Goal: Information Seeking & Learning: Learn about a topic

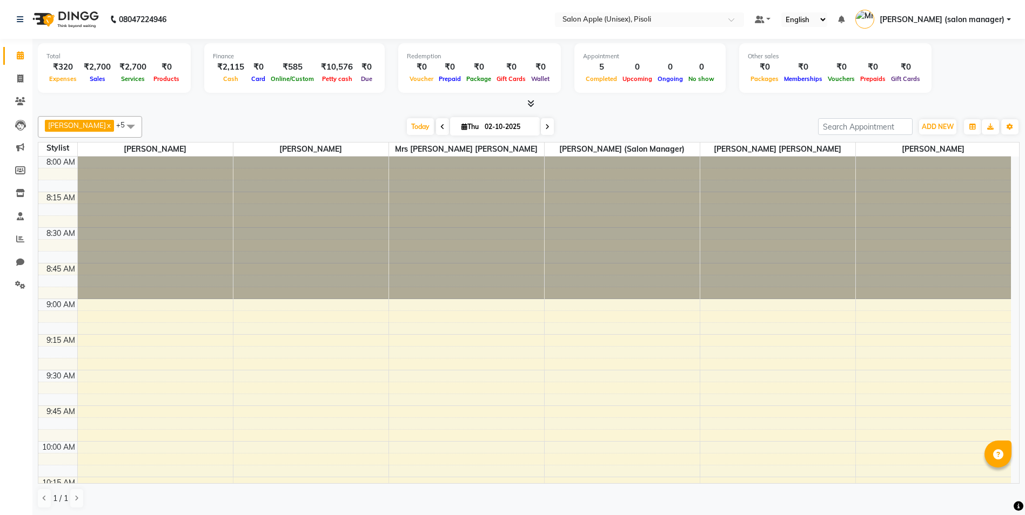
click at [961, 85] on div "Total ₹320 Expenses ₹2,700 Sales ₹2,700 Services ₹0 Products Finance ₹2,115 Cas…" at bounding box center [529, 69] width 982 height 53
click at [932, 126] on span "ADD NEW" at bounding box center [938, 127] width 32 height 8
click at [905, 178] on link "Add Expense" at bounding box center [912, 176] width 85 height 14
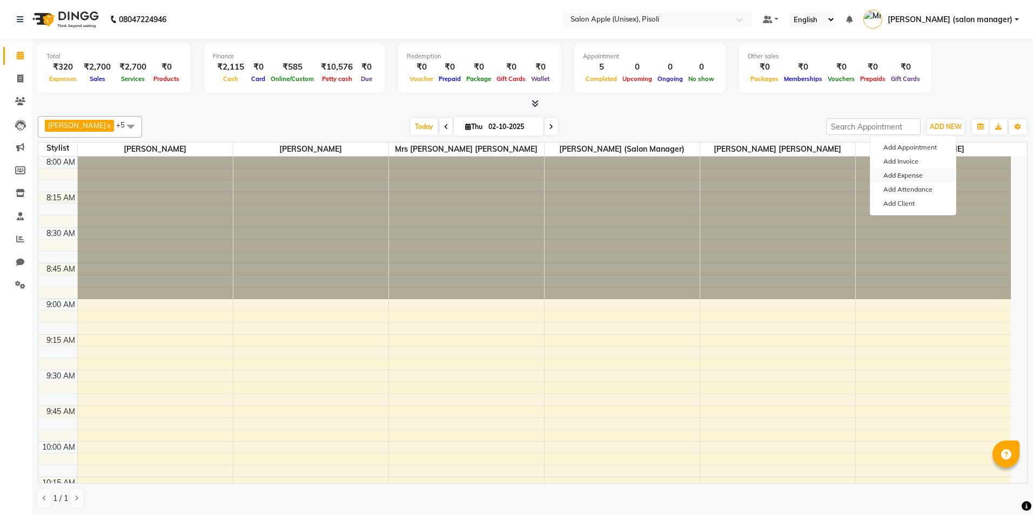
select select "1"
select select "4195"
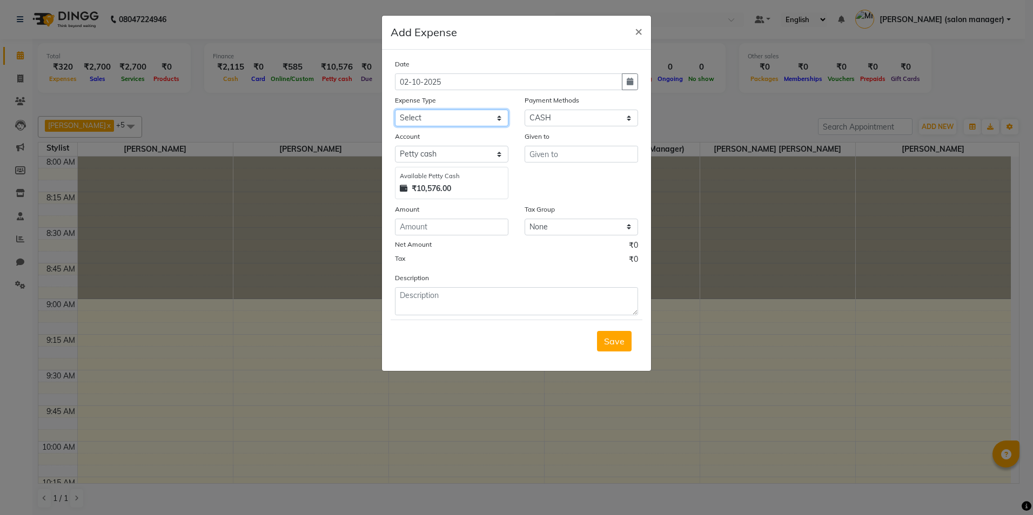
click at [455, 120] on select "Select CASH HANDED OVER TO OWNER Client Snacks Equipment Groceries House keepin…" at bounding box center [451, 118] width 113 height 17
select select "1924"
click at [395, 110] on select "Select CASH HANDED OVER TO OWNER Client Snacks Equipment Groceries House keepin…" at bounding box center [451, 118] width 113 height 17
click at [561, 155] on input "text" at bounding box center [581, 154] width 113 height 17
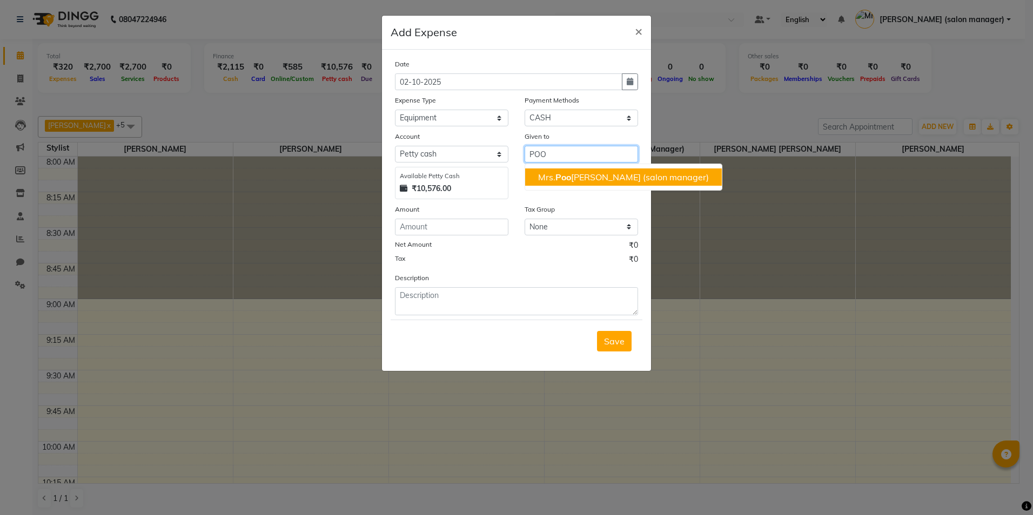
click at [574, 180] on ngb-highlight "Mrs. Poo [PERSON_NAME] (salon manager)" at bounding box center [623, 177] width 171 height 11
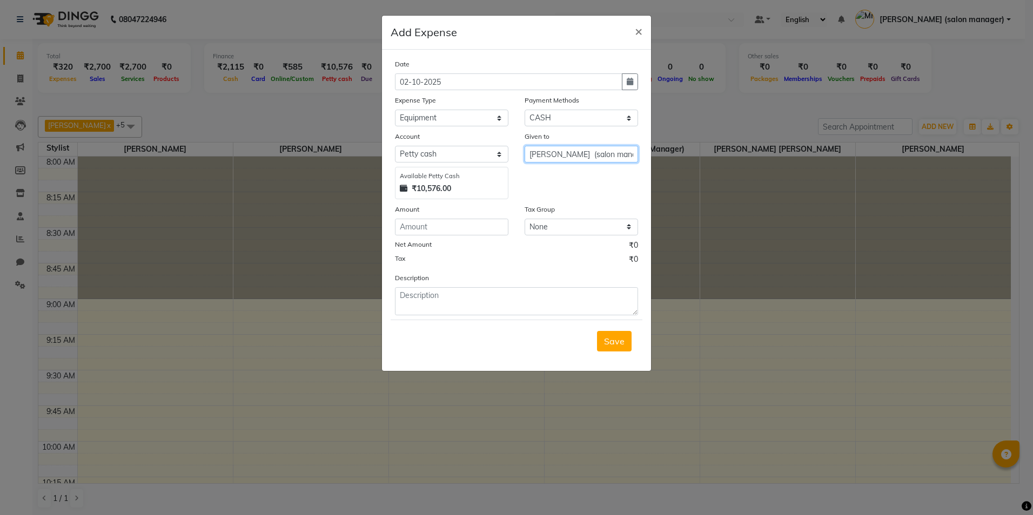
type input "[PERSON_NAME] (salon manager)"
click at [459, 230] on input "number" at bounding box center [451, 227] width 113 height 17
type input "1005"
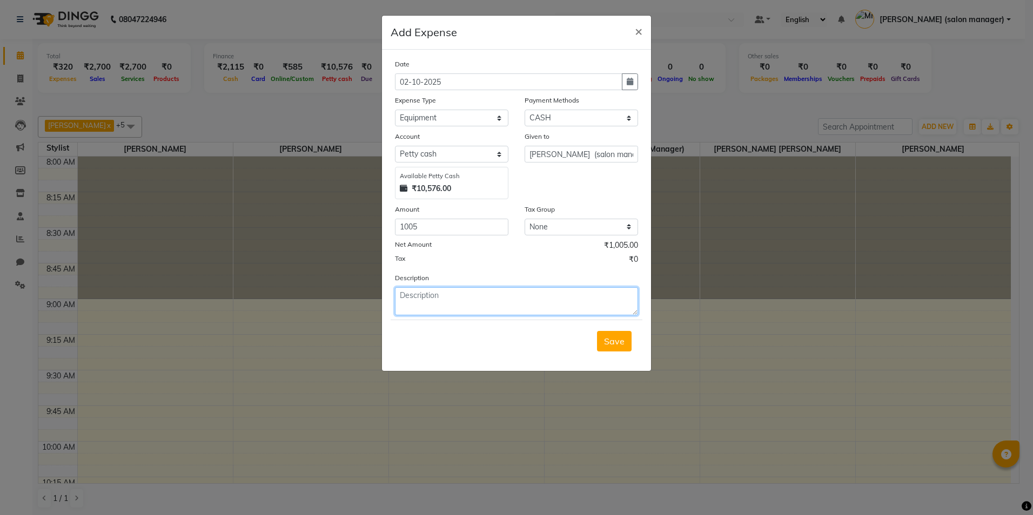
click at [440, 301] on textarea at bounding box center [516, 301] width 243 height 28
type textarea "CURL HOLDING CREAM AND HAIR DIFFUSER"
click at [623, 348] on button "Save" at bounding box center [614, 341] width 35 height 21
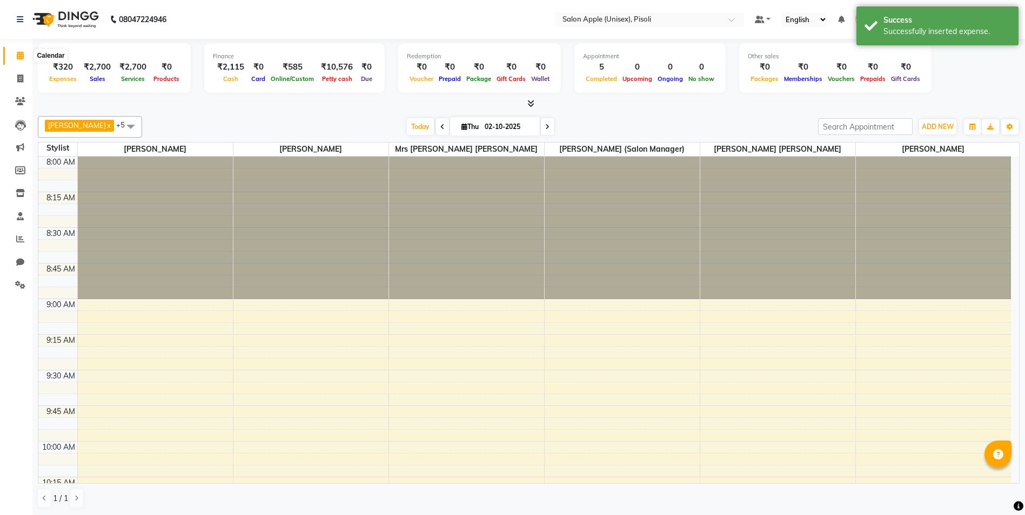
click at [25, 52] on span at bounding box center [20, 56] width 19 height 12
click at [16, 78] on span at bounding box center [20, 79] width 19 height 12
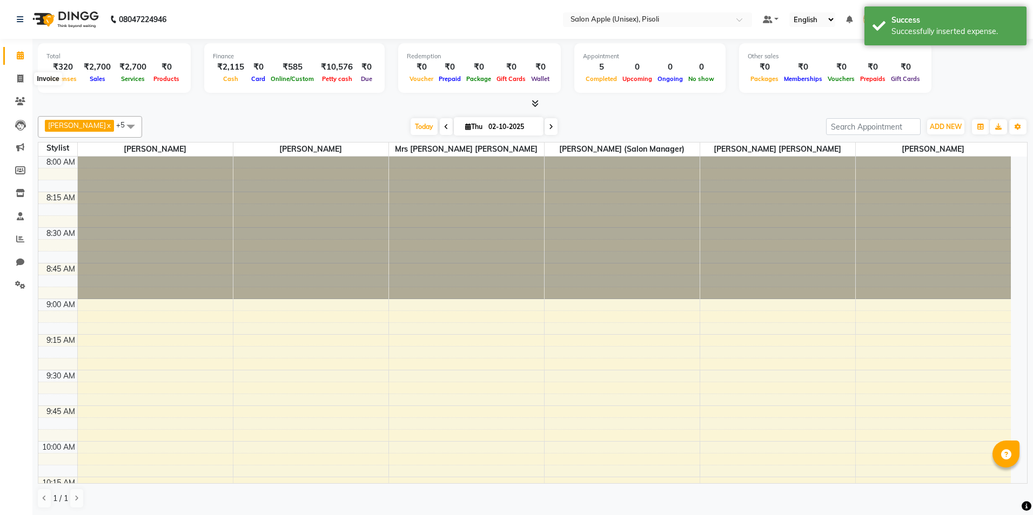
select select "service"
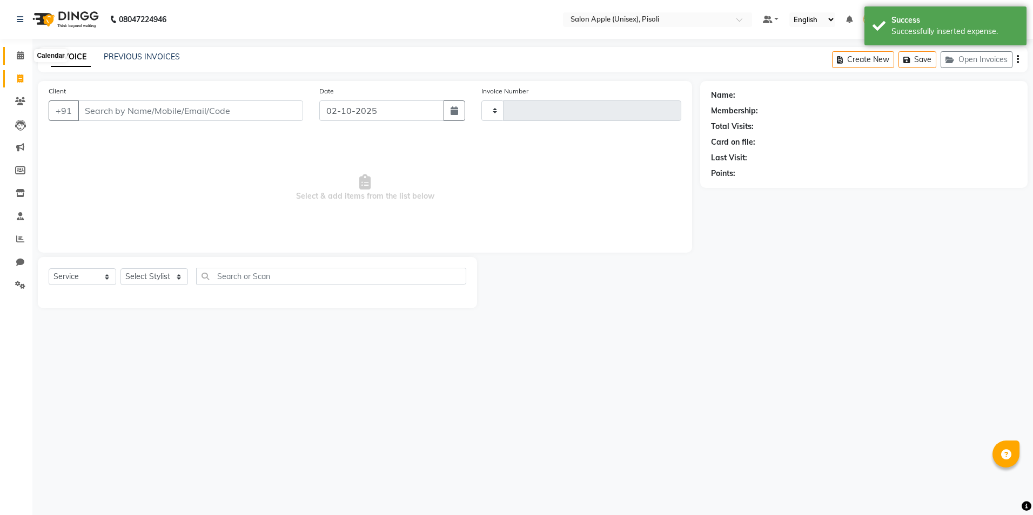
type input "1002"
select select "5282"
click at [16, 57] on span at bounding box center [20, 56] width 19 height 12
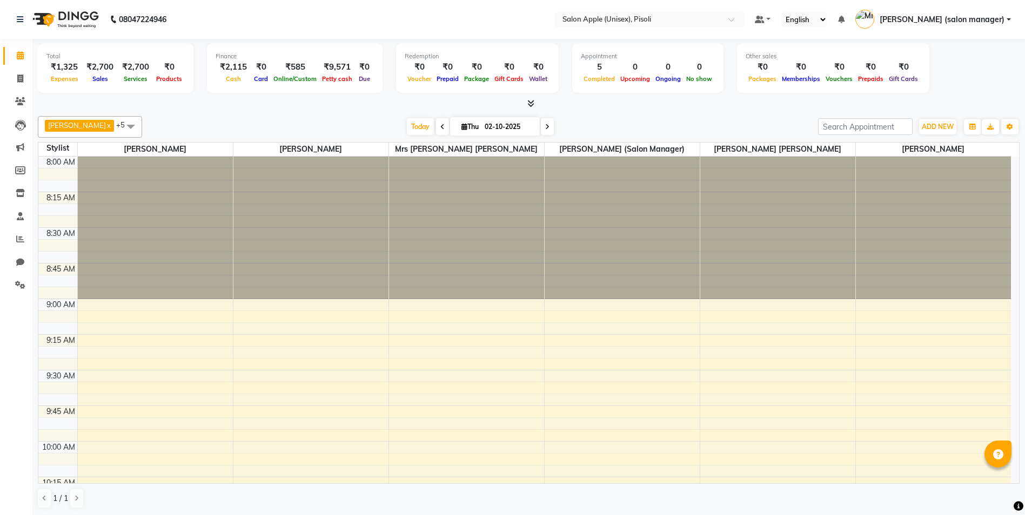
click at [954, 94] on div "Total ₹1,325 Expenses ₹2,700 Sales ₹2,700 Services ₹0 Products Finance ₹2,115 C…" at bounding box center [529, 69] width 982 height 53
click at [18, 52] on icon at bounding box center [20, 55] width 7 height 8
click at [18, 54] on icon at bounding box center [20, 55] width 7 height 8
click at [12, 236] on span at bounding box center [20, 239] width 19 height 12
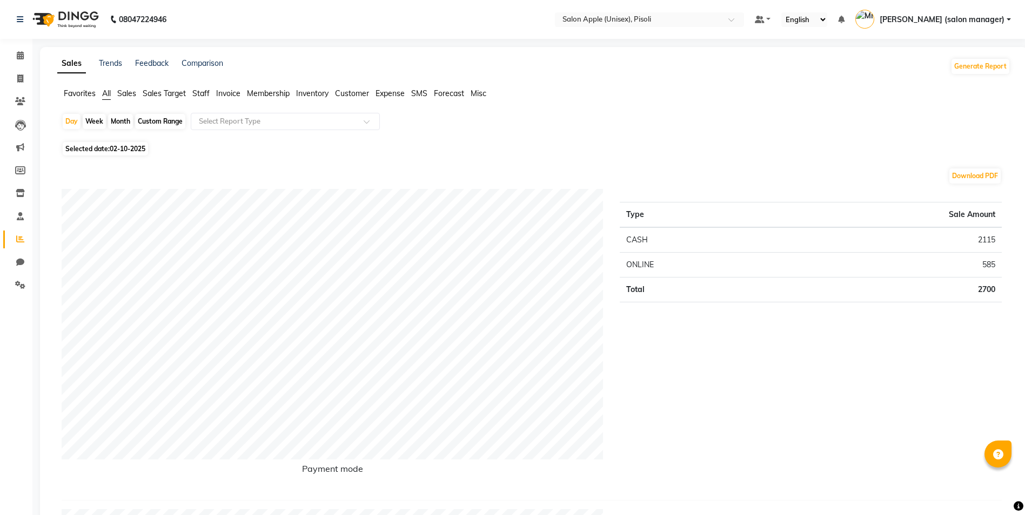
click at [129, 93] on span "Sales" at bounding box center [126, 94] width 19 height 10
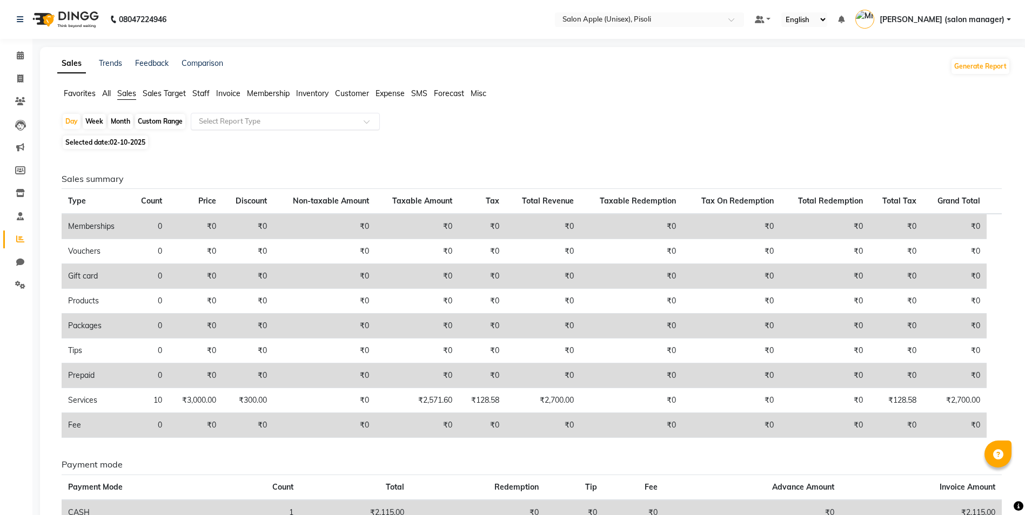
click at [235, 121] on input "text" at bounding box center [275, 121] width 156 height 11
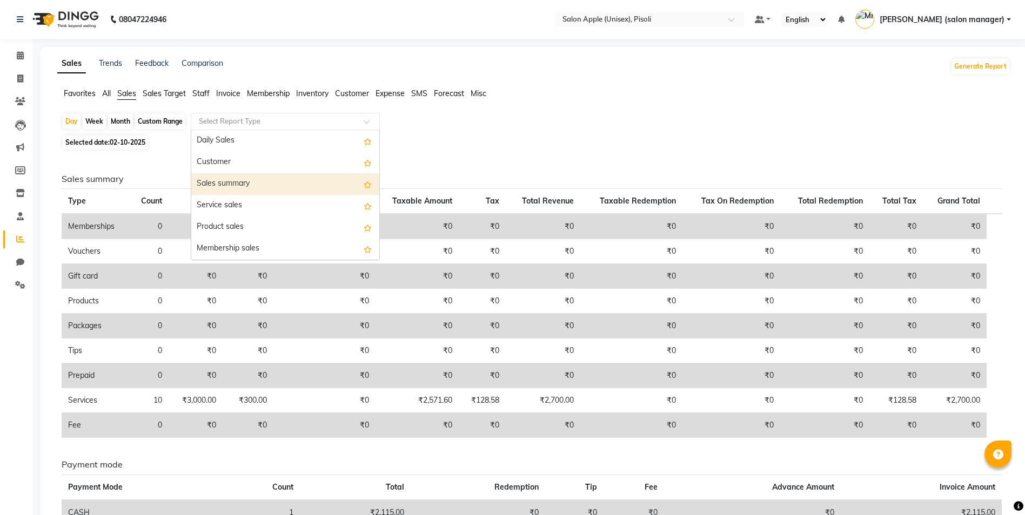
click at [237, 182] on div "Sales summary" at bounding box center [285, 184] width 188 height 22
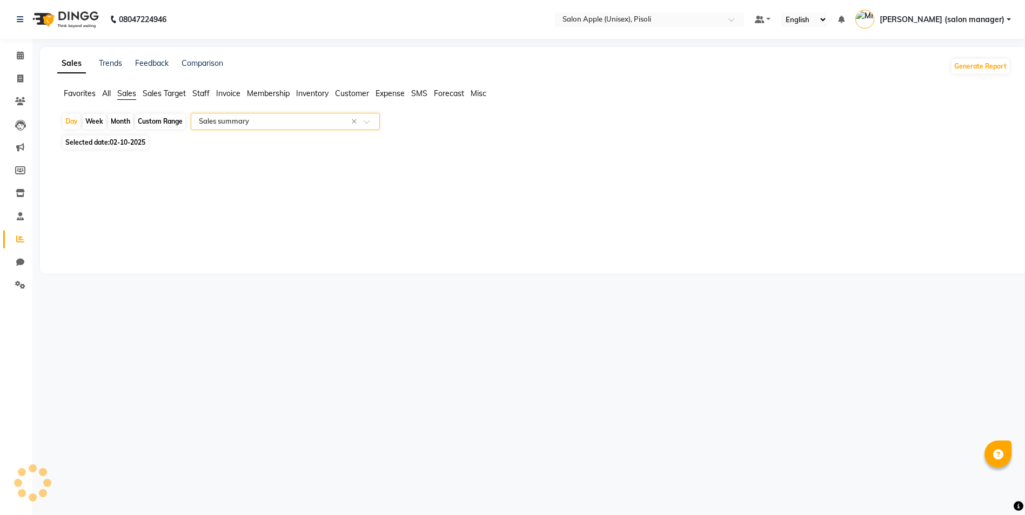
select select "full_report"
select select "csv"
click at [150, 119] on div "Custom Range" at bounding box center [160, 121] width 50 height 15
select select "10"
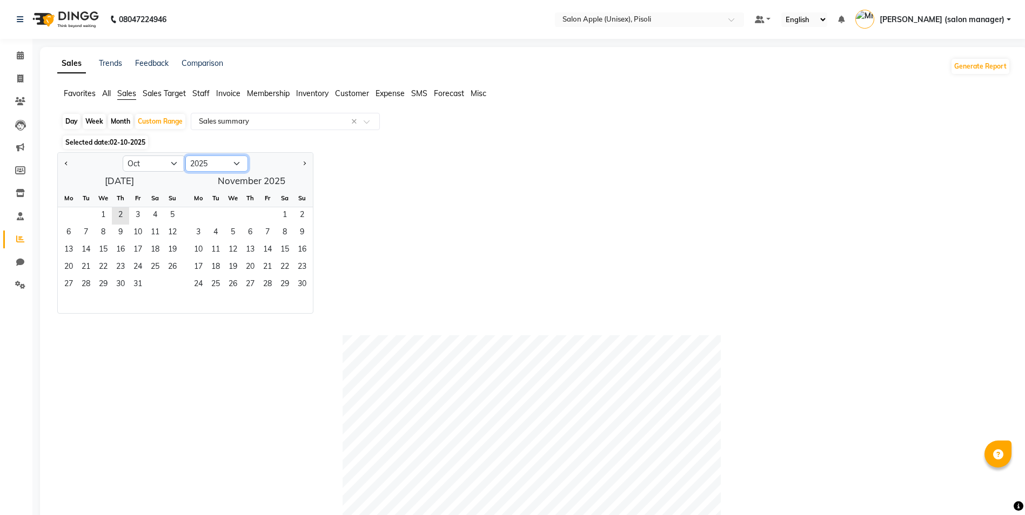
click at [234, 164] on select "2015 2016 2017 2018 2019 2020 2021 2022 2023 2024 2025 2026 2027 2028 2029 2030…" at bounding box center [216, 164] width 63 height 16
click at [185, 156] on select "2015 2016 2017 2018 2019 2020 2021 2022 2023 2024 2025 2026 2027 2028 2029 2030…" at bounding box center [216, 164] width 63 height 16
click at [234, 162] on select "2015 2016 2017 2018 2019 2020 2021 2022 2023 2024 2025 2026 2027 2028 2029 2030…" at bounding box center [216, 164] width 63 height 16
select select "2023"
click at [185, 156] on select "2015 2016 2017 2018 2019 2020 2021 2022 2023 2024 2025 2026 2027 2028 2029 2030…" at bounding box center [216, 164] width 63 height 16
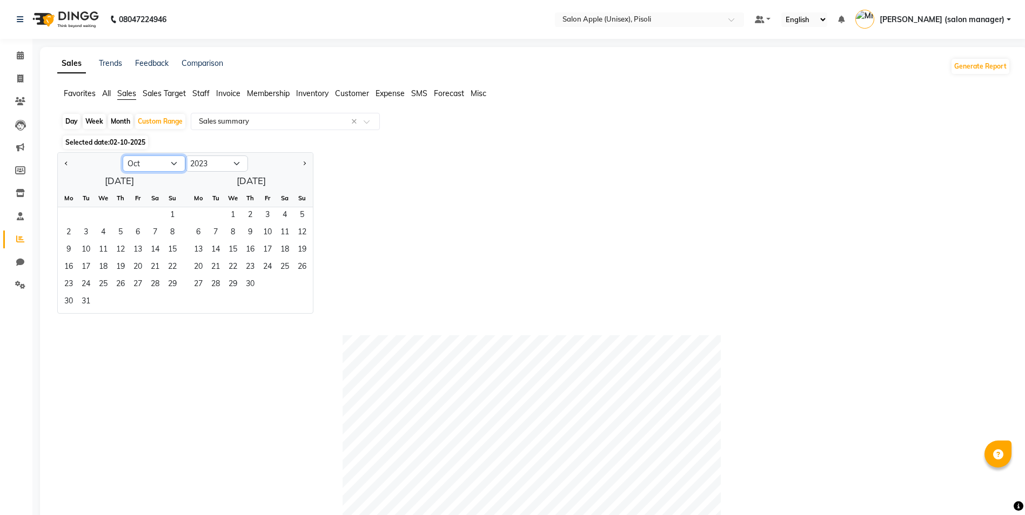
click at [155, 166] on select "Jan Feb Mar Apr May Jun [DATE] Aug Sep Oct Nov Dec" at bounding box center [154, 164] width 63 height 16
select select "11"
click at [123, 156] on select "Jan Feb Mar Apr May Jun [DATE] Aug Sep Oct Nov Dec" at bounding box center [154, 164] width 63 height 16
click at [102, 218] on span "1" at bounding box center [103, 215] width 17 height 17
click at [122, 282] on span "30" at bounding box center [120, 285] width 17 height 17
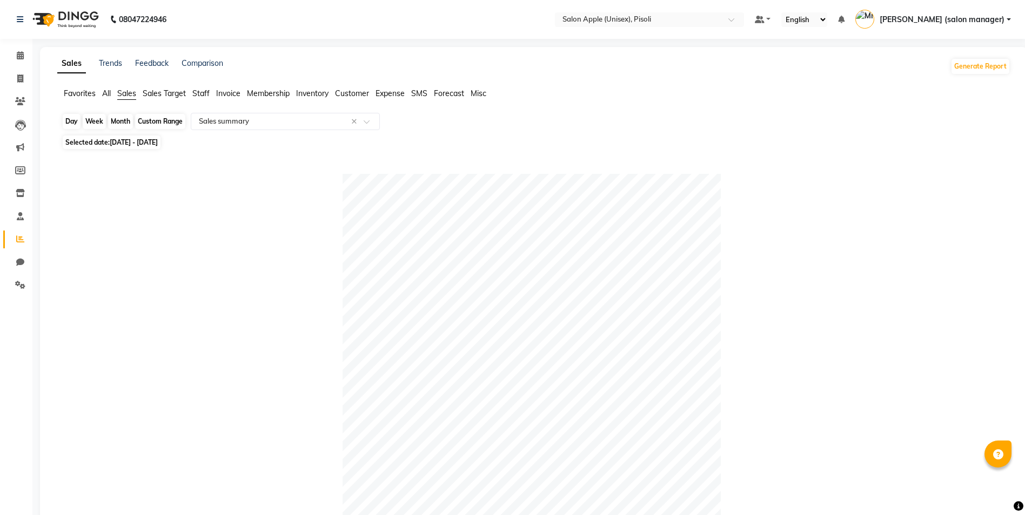
click at [167, 122] on div "Custom Range" at bounding box center [160, 121] width 50 height 15
select select "11"
select select "2023"
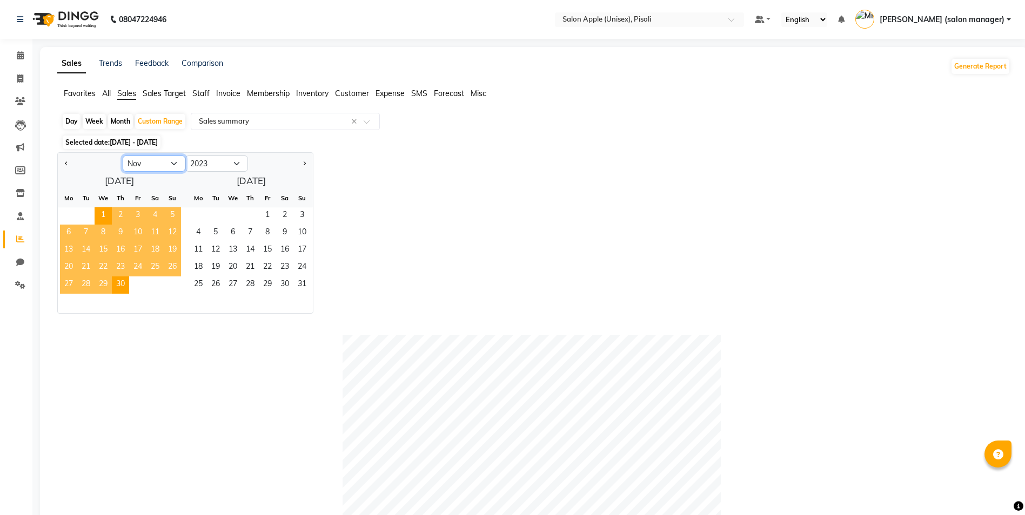
click at [170, 165] on select "Jan Feb Mar Apr May Jun [DATE] Aug Sep Oct Nov Dec" at bounding box center [154, 164] width 63 height 16
select select "12"
click at [123, 156] on select "Jan Feb Mar Apr May Jun [DATE] Aug Sep Oct Nov Dec" at bounding box center [154, 164] width 63 height 16
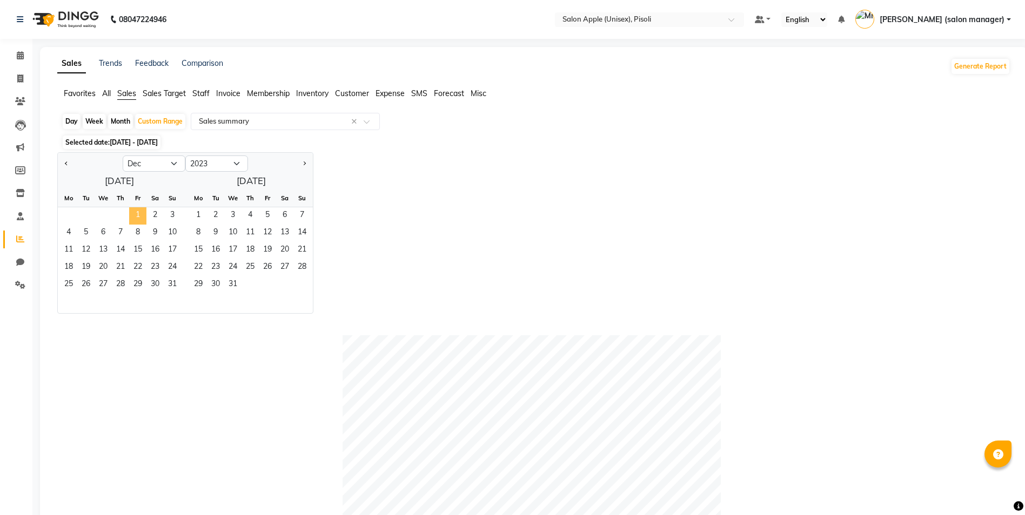
click at [136, 211] on span "1" at bounding box center [137, 215] width 17 height 17
click at [179, 289] on span "31" at bounding box center [172, 285] width 17 height 17
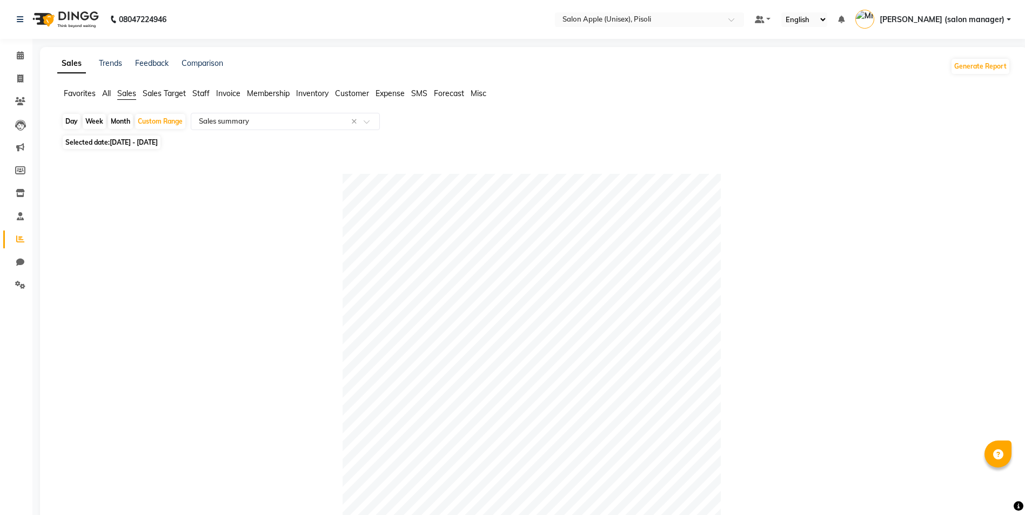
click at [158, 142] on span "[DATE] - [DATE]" at bounding box center [134, 142] width 48 height 8
select select "12"
select select "2023"
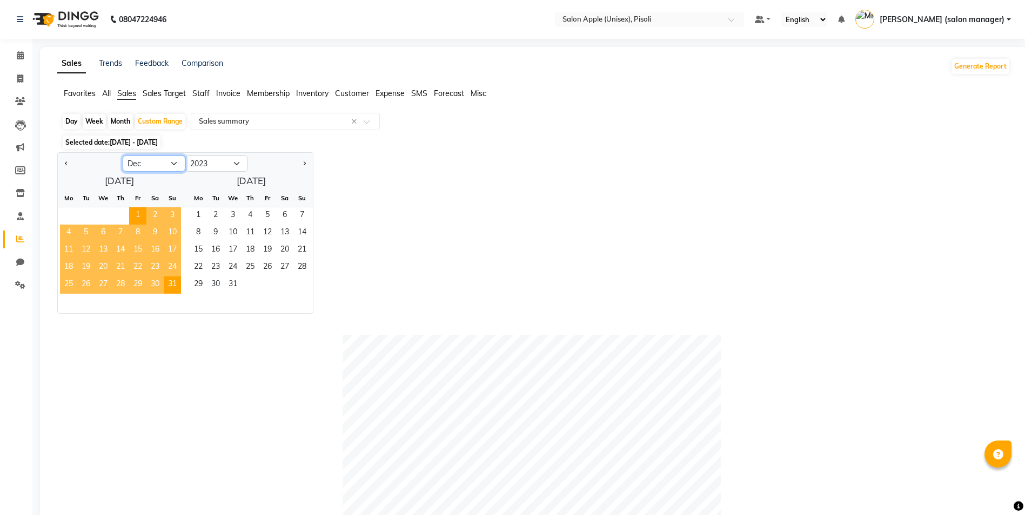
click at [160, 166] on select "Jan Feb Mar Apr May Jun [DATE] Aug Sep Oct Nov Dec" at bounding box center [154, 164] width 63 height 16
select select "11"
click at [123, 156] on select "Jan Feb Mar Apr May Jun [DATE] Aug Sep Oct Nov Dec" at bounding box center [154, 164] width 63 height 16
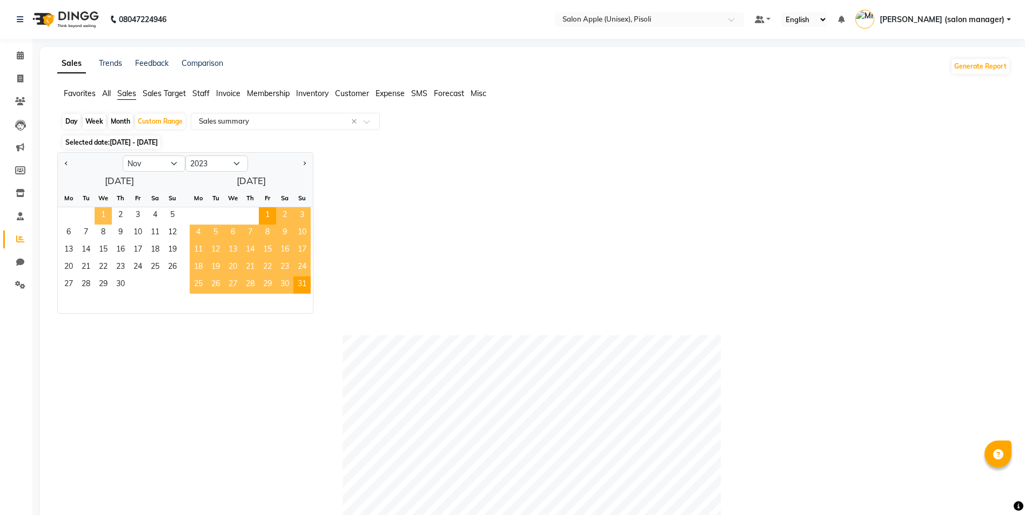
click at [101, 212] on span "1" at bounding box center [103, 215] width 17 height 17
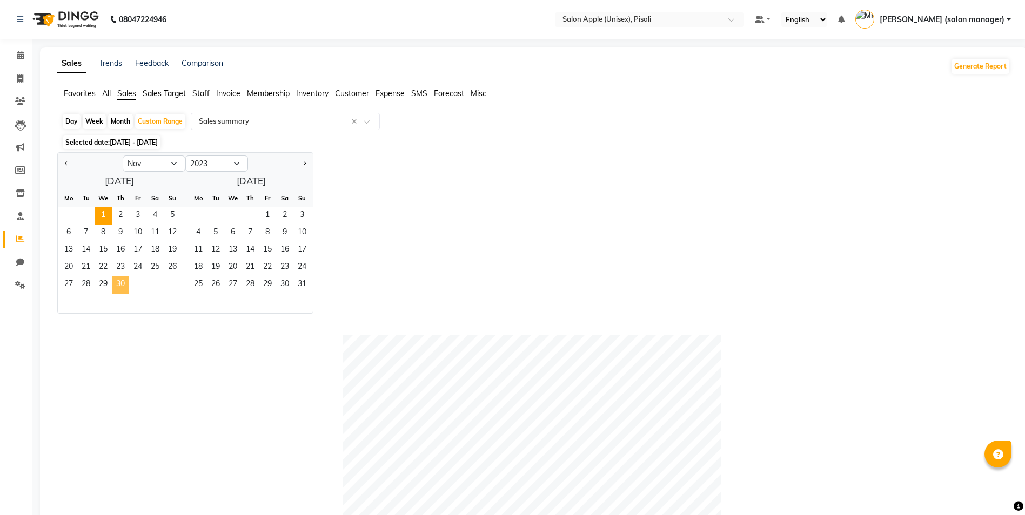
click at [122, 284] on span "30" at bounding box center [120, 285] width 17 height 17
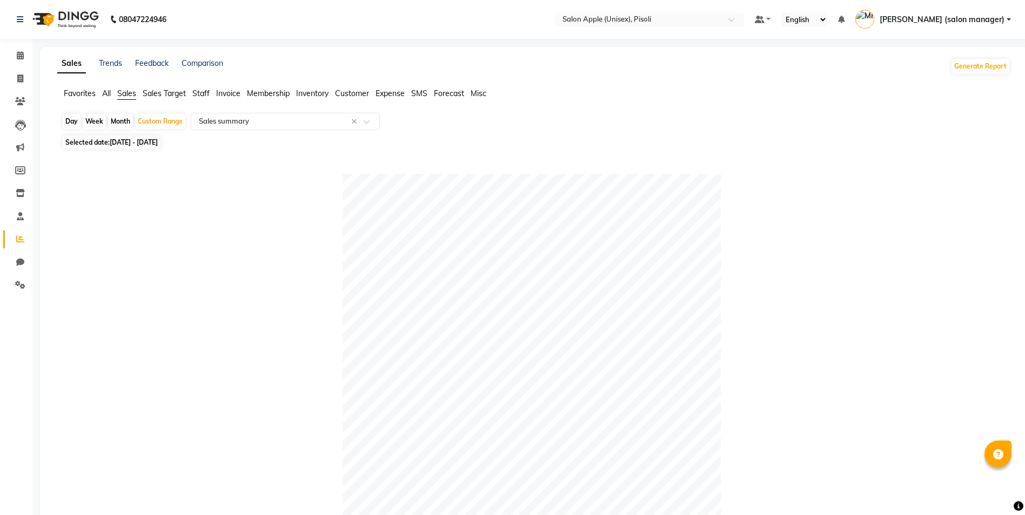
click at [128, 148] on span "Selected date: [DATE] - [DATE]" at bounding box center [112, 143] width 98 height 14
select select "11"
select select "2023"
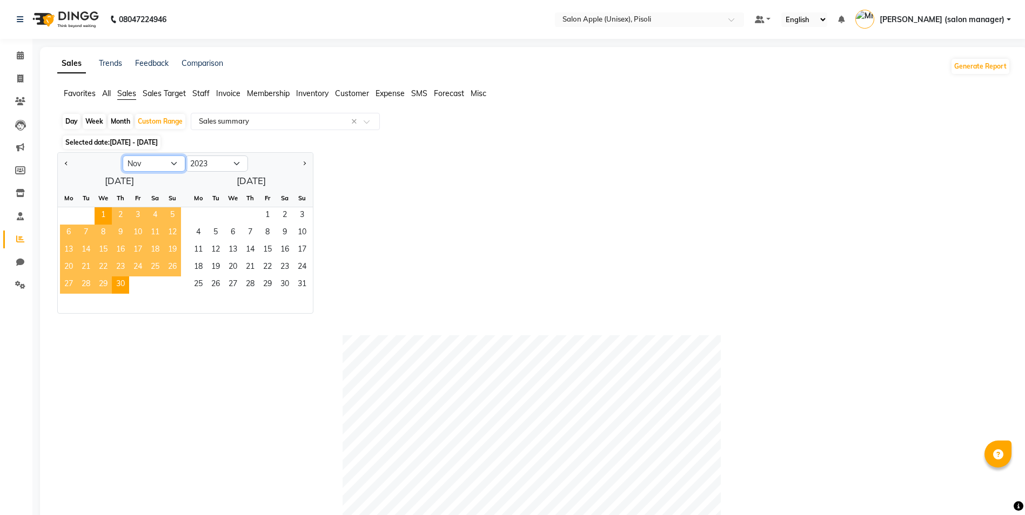
click at [164, 168] on select "Jan Feb Mar Apr May Jun [DATE] Aug Sep Oct Nov Dec" at bounding box center [154, 164] width 63 height 16
select select "12"
click at [123, 156] on select "Jan Feb Mar Apr May Jun [DATE] Aug Sep Oct Nov Dec" at bounding box center [154, 164] width 63 height 16
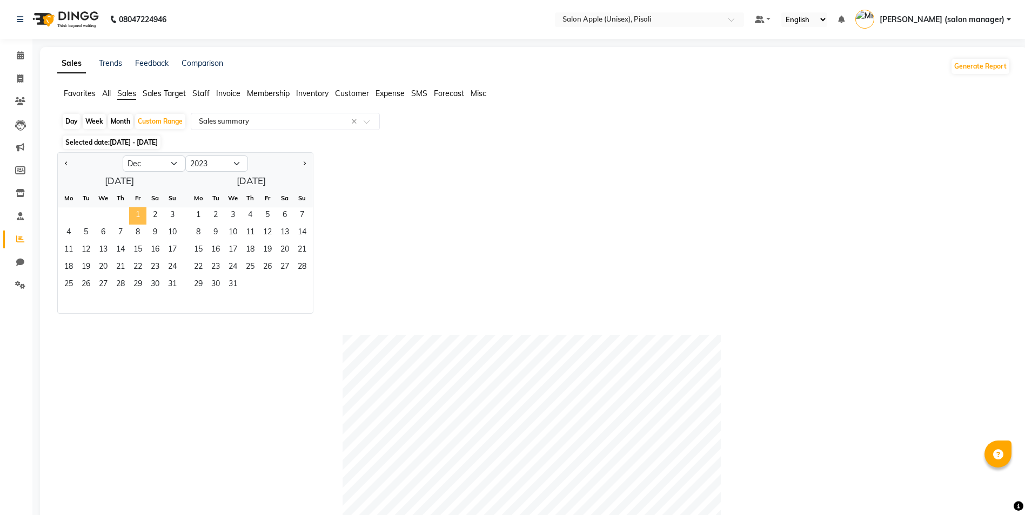
click at [139, 211] on span "1" at bounding box center [137, 215] width 17 height 17
click at [176, 291] on span "31" at bounding box center [172, 285] width 17 height 17
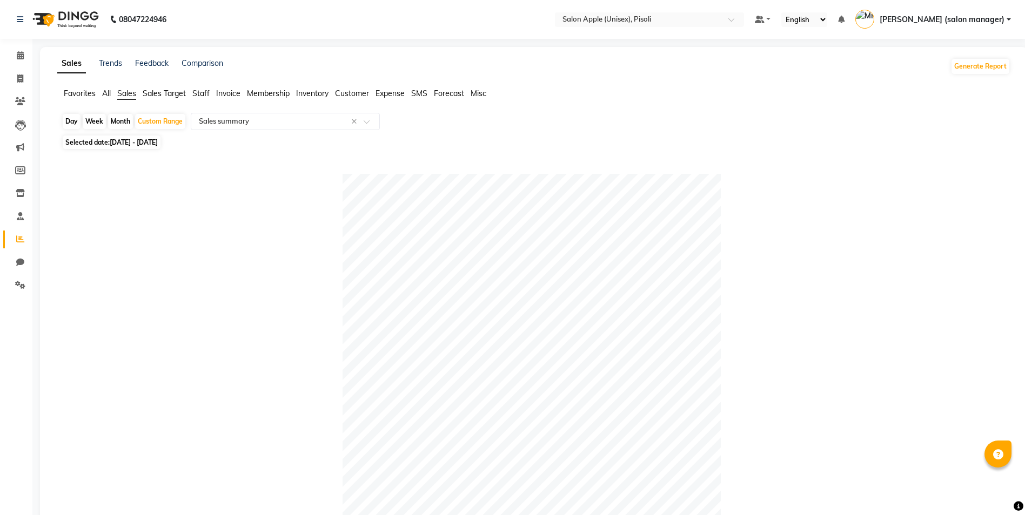
click at [144, 143] on span "[DATE] - [DATE]" at bounding box center [134, 142] width 48 height 8
select select "12"
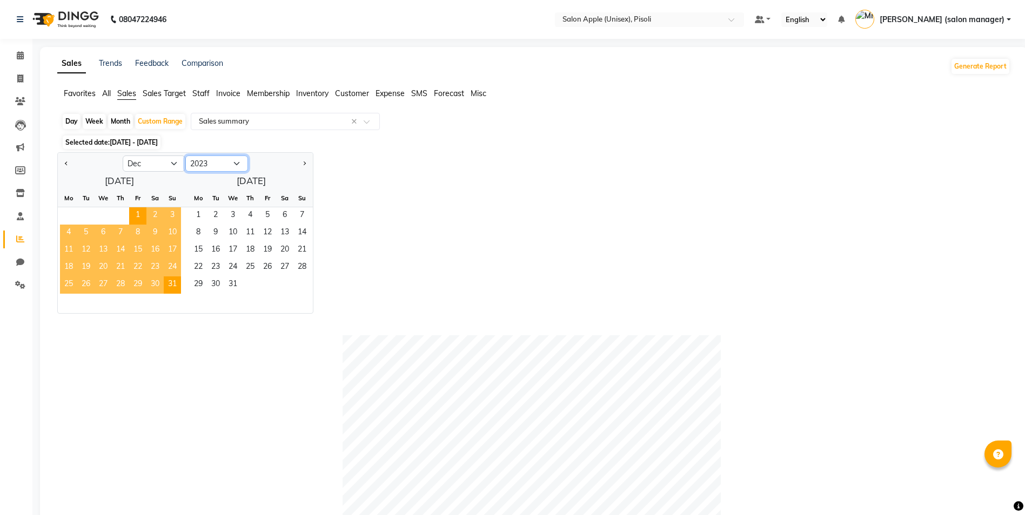
click at [223, 166] on select "2013 2014 2015 2016 2017 2018 2019 2020 2021 2022 2023 2024 2025 2026 2027 2028…" at bounding box center [216, 164] width 63 height 16
select select "2024"
click at [185, 156] on select "2013 2014 2015 2016 2017 2018 2019 2020 2021 2022 2023 2024 2025 2026 2027 2028…" at bounding box center [216, 164] width 63 height 16
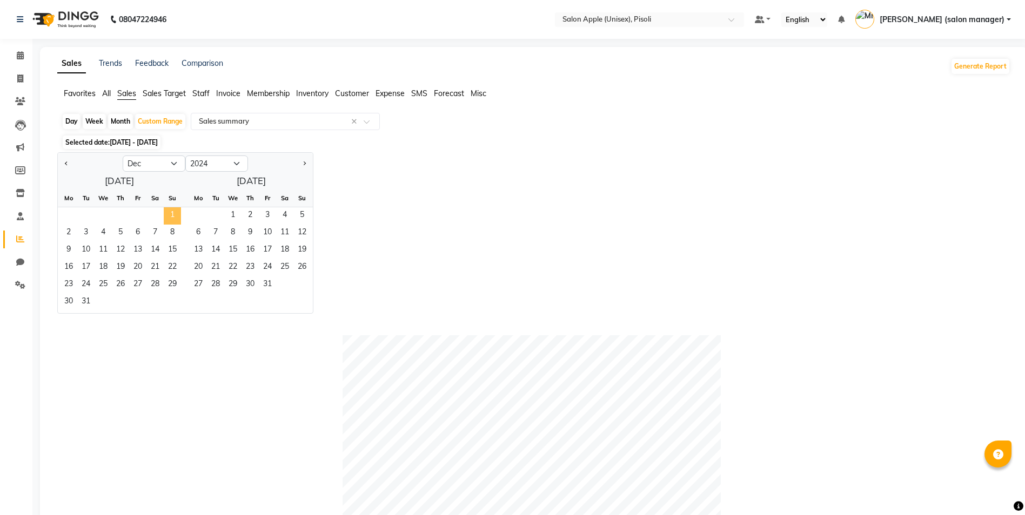
click at [173, 217] on span "1" at bounding box center [172, 215] width 17 height 17
click at [88, 301] on span "31" at bounding box center [85, 302] width 17 height 17
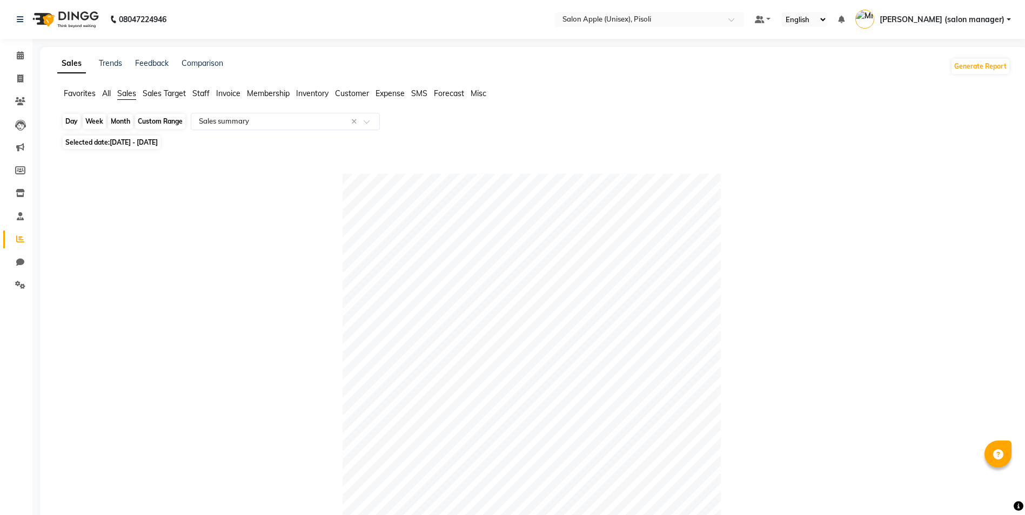
click at [152, 124] on div "Custom Range" at bounding box center [160, 121] width 50 height 15
select select "12"
select select "2024"
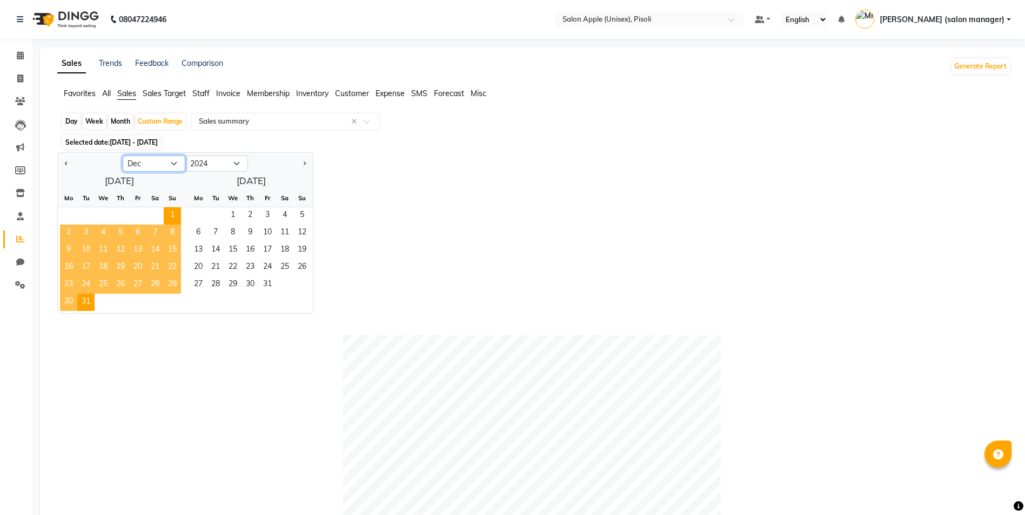
click at [157, 167] on select "Jan Feb Mar Apr May Jun [DATE] Aug Sep Oct Nov Dec" at bounding box center [154, 164] width 63 height 16
select select "1"
click at [123, 156] on select "Jan Feb Mar Apr May Jun [DATE] Aug Sep Oct Nov Dec" at bounding box center [154, 164] width 63 height 16
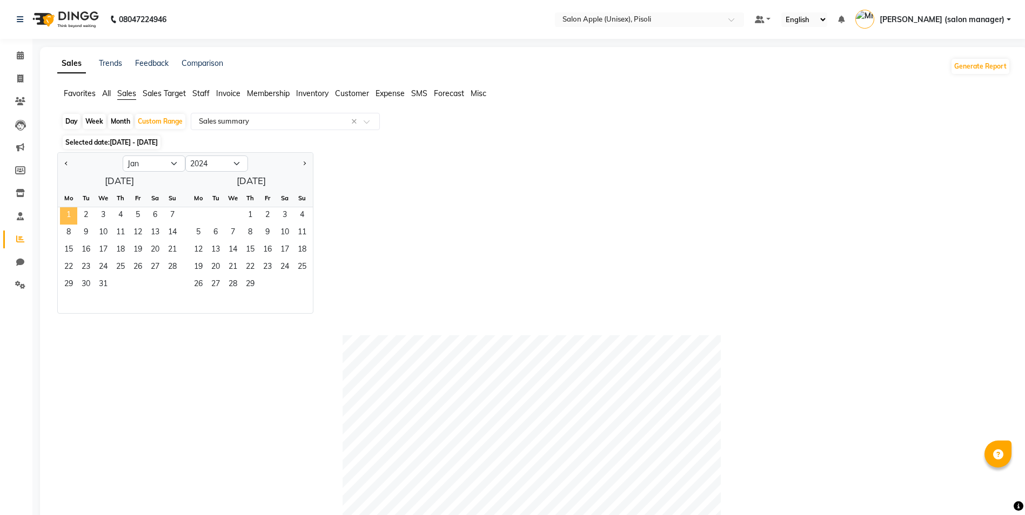
click at [68, 210] on span "1" at bounding box center [68, 215] width 17 height 17
click at [105, 285] on span "31" at bounding box center [103, 285] width 17 height 17
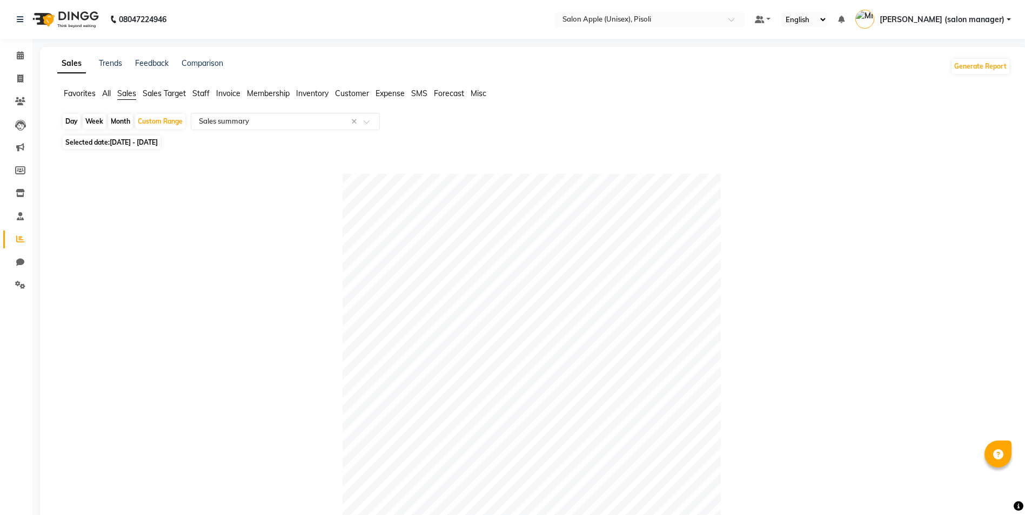
click at [143, 144] on span "[DATE] - [DATE]" at bounding box center [134, 142] width 48 height 8
select select "2024"
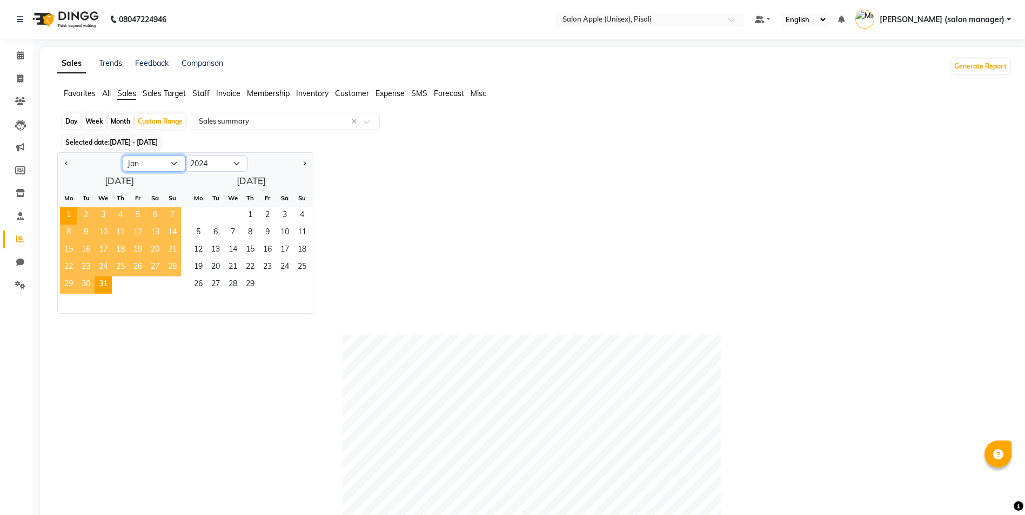
click at [169, 164] on select "Jan Feb Mar Apr May Jun [DATE] Aug Sep Oct Nov Dec" at bounding box center [154, 164] width 63 height 16
select select "2"
click at [123, 156] on select "Jan Feb Mar Apr May Jun [DATE] Aug Sep Oct Nov Dec" at bounding box center [154, 164] width 63 height 16
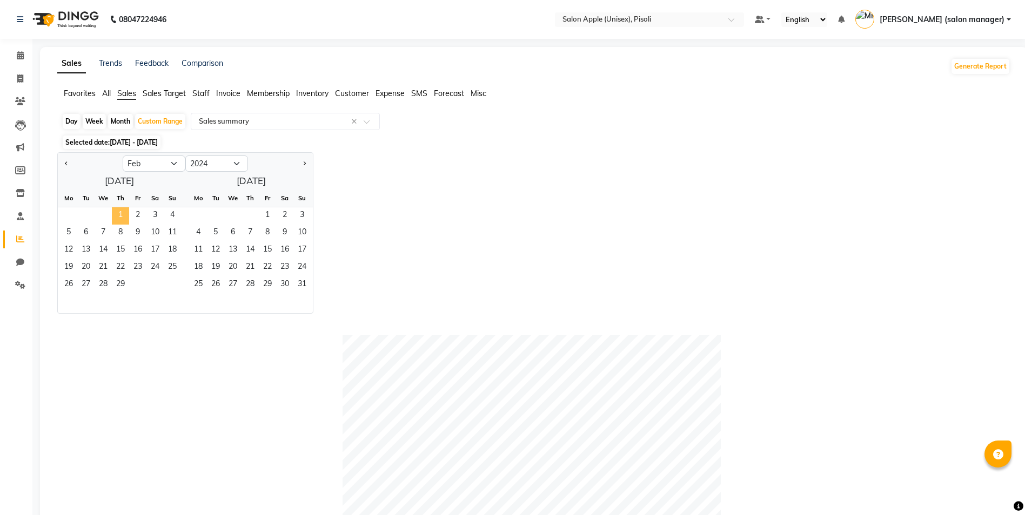
click at [121, 216] on span "1" at bounding box center [120, 215] width 17 height 17
click at [123, 282] on span "29" at bounding box center [120, 285] width 17 height 17
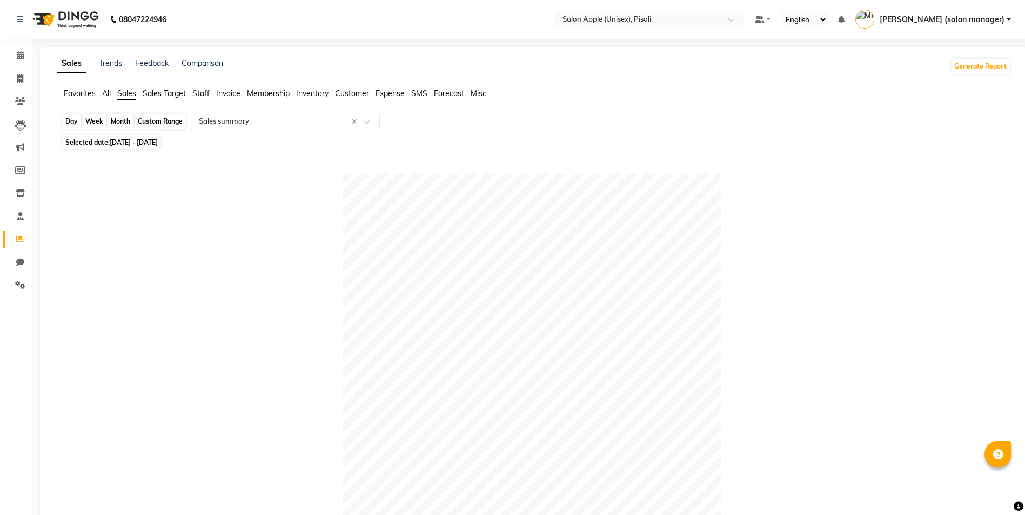
click at [159, 121] on div "Custom Range" at bounding box center [160, 121] width 50 height 15
select select "2"
select select "2024"
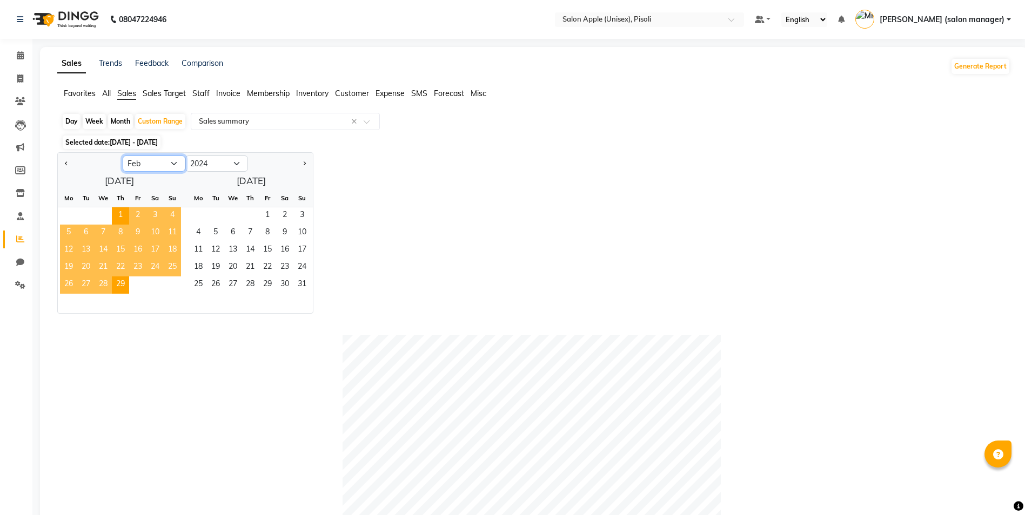
click at [171, 164] on select "Jan Feb Mar Apr May Jun [DATE] Aug Sep Oct Nov Dec" at bounding box center [154, 164] width 63 height 16
select select "3"
click at [123, 156] on select "Jan Feb Mar Apr May Jun [DATE] Aug Sep Oct Nov Dec" at bounding box center [154, 164] width 63 height 16
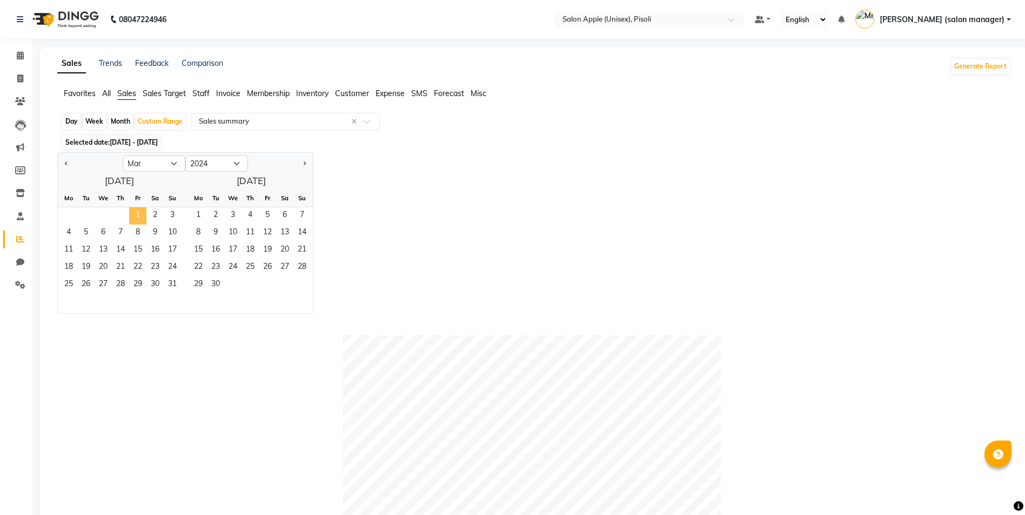
click at [139, 216] on span "1" at bounding box center [137, 215] width 17 height 17
click at [172, 287] on span "31" at bounding box center [172, 285] width 17 height 17
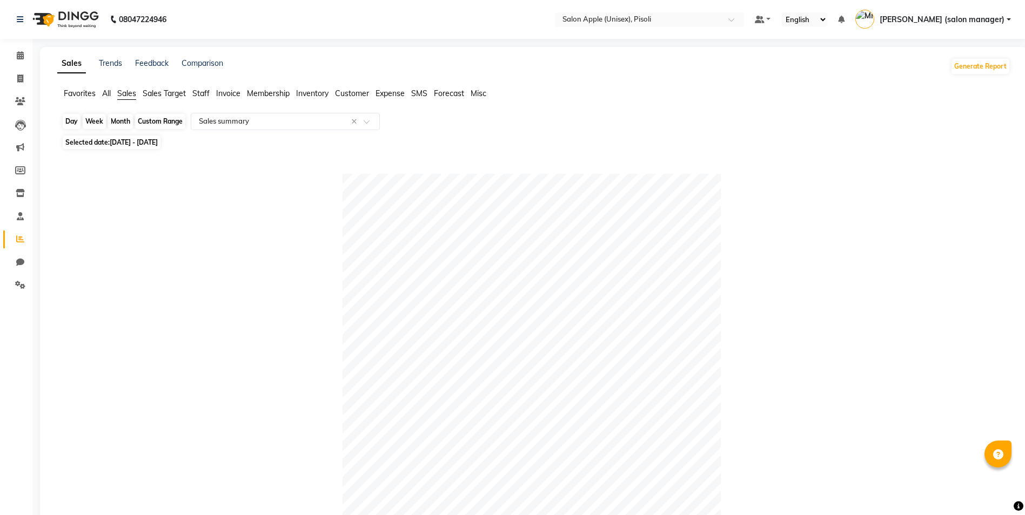
click at [153, 123] on div "Custom Range" at bounding box center [160, 121] width 50 height 15
select select "3"
select select "2024"
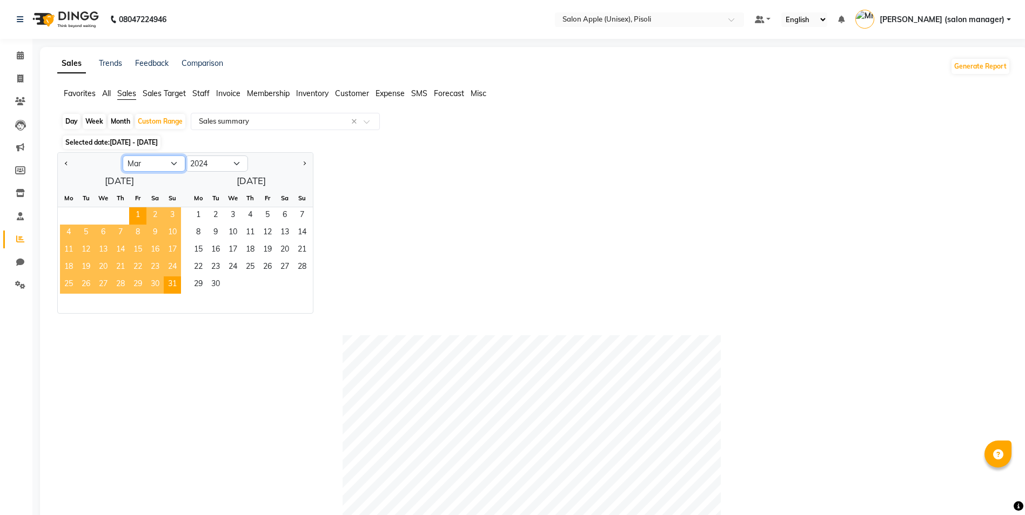
click at [167, 160] on select "Jan Feb Mar Apr May Jun [DATE] Aug Sep Oct Nov Dec" at bounding box center [154, 164] width 63 height 16
select select "4"
click at [123, 156] on select "Jan Feb Mar Apr May Jun [DATE] Aug Sep Oct Nov Dec" at bounding box center [154, 164] width 63 height 16
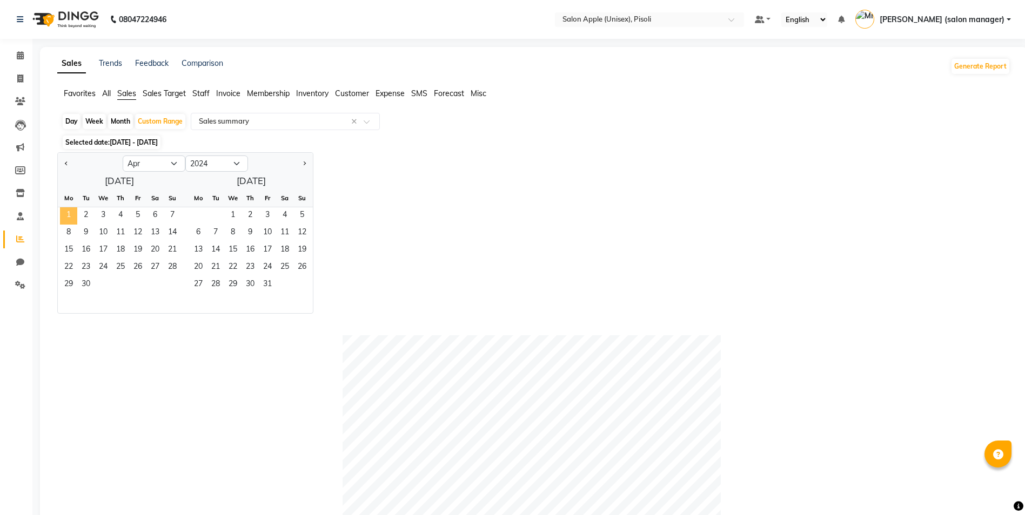
click at [66, 216] on span "1" at bounding box center [68, 215] width 17 height 17
click at [82, 283] on span "30" at bounding box center [85, 285] width 17 height 17
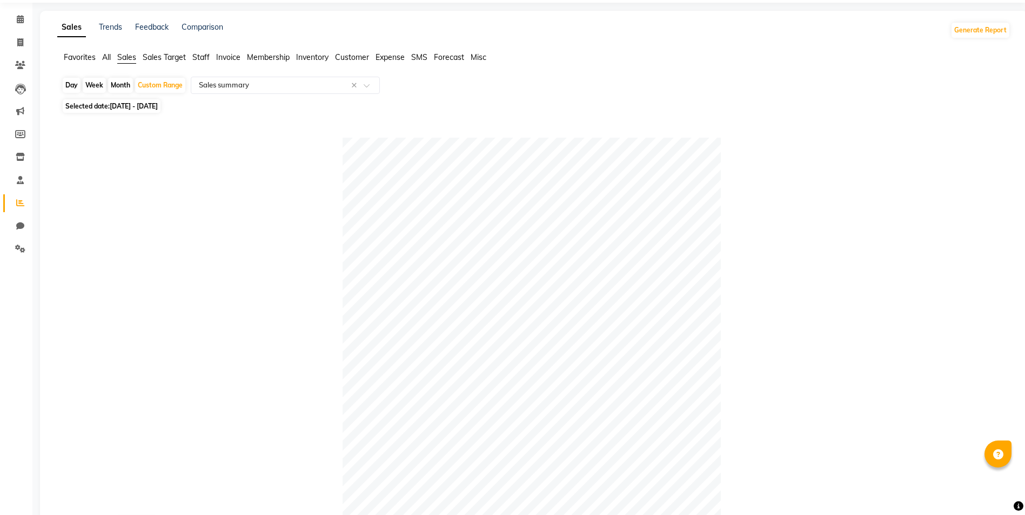
scroll to position [36, 0]
click at [148, 105] on span "[DATE] - [DATE]" at bounding box center [134, 107] width 48 height 8
select select "4"
select select "2024"
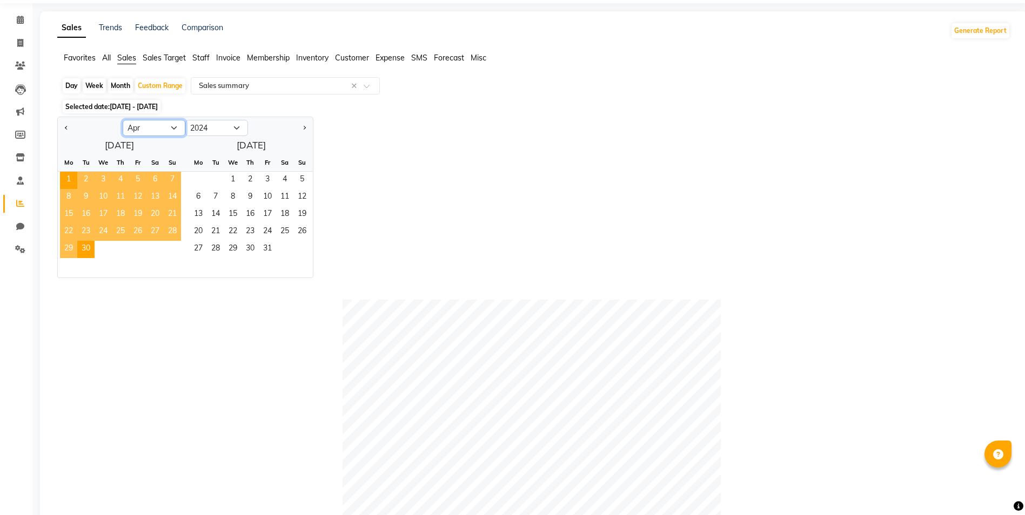
click at [160, 128] on select "Jan Feb Mar Apr May Jun [DATE] Aug Sep Oct Nov Dec" at bounding box center [154, 128] width 63 height 16
select select "5"
click at [123, 120] on select "Jan Feb Mar Apr May Jun [DATE] Aug Sep Oct Nov Dec" at bounding box center [154, 128] width 63 height 16
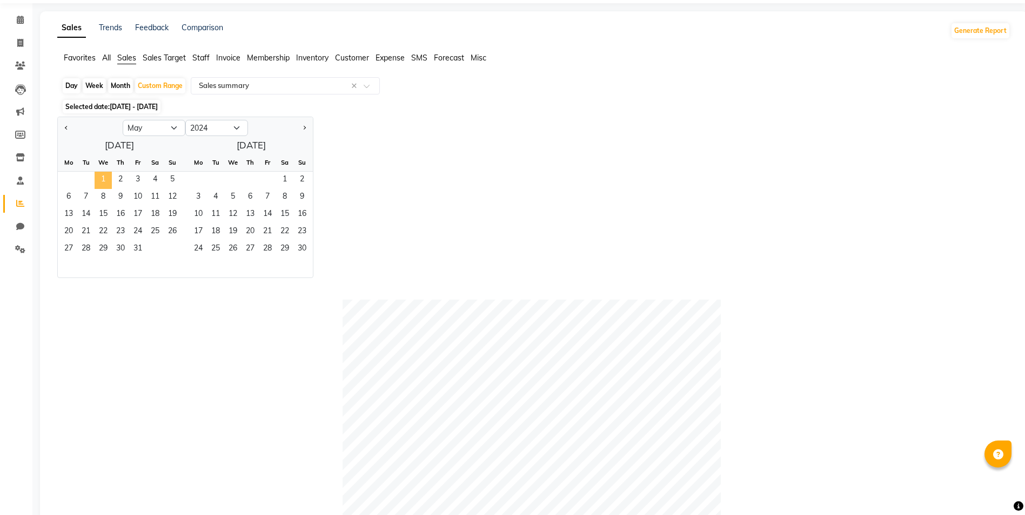
click at [106, 180] on span "1" at bounding box center [103, 180] width 17 height 17
click at [137, 249] on span "31" at bounding box center [137, 249] width 17 height 17
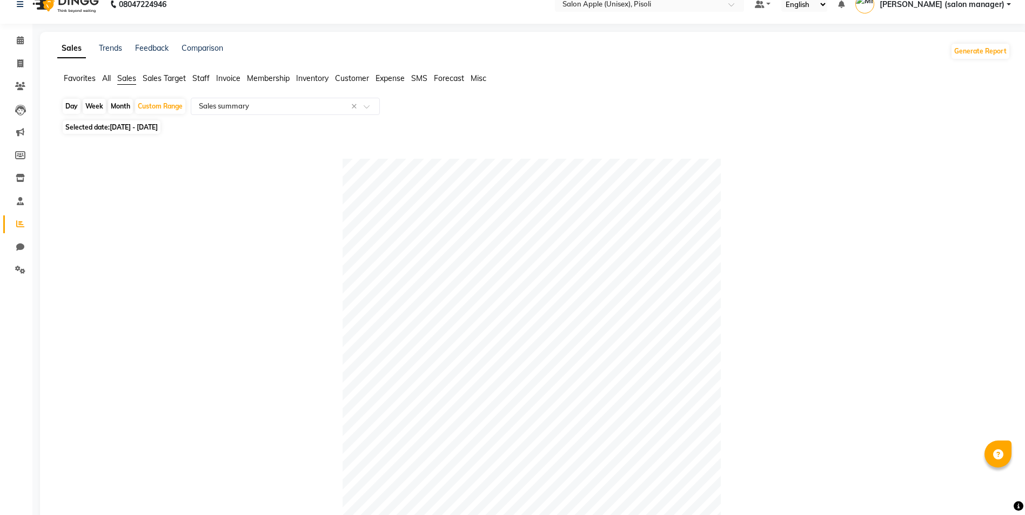
scroll to position [0, 0]
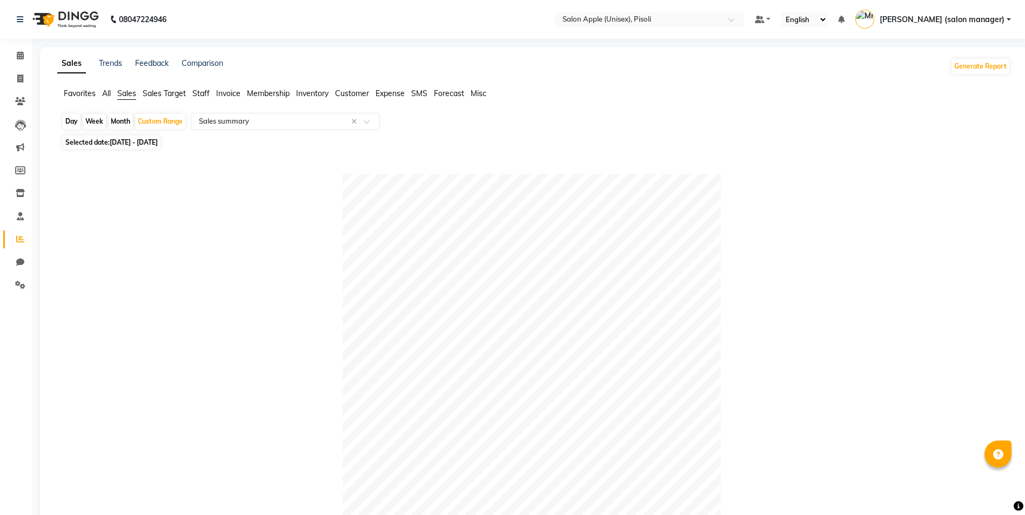
click at [157, 143] on span "[DATE] - [DATE]" at bounding box center [134, 142] width 48 height 8
select select "5"
select select "2024"
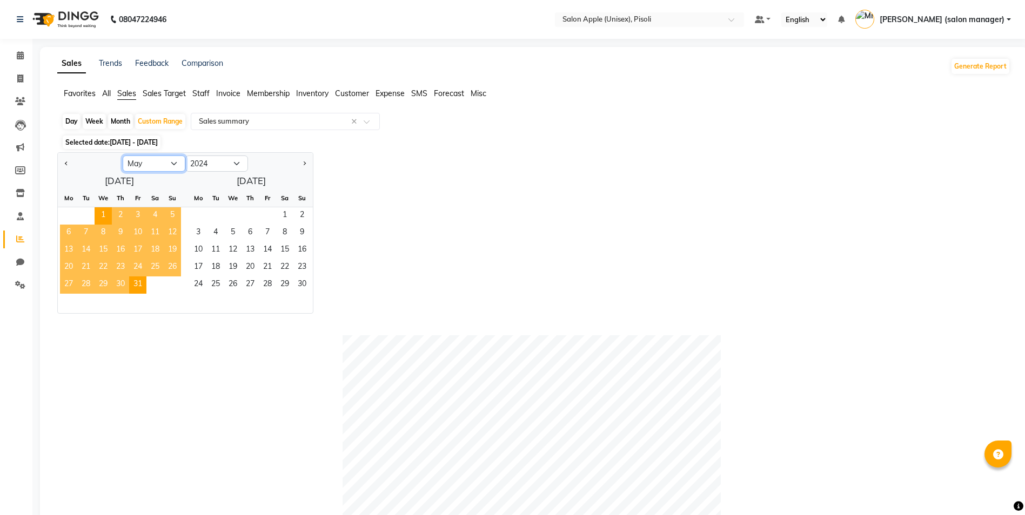
click at [167, 166] on select "Jan Feb Mar Apr May Jun [DATE] Aug Sep Oct Nov Dec" at bounding box center [154, 164] width 63 height 16
select select "6"
click at [123, 156] on select "Jan Feb Mar Apr May Jun [DATE] Aug Sep Oct Nov Dec" at bounding box center [154, 164] width 63 height 16
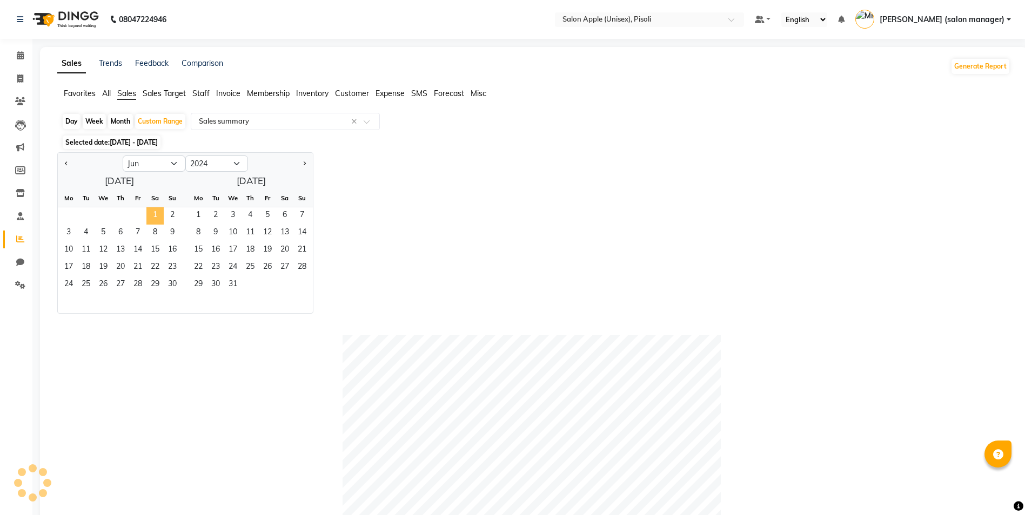
click at [158, 215] on span "1" at bounding box center [154, 215] width 17 height 17
drag, startPoint x: 174, startPoint y: 285, endPoint x: 186, endPoint y: 299, distance: 18.8
click at [174, 286] on span "30" at bounding box center [172, 285] width 17 height 17
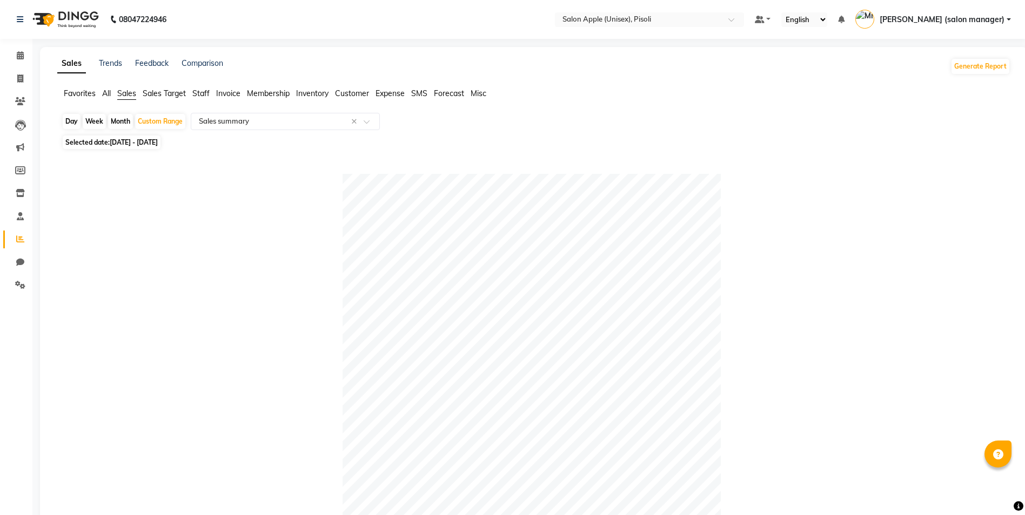
click at [144, 144] on span "[DATE] - [DATE]" at bounding box center [134, 142] width 48 height 8
select select "6"
select select "2024"
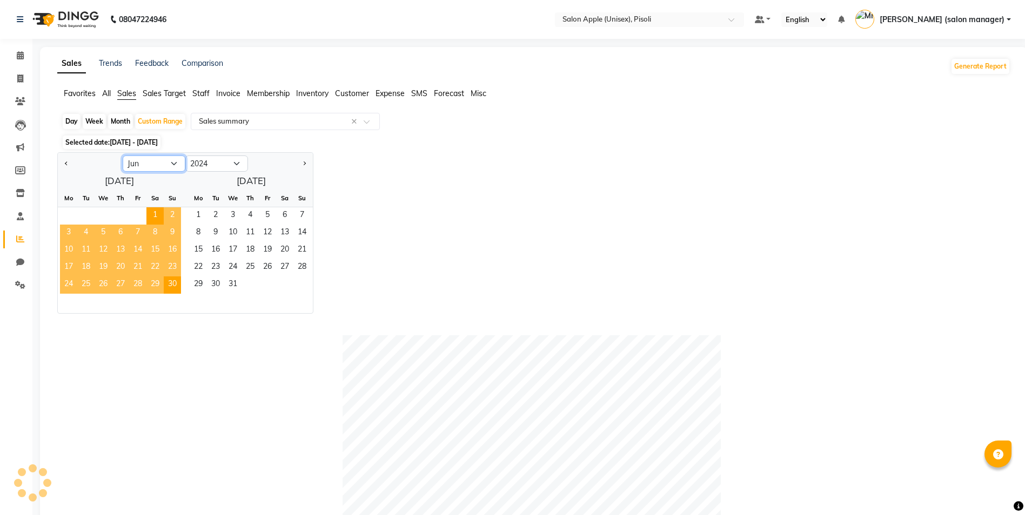
click at [167, 159] on select "Jan Feb Mar Apr May Jun [DATE] Aug Sep Oct Nov Dec" at bounding box center [154, 164] width 63 height 16
select select "7"
click at [123, 156] on select "Jan Feb Mar Apr May Jun [DATE] Aug Sep Oct Nov Dec" at bounding box center [154, 164] width 63 height 16
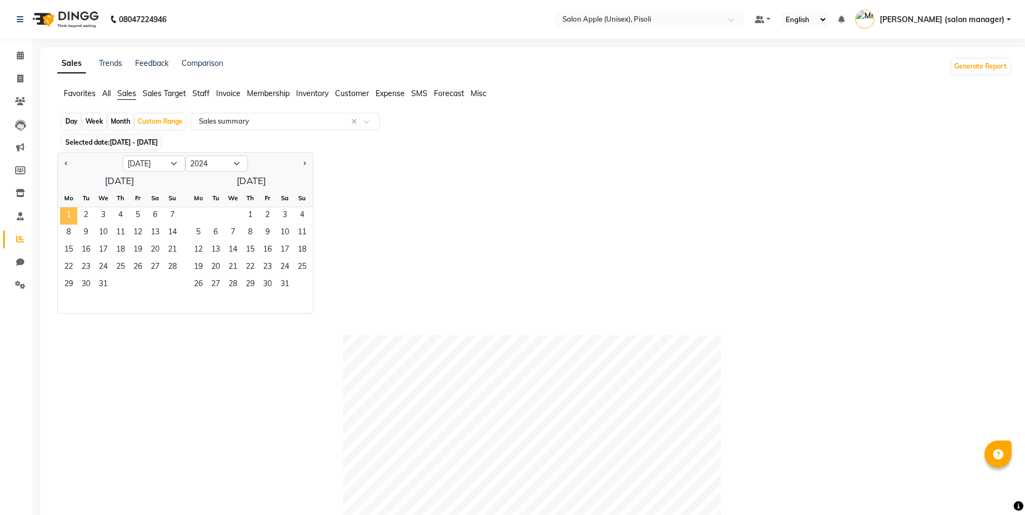
click at [70, 212] on span "1" at bounding box center [68, 215] width 17 height 17
click at [102, 284] on span "31" at bounding box center [103, 285] width 17 height 17
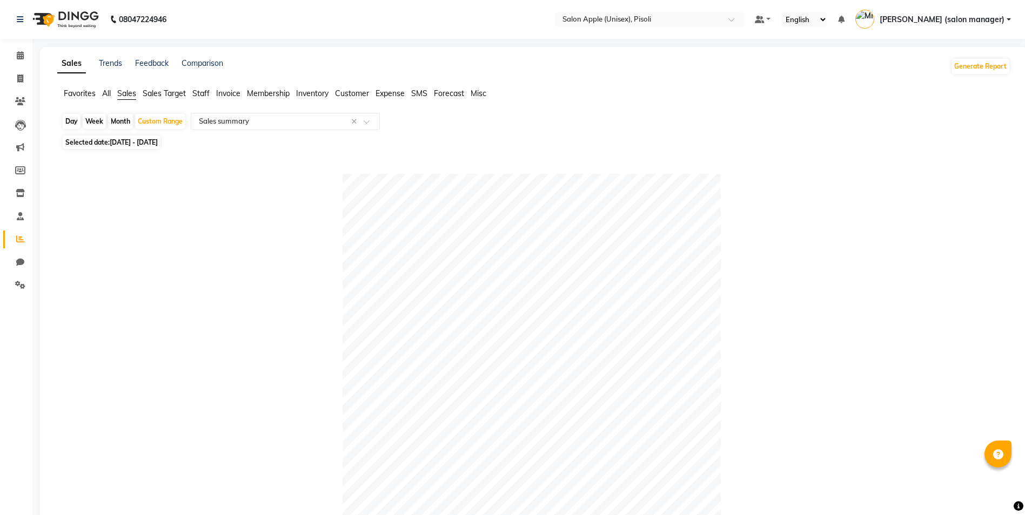
click at [142, 142] on span "[DATE] - [DATE]" at bounding box center [134, 142] width 48 height 8
select select "7"
select select "2024"
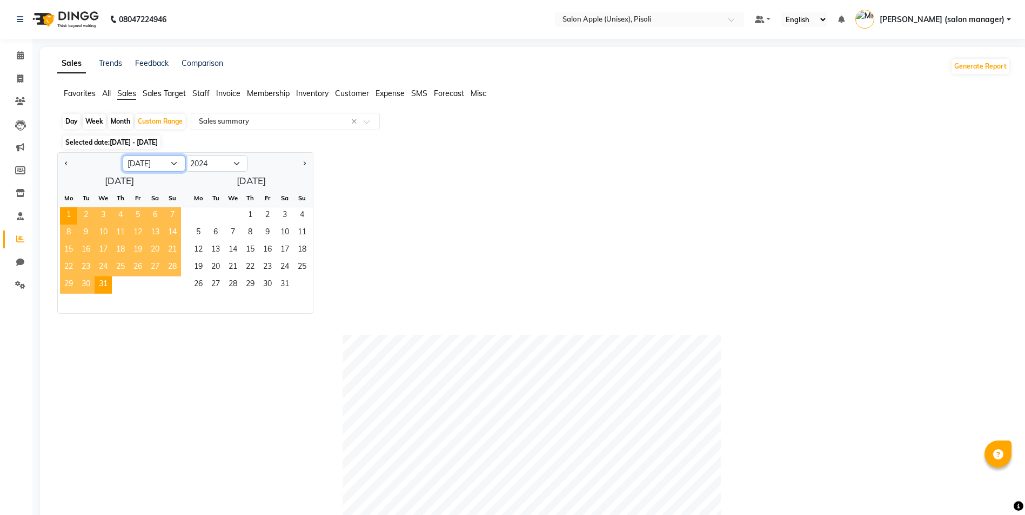
click at [156, 170] on select "Jan Feb Mar Apr May Jun [DATE] Aug Sep Oct Nov Dec" at bounding box center [154, 164] width 63 height 16
select select "8"
click at [123, 156] on select "Jan Feb Mar Apr May Jun [DATE] Aug Sep Oct Nov Dec" at bounding box center [154, 164] width 63 height 16
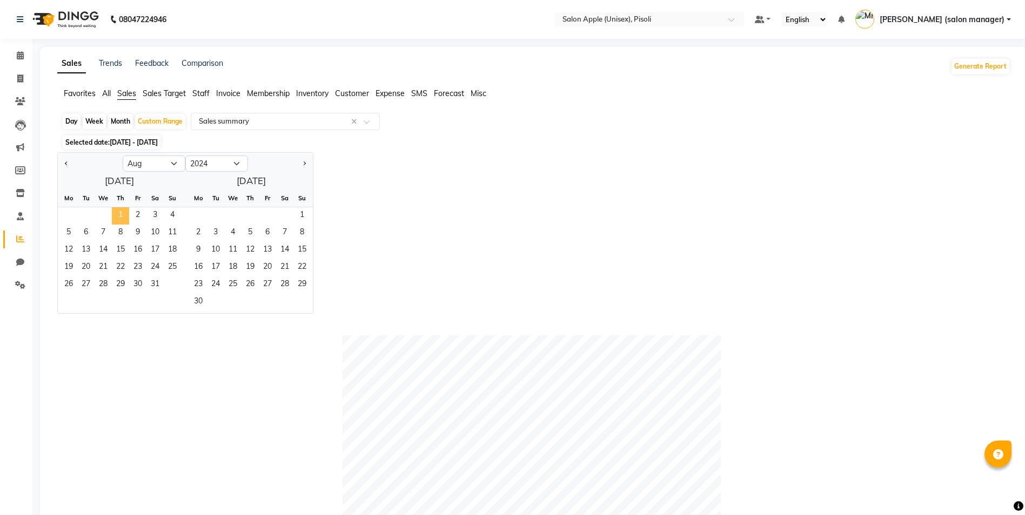
click at [119, 217] on span "1" at bounding box center [120, 215] width 17 height 17
click at [158, 286] on span "31" at bounding box center [154, 285] width 17 height 17
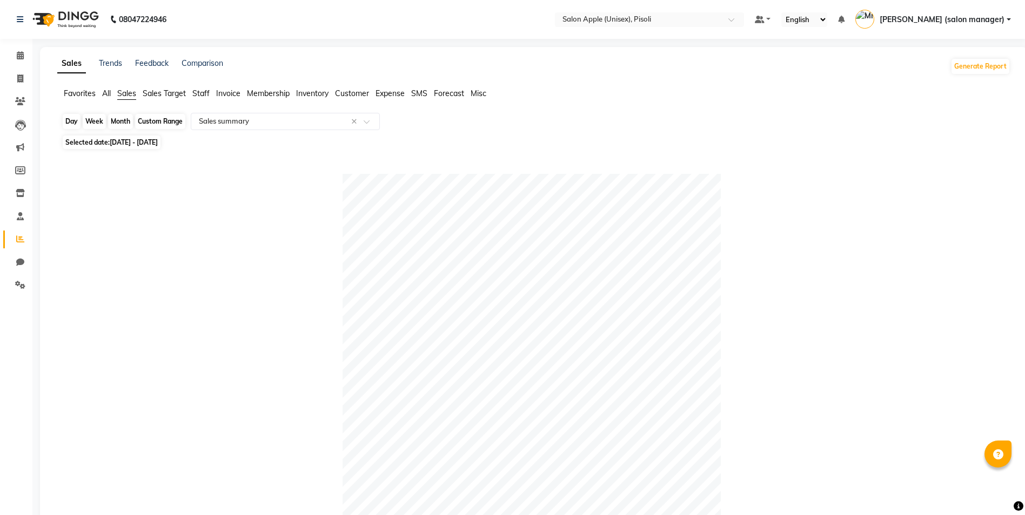
click at [155, 121] on div "Custom Range" at bounding box center [160, 121] width 50 height 15
select select "8"
select select "2024"
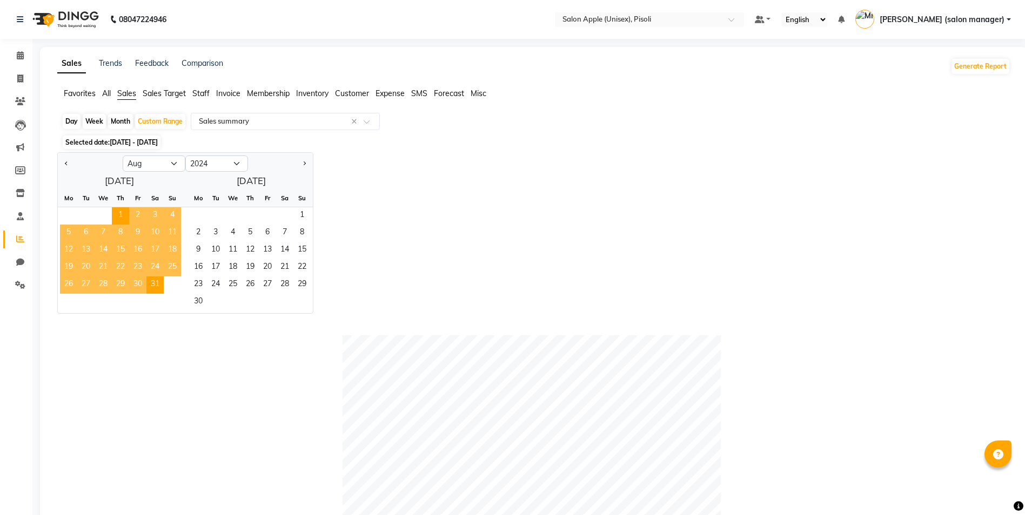
click at [143, 142] on span "[DATE] - [DATE]" at bounding box center [134, 142] width 48 height 8
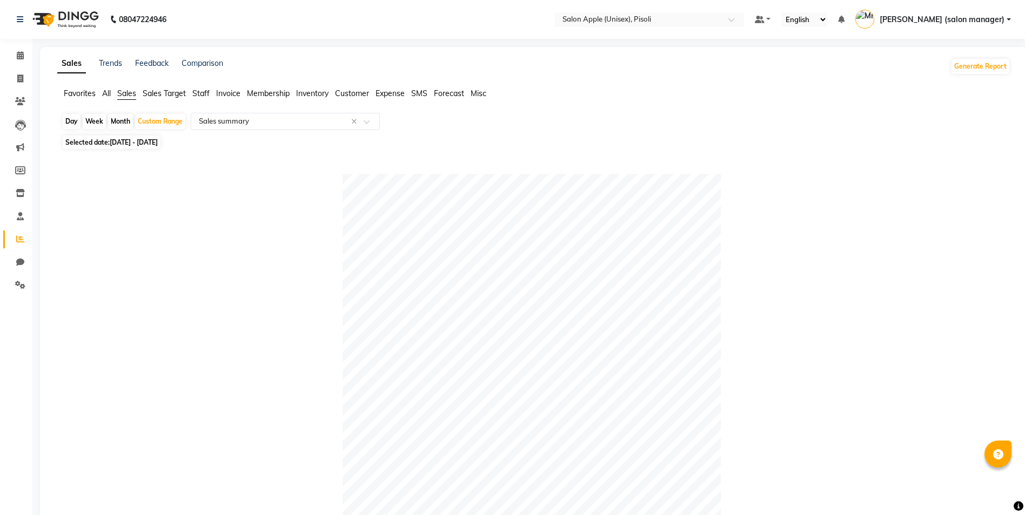
click at [142, 143] on span "[DATE] - [DATE]" at bounding box center [134, 142] width 48 height 8
select select "8"
select select "2024"
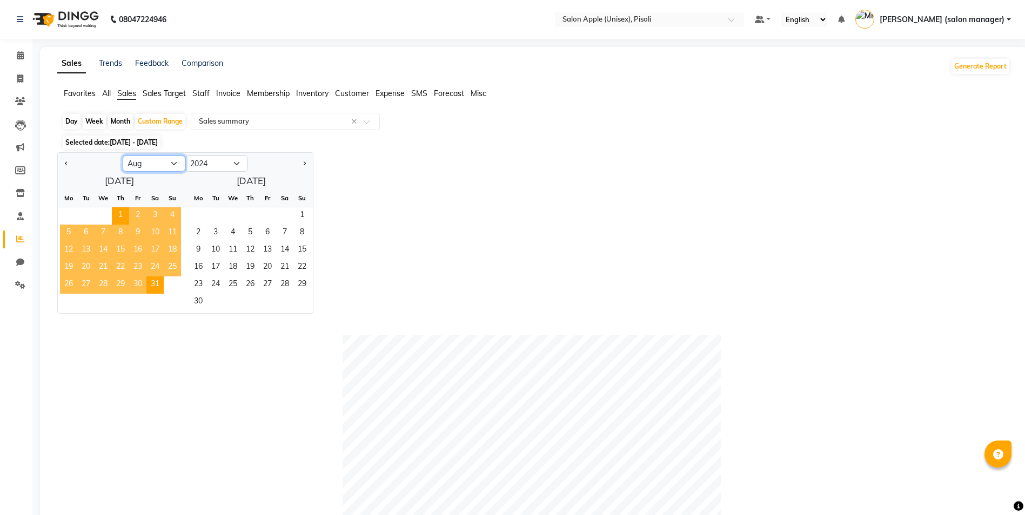
click at [150, 166] on select "Jan Feb Mar Apr May Jun [DATE] Aug Sep Oct Nov Dec" at bounding box center [154, 164] width 63 height 16
select select "9"
click at [123, 156] on select "Jan Feb Mar Apr May Jun [DATE] Aug Sep Oct Nov Dec" at bounding box center [154, 164] width 63 height 16
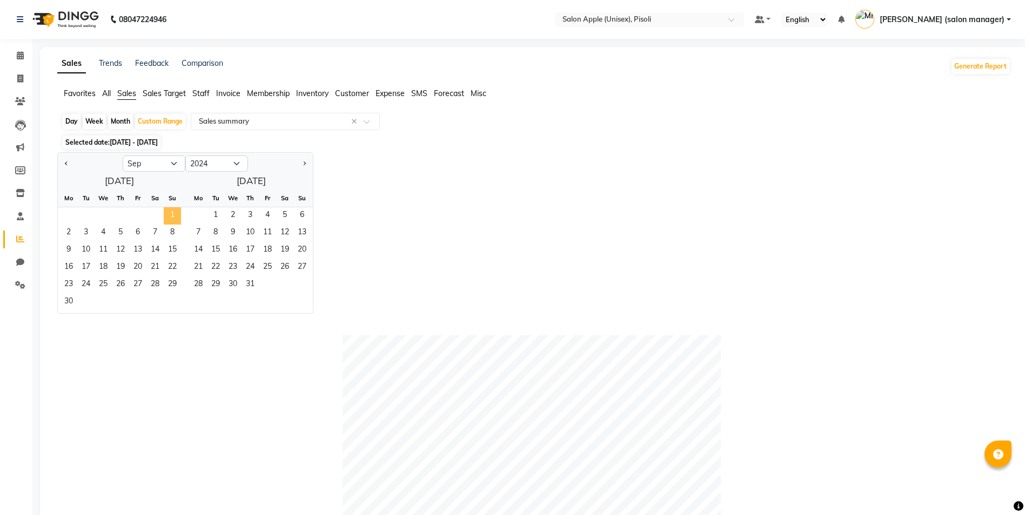
click at [175, 213] on span "1" at bounding box center [172, 215] width 17 height 17
click at [72, 303] on span "30" at bounding box center [68, 302] width 17 height 17
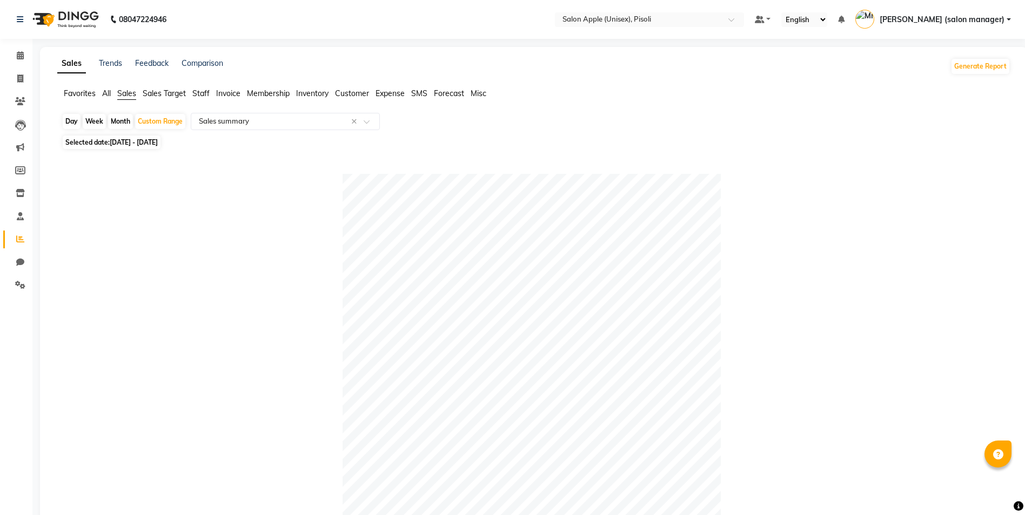
click at [158, 140] on span "[DATE] - [DATE]" at bounding box center [134, 142] width 48 height 8
select select "9"
select select "2024"
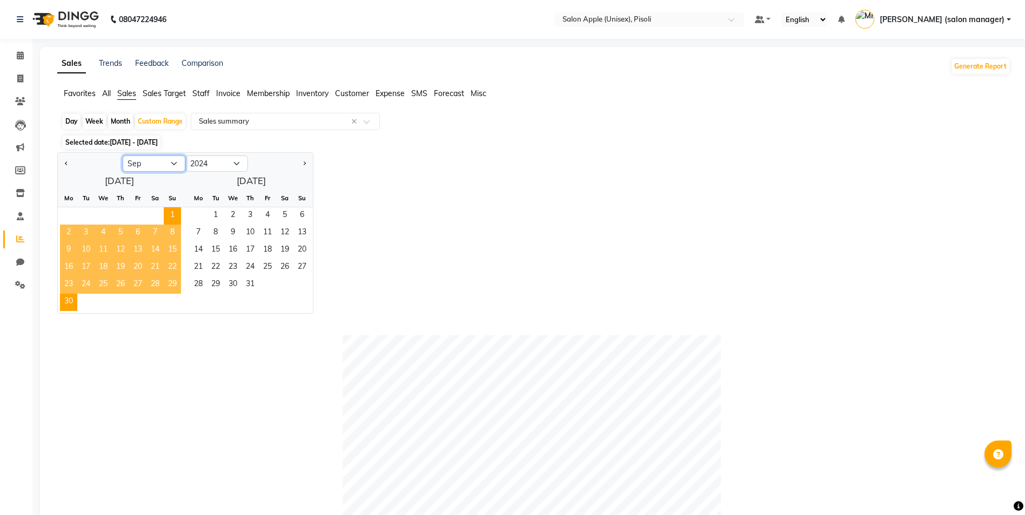
click at [152, 164] on select "Jan Feb Mar Apr May Jun [DATE] Aug Sep Oct Nov Dec" at bounding box center [154, 164] width 63 height 16
select select "10"
click at [123, 156] on select "Jan Feb Mar Apr May Jun [DATE] Aug Sep Oct Nov Dec" at bounding box center [154, 164] width 63 height 16
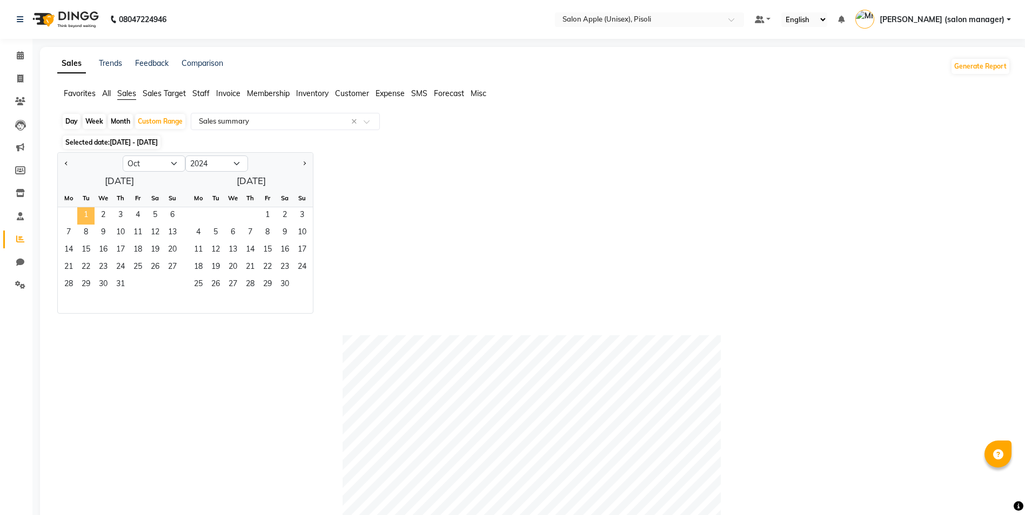
click at [88, 214] on span "1" at bounding box center [85, 215] width 17 height 17
click at [123, 285] on span "31" at bounding box center [120, 285] width 17 height 17
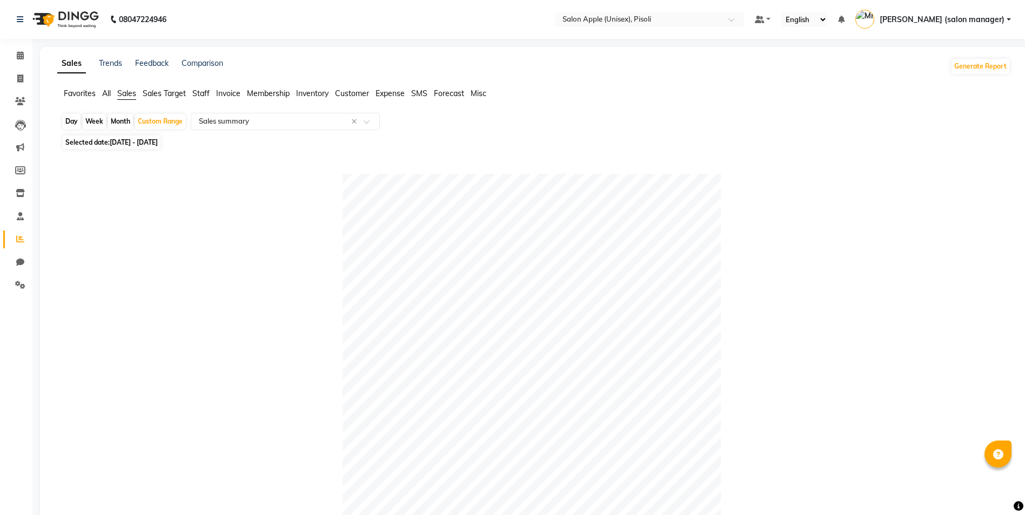
click at [150, 146] on span "[DATE] - [DATE]" at bounding box center [134, 142] width 48 height 8
select select "10"
select select "2024"
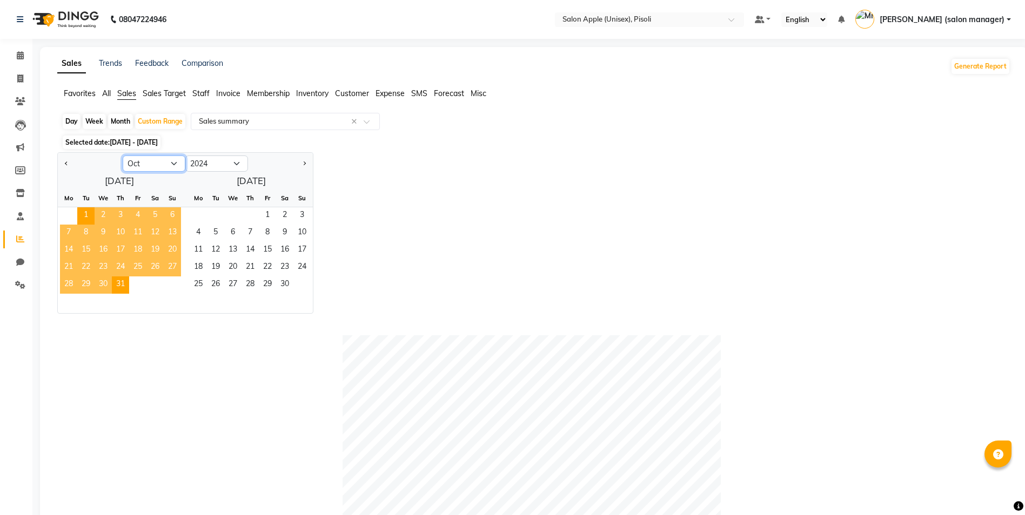
click at [140, 164] on select "Jan Feb Mar Apr May Jun [DATE] Aug Sep Oct Nov Dec" at bounding box center [154, 164] width 63 height 16
select select "11"
click at [123, 156] on select "Jan Feb Mar Apr May Jun [DATE] Aug Sep Oct Nov Dec" at bounding box center [154, 164] width 63 height 16
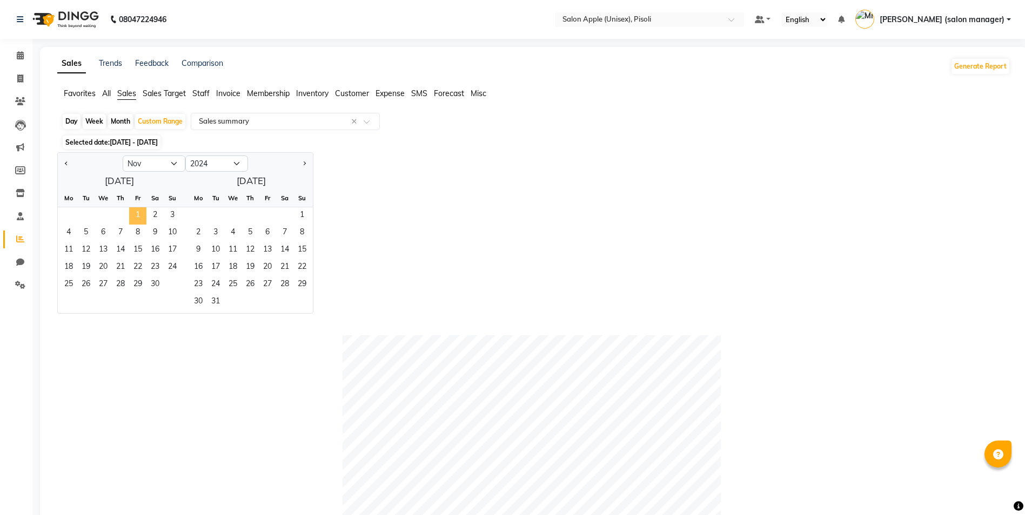
click at [134, 213] on span "1" at bounding box center [137, 215] width 17 height 17
click at [158, 285] on span "30" at bounding box center [154, 285] width 17 height 17
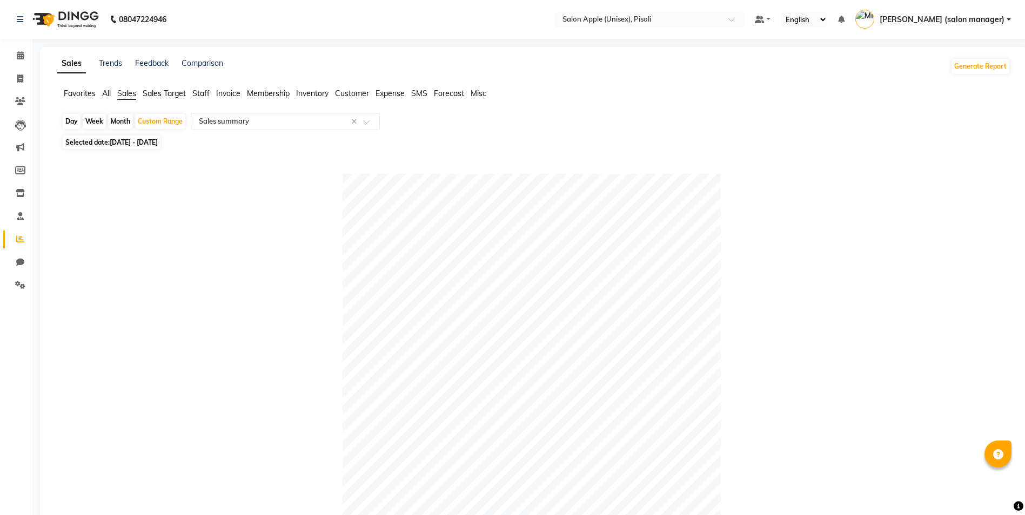
click at [160, 130] on div "Day Week Month Custom Range Select Report Type × Sales summary ×" at bounding box center [534, 122] width 944 height 19
click at [137, 145] on span "[DATE] - [DATE]" at bounding box center [134, 142] width 48 height 8
select select "11"
select select "2024"
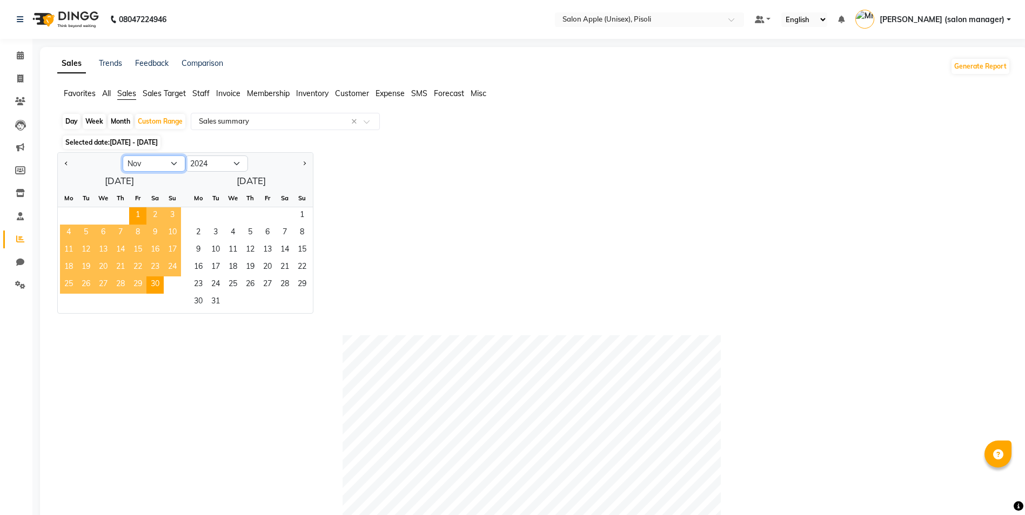
click at [145, 159] on select "Jan Feb Mar Apr May Jun [DATE] Aug Sep Oct Nov Dec" at bounding box center [154, 164] width 63 height 16
select select "12"
click at [123, 156] on select "Jan Feb Mar Apr May Jun [DATE] Aug Sep Oct Nov Dec" at bounding box center [154, 164] width 63 height 16
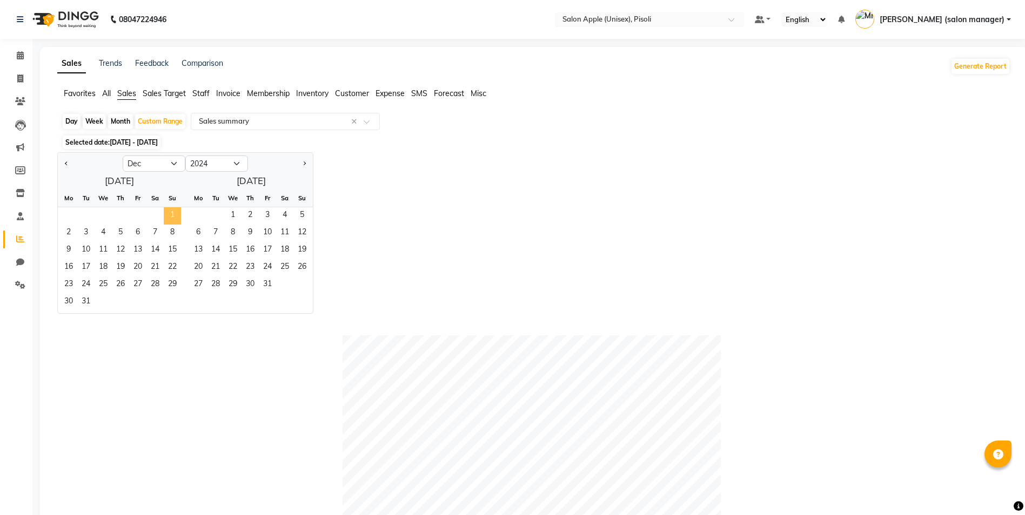
click at [170, 212] on span "1" at bounding box center [172, 215] width 17 height 17
click at [91, 304] on span "31" at bounding box center [85, 302] width 17 height 17
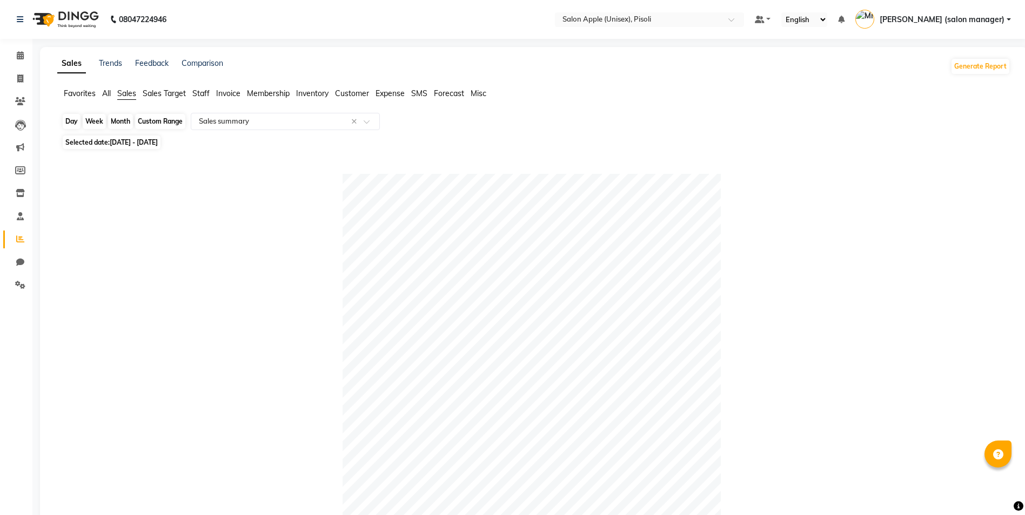
click at [155, 120] on div "Custom Range" at bounding box center [160, 121] width 50 height 15
select select "12"
select select "2024"
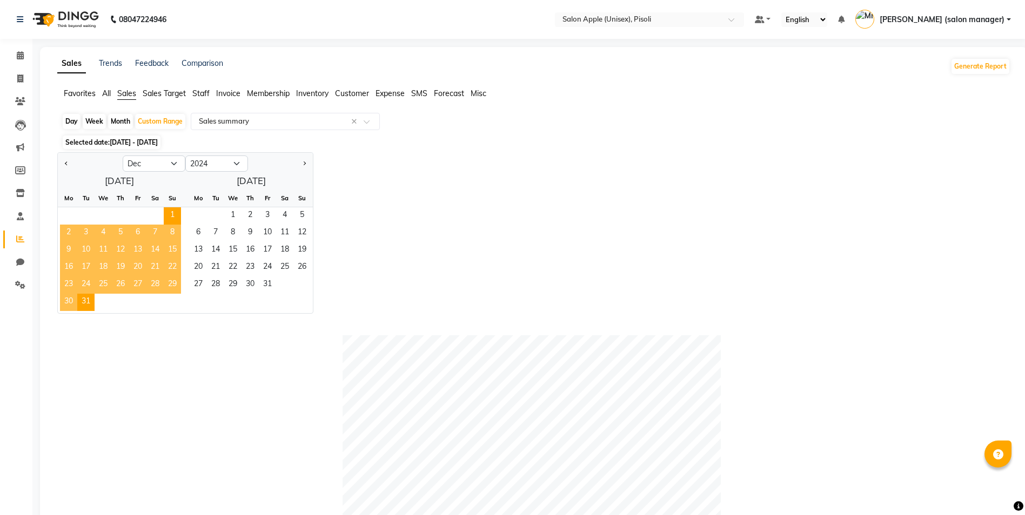
click at [147, 143] on span "[DATE] - [DATE]" at bounding box center [134, 142] width 48 height 8
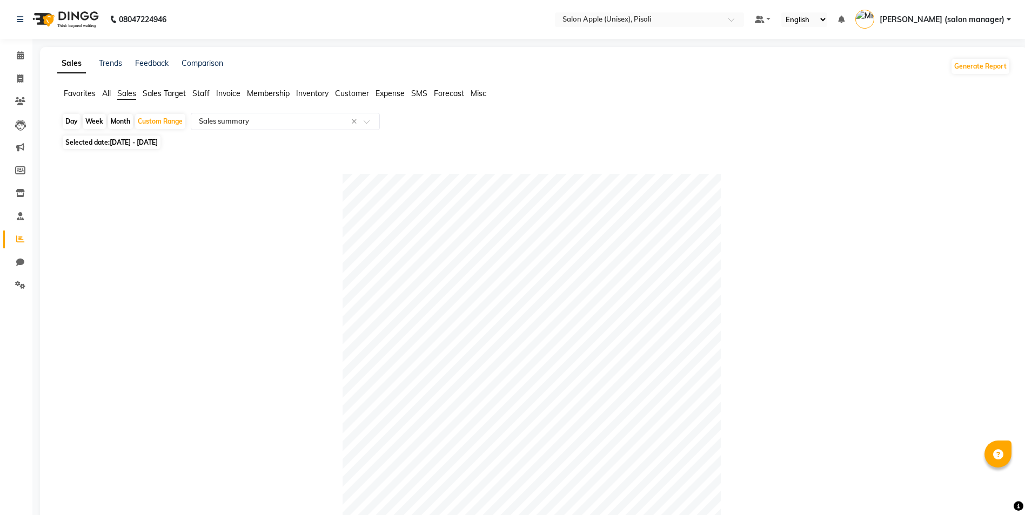
click at [145, 144] on span "[DATE] - [DATE]" at bounding box center [134, 142] width 48 height 8
select select "12"
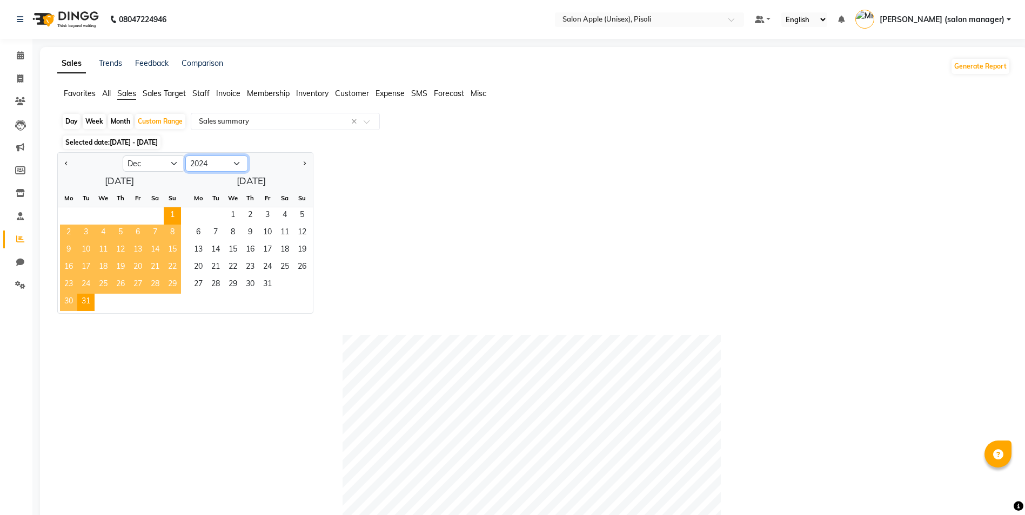
click at [226, 162] on select "2014 2015 2016 2017 2018 2019 2020 2021 2022 2023 2024 2025 2026 2027 2028 2029…" at bounding box center [216, 164] width 63 height 16
select select "2025"
click at [185, 156] on select "2014 2015 2016 2017 2018 2019 2020 2021 2022 2023 2024 2025 2026 2027 2028 2029…" at bounding box center [216, 164] width 63 height 16
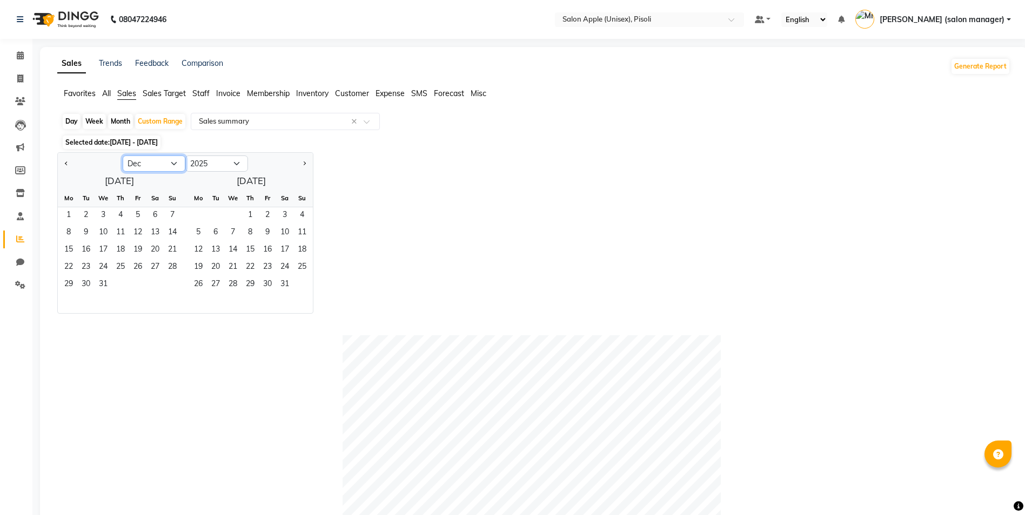
click at [162, 163] on select "Jan Feb Mar Apr May Jun [DATE] Aug Sep Oct Nov Dec" at bounding box center [154, 164] width 63 height 16
select select "1"
click at [123, 156] on select "Jan Feb Mar Apr May Jun [DATE] Aug Sep Oct Nov Dec" at bounding box center [154, 164] width 63 height 16
click at [103, 217] on span "1" at bounding box center [103, 215] width 17 height 17
click at [138, 280] on span "31" at bounding box center [137, 285] width 17 height 17
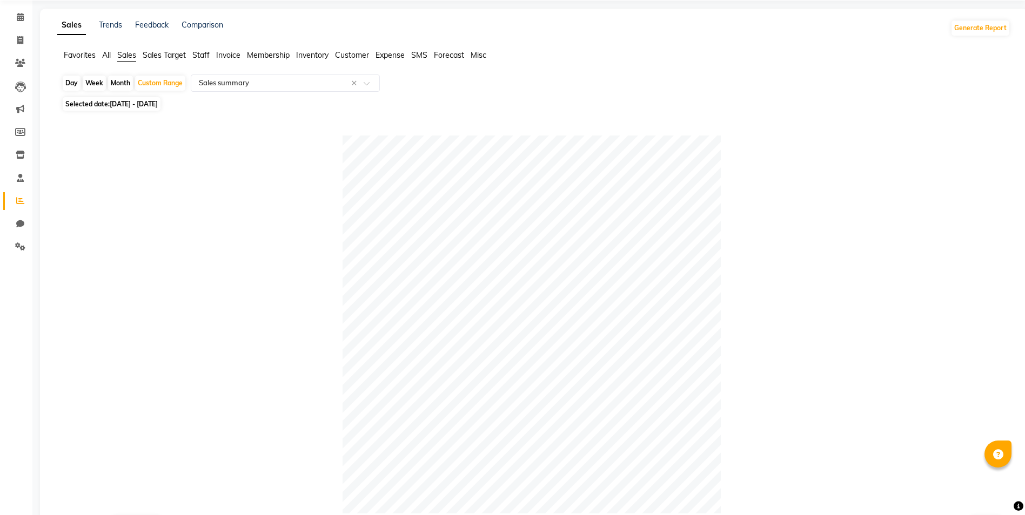
scroll to position [36, 0]
click at [151, 108] on span "[DATE] - [DATE]" at bounding box center [134, 107] width 48 height 8
select select "2025"
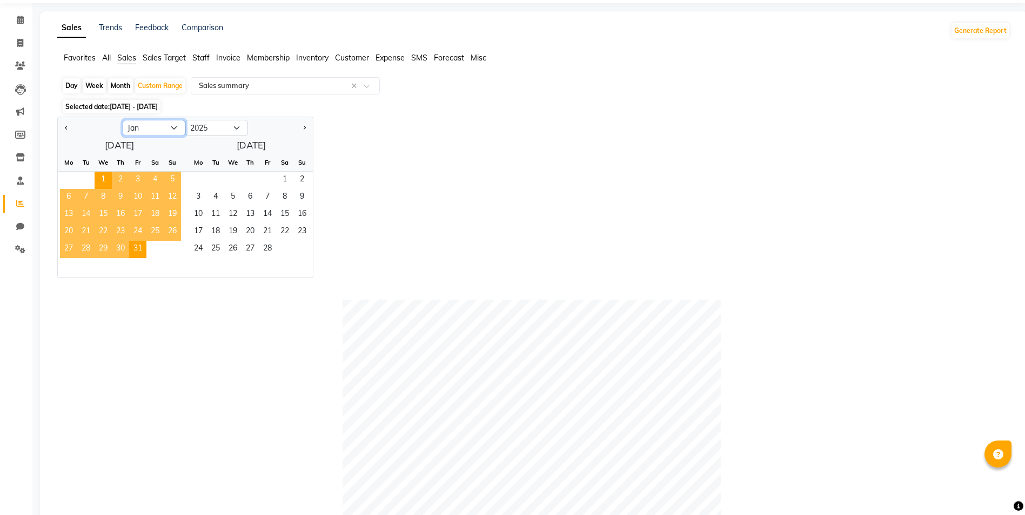
click at [156, 126] on select "Jan Feb Mar Apr May Jun [DATE] Aug Sep Oct Nov Dec" at bounding box center [154, 128] width 63 height 16
select select "2"
click at [123, 120] on select "Jan Feb Mar Apr May Jun [DATE] Aug Sep Oct Nov Dec" at bounding box center [154, 128] width 63 height 16
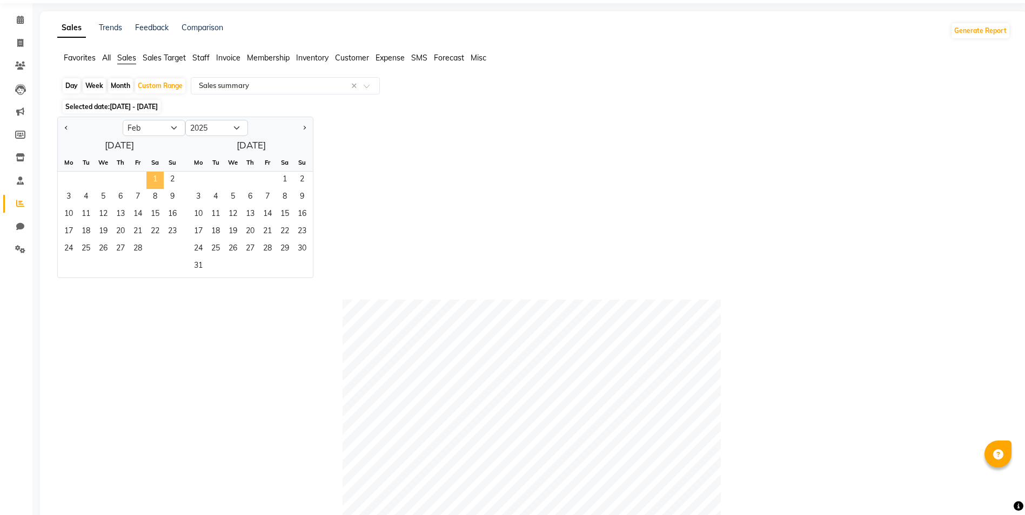
click at [154, 182] on span "1" at bounding box center [154, 180] width 17 height 17
click at [137, 253] on span "28" at bounding box center [137, 249] width 17 height 17
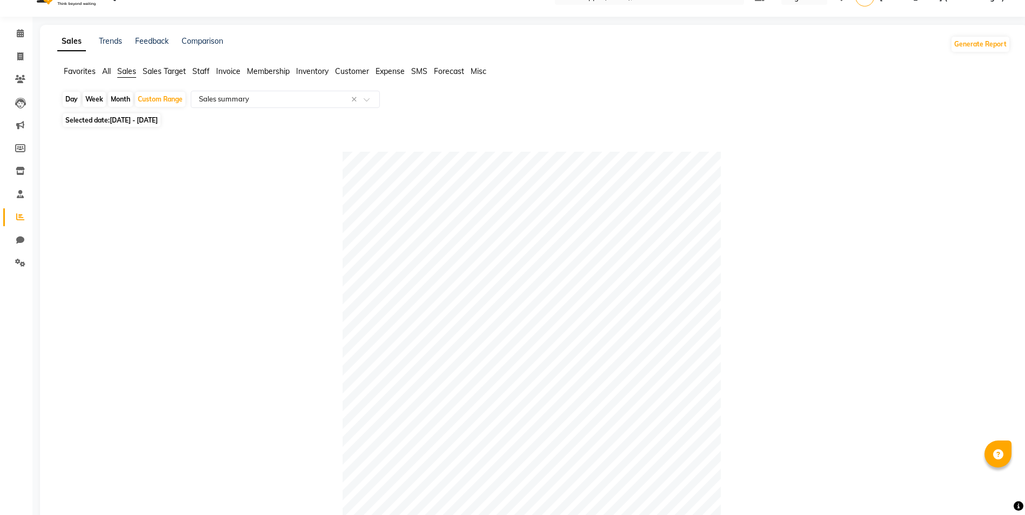
scroll to position [0, 0]
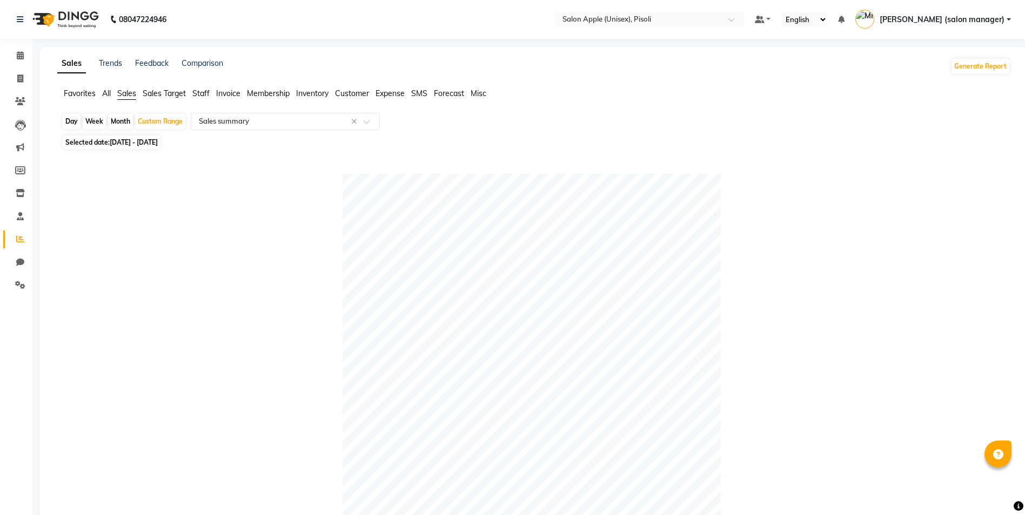
click at [152, 148] on span "Selected date: [DATE] - [DATE]" at bounding box center [112, 143] width 98 height 14
select select "2"
select select "2025"
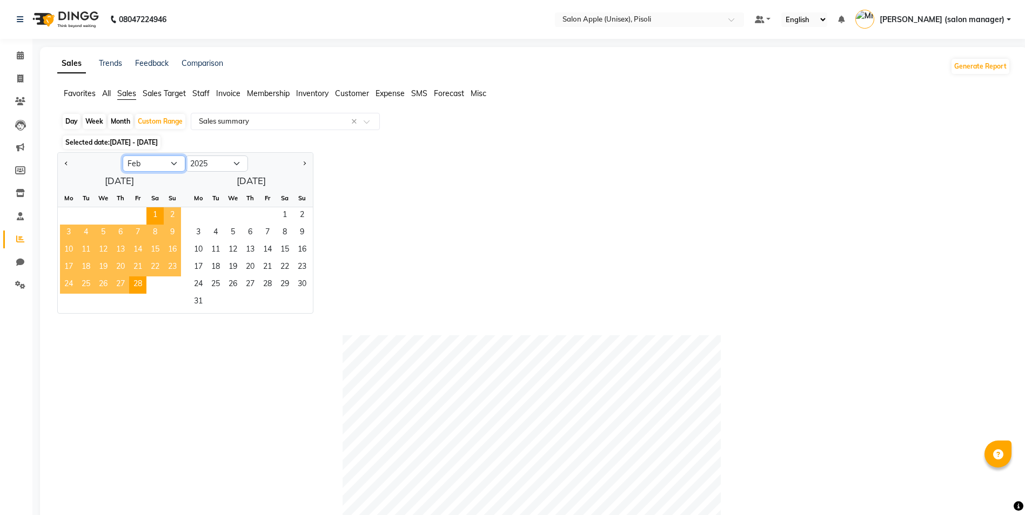
click at [155, 169] on select "Jan Feb Mar Apr May Jun [DATE] Aug Sep Oct Nov Dec" at bounding box center [154, 164] width 63 height 16
select select "3"
click at [123, 156] on select "Jan Feb Mar Apr May Jun [DATE] Aug Sep Oct Nov Dec" at bounding box center [154, 164] width 63 height 16
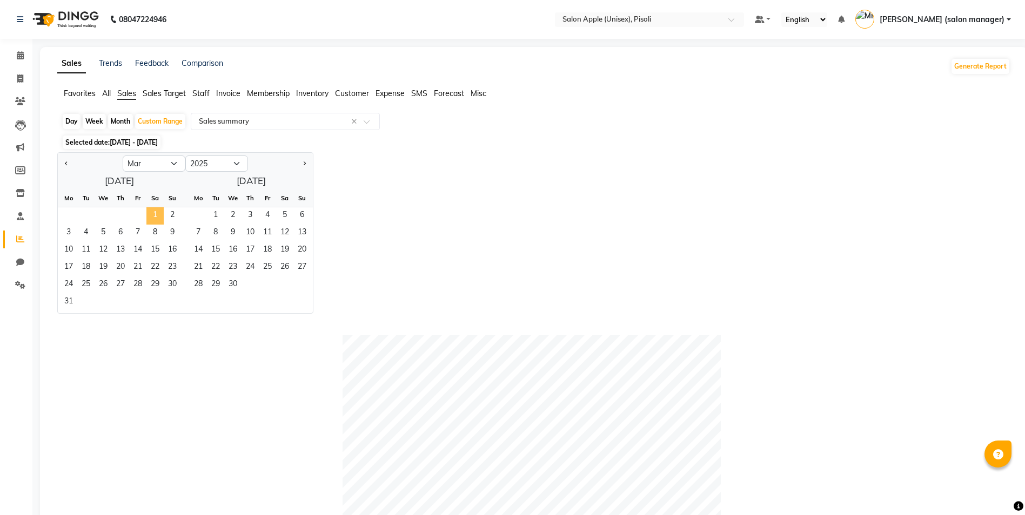
click at [157, 215] on span "1" at bounding box center [154, 215] width 17 height 17
click at [70, 298] on span "31" at bounding box center [68, 302] width 17 height 17
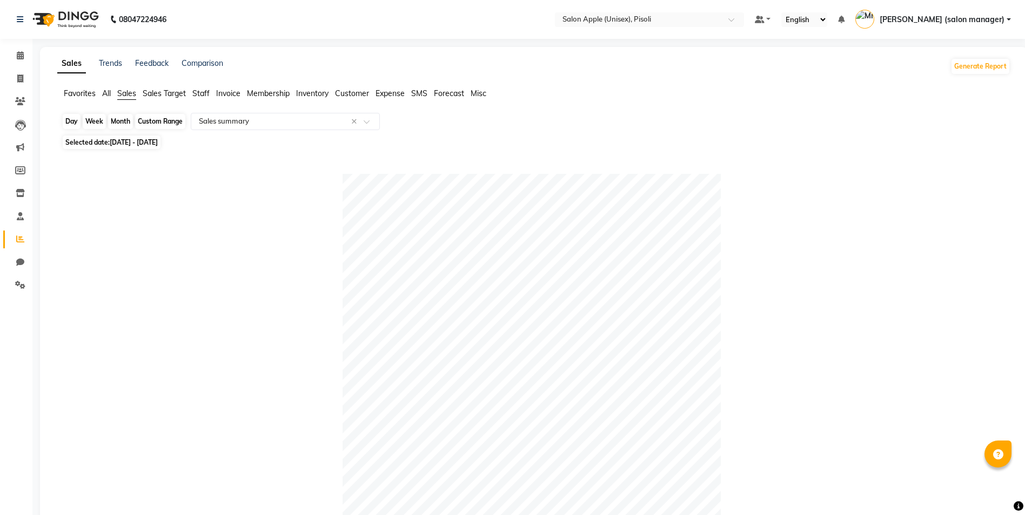
click at [160, 120] on div "Custom Range" at bounding box center [160, 121] width 50 height 15
select select "3"
select select "2025"
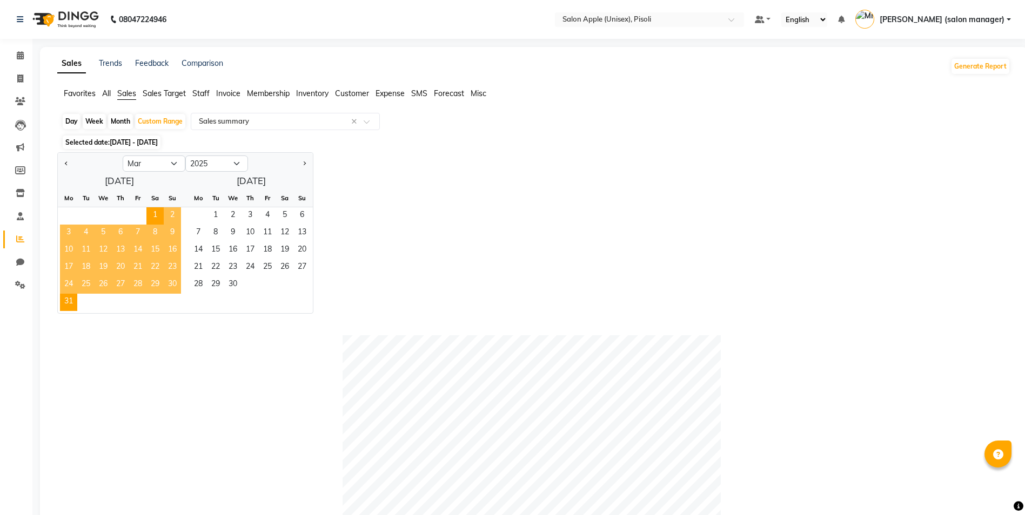
click at [155, 140] on span "[DATE] - [DATE]" at bounding box center [134, 142] width 48 height 8
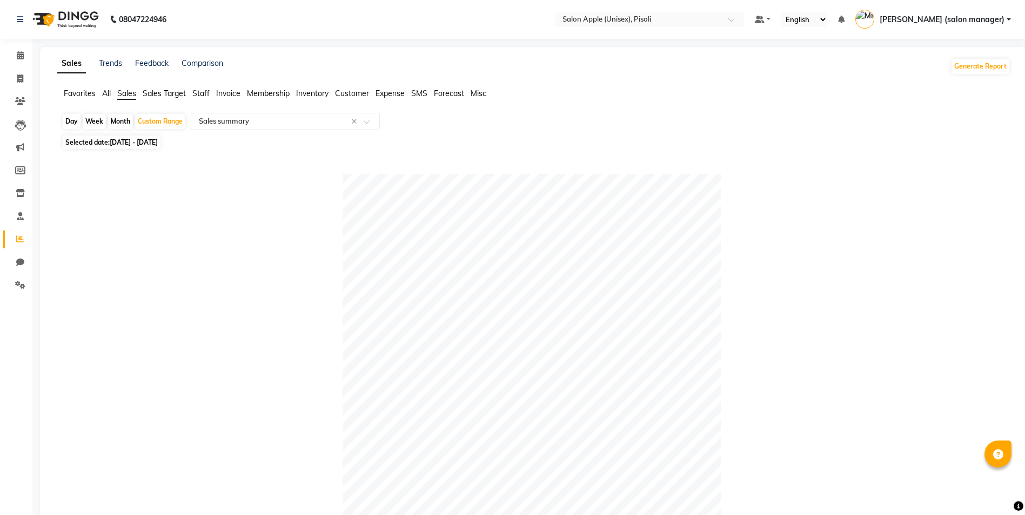
click at [155, 141] on span "[DATE] - [DATE]" at bounding box center [134, 142] width 48 height 8
select select "3"
select select "2025"
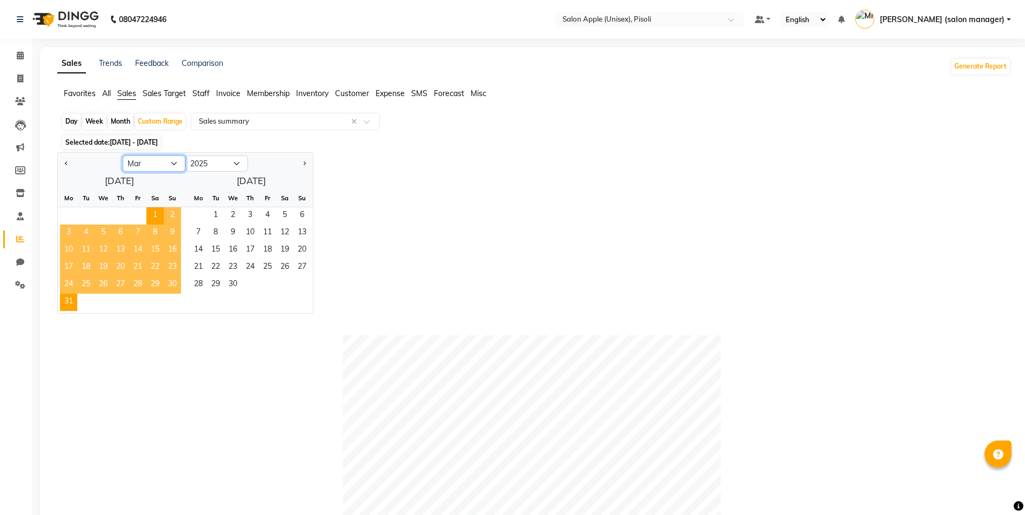
click at [163, 164] on select "Jan Feb Mar Apr May Jun [DATE] Aug Sep Oct Nov Dec" at bounding box center [154, 164] width 63 height 16
select select "4"
click at [123, 156] on select "Jan Feb Mar Apr May Jun [DATE] Aug Sep Oct Nov Dec" at bounding box center [154, 164] width 63 height 16
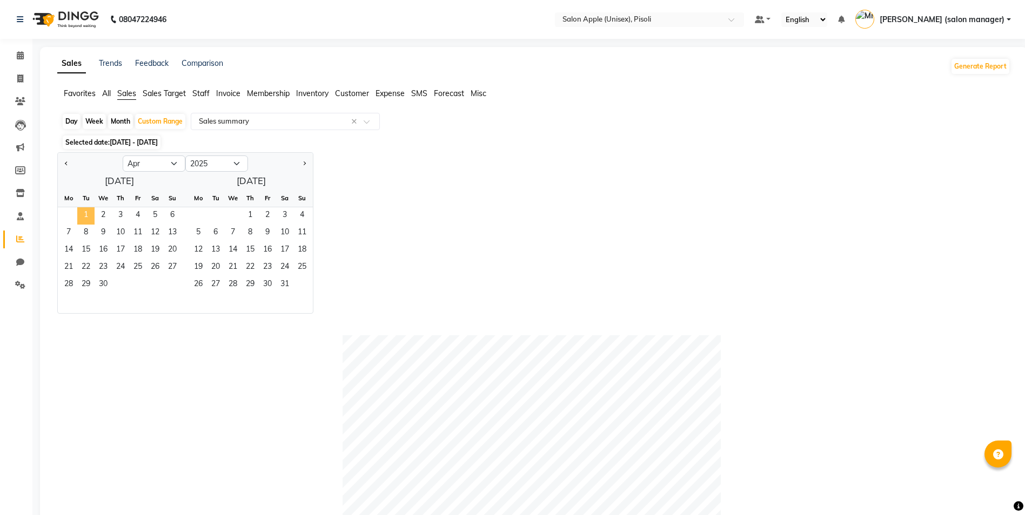
click at [90, 216] on span "1" at bounding box center [85, 215] width 17 height 17
click at [105, 280] on span "30" at bounding box center [103, 285] width 17 height 17
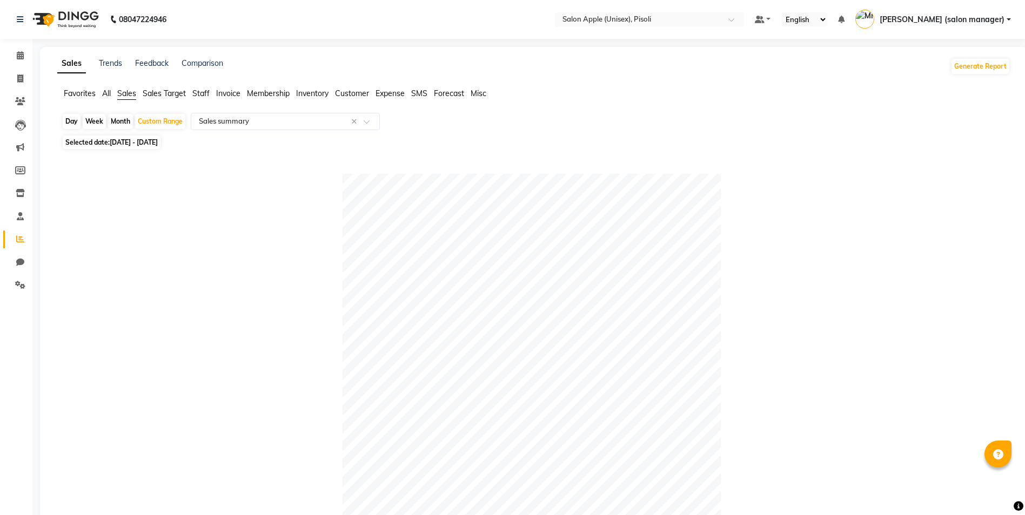
click at [143, 145] on span "[DATE] - [DATE]" at bounding box center [134, 142] width 48 height 8
select select "4"
select select "2025"
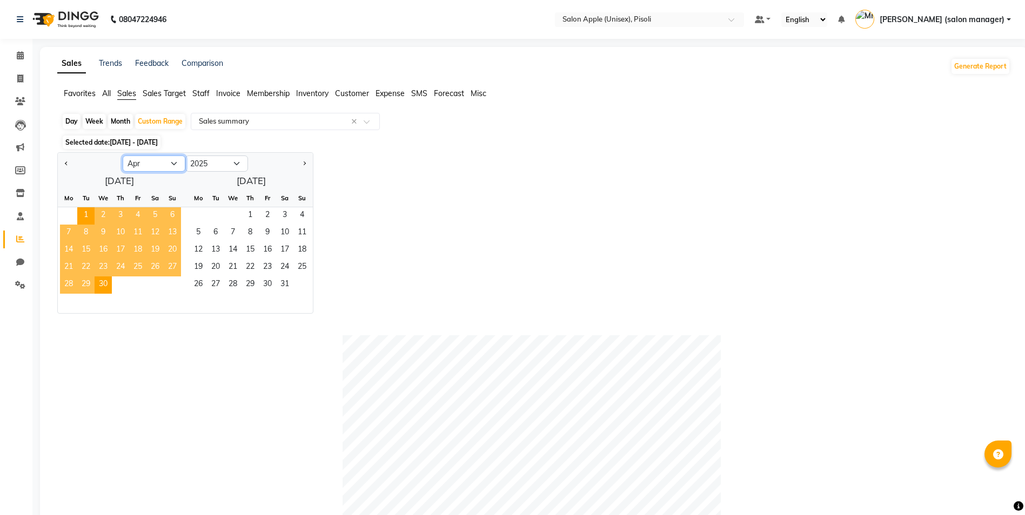
click at [174, 165] on select "Jan Feb Mar Apr May Jun [DATE] Aug Sep Oct Nov Dec" at bounding box center [154, 164] width 63 height 16
select select "5"
click at [123, 156] on select "Jan Feb Mar Apr May Jun [DATE] Aug Sep Oct Nov Dec" at bounding box center [154, 164] width 63 height 16
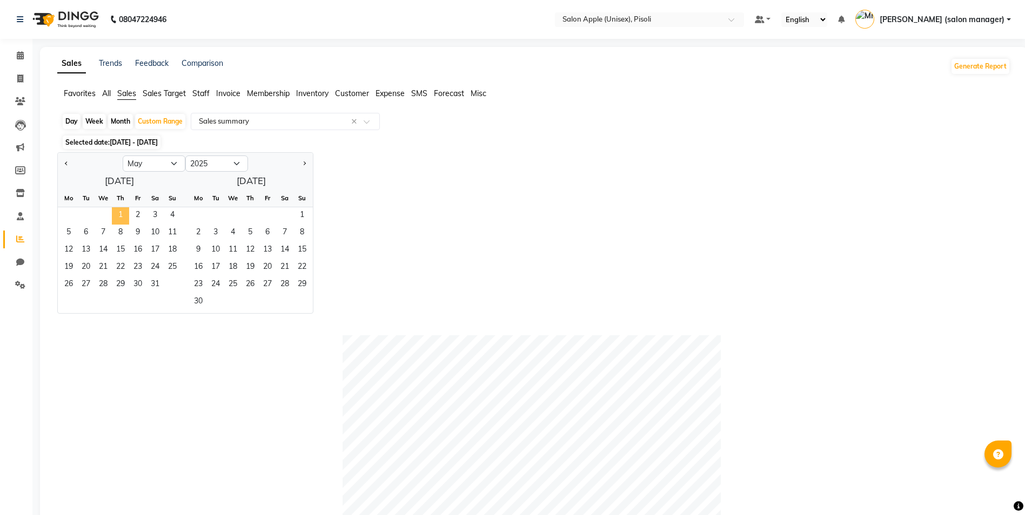
click at [120, 217] on span "1" at bounding box center [120, 215] width 17 height 17
click at [156, 285] on span "31" at bounding box center [154, 285] width 17 height 17
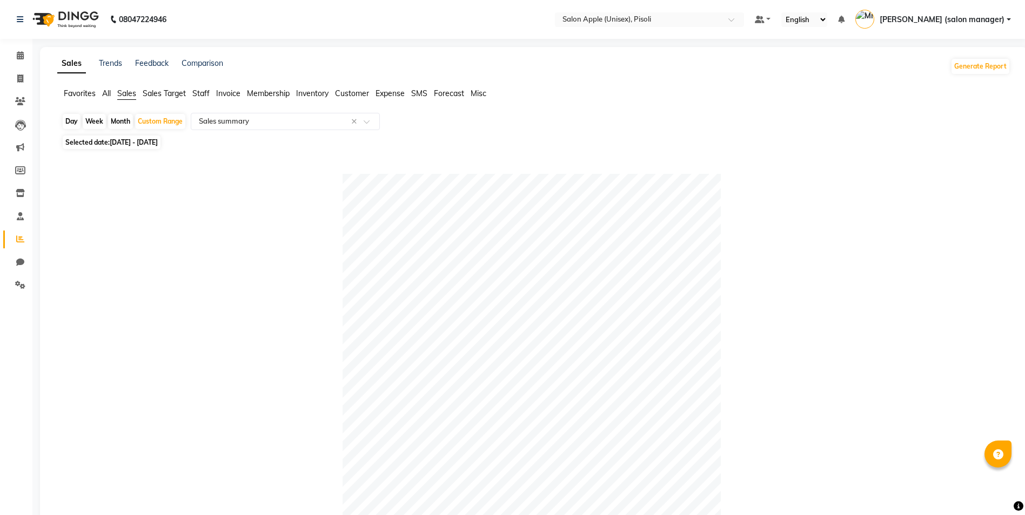
click at [158, 142] on span "[DATE] - [DATE]" at bounding box center [134, 142] width 48 height 8
select select "5"
select select "2025"
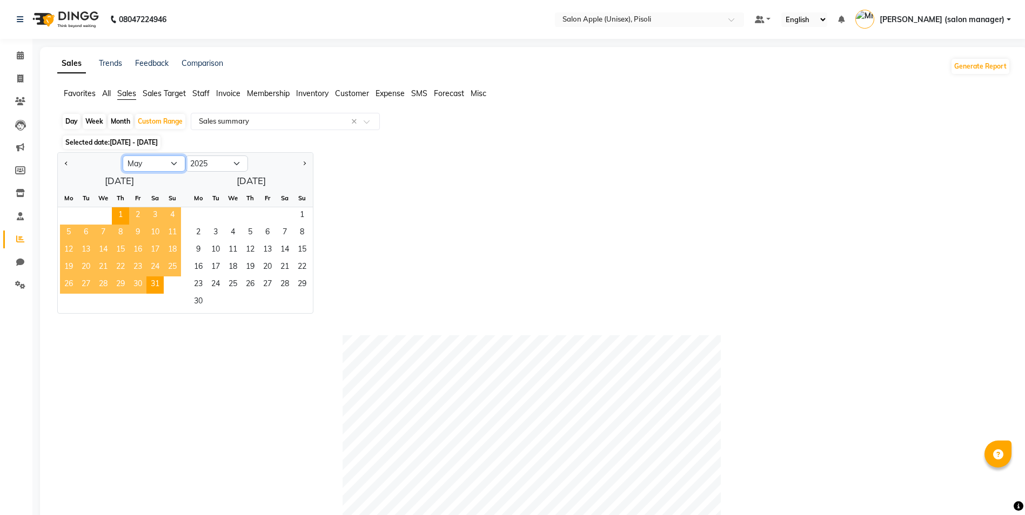
click at [153, 157] on select "Jan Feb Mar Apr May Jun [DATE] Aug Sep Oct Nov Dec" at bounding box center [154, 164] width 63 height 16
select select "6"
click at [123, 156] on select "Jan Feb Mar Apr May Jun [DATE] Aug Sep Oct Nov Dec" at bounding box center [154, 164] width 63 height 16
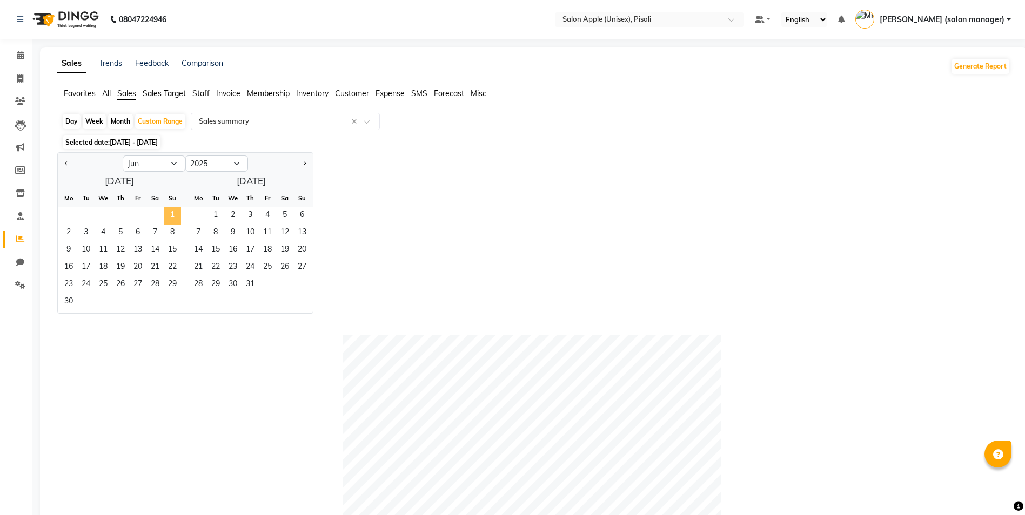
click at [177, 214] on span "1" at bounding box center [172, 215] width 17 height 17
click at [68, 301] on span "30" at bounding box center [68, 302] width 17 height 17
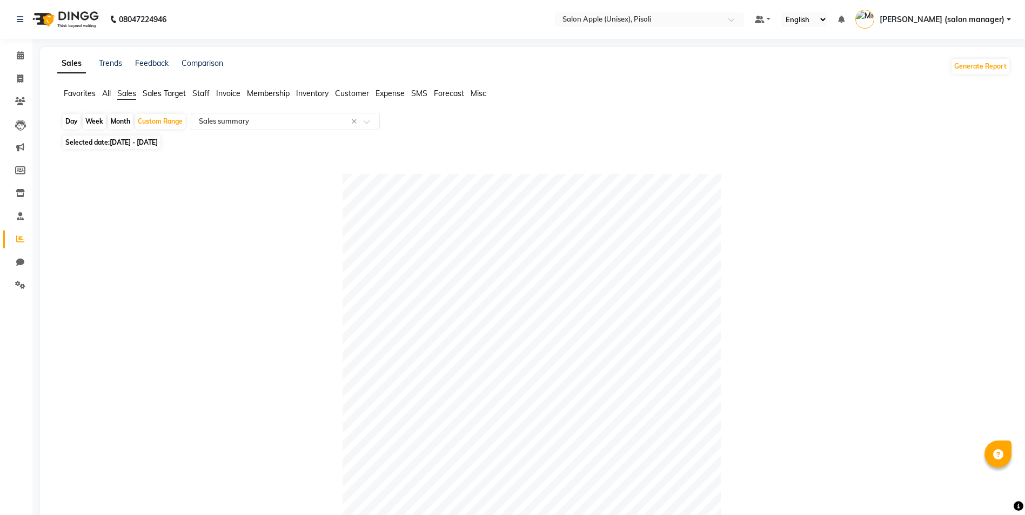
click at [158, 141] on span "[DATE] - [DATE]" at bounding box center [134, 142] width 48 height 8
select select "6"
select select "2025"
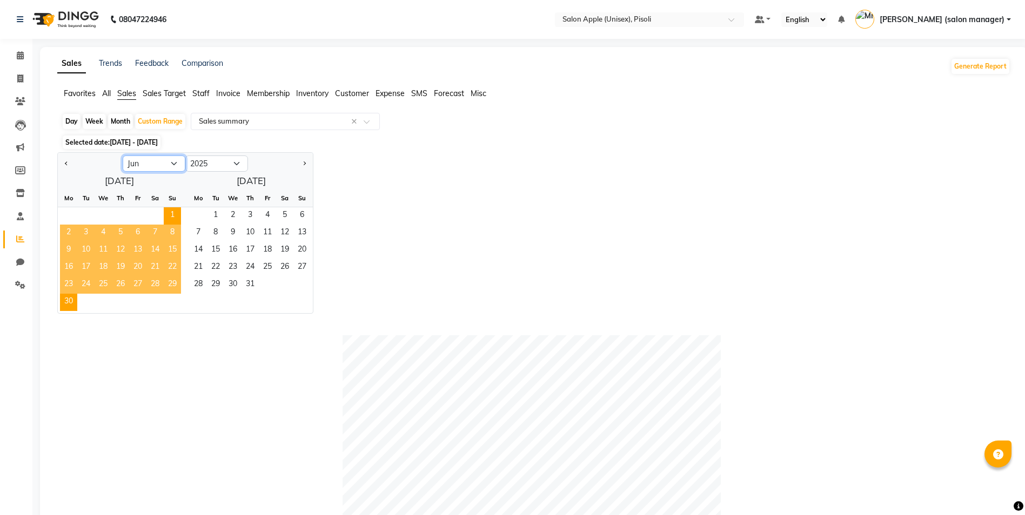
click at [163, 170] on select "Jan Feb Mar Apr May Jun [DATE] Aug Sep Oct Nov Dec" at bounding box center [154, 164] width 63 height 16
select select "7"
click at [123, 156] on select "Jan Feb Mar Apr May Jun [DATE] Aug Sep Oct Nov Dec" at bounding box center [154, 164] width 63 height 16
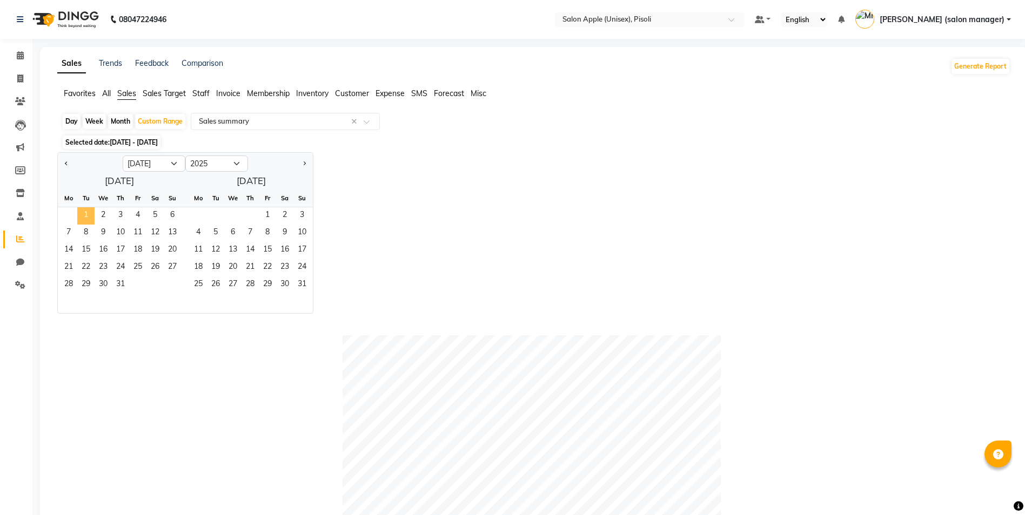
click at [87, 215] on span "1" at bounding box center [85, 215] width 17 height 17
click at [119, 286] on span "31" at bounding box center [120, 285] width 17 height 17
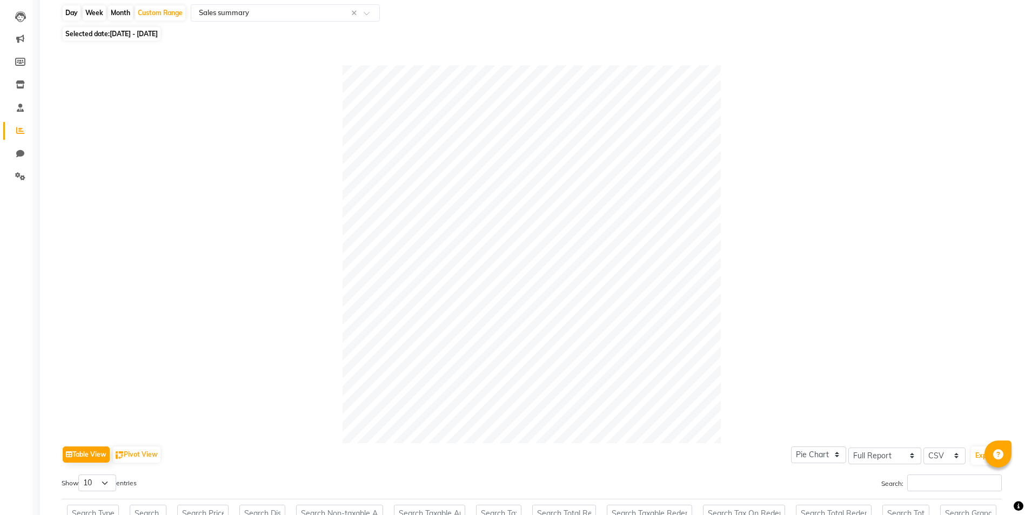
scroll to position [90, 0]
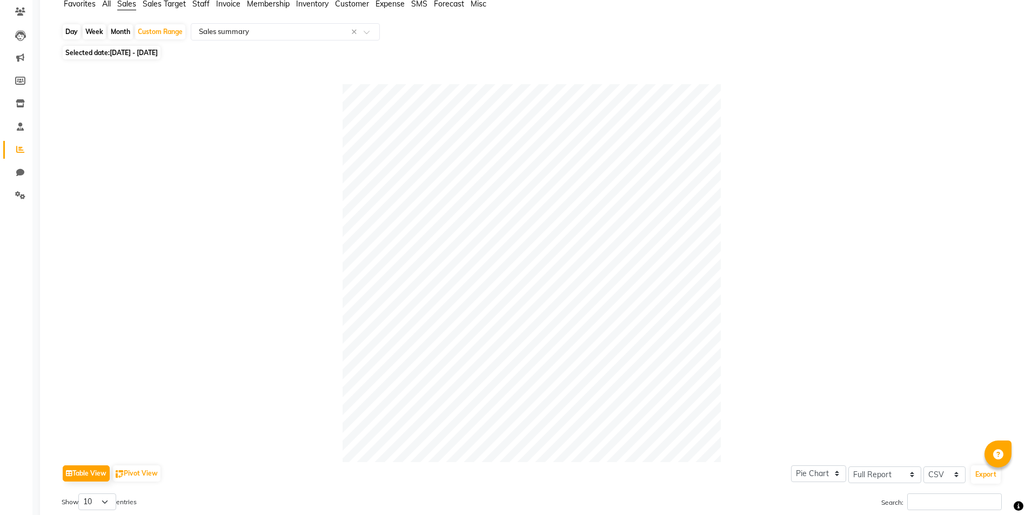
click at [131, 50] on span "[DATE] - [DATE]" at bounding box center [134, 53] width 48 height 8
select select "7"
select select "2025"
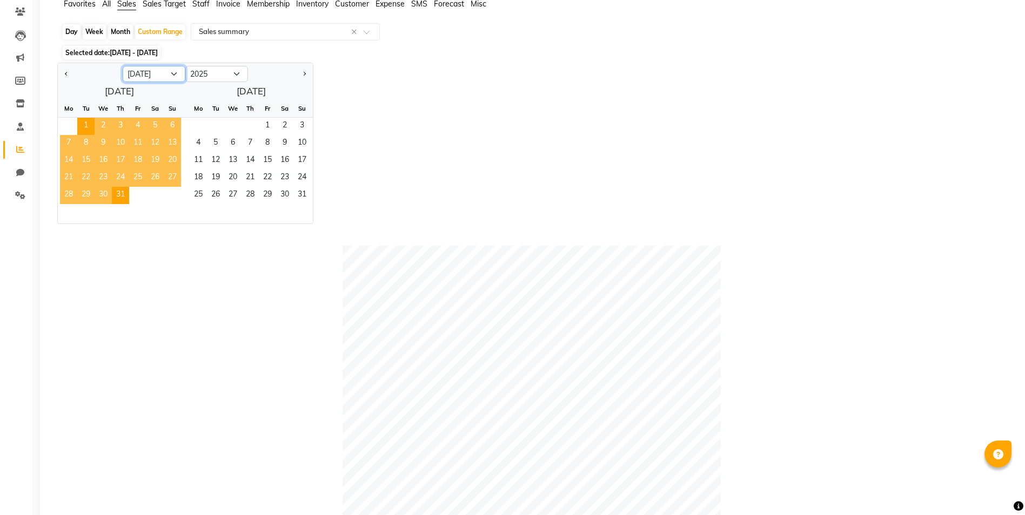
click at [148, 75] on select "Jan Feb Mar Apr May Jun [DATE] Aug Sep Oct Nov Dec" at bounding box center [154, 74] width 63 height 16
select select "8"
click at [123, 66] on select "Jan Feb Mar Apr May Jun [DATE] Aug Sep Oct Nov Dec" at bounding box center [154, 74] width 63 height 16
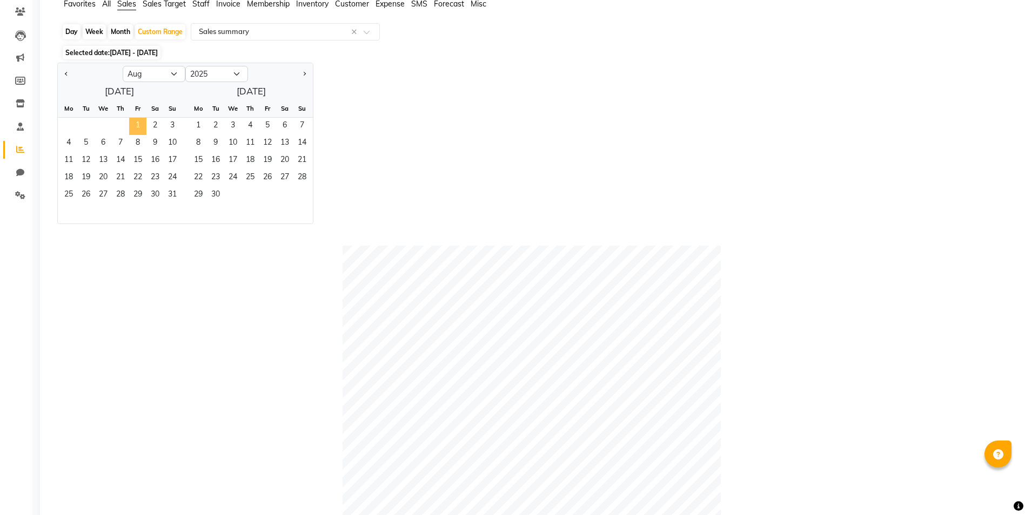
click at [142, 122] on span "1" at bounding box center [137, 126] width 17 height 17
click at [178, 195] on span "31" at bounding box center [172, 195] width 17 height 17
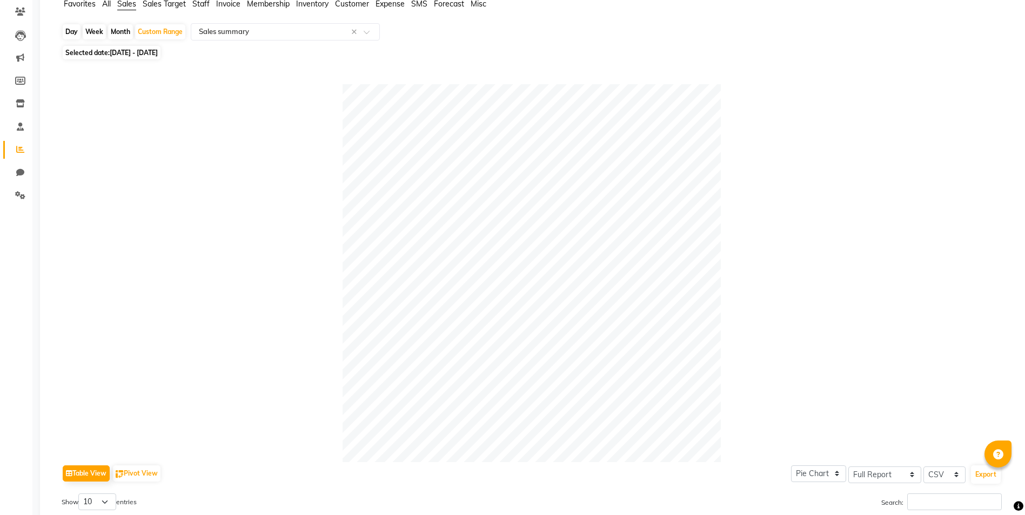
scroll to position [0, 0]
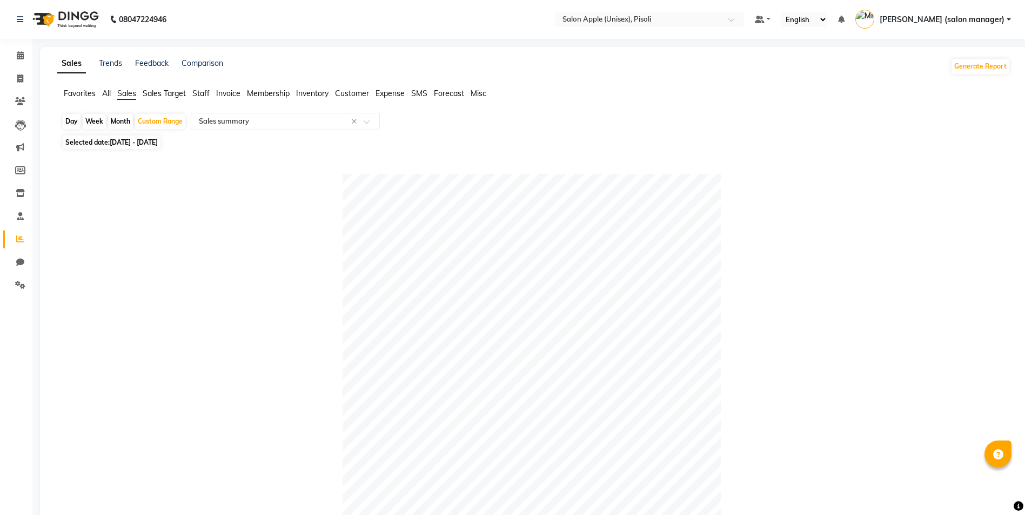
click at [158, 140] on span "[DATE] - [DATE]" at bounding box center [134, 142] width 48 height 8
select select "8"
select select "2025"
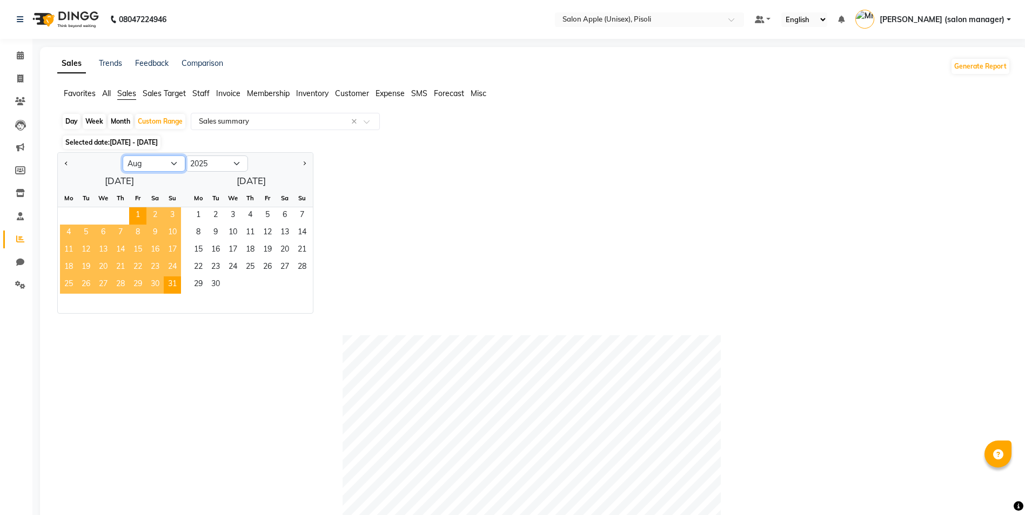
drag, startPoint x: 153, startPoint y: 160, endPoint x: 150, endPoint y: 171, distance: 11.4
click at [153, 160] on select "Jan Feb Mar Apr May Jun [DATE] Aug Sep Oct Nov Dec" at bounding box center [154, 164] width 63 height 16
select select "9"
click at [123, 156] on select "Jan Feb Mar Apr May Jun [DATE] Aug Sep Oct Nov Dec" at bounding box center [154, 164] width 63 height 16
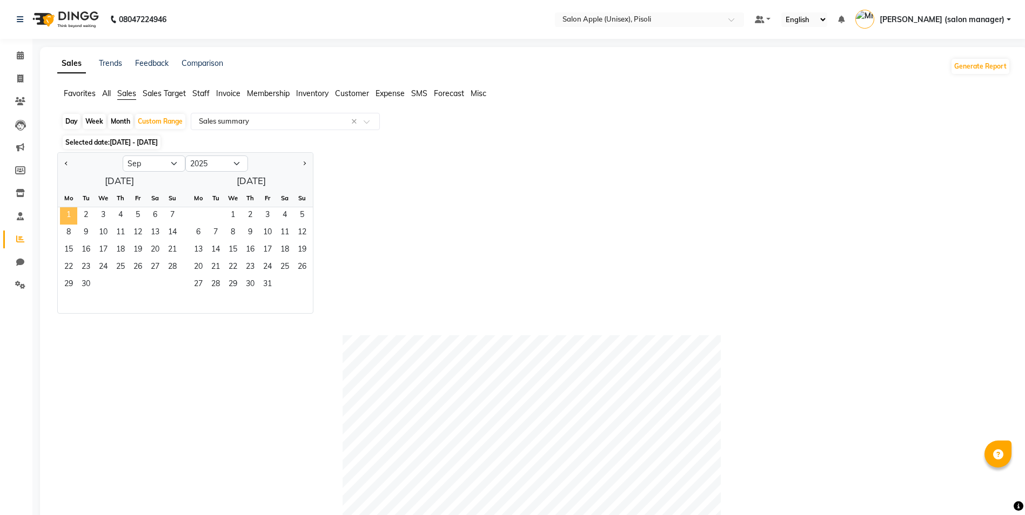
click at [67, 213] on span "1" at bounding box center [68, 215] width 17 height 17
click at [92, 286] on span "30" at bounding box center [85, 285] width 17 height 17
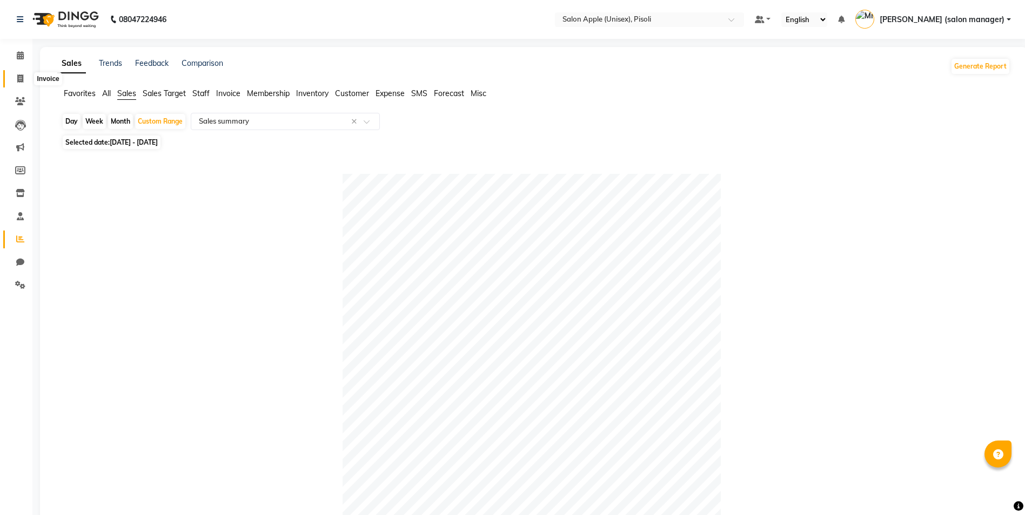
click at [17, 82] on icon at bounding box center [20, 79] width 6 height 8
select select "5282"
select select "service"
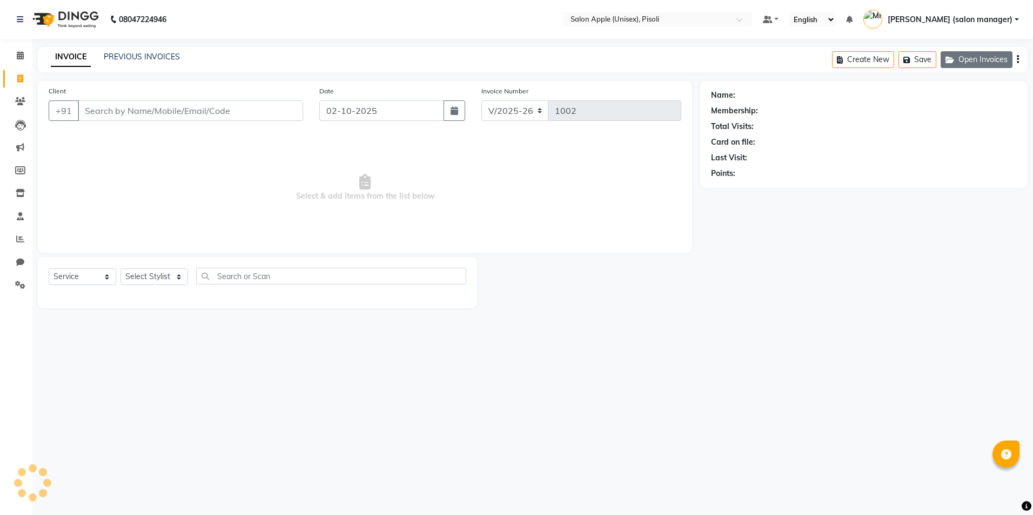
click at [954, 55] on button "Open Invoices" at bounding box center [977, 59] width 72 height 17
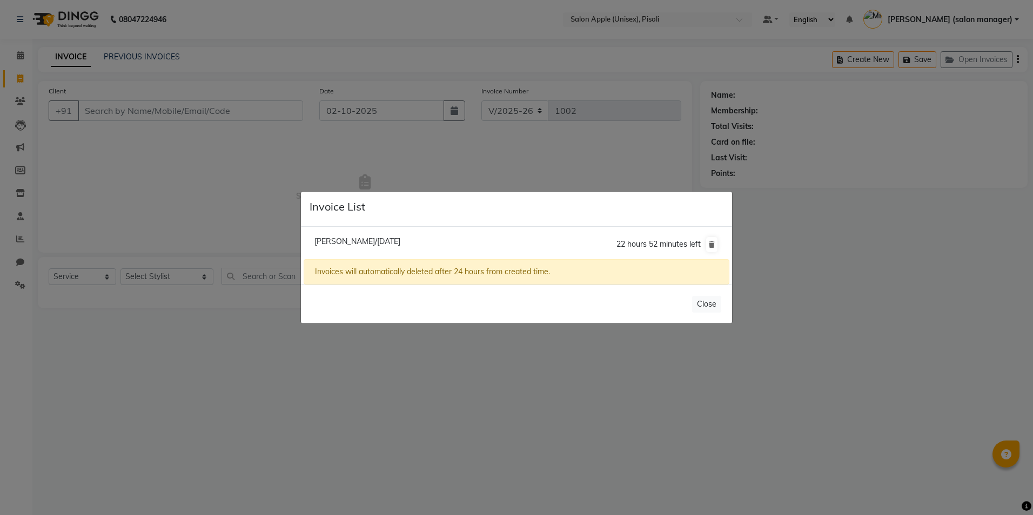
click at [383, 239] on span "[PERSON_NAME]/[DATE]" at bounding box center [357, 242] width 86 height 10
type input "8208823417"
select select "1: Object"
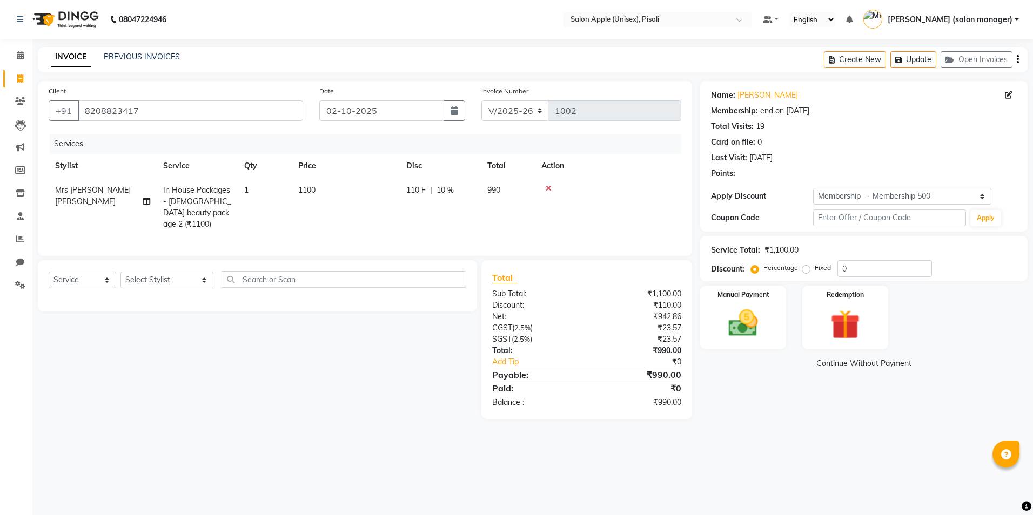
type input "10"
click at [448, 190] on span "10 %" at bounding box center [445, 190] width 17 height 11
select select "89717"
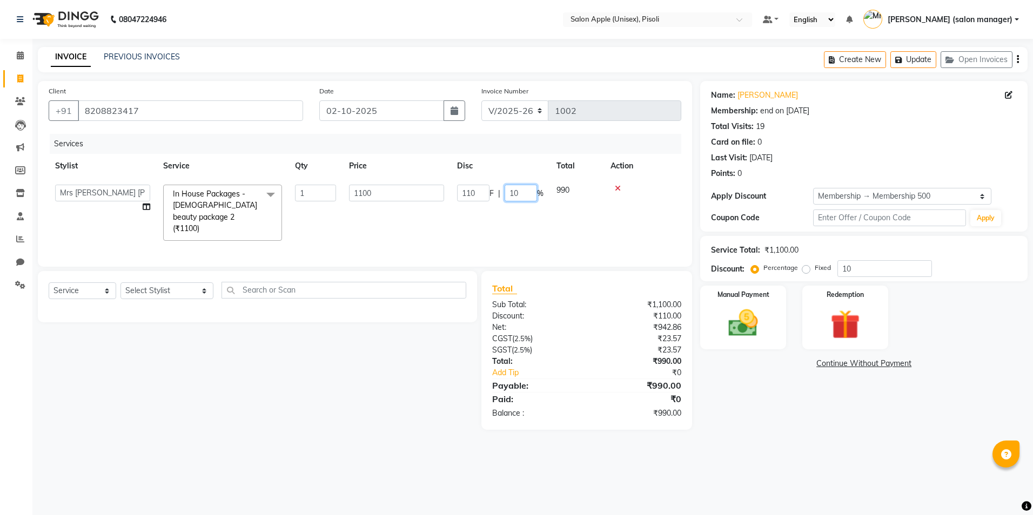
click at [522, 190] on input "10" at bounding box center [521, 193] width 32 height 17
type input "1"
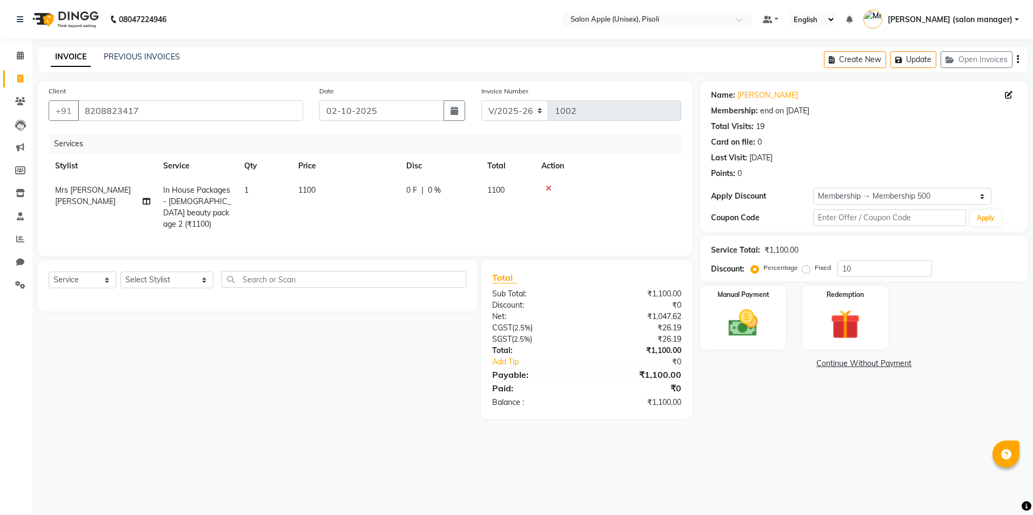
click at [528, 214] on tr "Mrs [PERSON_NAME] [PERSON_NAME] In House Packages - [DEMOGRAPHIC_DATA] beauty p…" at bounding box center [365, 207] width 633 height 58
click at [151, 279] on select "Select Stylist [PERSON_NAME] Owner [PERSON_NAME] Owner [PERSON_NAME] [PERSON_NA…" at bounding box center [166, 280] width 93 height 17
select select "89717"
click at [120, 272] on select "Select Stylist [PERSON_NAME] Owner [PERSON_NAME] Owner [PERSON_NAME] [PERSON_NA…" at bounding box center [166, 280] width 93 height 17
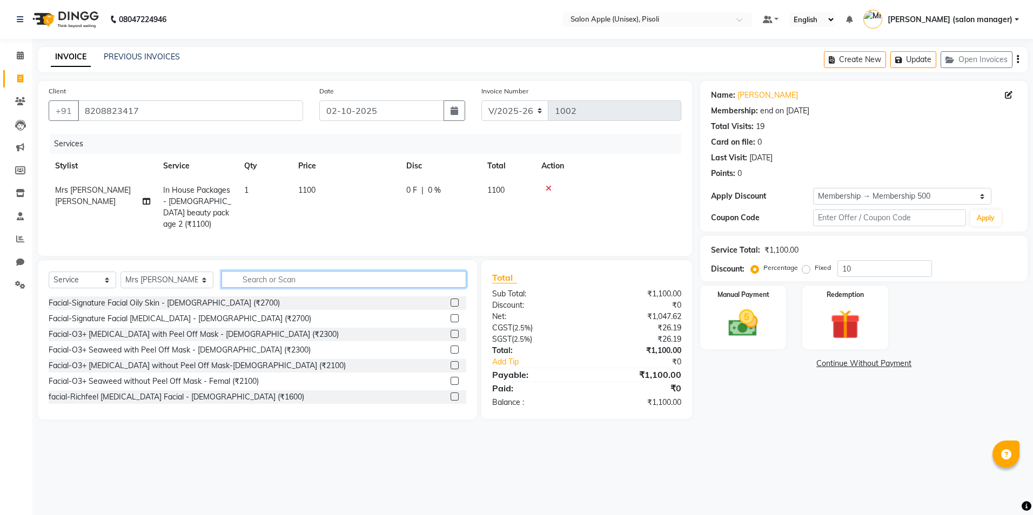
click at [271, 275] on input "text" at bounding box center [344, 279] width 245 height 17
type input "BRA"
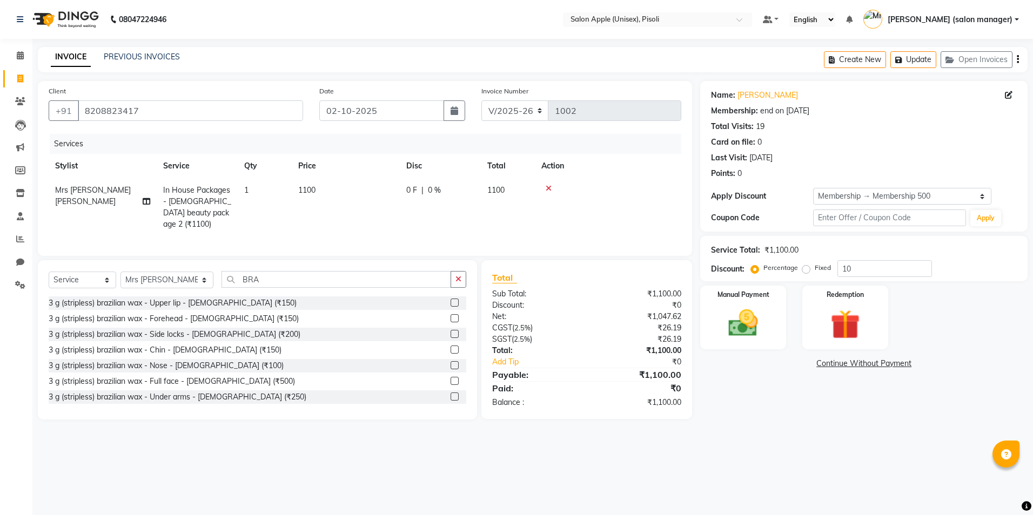
click at [451, 301] on label at bounding box center [455, 303] width 8 height 8
click at [451, 301] on input "checkbox" at bounding box center [454, 303] width 7 height 7
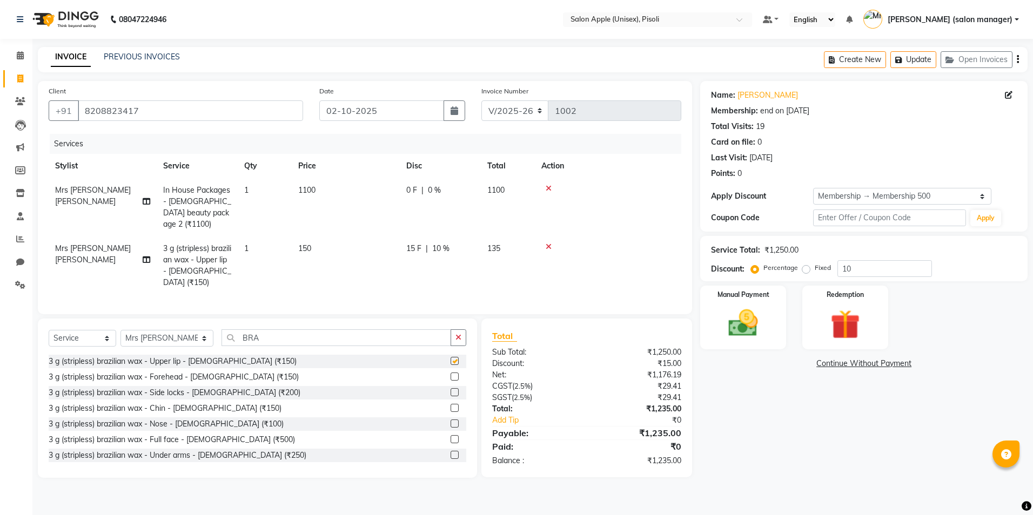
checkbox input "false"
click at [451, 404] on label at bounding box center [455, 408] width 8 height 8
click at [451, 405] on input "checkbox" at bounding box center [454, 408] width 7 height 7
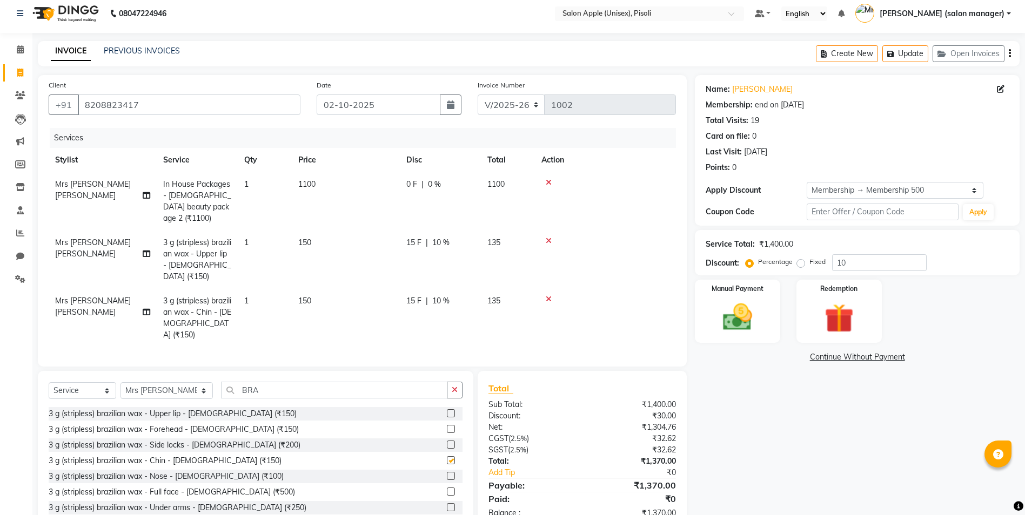
checkbox input "false"
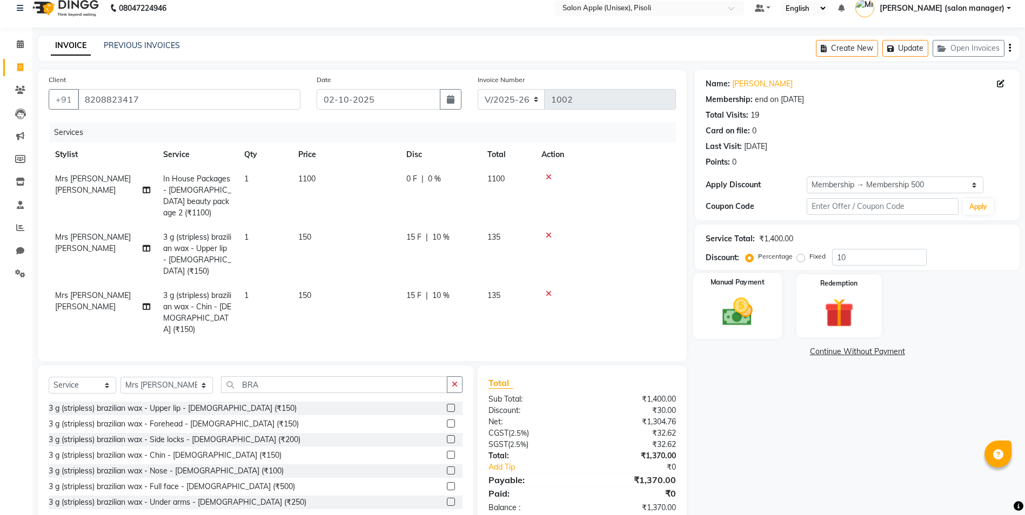
click at [733, 294] on img at bounding box center [738, 311] width 50 height 35
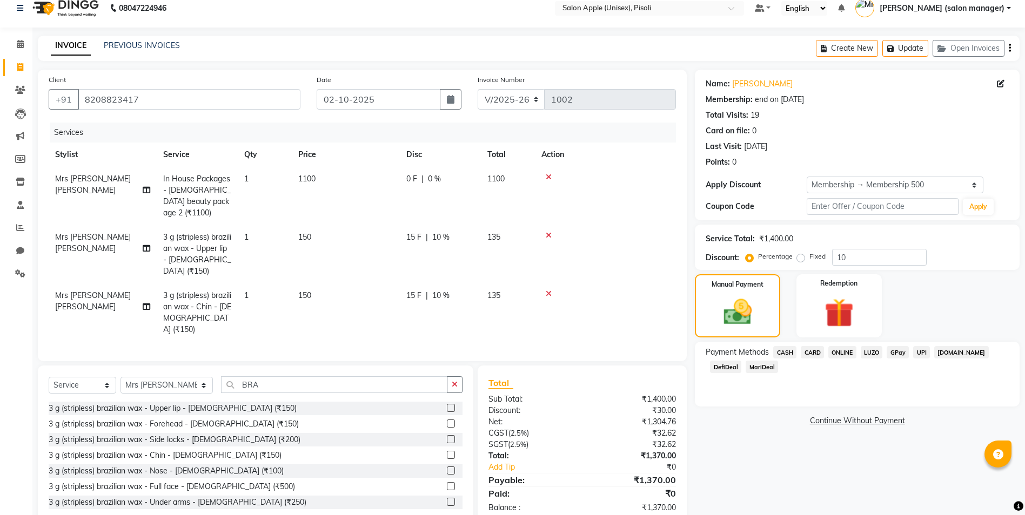
click at [845, 350] on span "ONLINE" at bounding box center [842, 352] width 28 height 12
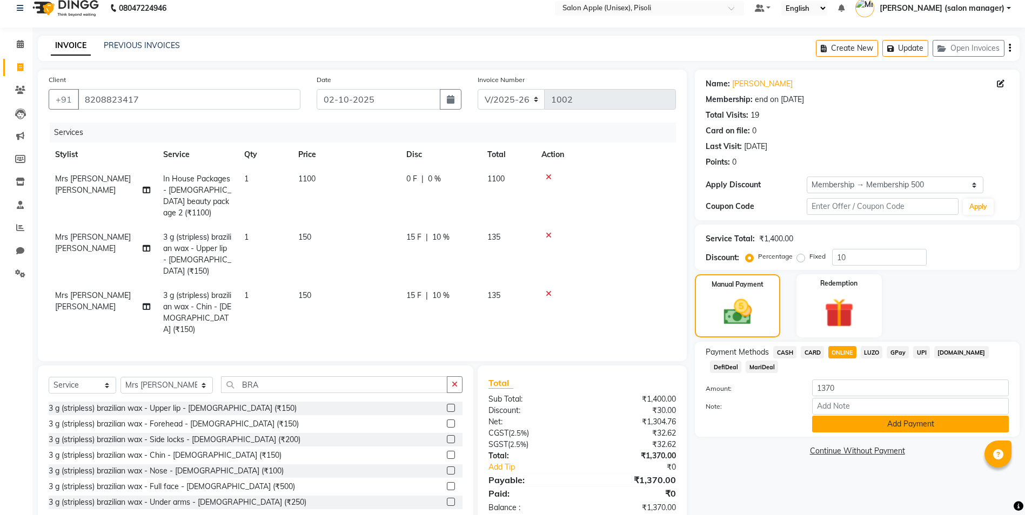
click at [847, 421] on button "Add Payment" at bounding box center [910, 424] width 197 height 17
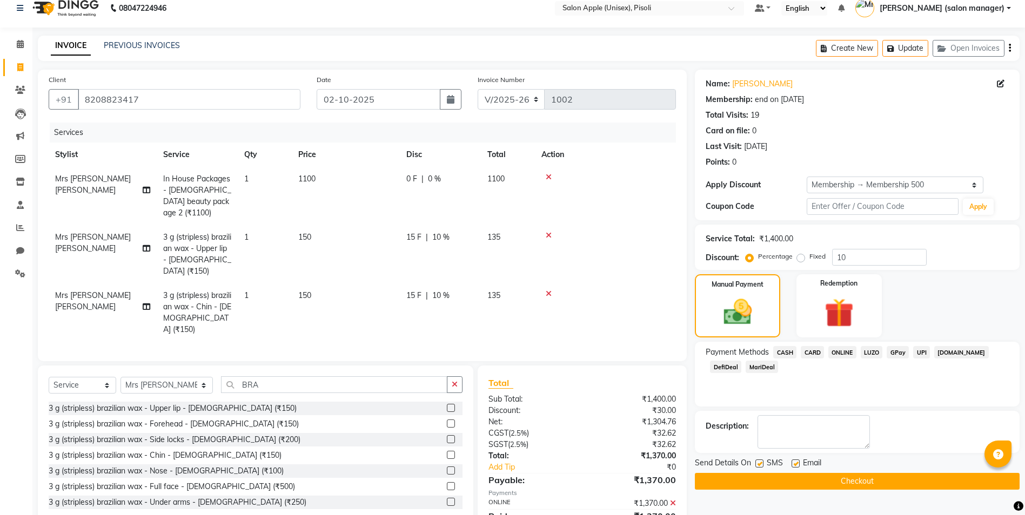
click at [795, 463] on label at bounding box center [796, 464] width 8 height 8
click at [795, 463] on input "checkbox" at bounding box center [795, 464] width 7 height 7
checkbox input "false"
click at [798, 491] on div "Name: [PERSON_NAME] Membership: end on [DATE] Total Visits: 19 Card on file: 0 …" at bounding box center [861, 309] width 333 height 478
click at [798, 488] on button "Checkout" at bounding box center [857, 481] width 325 height 17
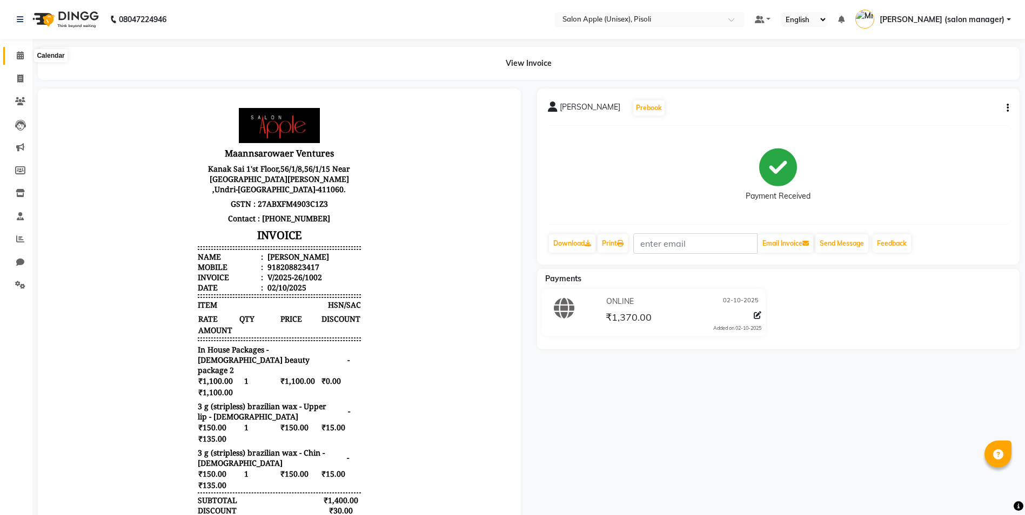
click at [21, 59] on icon at bounding box center [20, 55] width 7 height 8
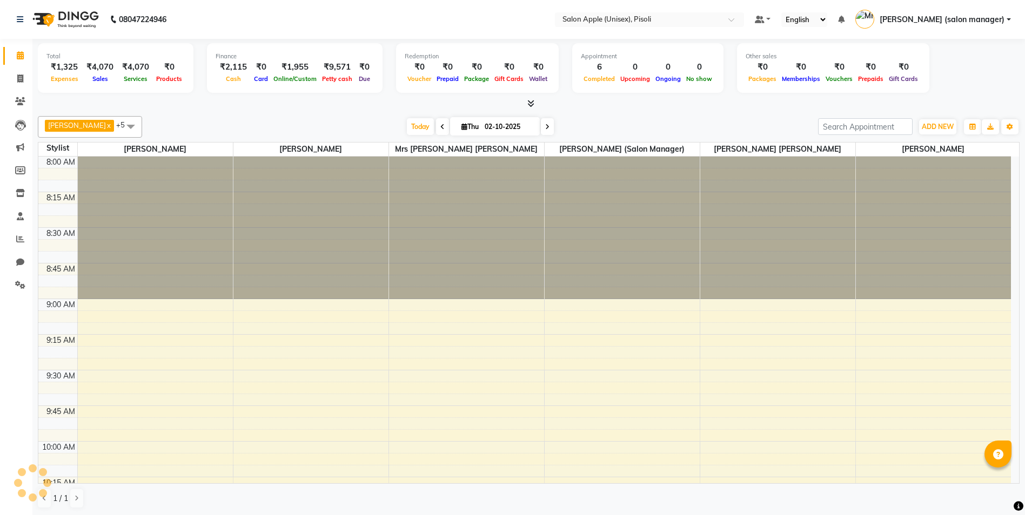
scroll to position [1142, 0]
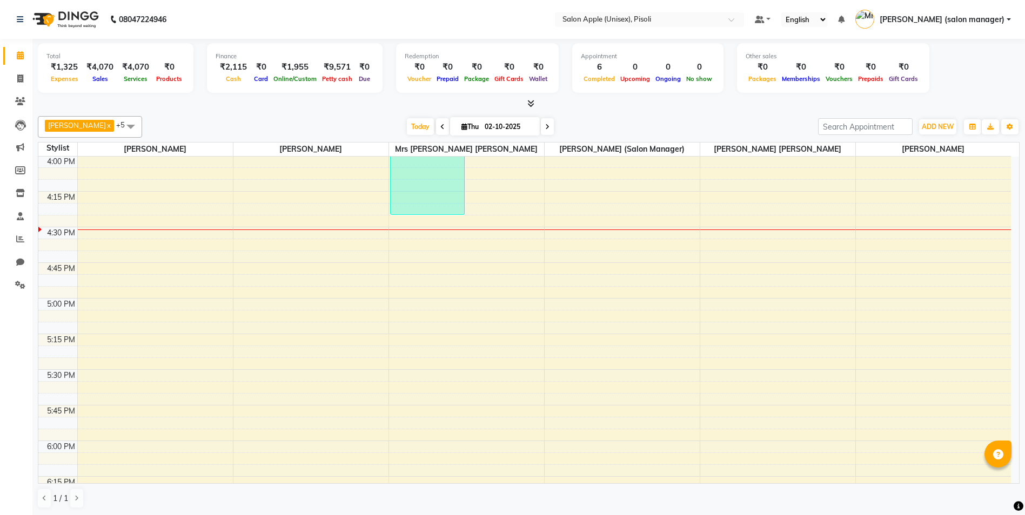
click at [532, 104] on icon at bounding box center [530, 103] width 7 height 8
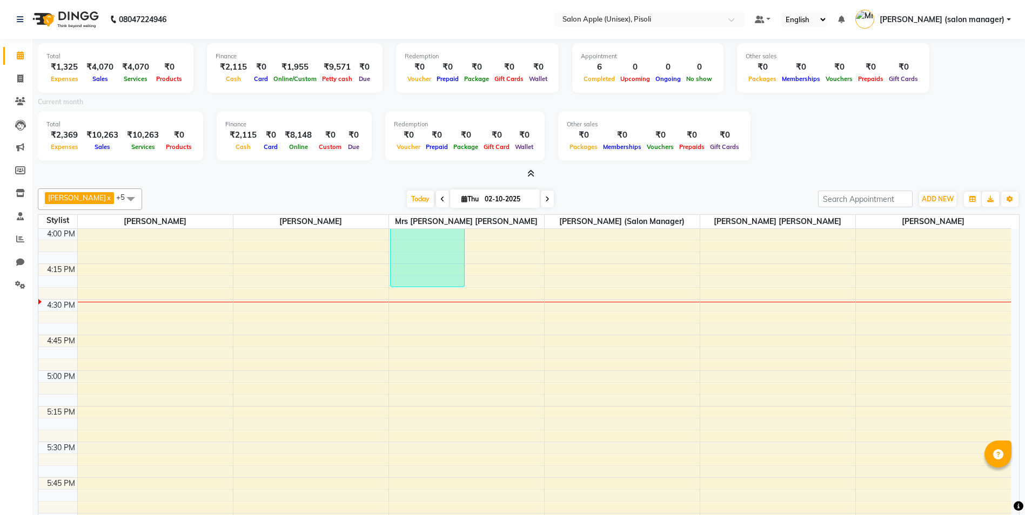
click at [531, 176] on icon at bounding box center [530, 174] width 7 height 8
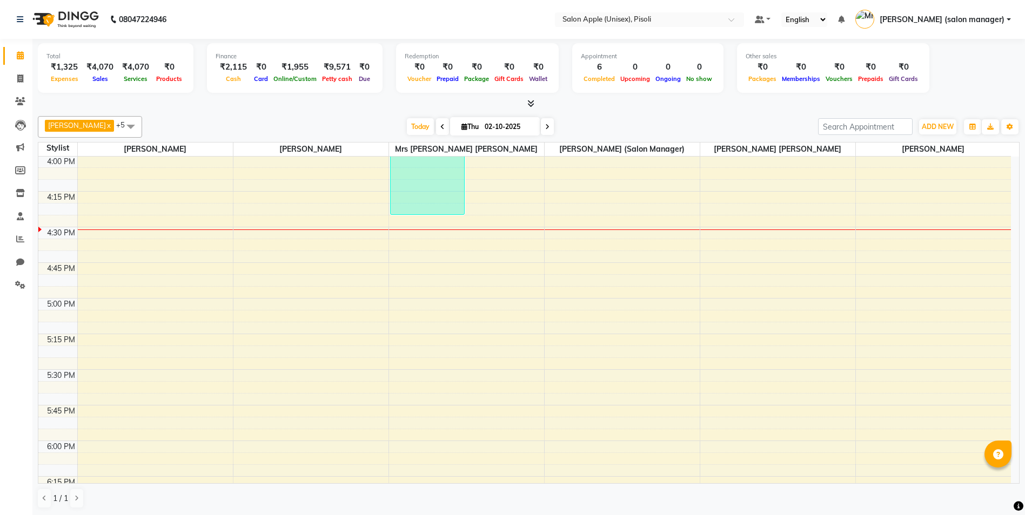
click at [587, 112] on div "[PERSON_NAME] x VIDYA [PERSON_NAME] x [PERSON_NAME] (salon manager) x [PERSON_N…" at bounding box center [529, 312] width 982 height 401
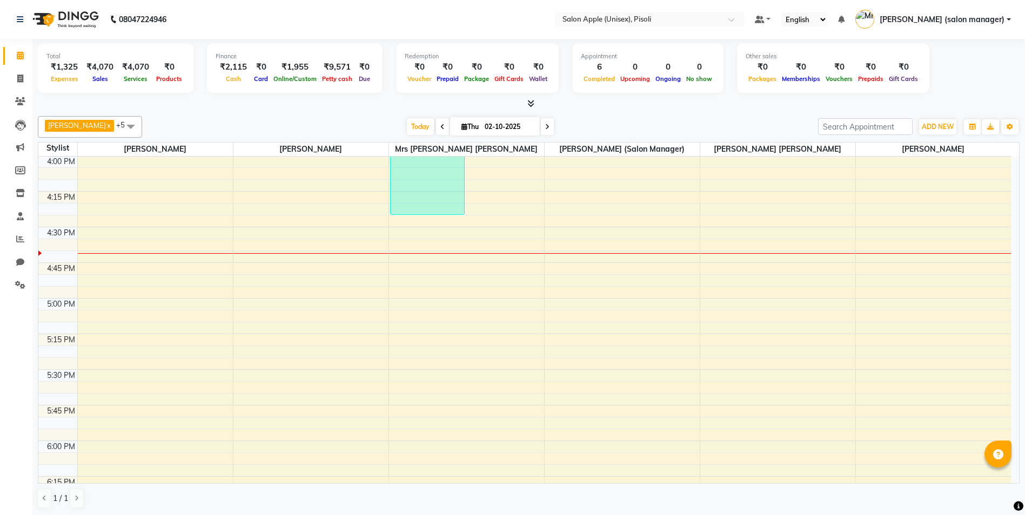
click at [529, 100] on icon at bounding box center [530, 103] width 7 height 8
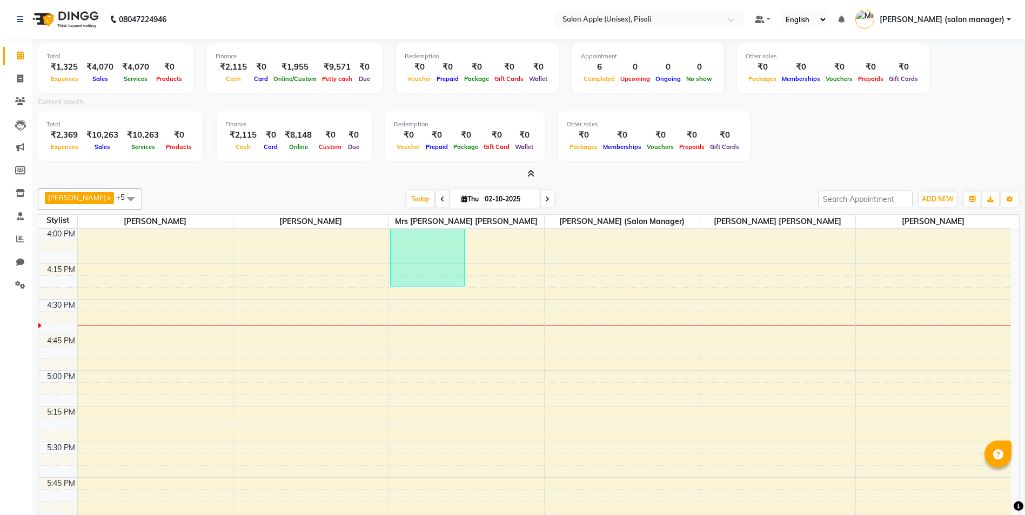
click at [530, 173] on icon at bounding box center [530, 174] width 7 height 8
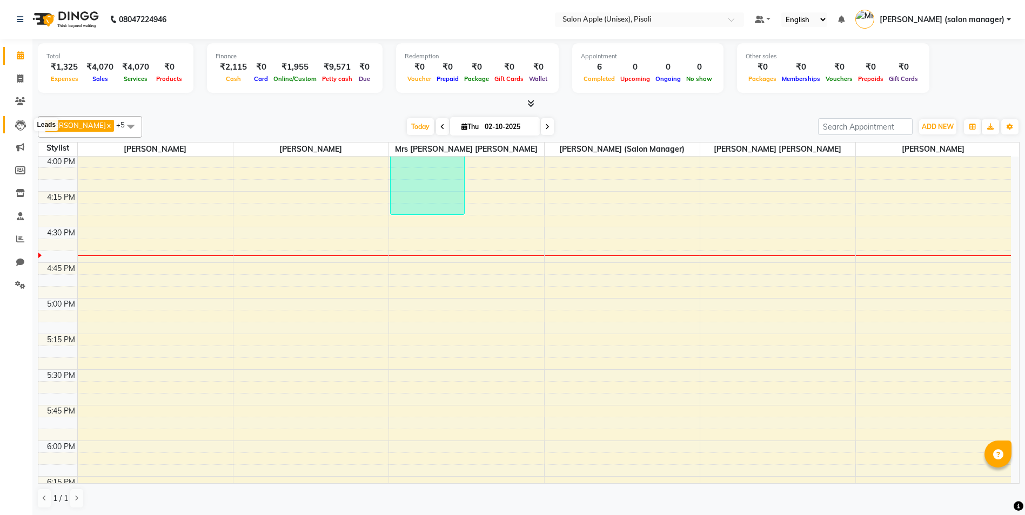
click at [21, 129] on icon at bounding box center [20, 125] width 11 height 11
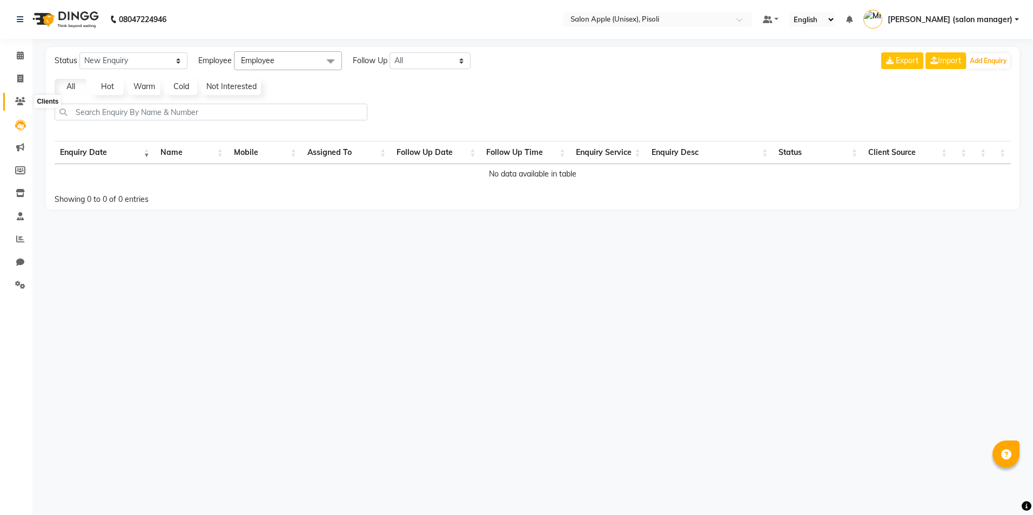
click at [21, 99] on icon at bounding box center [20, 101] width 10 height 8
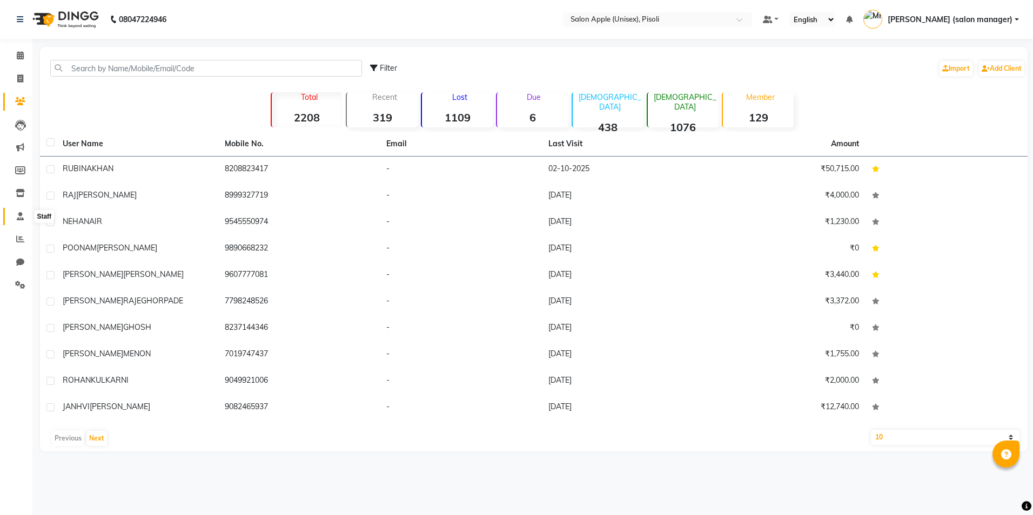
click at [19, 218] on icon at bounding box center [20, 216] width 7 height 8
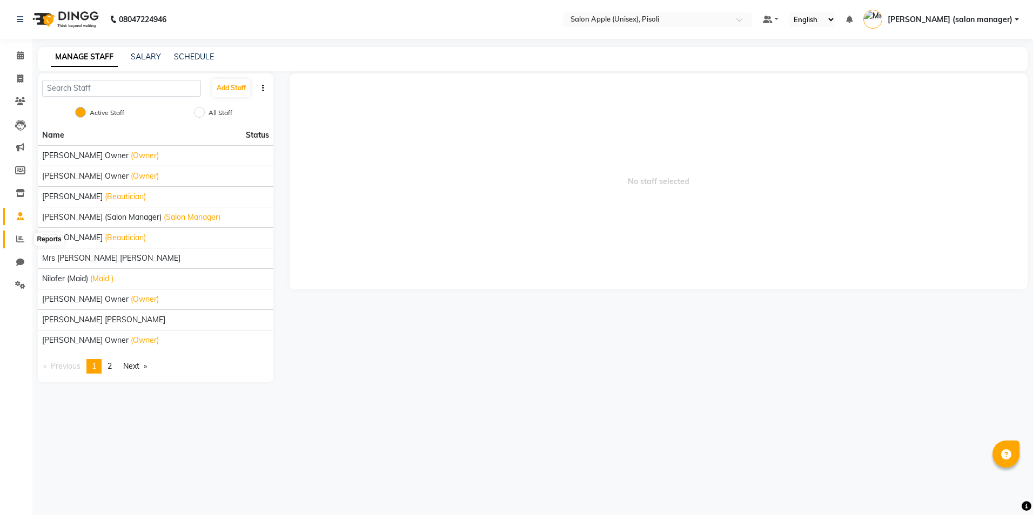
click at [21, 235] on icon at bounding box center [20, 239] width 8 height 8
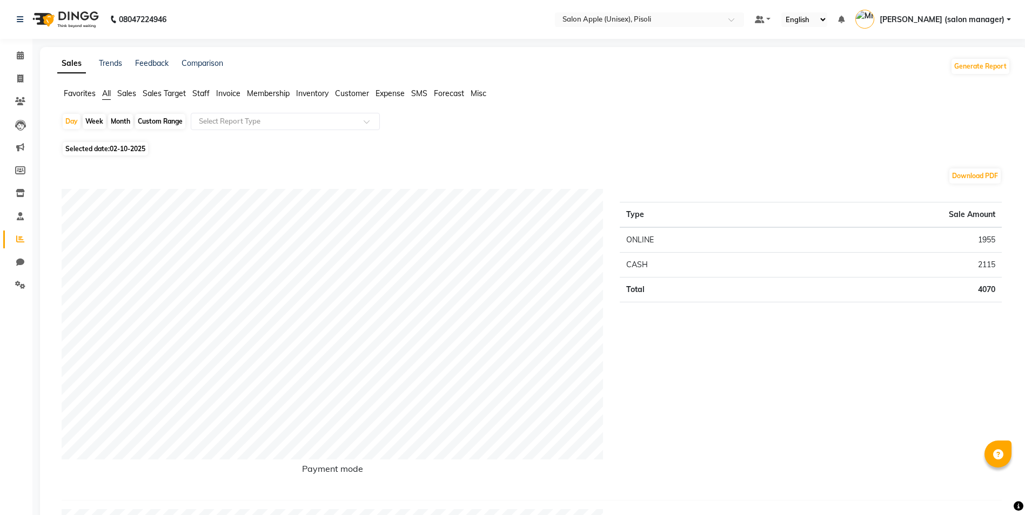
click at [346, 93] on span "Customer" at bounding box center [352, 94] width 34 height 10
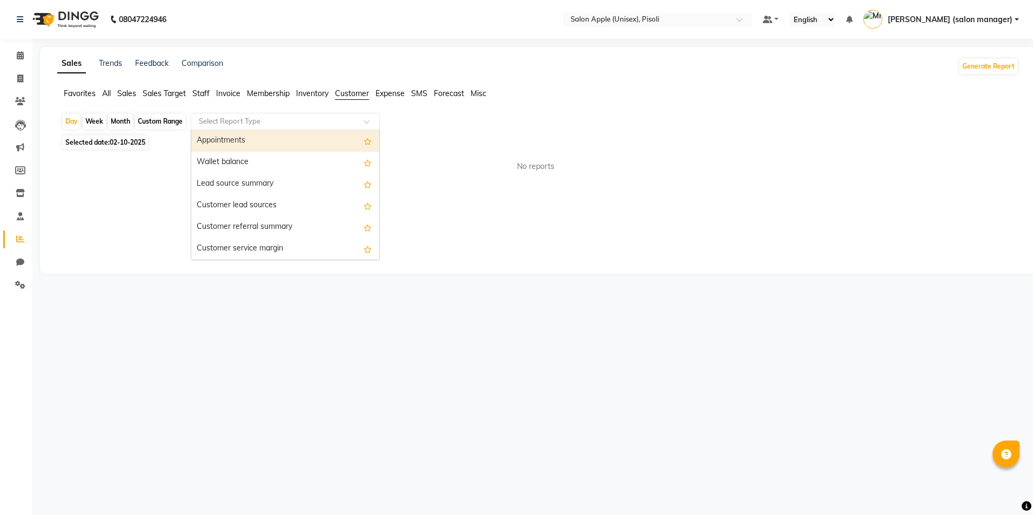
click at [239, 117] on input "text" at bounding box center [275, 121] width 156 height 11
click at [243, 140] on div "Appointments" at bounding box center [285, 141] width 188 height 22
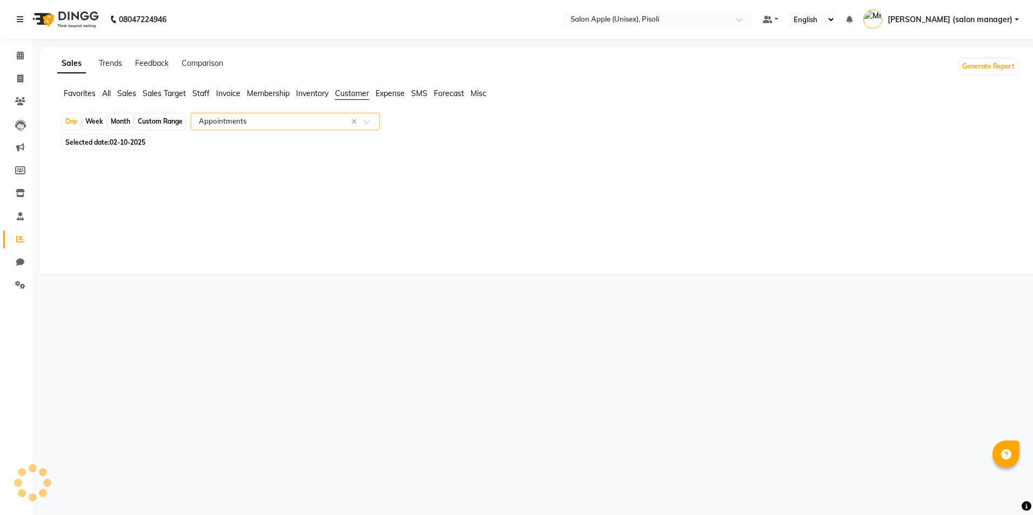
select select "full_report"
select select "csv"
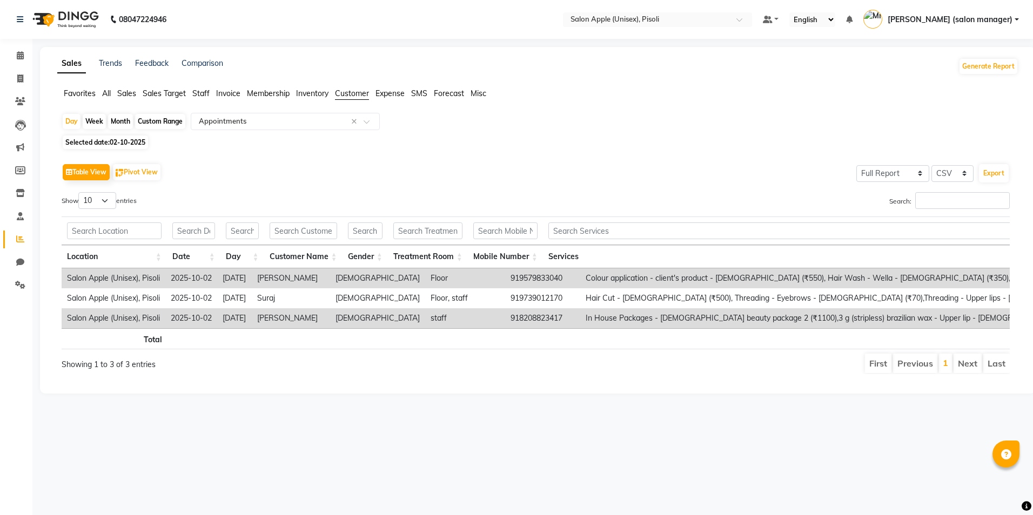
click at [158, 119] on div "Custom Range" at bounding box center [160, 121] width 50 height 15
select select "10"
select select "2025"
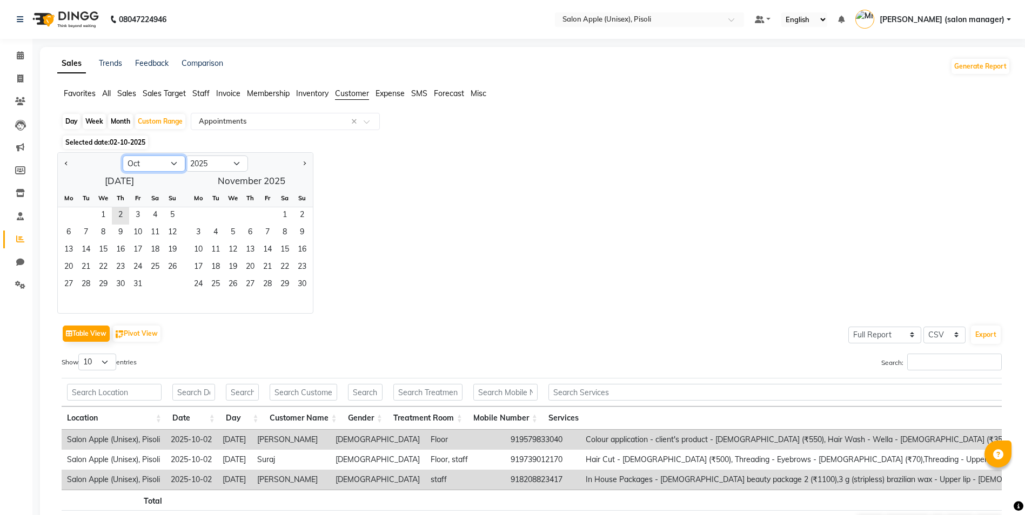
click at [173, 163] on select "Jan Feb Mar Apr May Jun [DATE] Aug Sep Oct Nov Dec" at bounding box center [154, 164] width 63 height 16
select select "9"
click at [123, 156] on select "Jan Feb Mar Apr May Jun [DATE] Aug Sep Oct Nov Dec" at bounding box center [154, 164] width 63 height 16
click at [66, 215] on span "1" at bounding box center [68, 215] width 17 height 17
click at [81, 285] on span "30" at bounding box center [85, 285] width 17 height 17
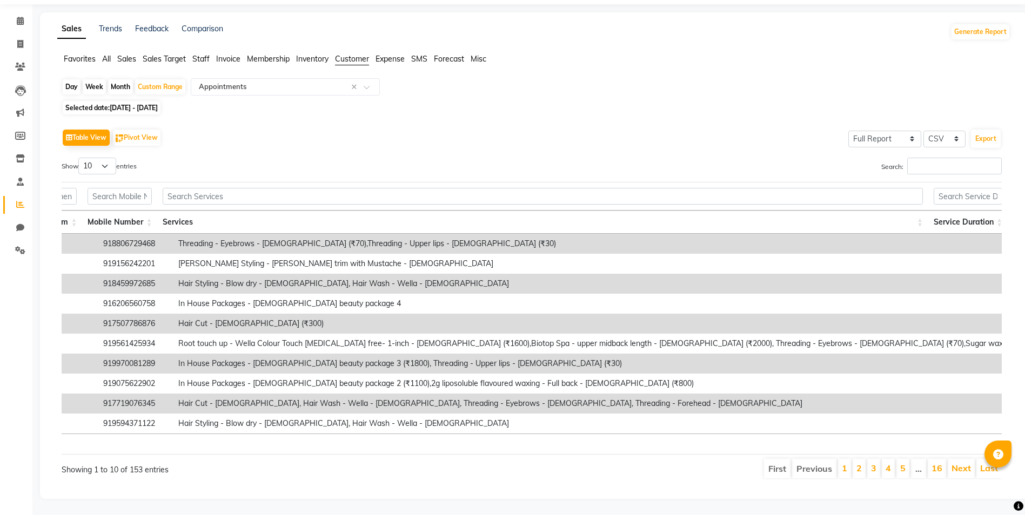
scroll to position [0, 283]
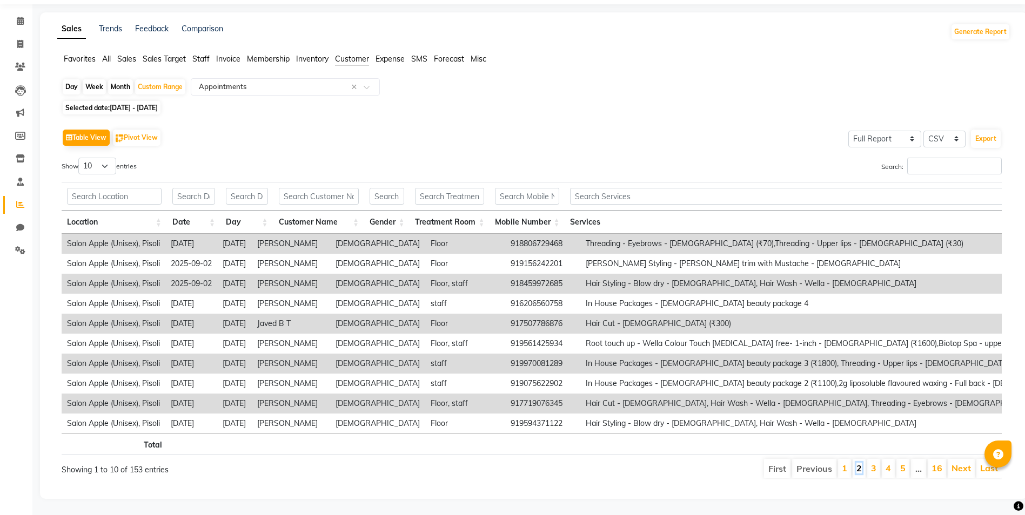
click at [861, 463] on link "2" at bounding box center [858, 468] width 5 height 11
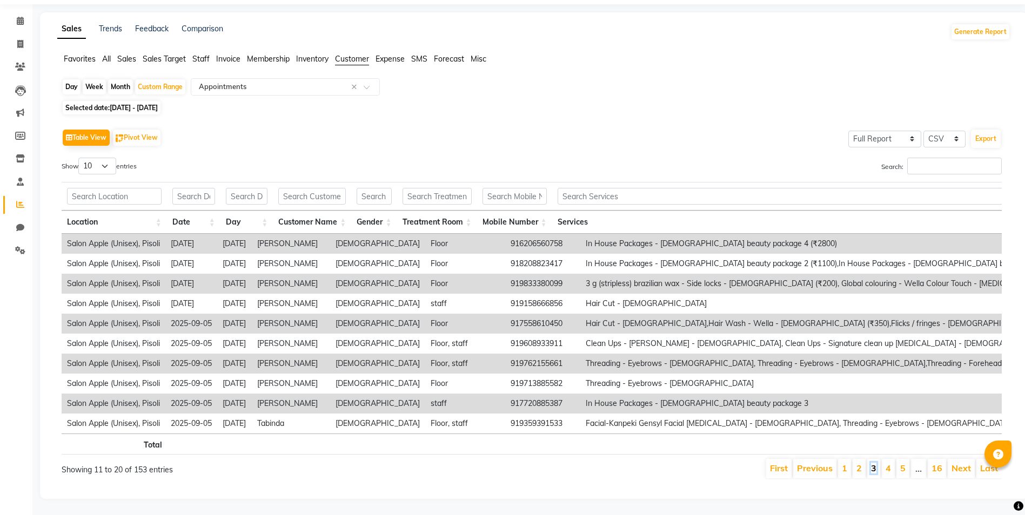
click at [874, 463] on link "3" at bounding box center [873, 468] width 5 height 11
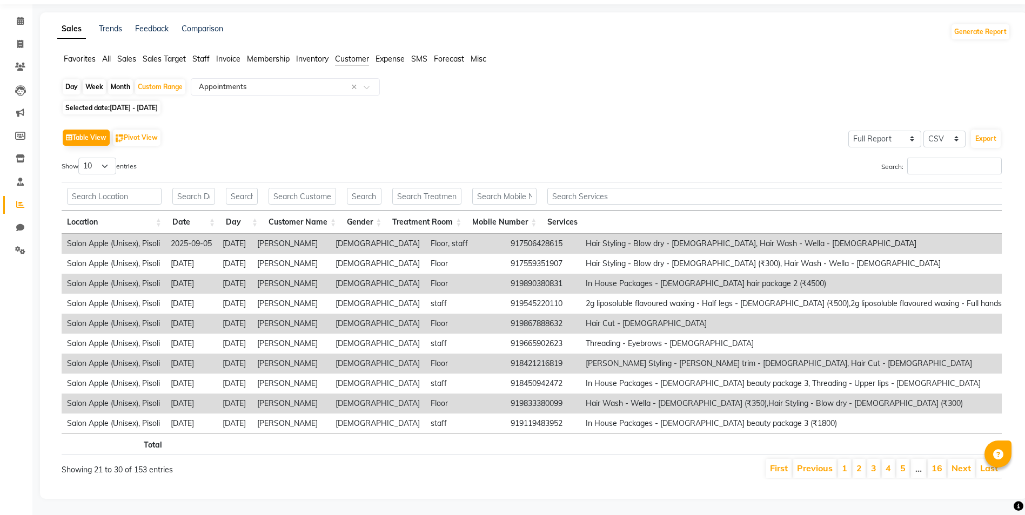
click at [885, 463] on li "4" at bounding box center [888, 468] width 13 height 19
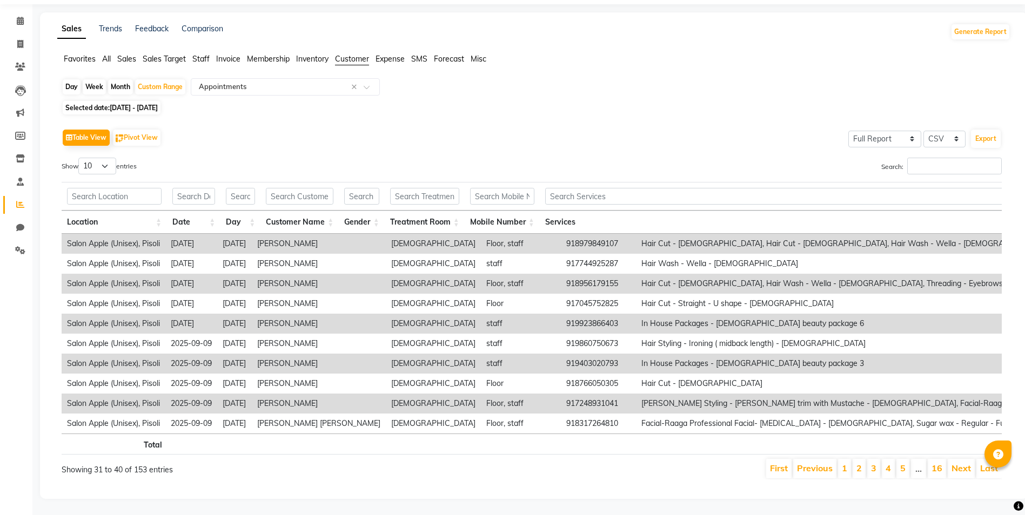
click at [900, 463] on li "5" at bounding box center [902, 468] width 13 height 19
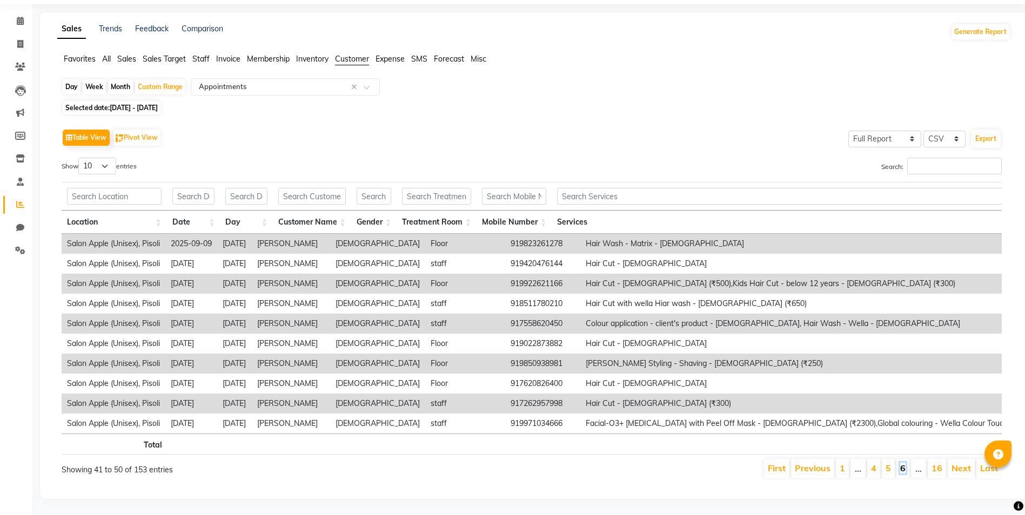
click at [904, 464] on link "6" at bounding box center [902, 468] width 5 height 11
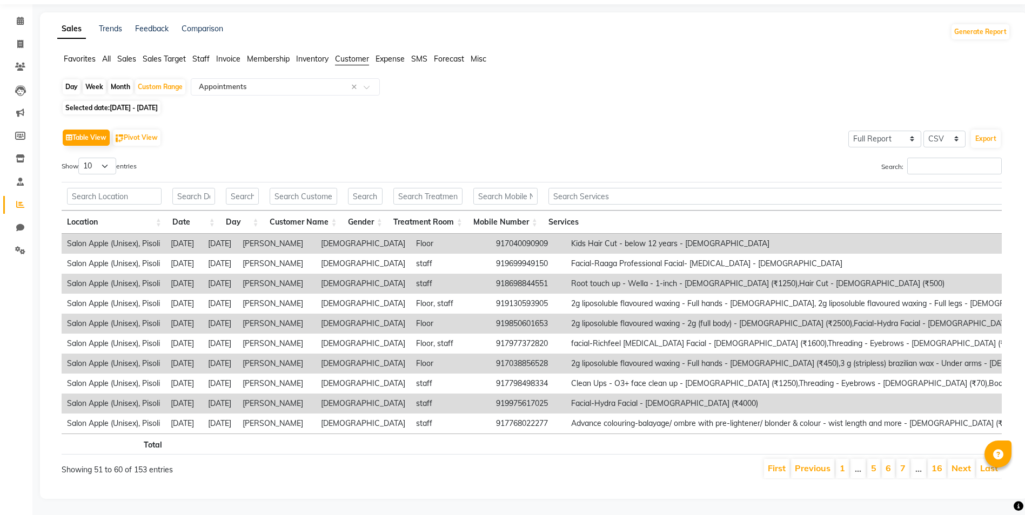
click at [919, 464] on li "…" at bounding box center [918, 468] width 15 height 19
click at [935, 463] on link "16" at bounding box center [937, 468] width 11 height 11
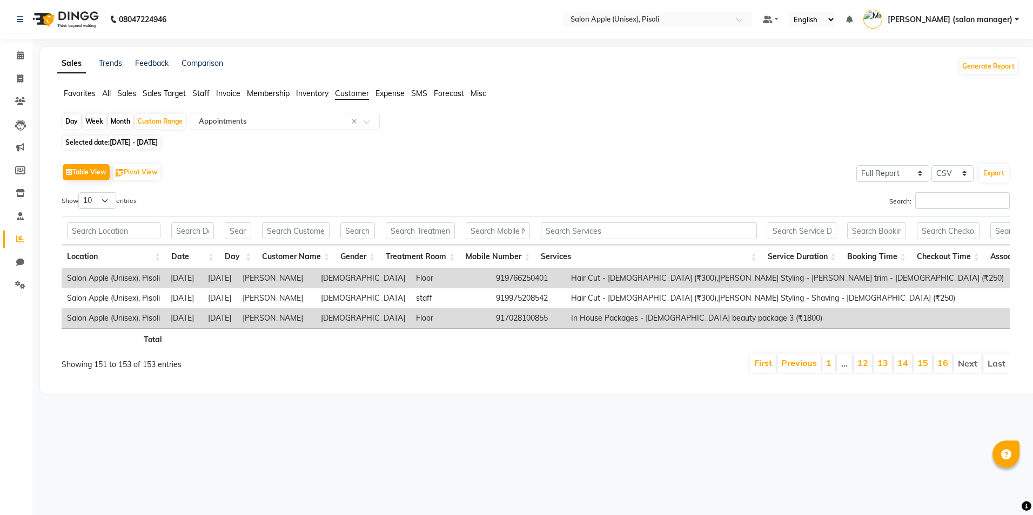
click at [143, 143] on span "[DATE] - [DATE]" at bounding box center [134, 142] width 48 height 8
select select "9"
select select "2025"
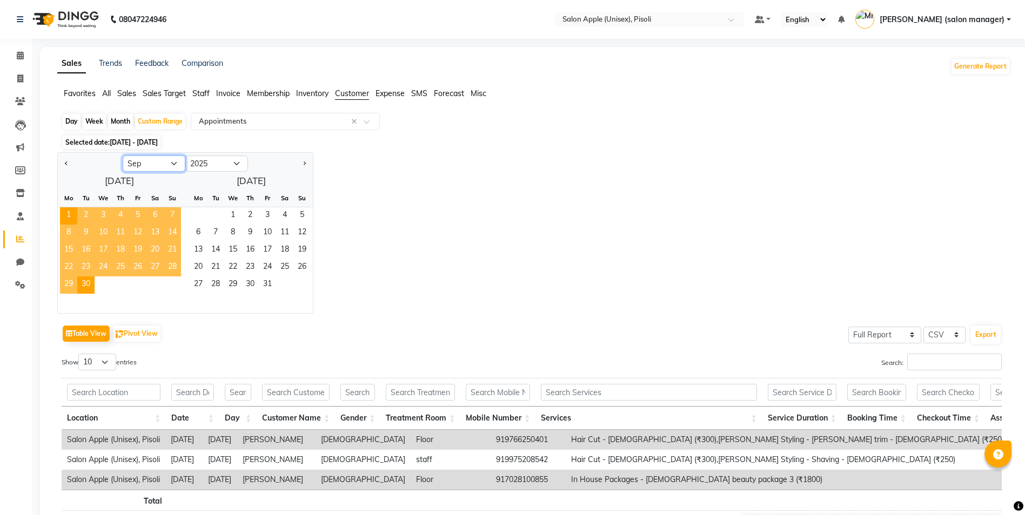
click at [148, 162] on select "Jan Feb Mar Apr May Jun [DATE] Aug Sep Oct Nov Dec" at bounding box center [154, 164] width 63 height 16
select select "8"
click at [123, 156] on select "Jan Feb Mar Apr May Jun [DATE] Aug Sep Oct Nov Dec" at bounding box center [154, 164] width 63 height 16
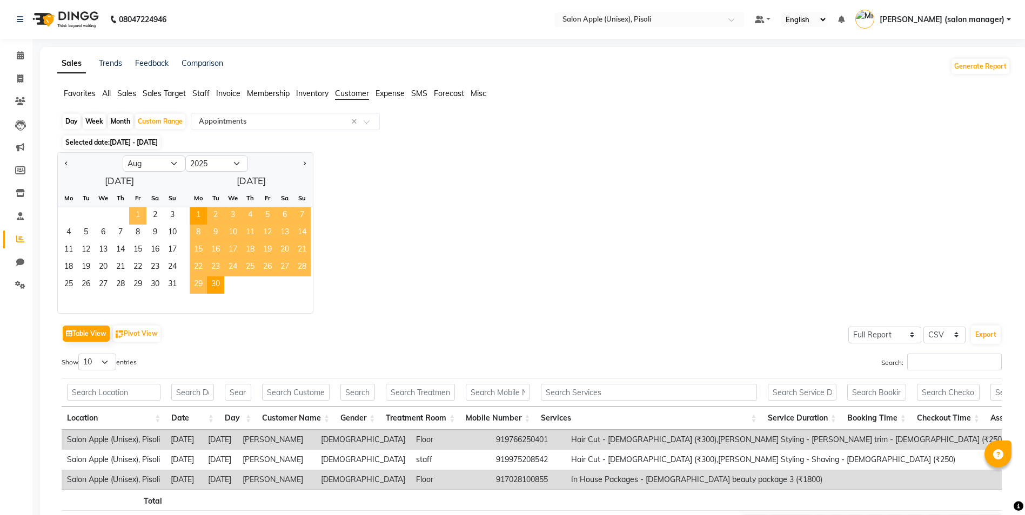
click at [141, 215] on span "1" at bounding box center [137, 215] width 17 height 17
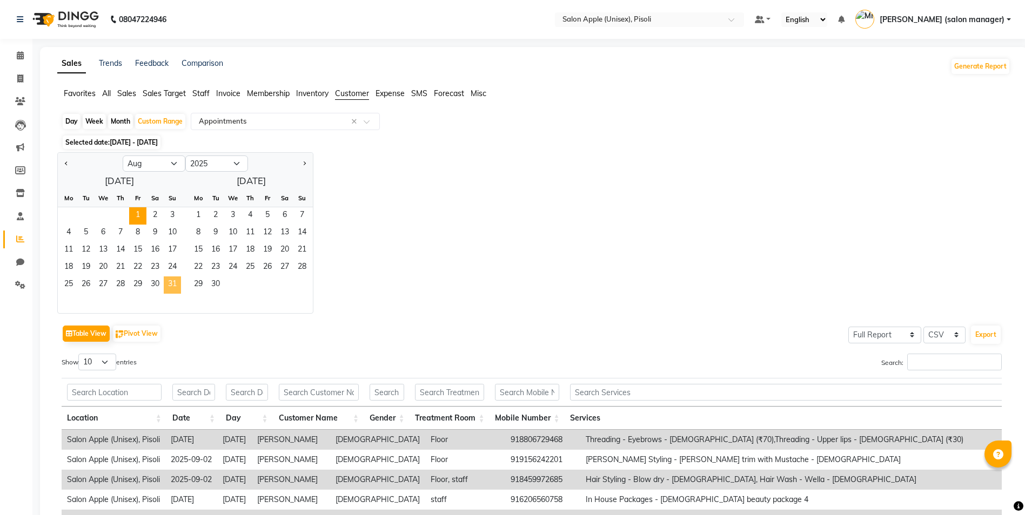
click at [173, 288] on span "31" at bounding box center [172, 285] width 17 height 17
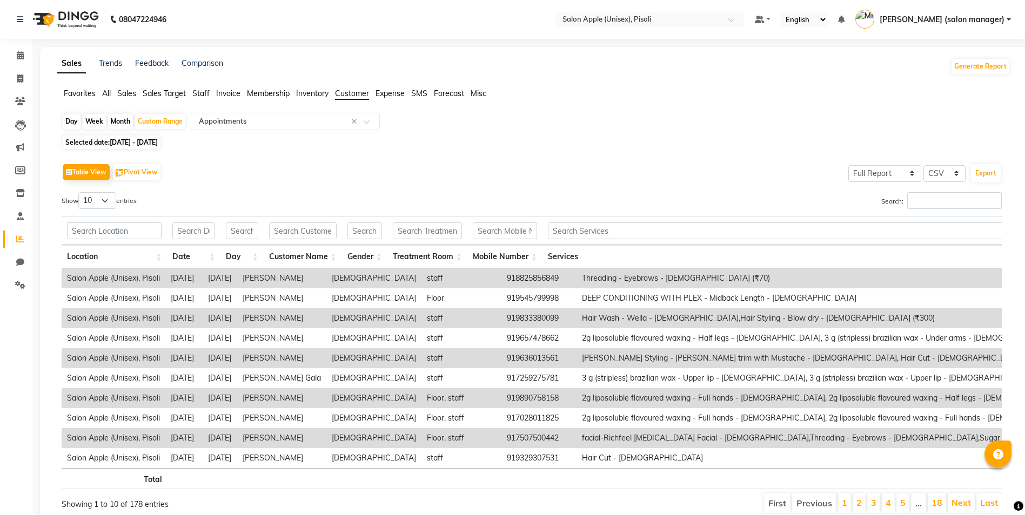
scroll to position [51, 0]
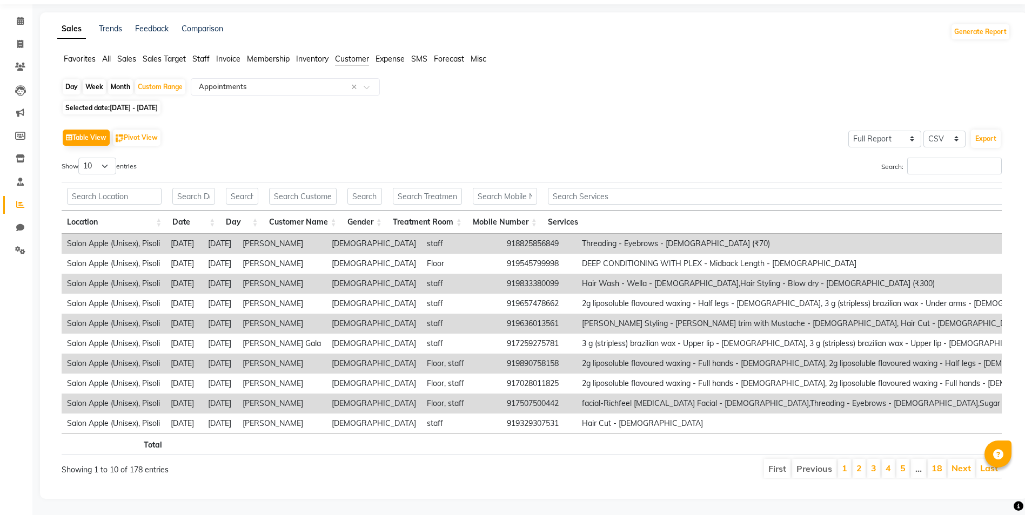
click at [152, 101] on span "Selected date: [DATE] - [DATE]" at bounding box center [112, 108] width 98 height 14
select select "8"
select select "2025"
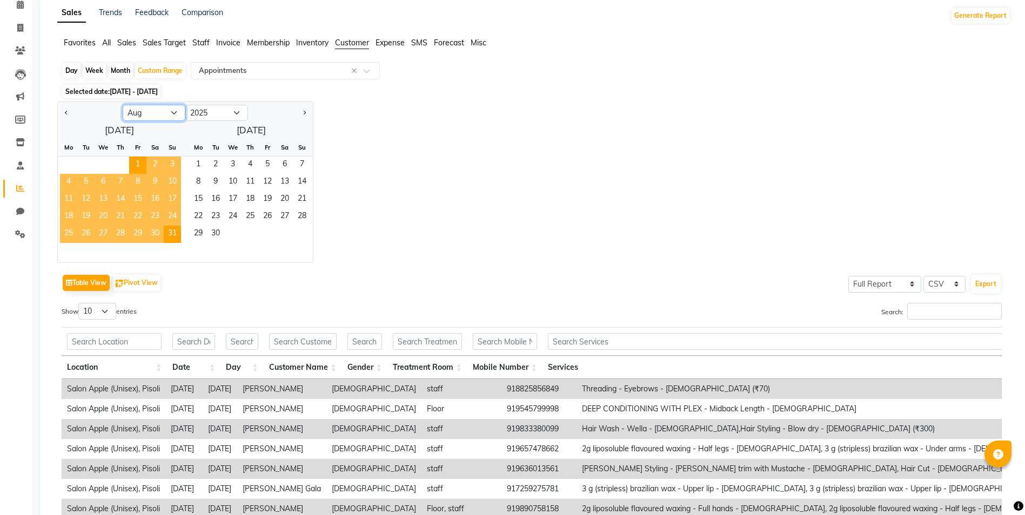
click at [145, 115] on select "Jan Feb Mar Apr May Jun [DATE] Aug Sep Oct Nov Dec" at bounding box center [154, 113] width 63 height 16
select select "7"
click at [123, 105] on select "Jan Feb Mar Apr May Jun [DATE] Aug Sep Oct Nov Dec" at bounding box center [154, 113] width 63 height 16
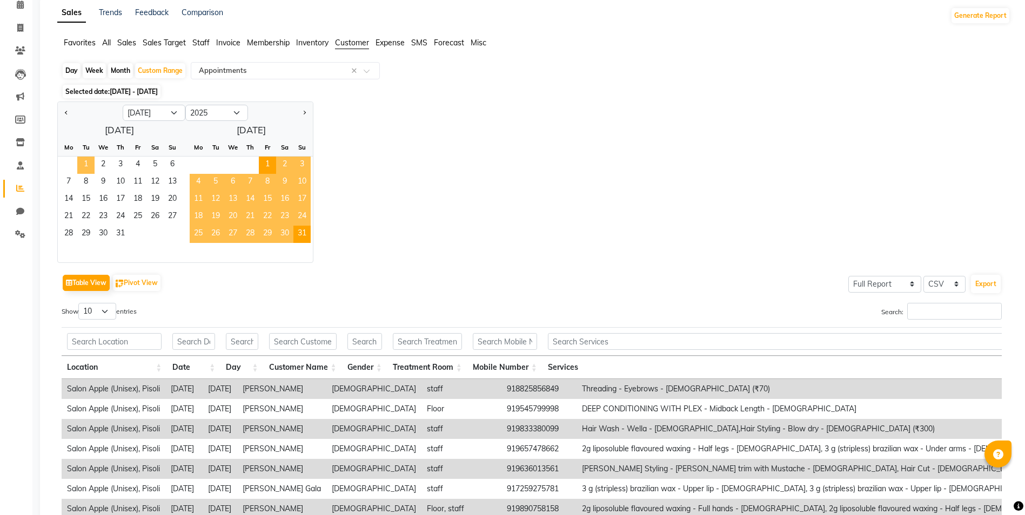
click at [83, 163] on span "1" at bounding box center [85, 165] width 17 height 17
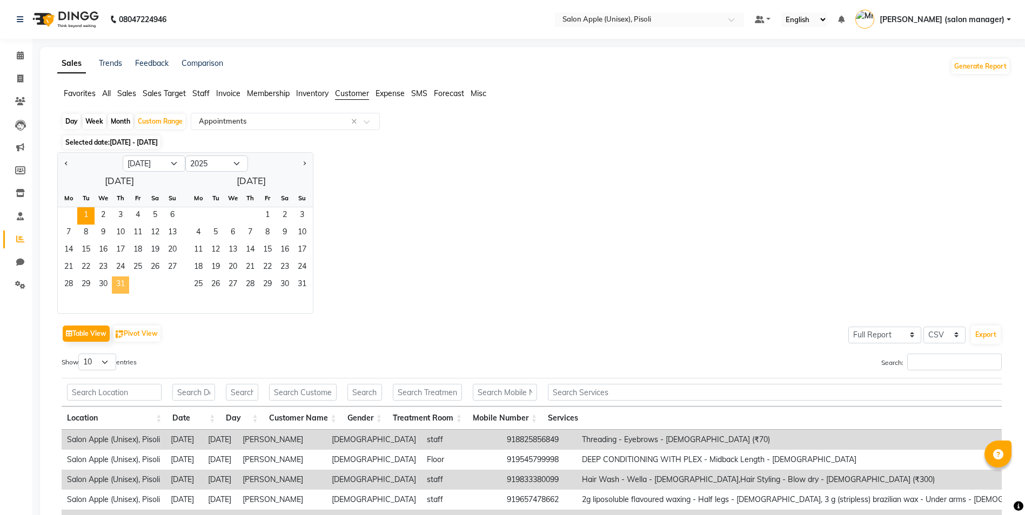
click at [125, 285] on span "31" at bounding box center [120, 285] width 17 height 17
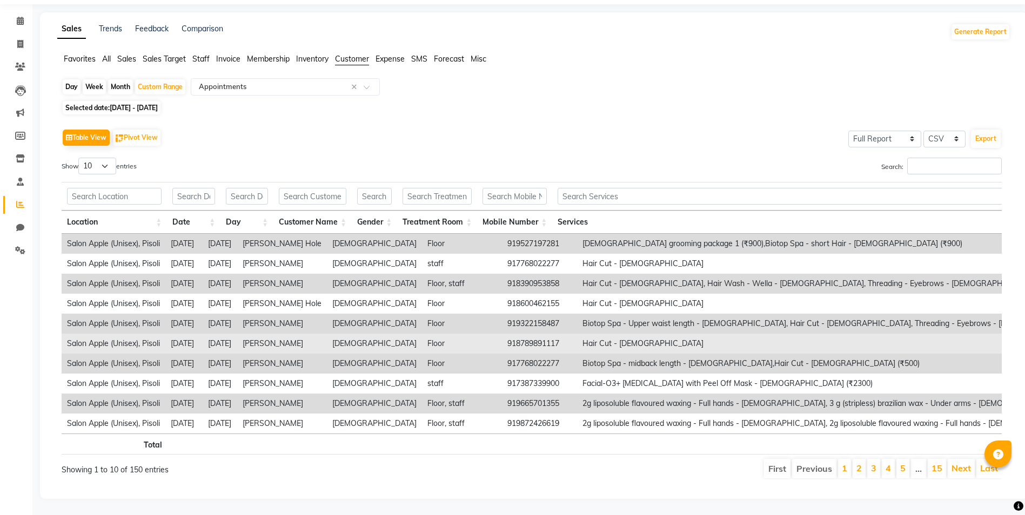
scroll to position [51, 0]
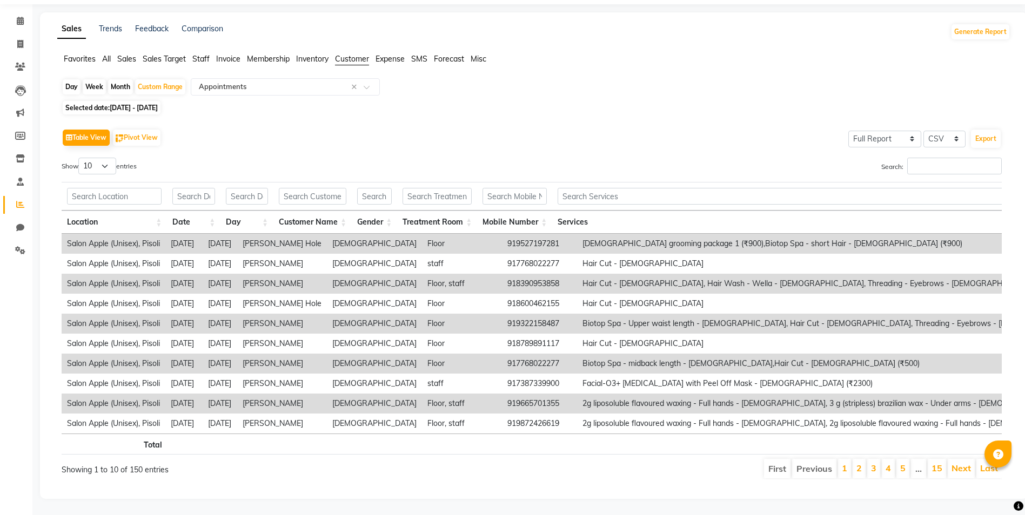
click at [150, 104] on span "[DATE] - [DATE]" at bounding box center [134, 108] width 48 height 8
select select "7"
select select "2025"
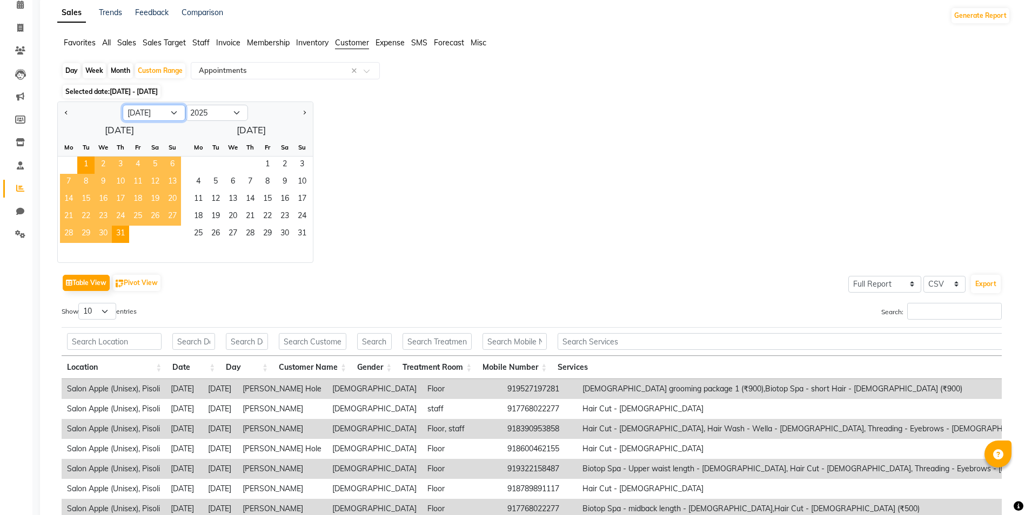
click at [159, 110] on select "Jan Feb Mar Apr May Jun [DATE] Aug Sep Oct Nov Dec" at bounding box center [154, 113] width 63 height 16
select select "6"
click at [123, 105] on select "Jan Feb Mar Apr May Jun [DATE] Aug Sep Oct Nov Dec" at bounding box center [154, 113] width 63 height 16
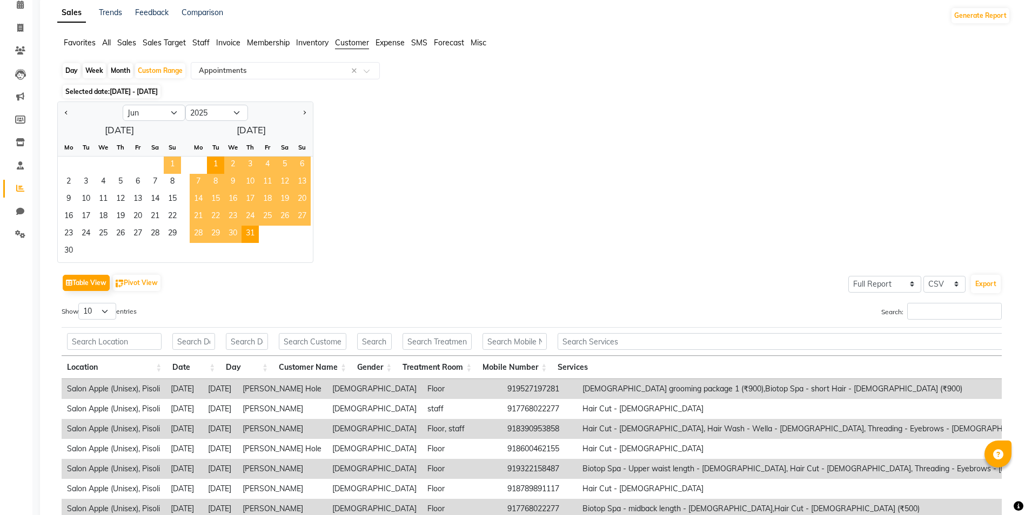
click at [172, 166] on span "1" at bounding box center [172, 165] width 17 height 17
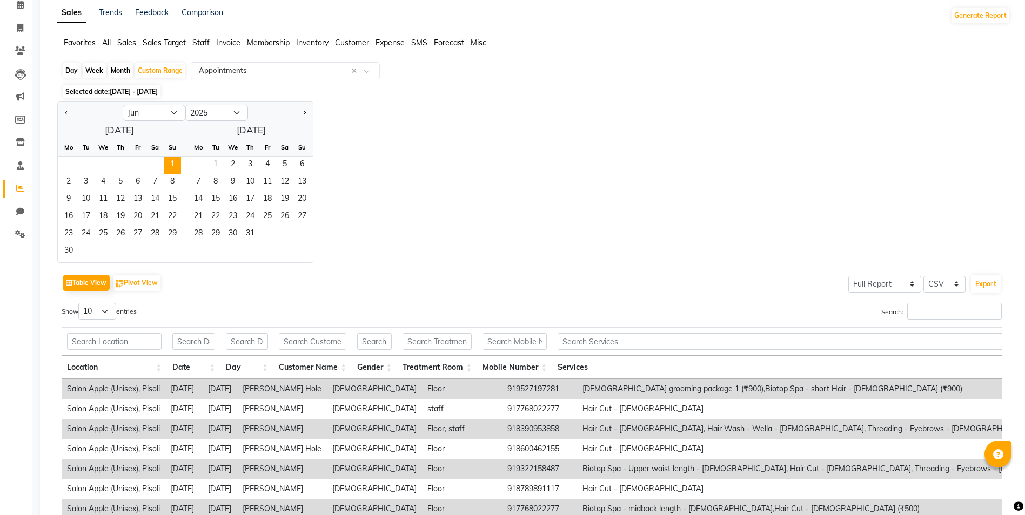
scroll to position [0, 0]
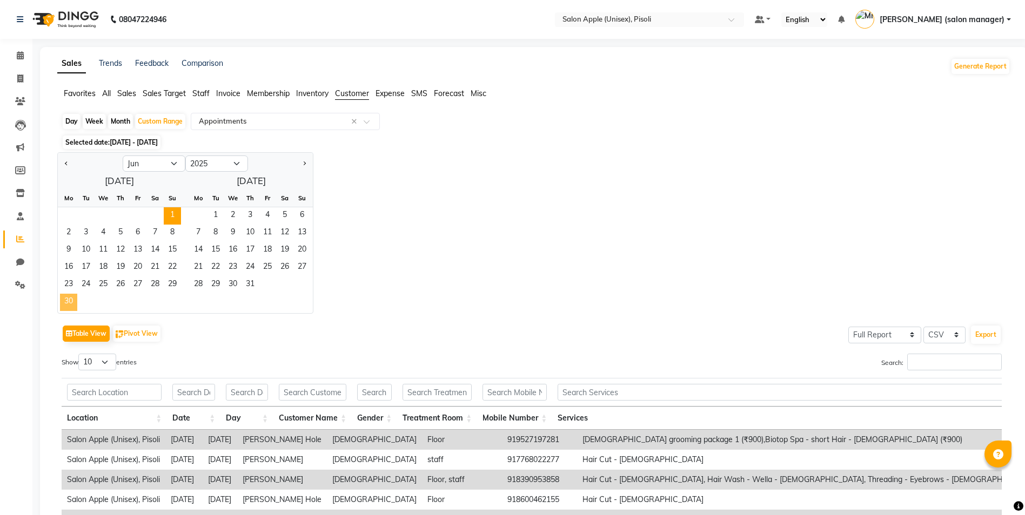
click at [64, 300] on span "30" at bounding box center [68, 302] width 17 height 17
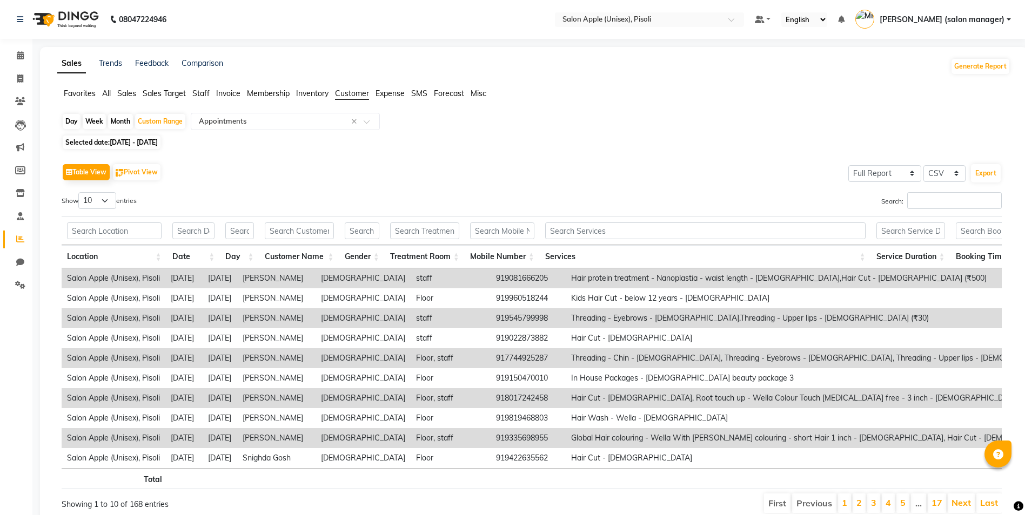
scroll to position [51, 0]
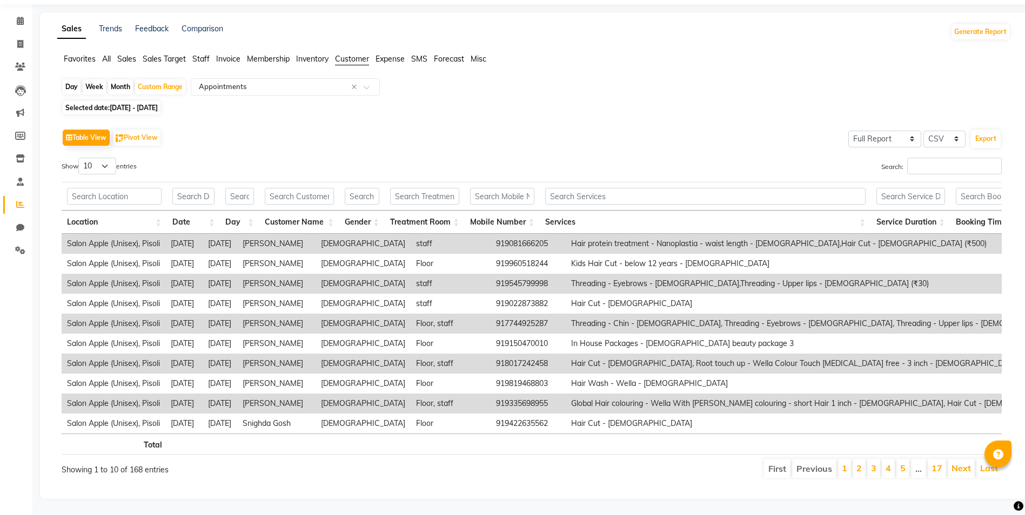
click at [135, 104] on span "[DATE] - [DATE]" at bounding box center [134, 108] width 48 height 8
select select "6"
select select "2025"
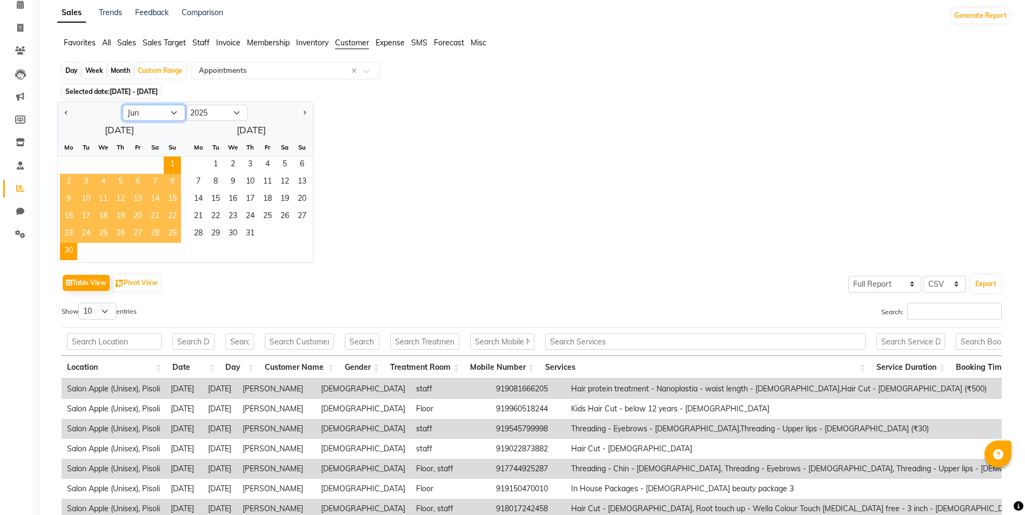
click at [152, 118] on select "Jan Feb Mar Apr May Jun [DATE] Aug Sep Oct Nov Dec" at bounding box center [154, 113] width 63 height 16
select select "5"
click at [123, 105] on select "Jan Feb Mar Apr May Jun [DATE] Aug Sep Oct Nov Dec" at bounding box center [154, 113] width 63 height 16
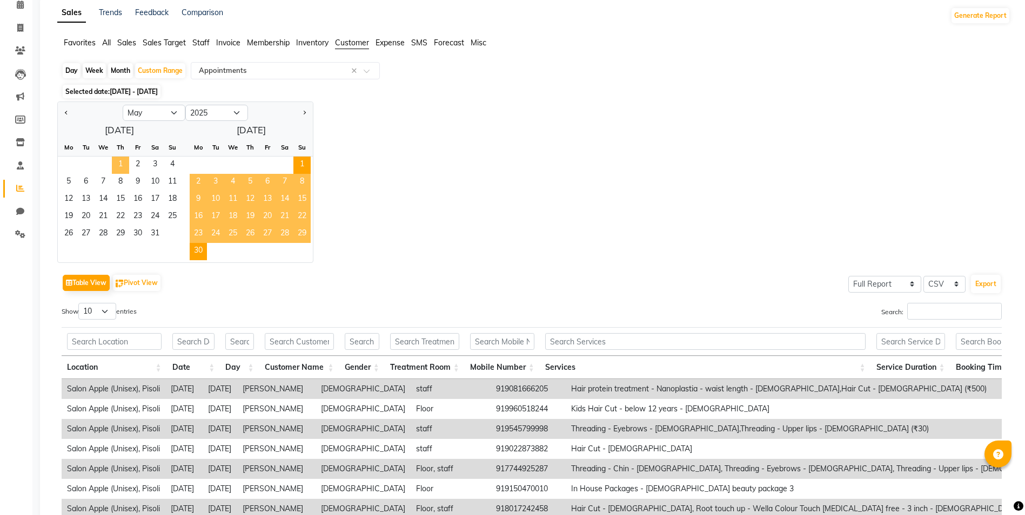
click at [124, 164] on span "1" at bounding box center [120, 165] width 17 height 17
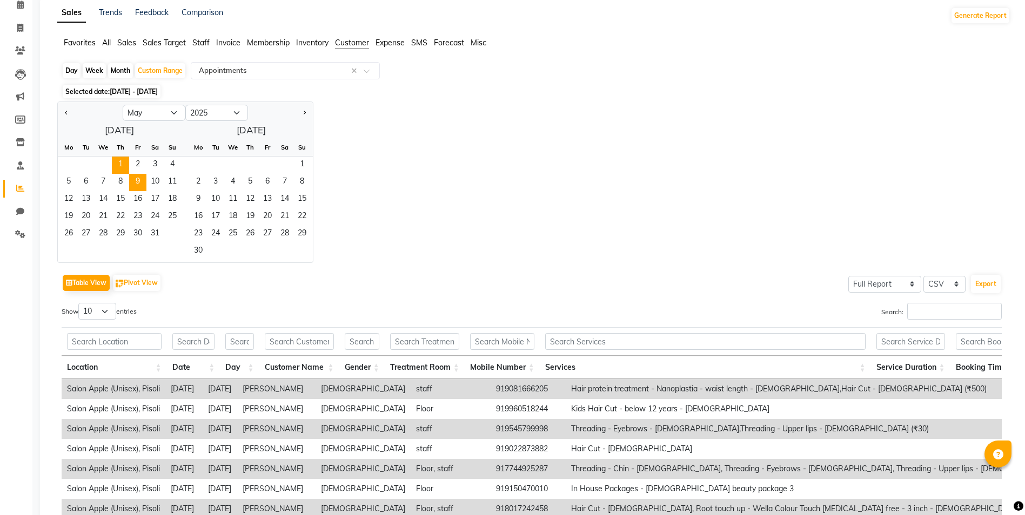
scroll to position [0, 0]
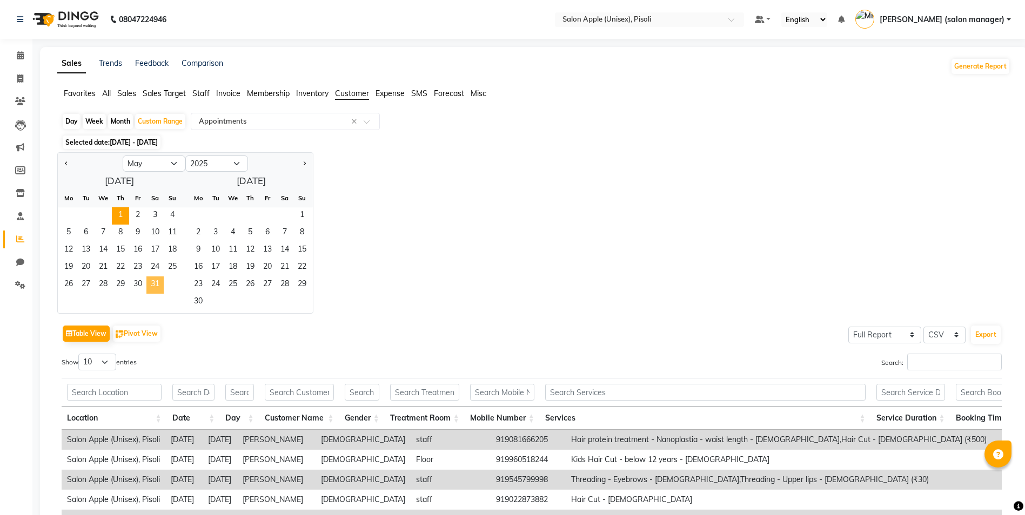
drag, startPoint x: 156, startPoint y: 282, endPoint x: 318, endPoint y: 291, distance: 162.4
click at [157, 282] on span "31" at bounding box center [154, 285] width 17 height 17
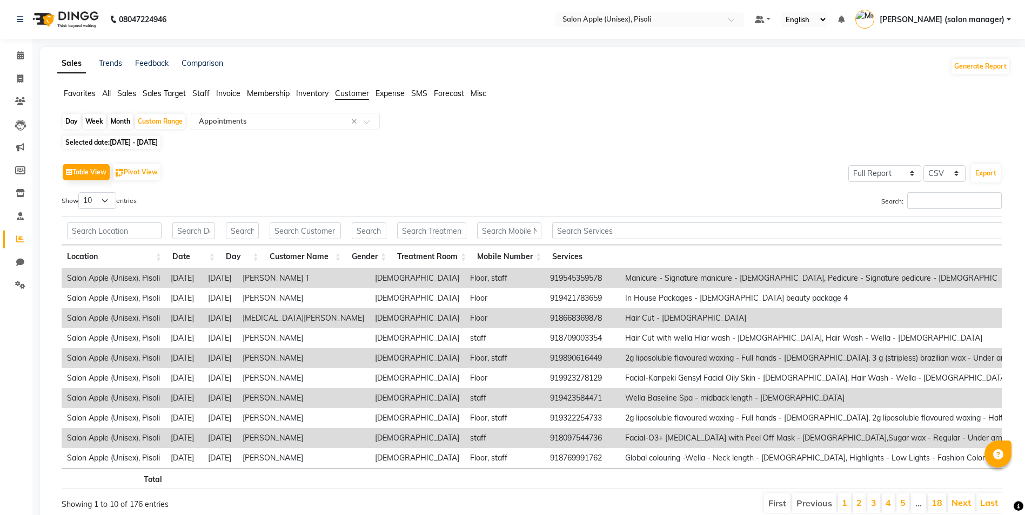
scroll to position [51, 0]
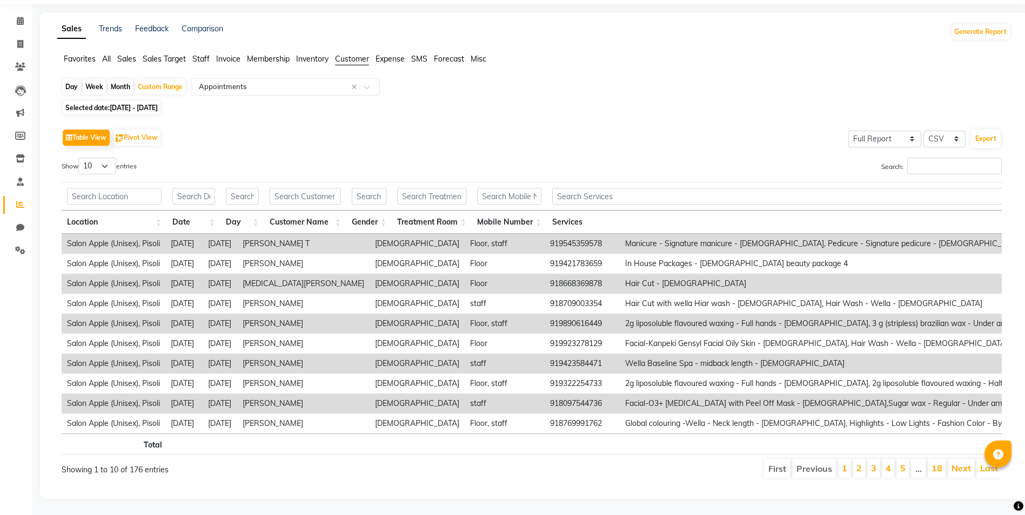
click at [130, 104] on span "[DATE] - [DATE]" at bounding box center [134, 108] width 48 height 8
select select "5"
select select "2025"
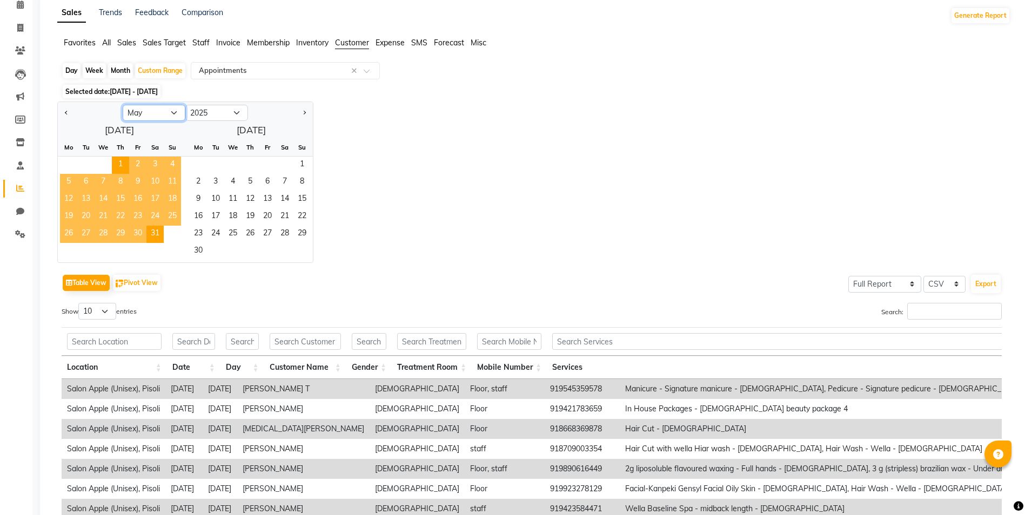
click at [151, 109] on select "Jan Feb Mar Apr May Jun [DATE] Aug Sep Oct Nov Dec" at bounding box center [154, 113] width 63 height 16
select select "4"
click at [123, 105] on select "Jan Feb Mar Apr May Jun [DATE] Aug Sep Oct Nov Dec" at bounding box center [154, 113] width 63 height 16
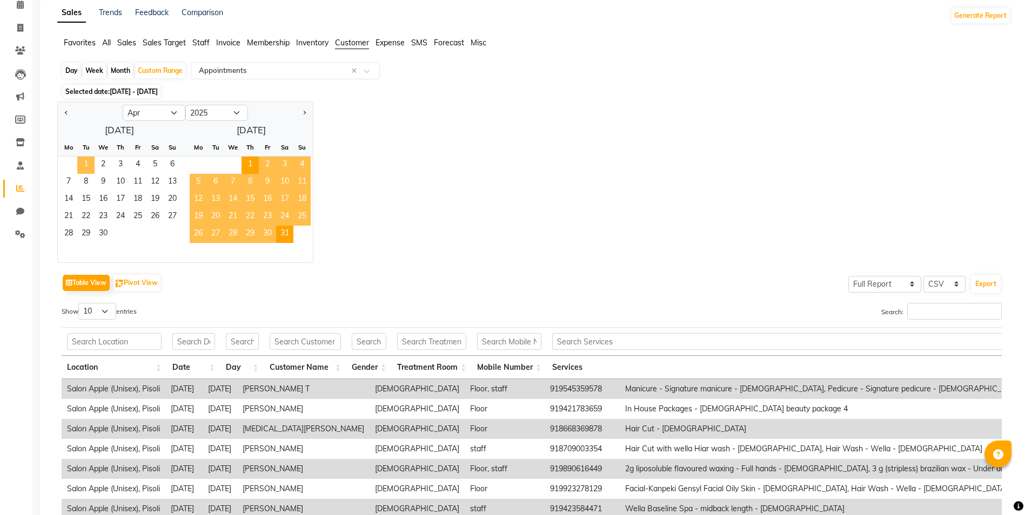
drag, startPoint x: 82, startPoint y: 163, endPoint x: 83, endPoint y: 191, distance: 28.1
click at [82, 163] on span "1" at bounding box center [85, 165] width 17 height 17
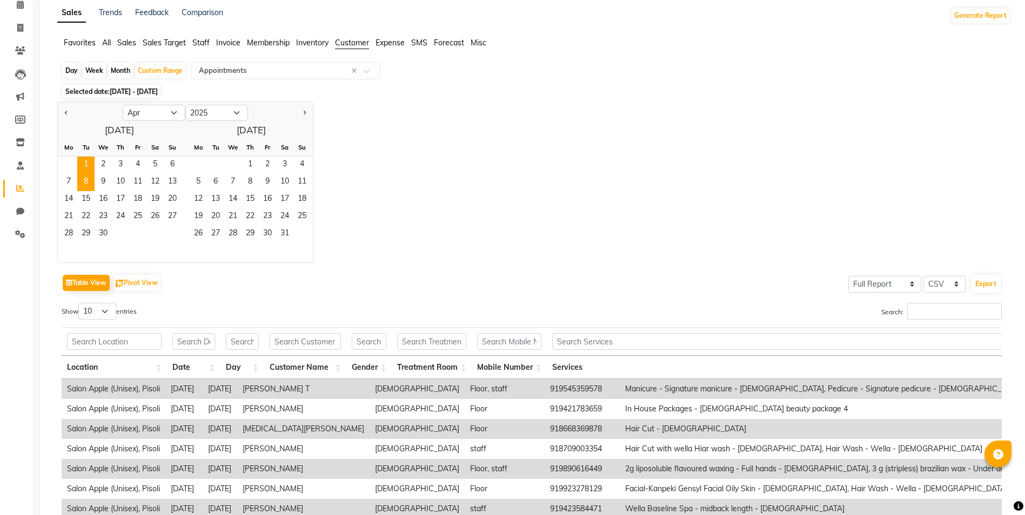
scroll to position [0, 0]
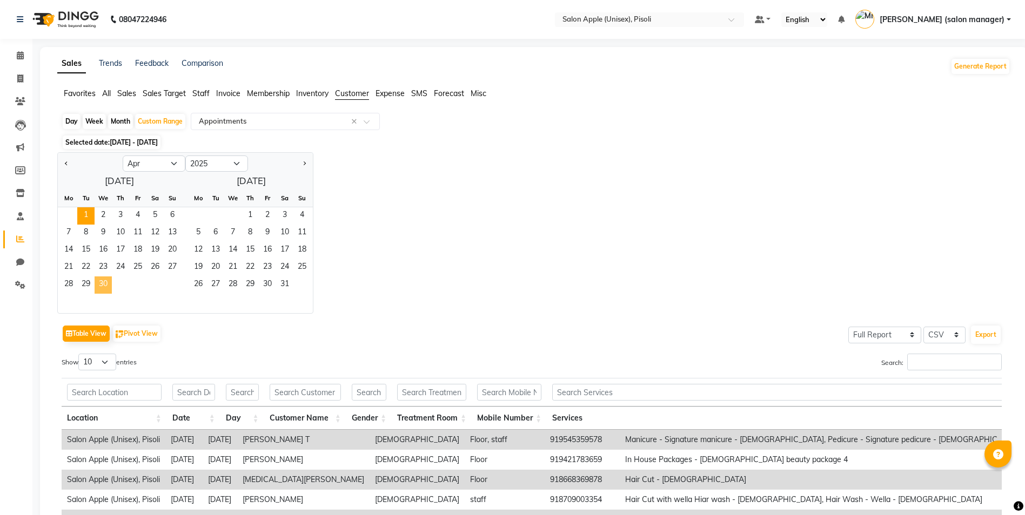
click at [106, 279] on span "30" at bounding box center [103, 285] width 17 height 17
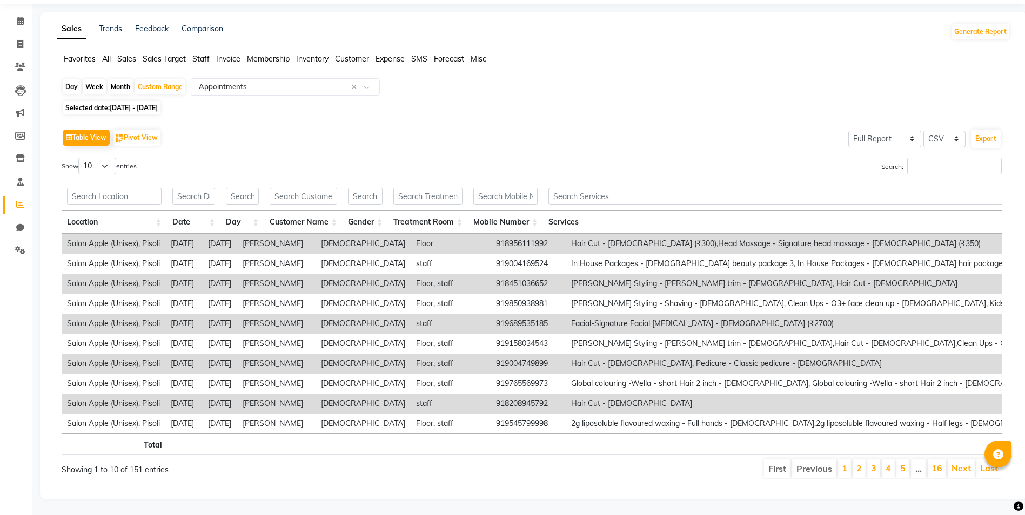
scroll to position [51, 0]
click at [145, 104] on span "[DATE] - [DATE]" at bounding box center [134, 108] width 48 height 8
select select "4"
select select "2025"
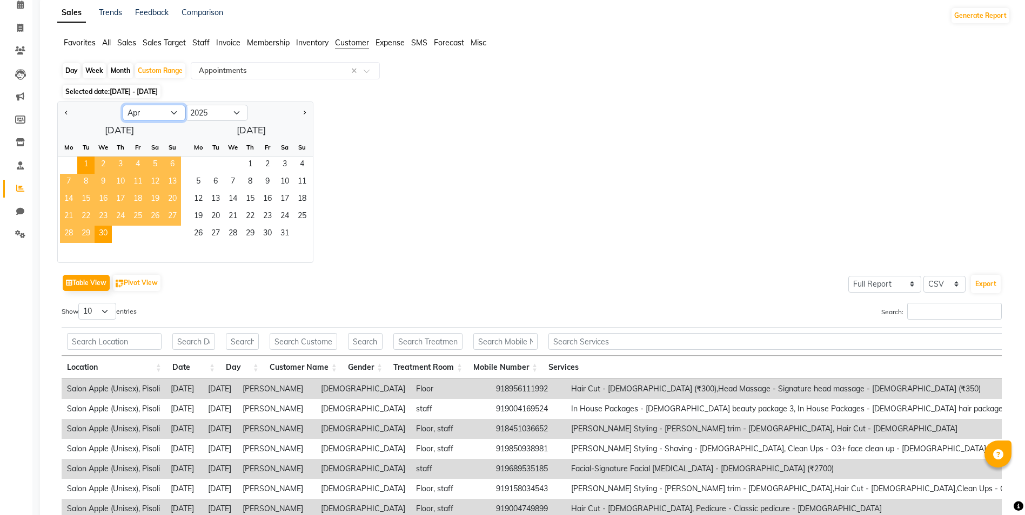
click at [148, 116] on select "Jan Feb Mar Apr May Jun [DATE] Aug Sep Oct Nov Dec" at bounding box center [154, 113] width 63 height 16
select select "3"
click at [123, 105] on select "Jan Feb Mar Apr May Jun [DATE] Aug Sep Oct Nov Dec" at bounding box center [154, 113] width 63 height 16
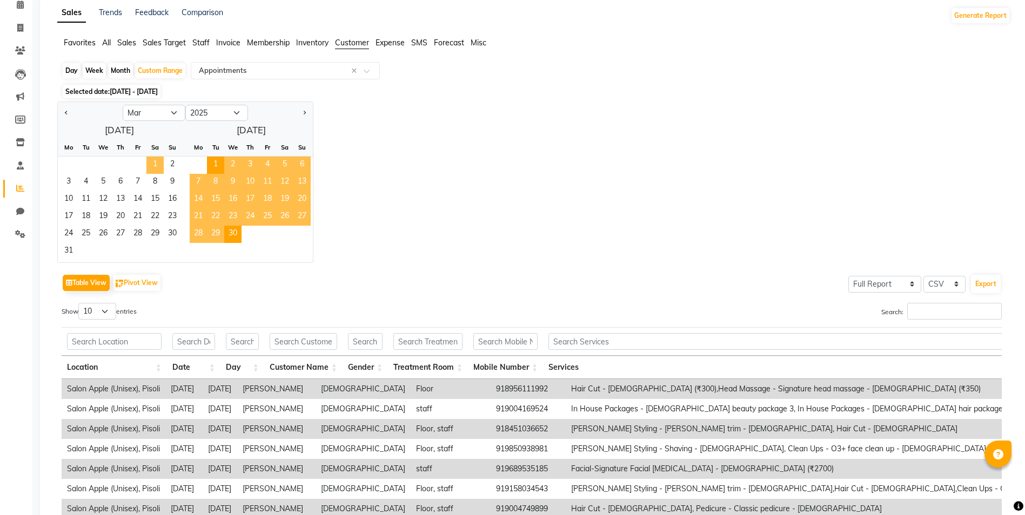
click at [158, 164] on span "1" at bounding box center [154, 165] width 17 height 17
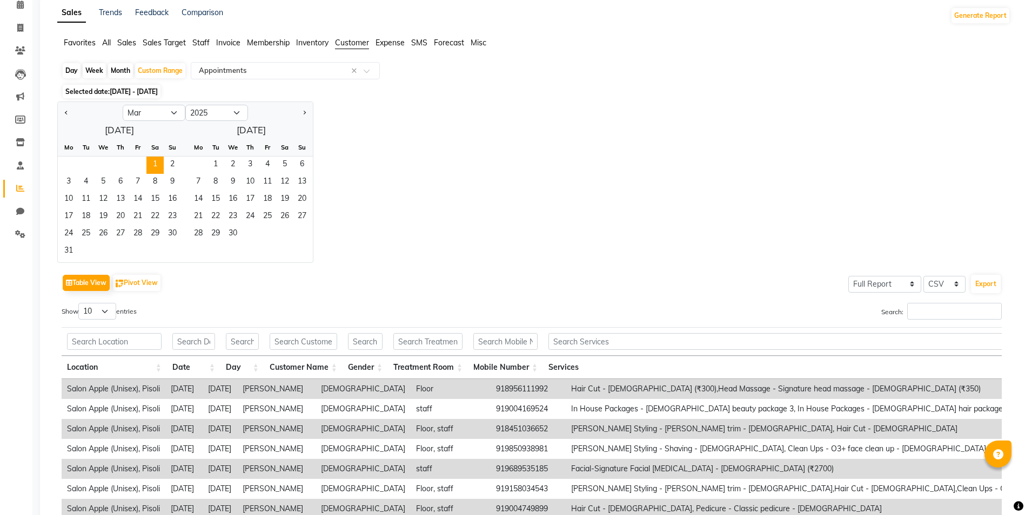
scroll to position [0, 0]
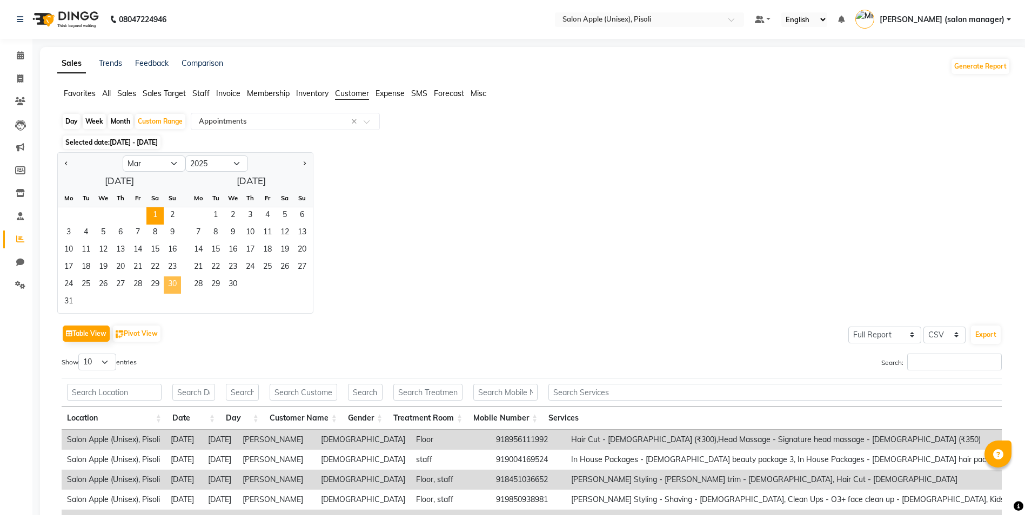
click at [175, 285] on span "30" at bounding box center [172, 285] width 17 height 17
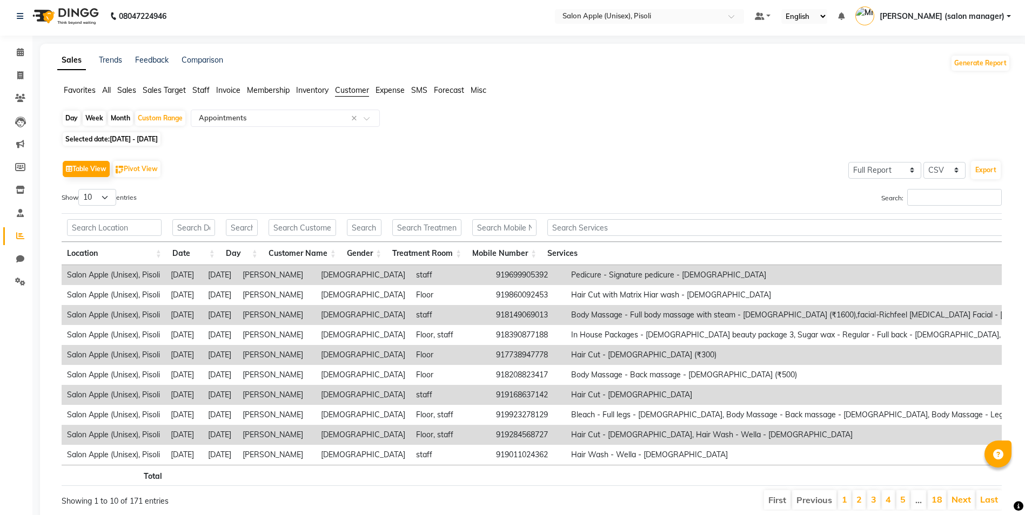
scroll to position [51, 0]
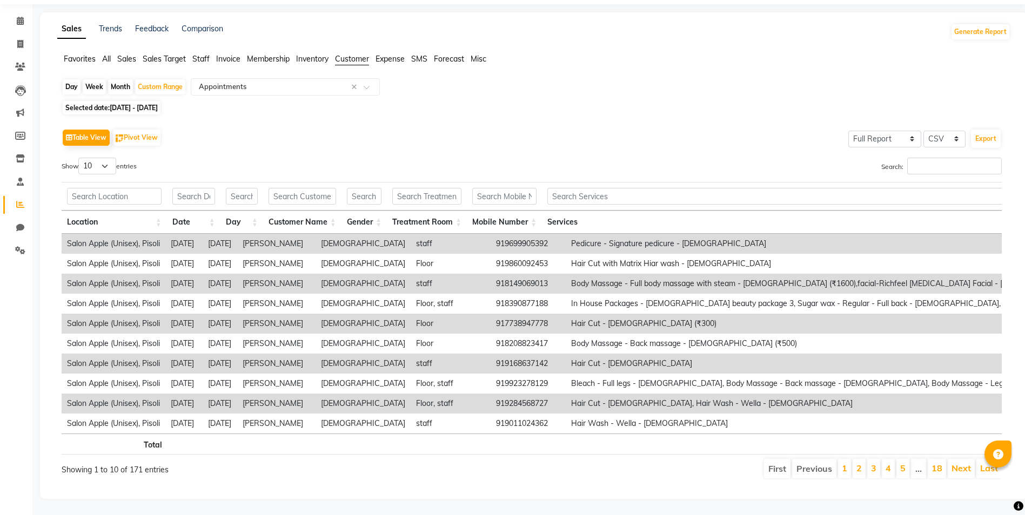
click at [145, 104] on span "[DATE] - [DATE]" at bounding box center [134, 108] width 48 height 8
select select "3"
select select "2025"
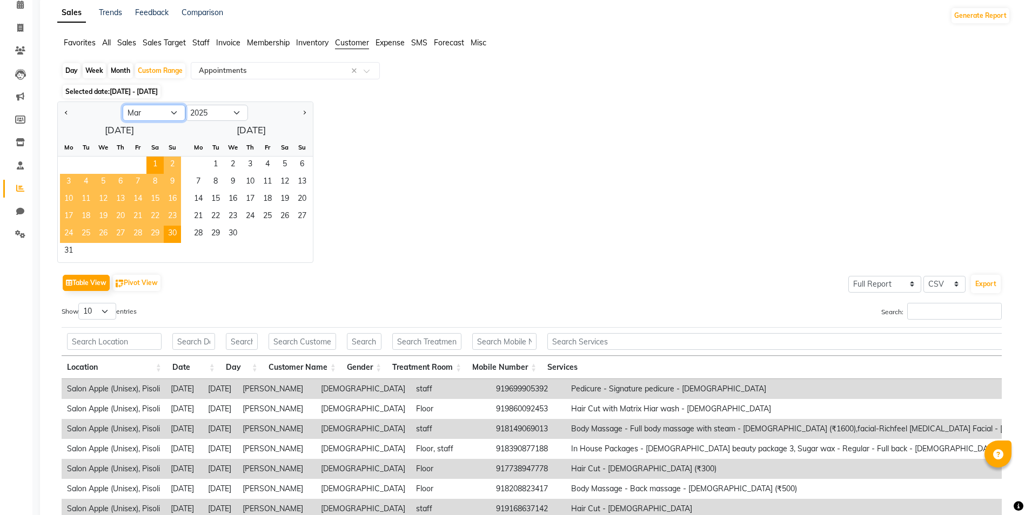
click at [149, 113] on select "Jan Feb Mar Apr May Jun [DATE] Aug Sep Oct Nov Dec" at bounding box center [154, 113] width 63 height 16
select select "2"
click at [123, 105] on select "Jan Feb Mar Apr May Jun [DATE] Aug Sep Oct Nov Dec" at bounding box center [154, 113] width 63 height 16
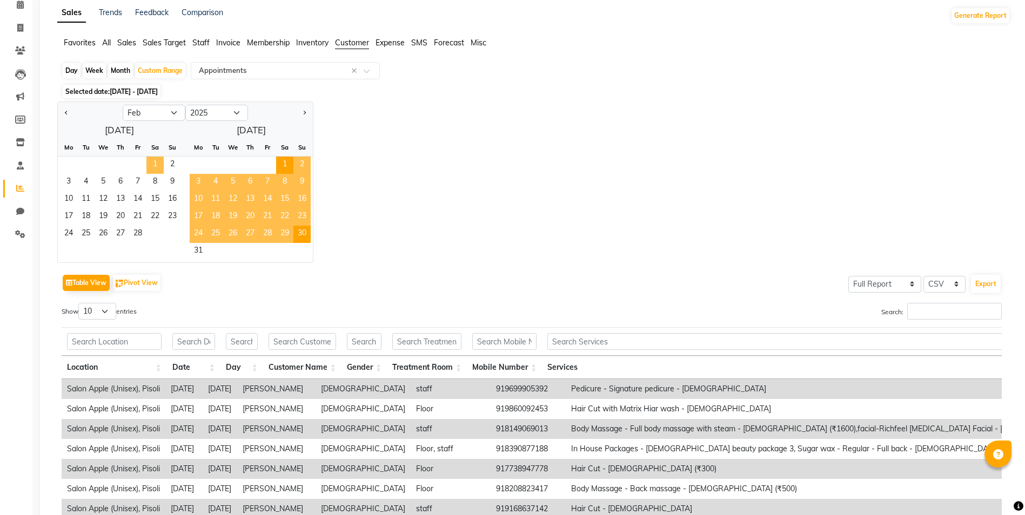
click at [155, 159] on span "1" at bounding box center [154, 165] width 17 height 17
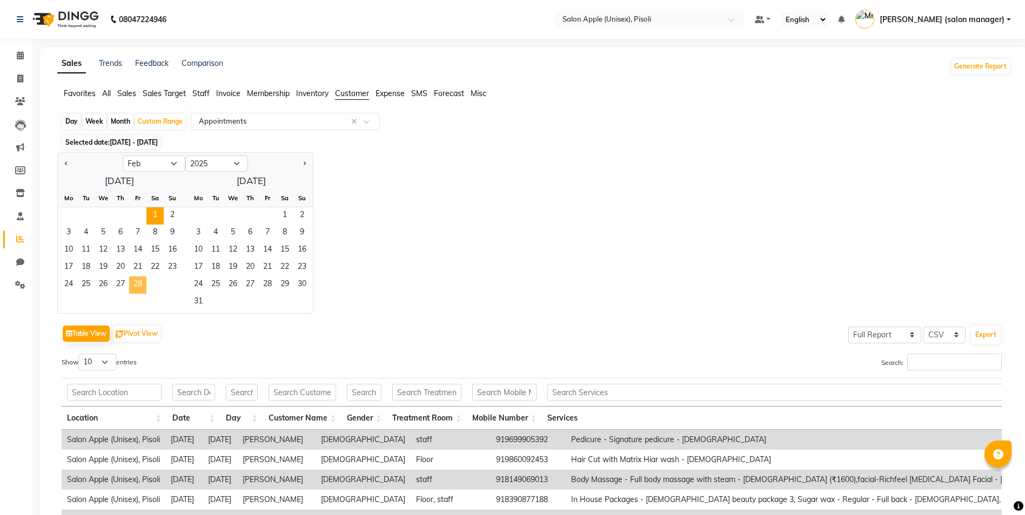
click at [139, 286] on span "28" at bounding box center [137, 285] width 17 height 17
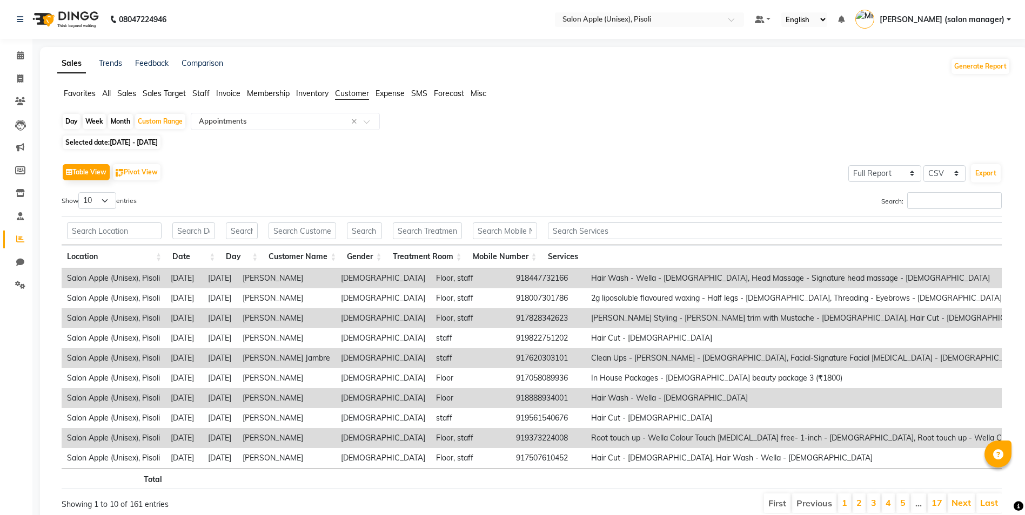
click at [143, 144] on span "[DATE] - [DATE]" at bounding box center [134, 142] width 48 height 8
select select "2"
select select "2025"
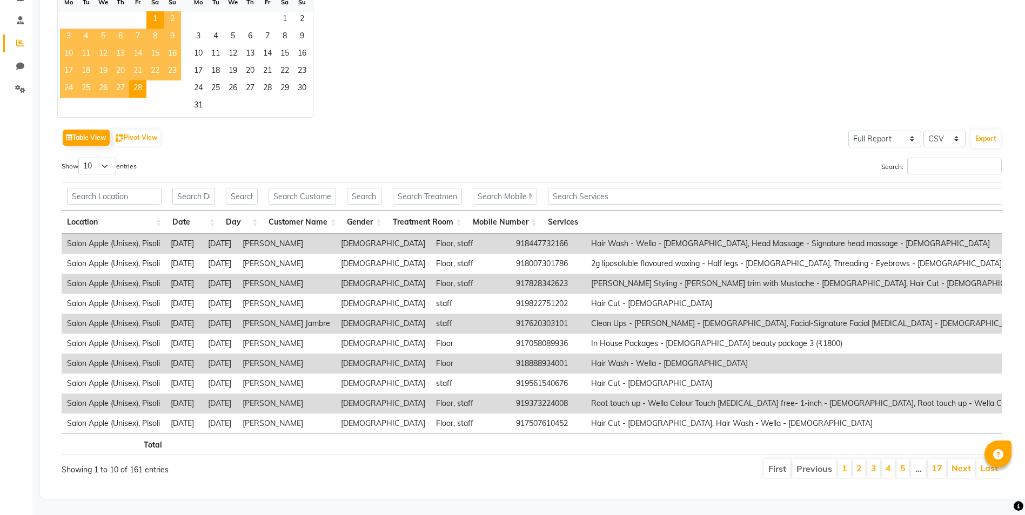
scroll to position [50, 0]
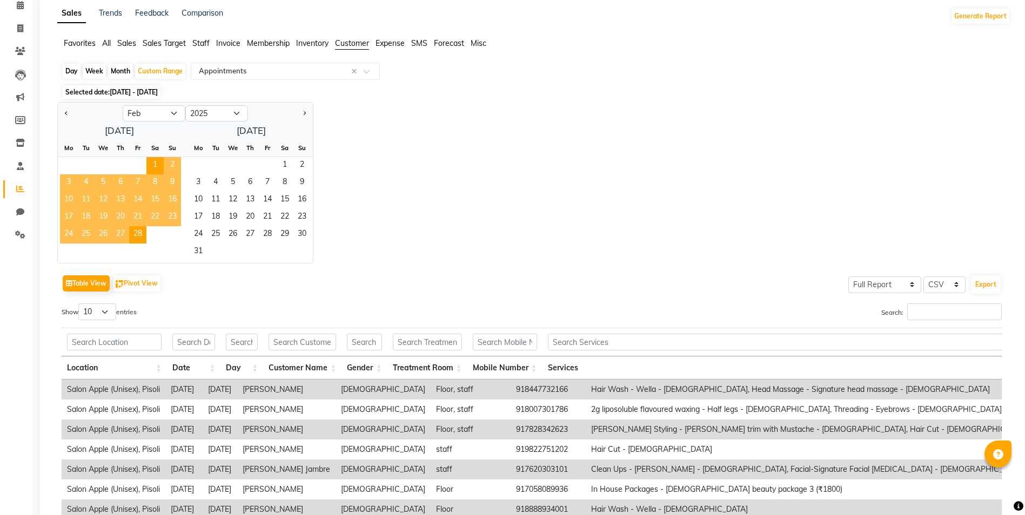
click at [155, 88] on span "Selected date: [DATE] - [DATE]" at bounding box center [112, 92] width 98 height 14
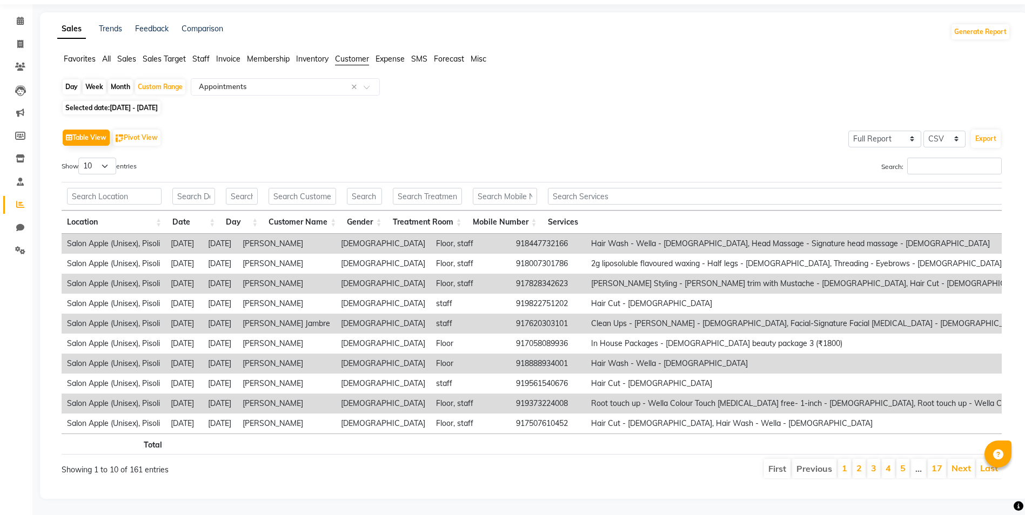
click at [143, 104] on span "[DATE] - [DATE]" at bounding box center [134, 108] width 48 height 8
select select "2"
select select "2025"
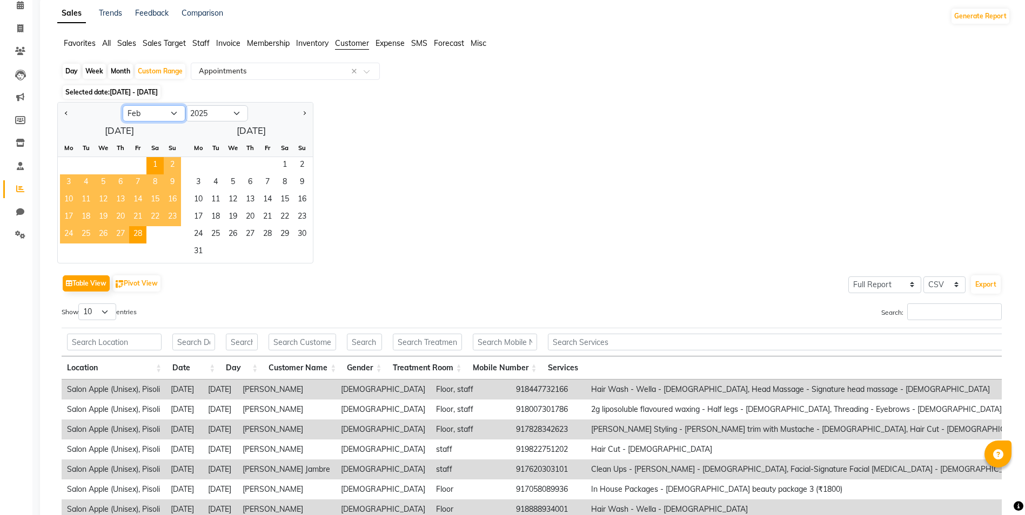
click at [151, 114] on select "Jan Feb Mar Apr May Jun [DATE] Aug Sep Oct Nov Dec" at bounding box center [154, 113] width 63 height 16
select select "1"
click at [123, 105] on select "Jan Feb Mar Apr May Jun [DATE] Aug Sep Oct Nov Dec" at bounding box center [154, 113] width 63 height 16
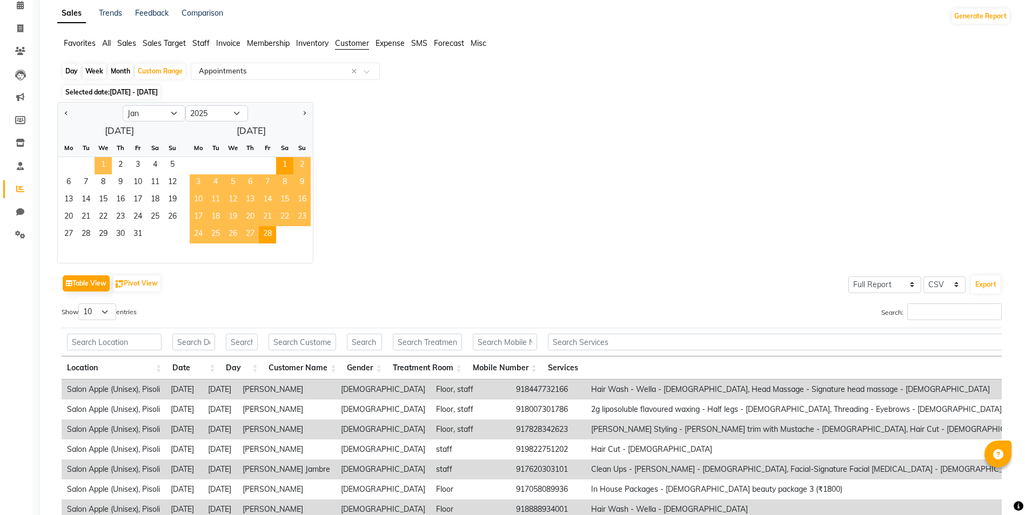
click at [105, 162] on span "1" at bounding box center [103, 165] width 17 height 17
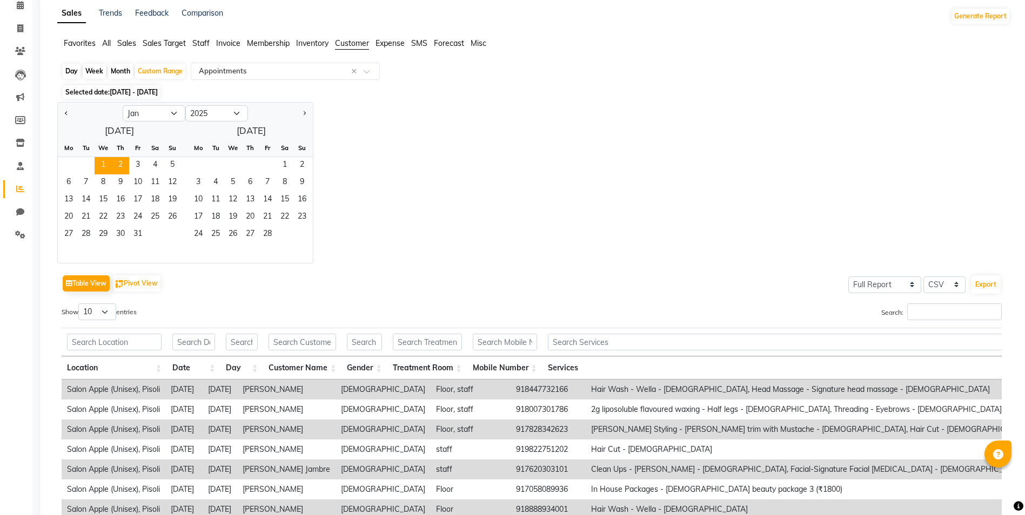
scroll to position [0, 0]
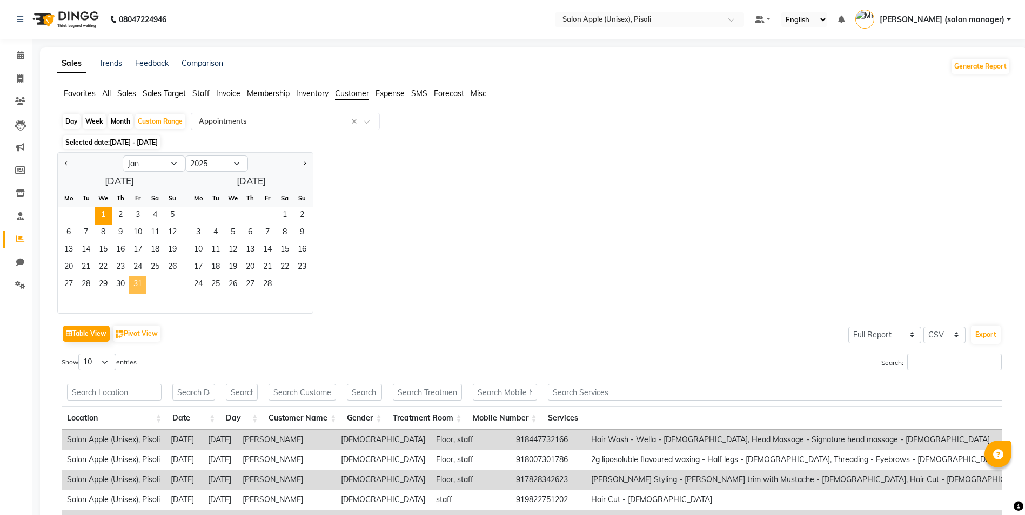
click at [140, 283] on span "31" at bounding box center [137, 285] width 17 height 17
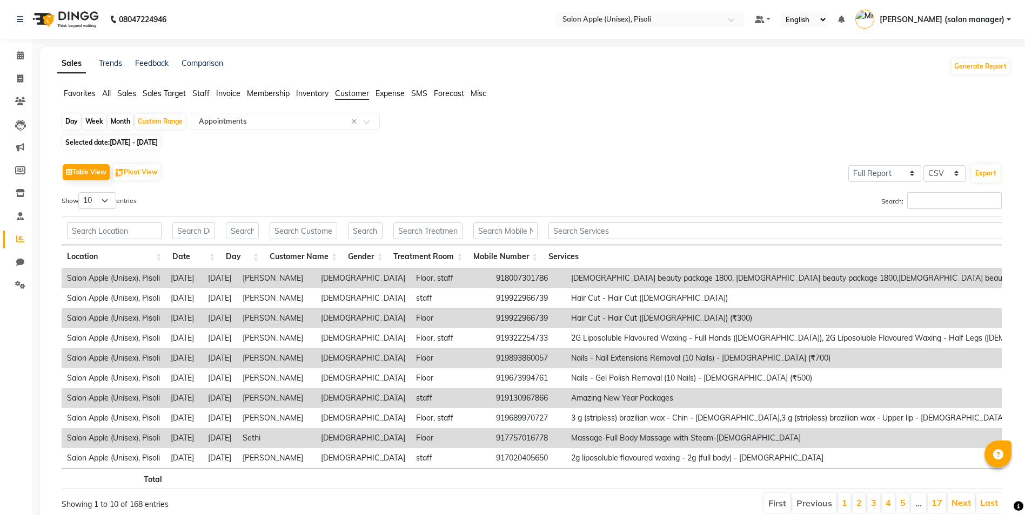
scroll to position [51, 0]
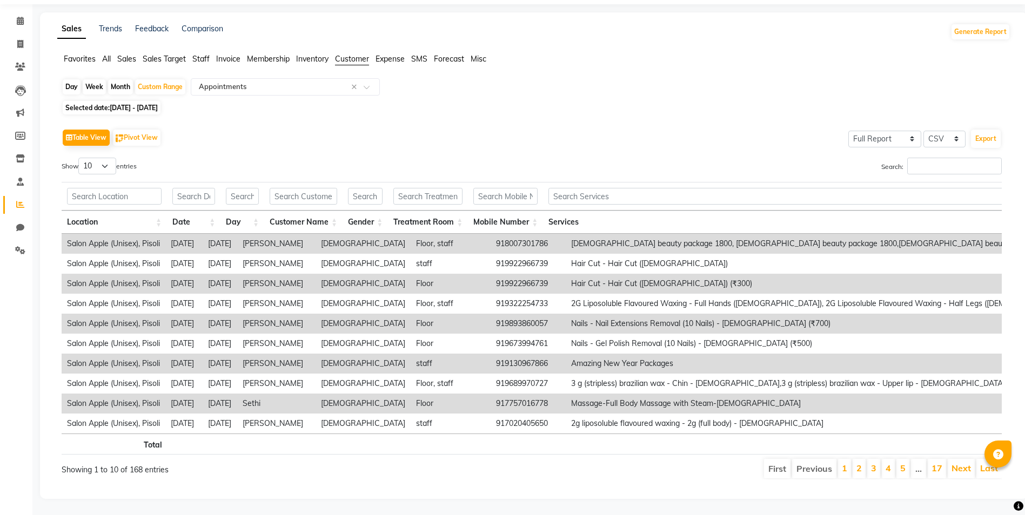
click at [138, 104] on span "[DATE] - [DATE]" at bounding box center [134, 108] width 48 height 8
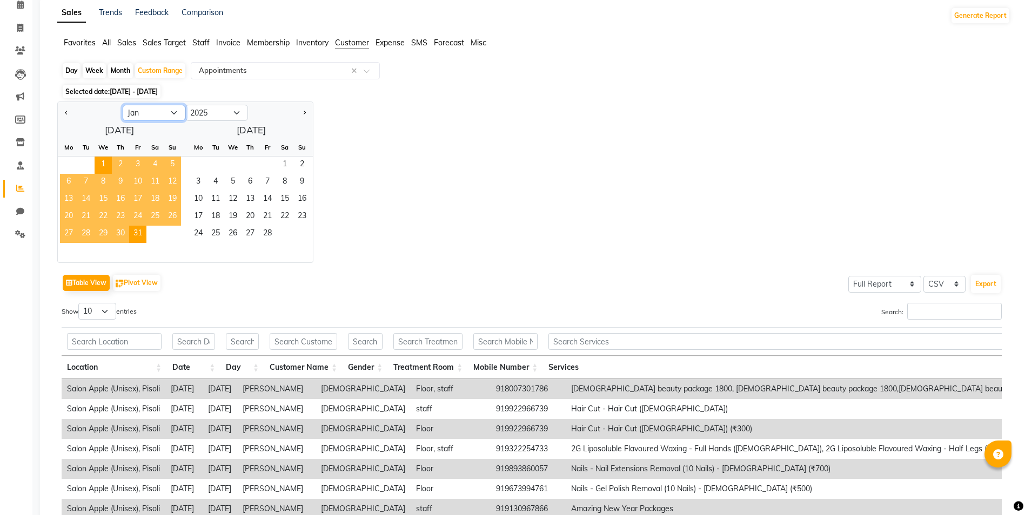
click at [168, 114] on select "Jan Feb Mar Apr May Jun [DATE] Aug Sep Oct Nov Dec" at bounding box center [154, 113] width 63 height 16
click at [214, 112] on select "2015 2016 2017 2018 2019 2020 2021 2022 2023 2024 2025 2026 2027 2028 2029 2030…" at bounding box center [216, 113] width 63 height 16
select select "2024"
click at [185, 105] on select "2015 2016 2017 2018 2019 2020 2021 2022 2023 2024 2025 2026 2027 2028 2029 2030…" at bounding box center [216, 113] width 63 height 16
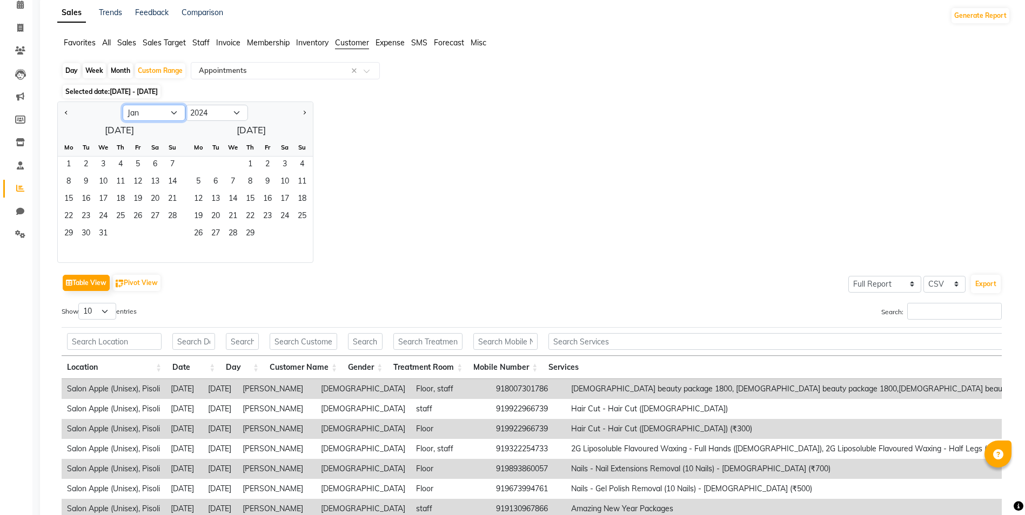
click at [154, 112] on select "Jan Feb Mar Apr May Jun [DATE] Aug Sep Oct Nov Dec" at bounding box center [154, 113] width 63 height 16
select select "12"
click at [123, 105] on select "Jan Feb Mar Apr May Jun [DATE] Aug Sep Oct Nov Dec" at bounding box center [154, 113] width 63 height 16
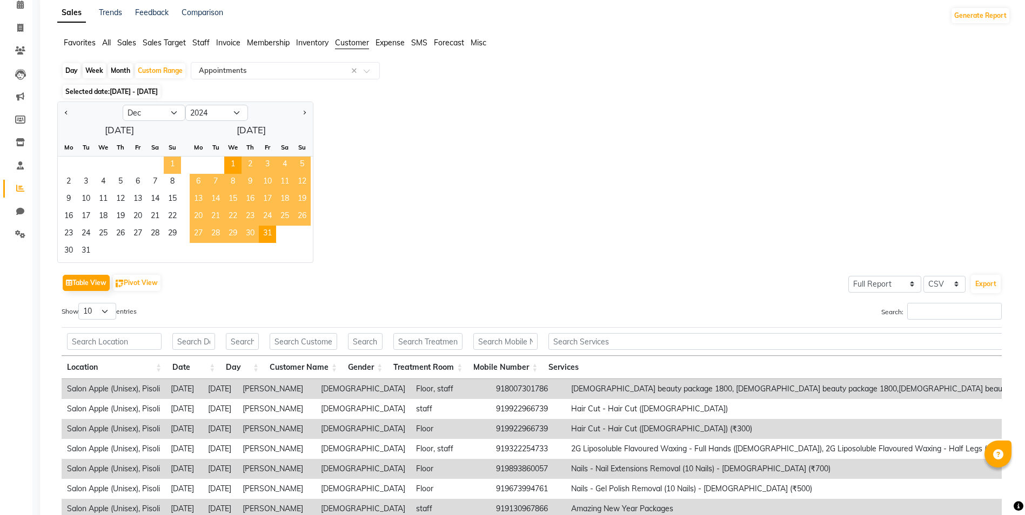
click at [171, 159] on span "1" at bounding box center [172, 165] width 17 height 17
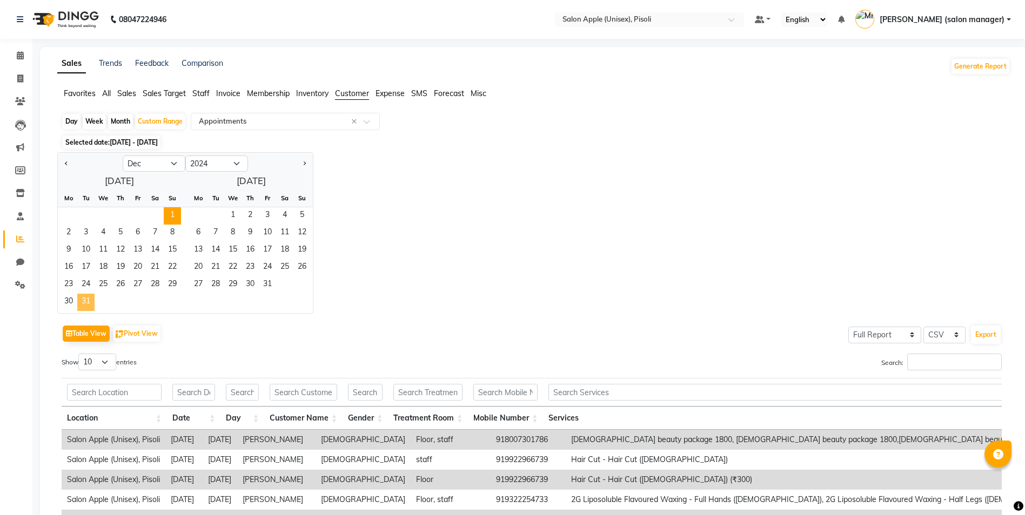
click at [89, 299] on span "31" at bounding box center [85, 302] width 17 height 17
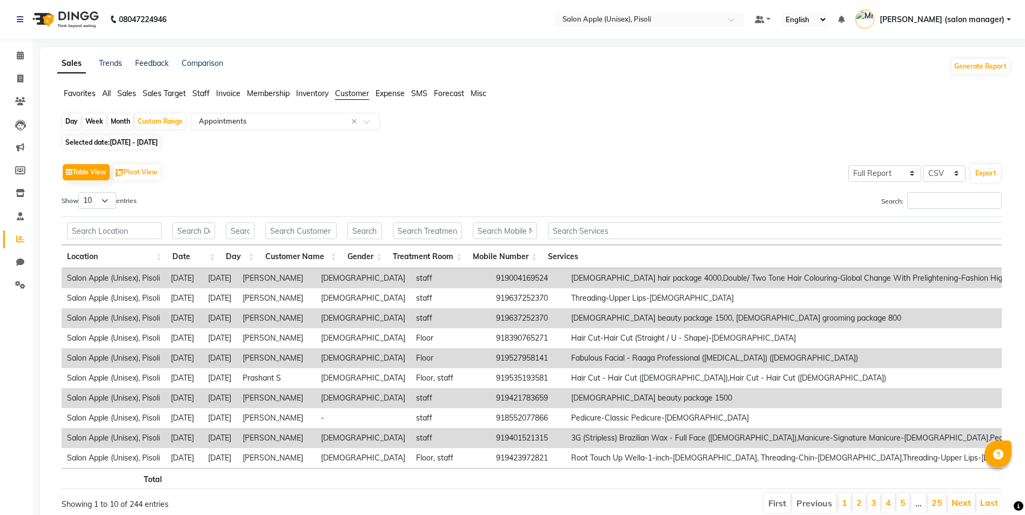
scroll to position [51, 0]
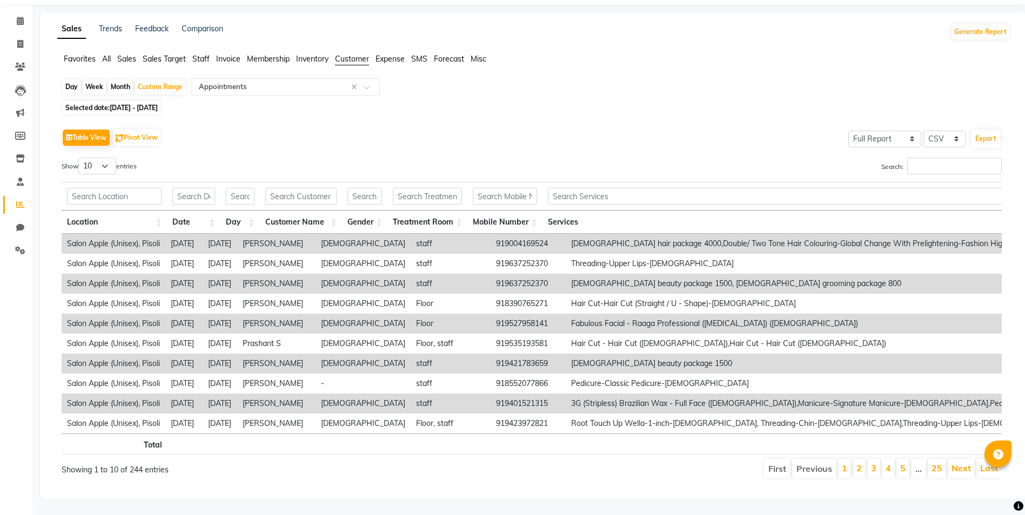
click at [155, 104] on span "[DATE] - [DATE]" at bounding box center [134, 108] width 48 height 8
select select "12"
select select "2024"
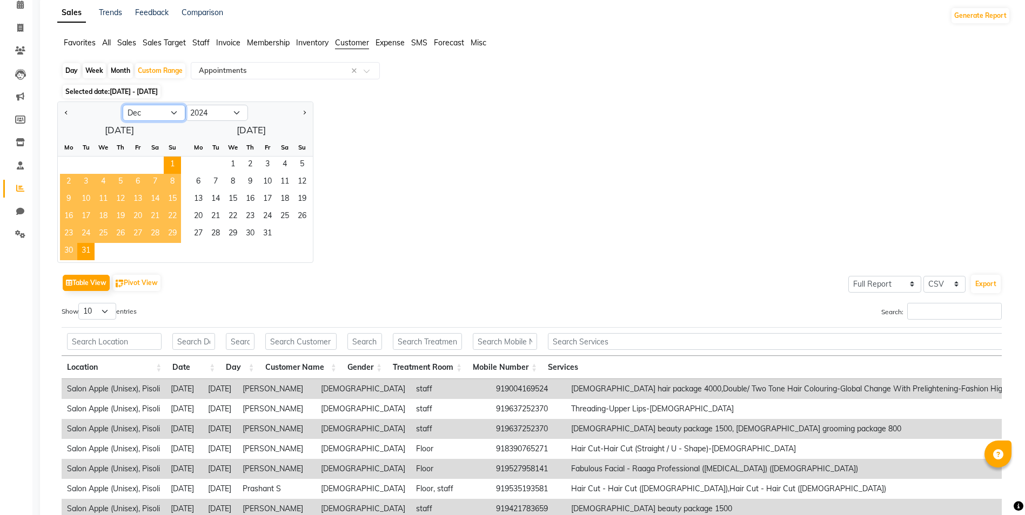
click at [158, 111] on select "Jan Feb Mar Apr May Jun [DATE] Aug Sep Oct Nov Dec" at bounding box center [154, 113] width 63 height 16
click at [158, 113] on select "Jan Feb Mar Apr May Jun [DATE] Aug Sep Oct Nov Dec" at bounding box center [154, 113] width 63 height 16
click at [156, 113] on select "Jan Feb Mar Apr May Jun [DATE] Aug Sep Oct Nov Dec" at bounding box center [154, 113] width 63 height 16
select select "11"
click at [123, 105] on select "Jan Feb Mar Apr May Jun [DATE] Aug Sep Oct Nov Dec" at bounding box center [154, 113] width 63 height 16
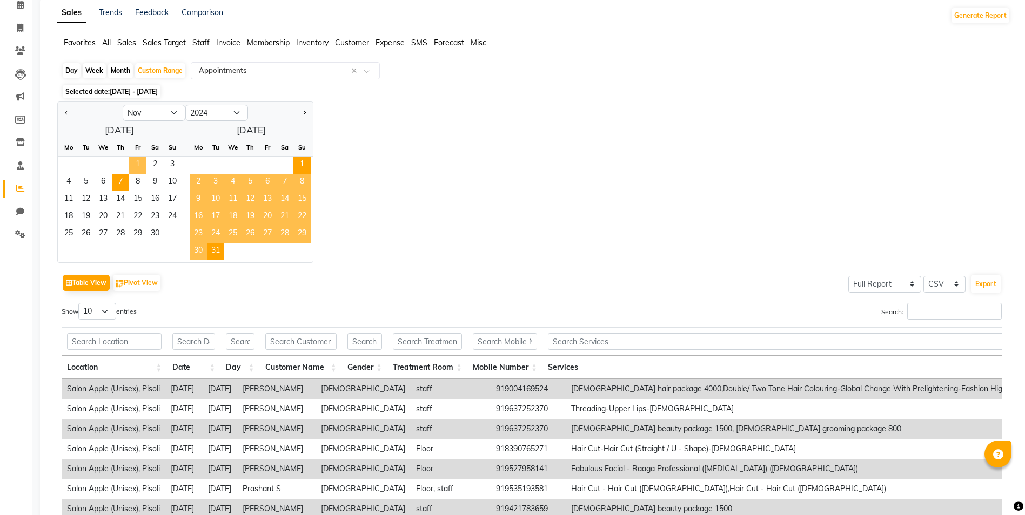
drag, startPoint x: 138, startPoint y: 164, endPoint x: 129, endPoint y: 226, distance: 62.8
click at [138, 164] on span "1" at bounding box center [137, 165] width 17 height 17
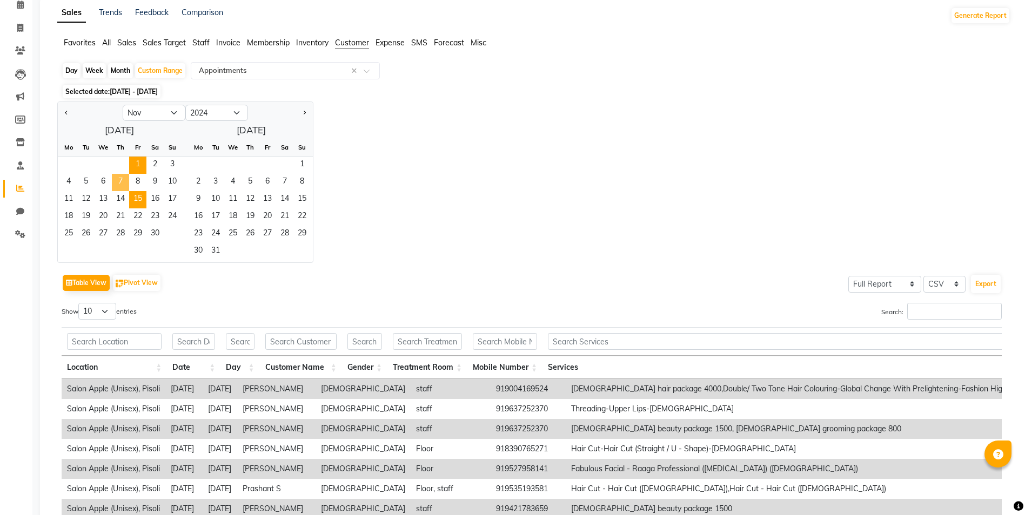
scroll to position [0, 0]
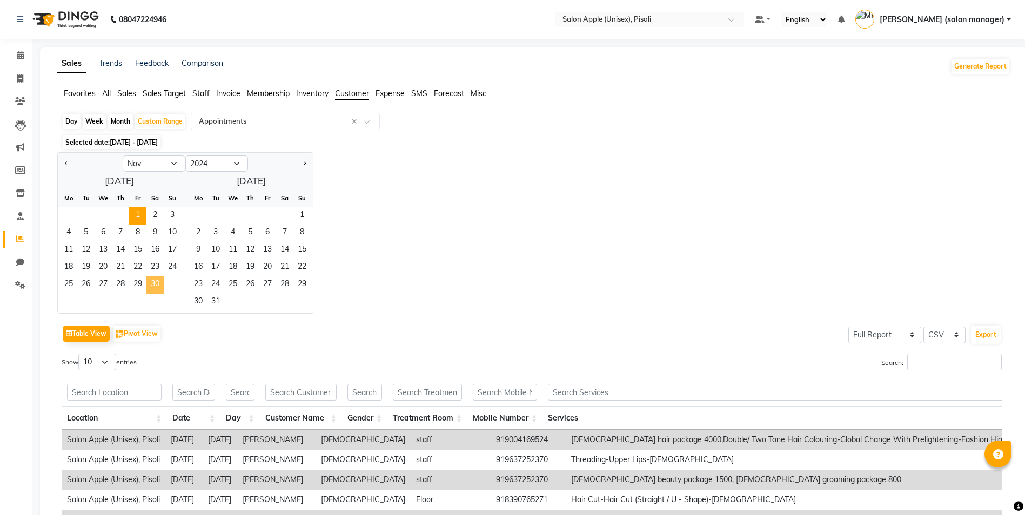
click at [158, 286] on span "30" at bounding box center [154, 285] width 17 height 17
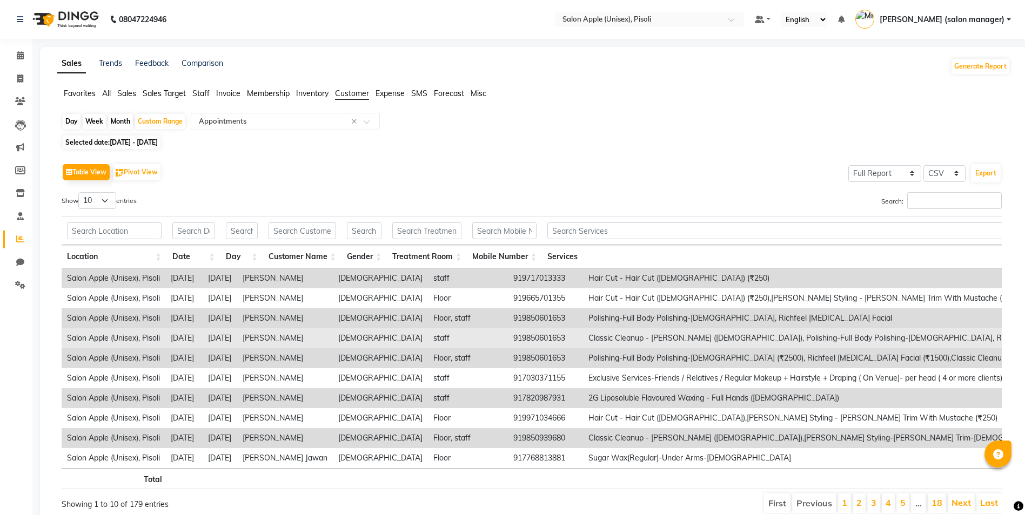
scroll to position [51, 0]
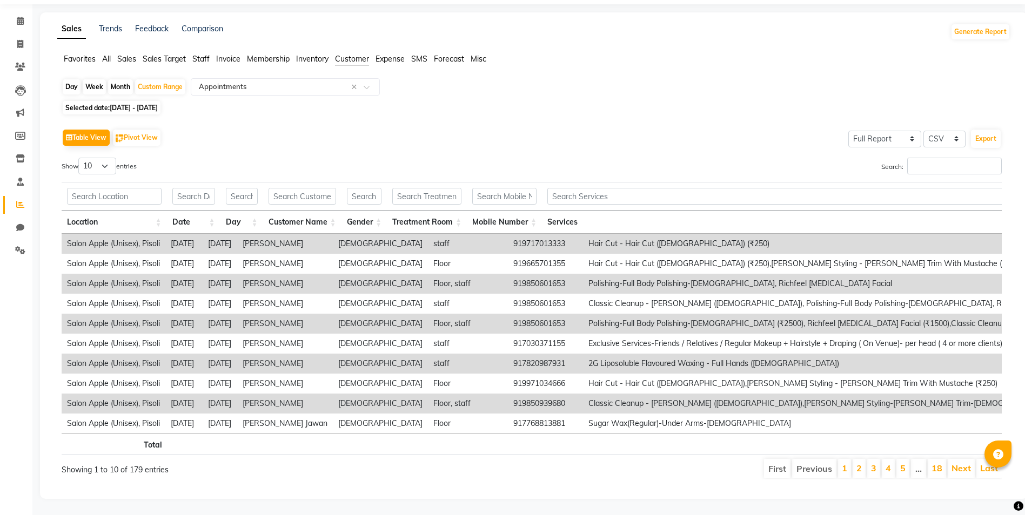
click at [137, 104] on span "[DATE] - [DATE]" at bounding box center [134, 108] width 48 height 8
select select "11"
select select "2024"
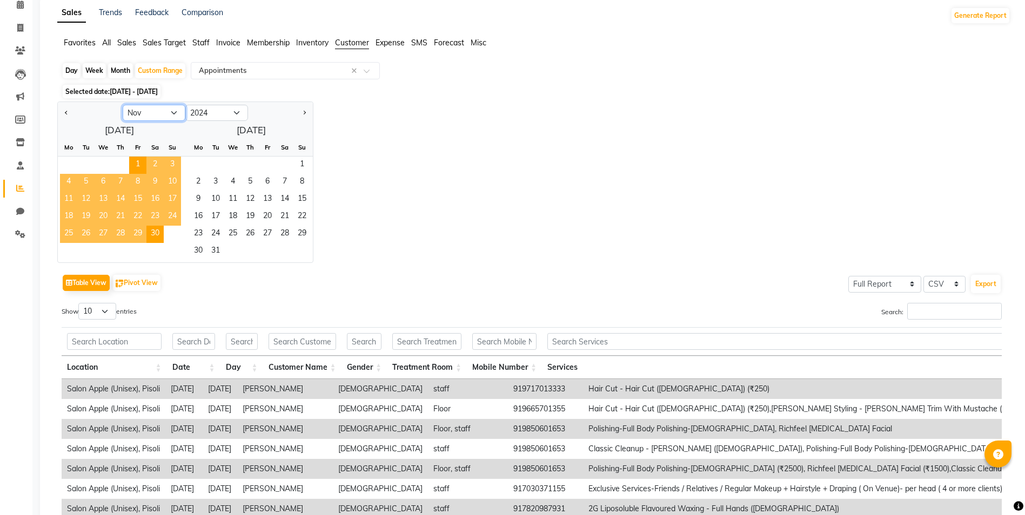
click at [150, 113] on select "Jan Feb Mar Apr May Jun [DATE] Aug Sep Oct Nov Dec" at bounding box center [154, 113] width 63 height 16
select select "10"
click at [123, 105] on select "Jan Feb Mar Apr May Jun [DATE] Aug Sep Oct Nov Dec" at bounding box center [154, 113] width 63 height 16
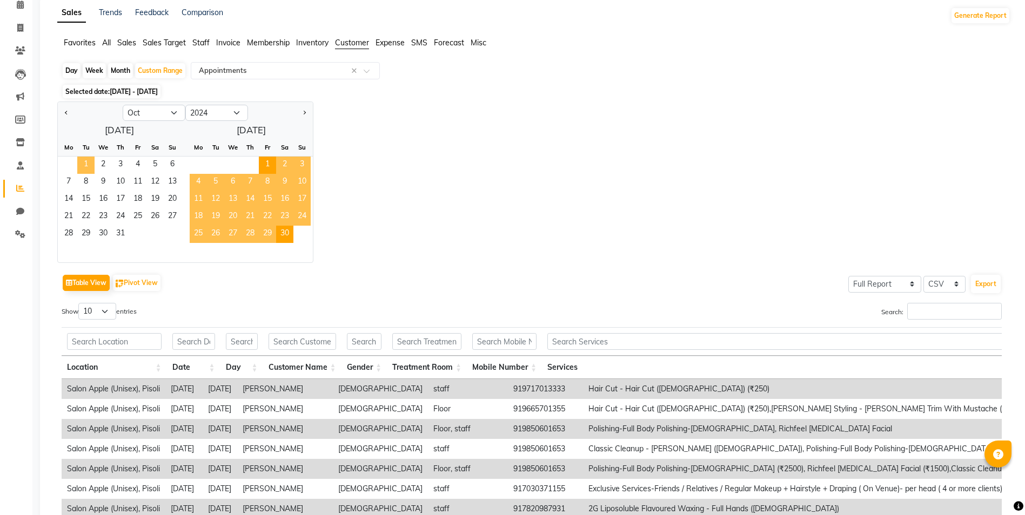
click at [86, 160] on span "1" at bounding box center [85, 165] width 17 height 17
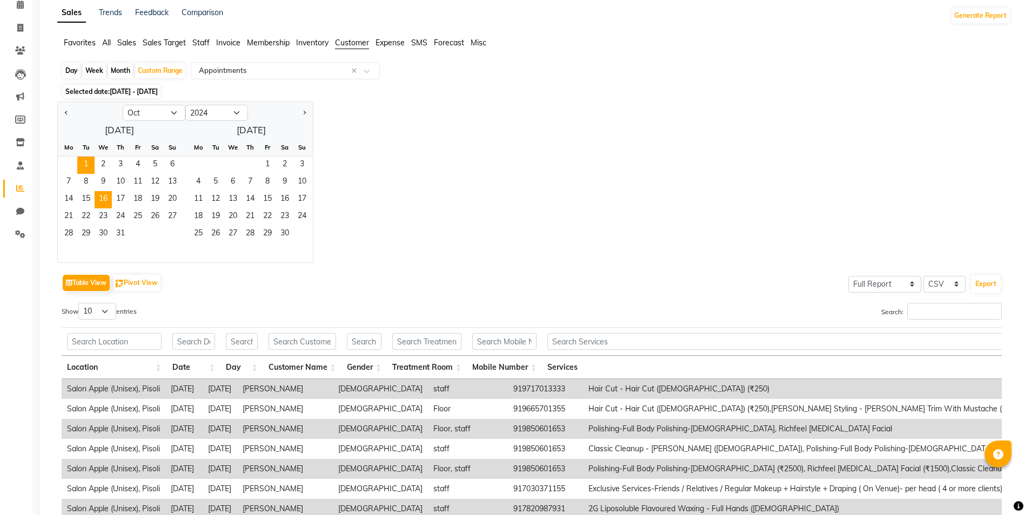
scroll to position [0, 0]
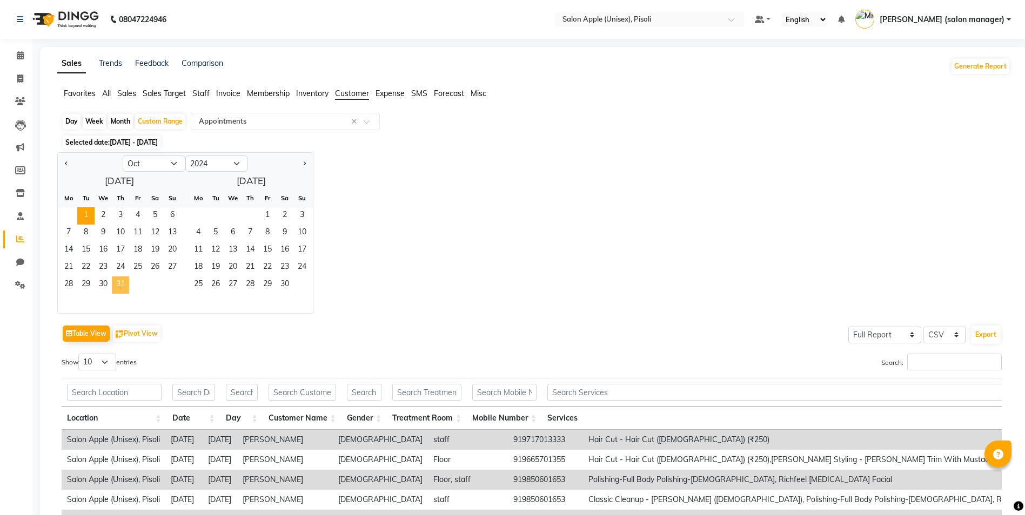
click at [119, 283] on span "31" at bounding box center [120, 285] width 17 height 17
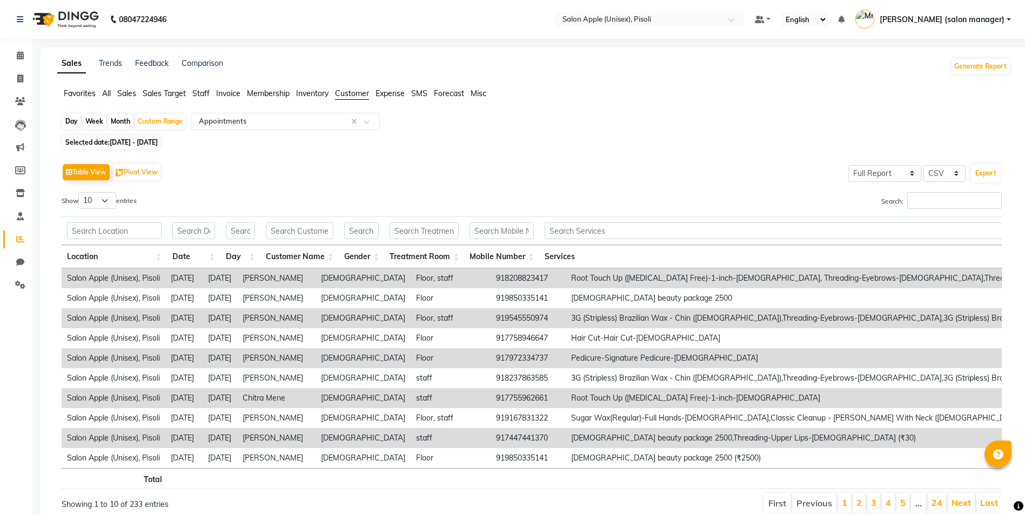
scroll to position [51, 0]
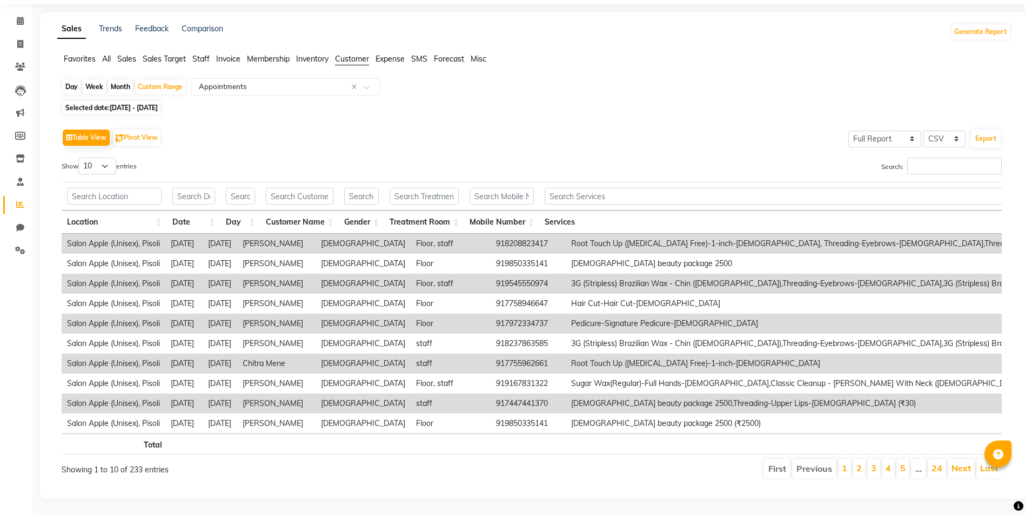
click at [156, 104] on span "[DATE] - [DATE]" at bounding box center [134, 108] width 48 height 8
select select "10"
select select "2024"
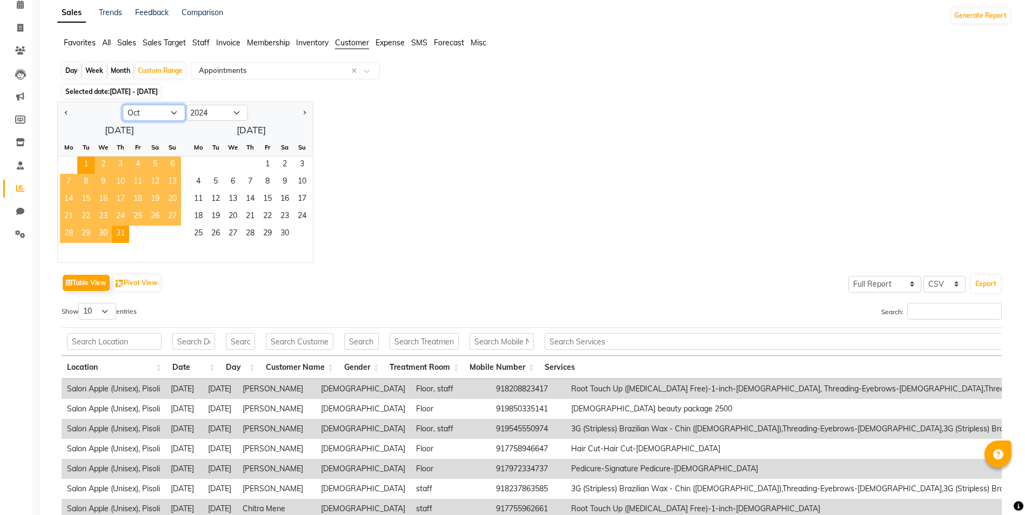
click at [142, 117] on select "Jan Feb Mar Apr May Jun [DATE] Aug Sep Oct Nov Dec" at bounding box center [154, 113] width 63 height 16
select select "9"
click at [123, 105] on select "Jan Feb Mar Apr May Jun [DATE] Aug Sep Oct Nov Dec" at bounding box center [154, 113] width 63 height 16
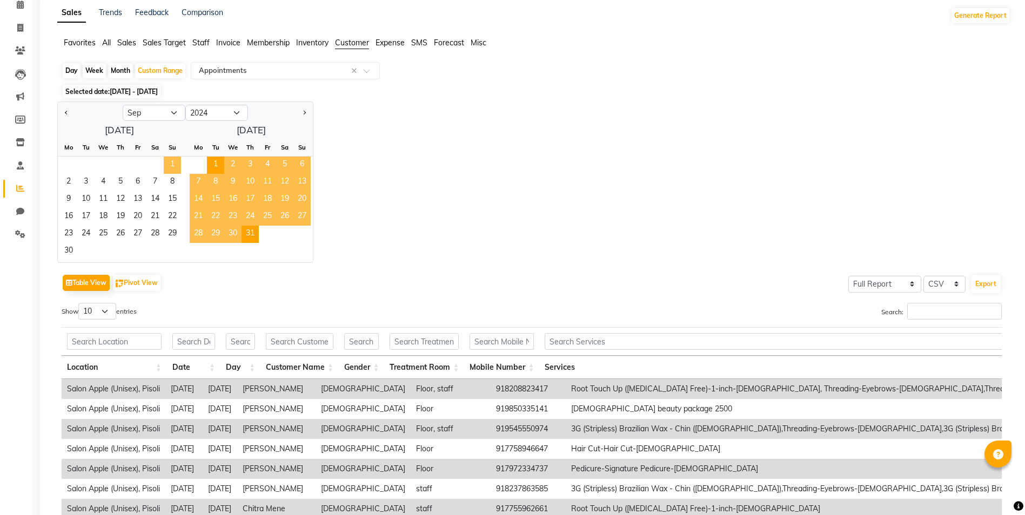
click at [175, 160] on span "1" at bounding box center [172, 165] width 17 height 17
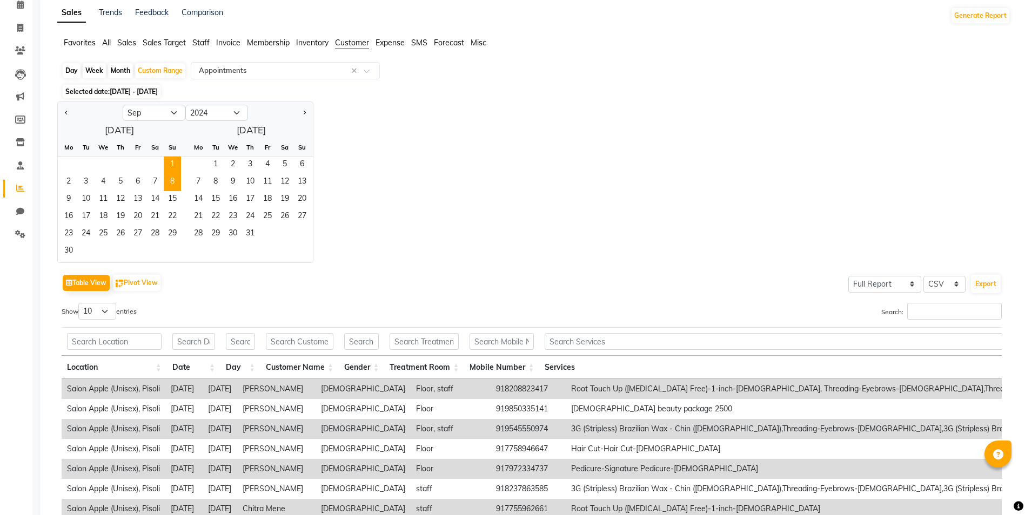
scroll to position [0, 0]
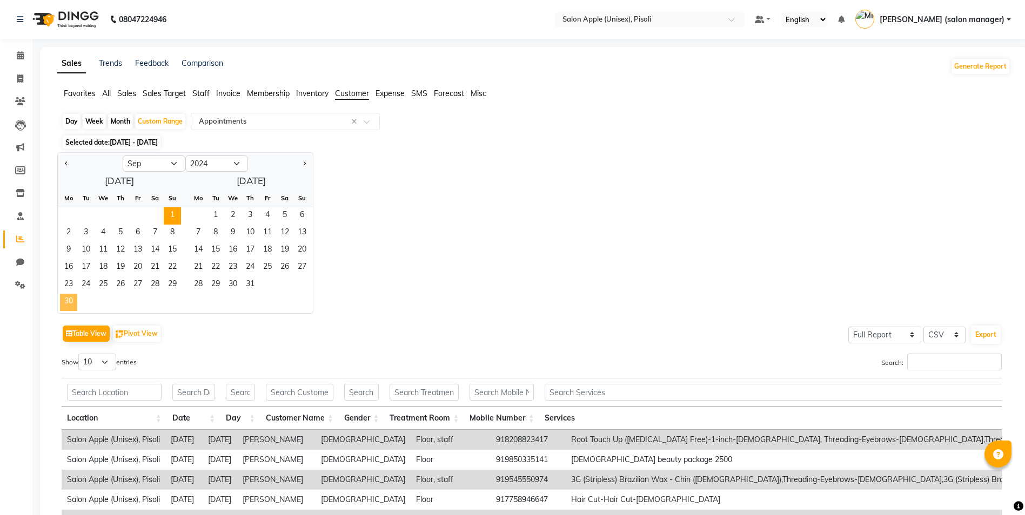
click at [73, 304] on span "30" at bounding box center [68, 302] width 17 height 17
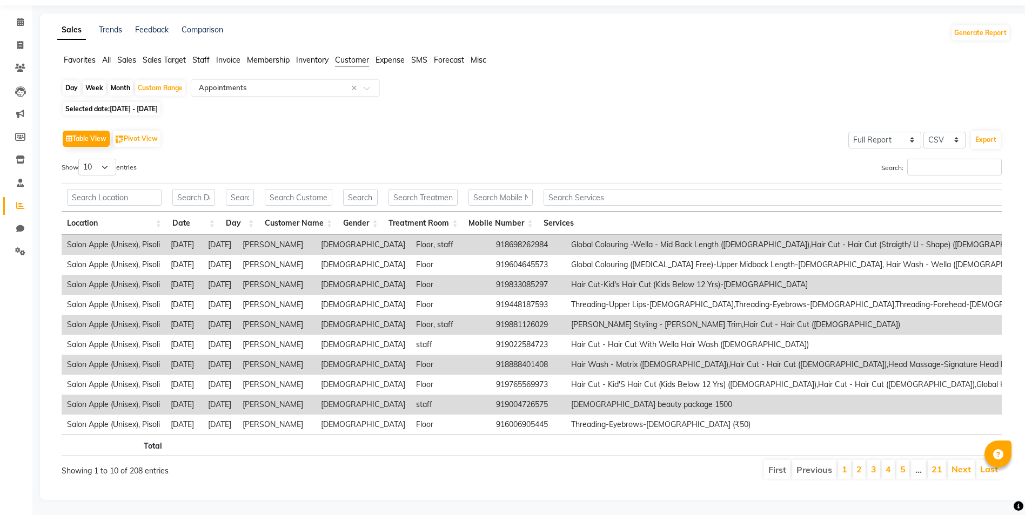
scroll to position [51, 0]
click at [148, 104] on span "[DATE] - [DATE]" at bounding box center [134, 108] width 48 height 8
select select "9"
select select "2024"
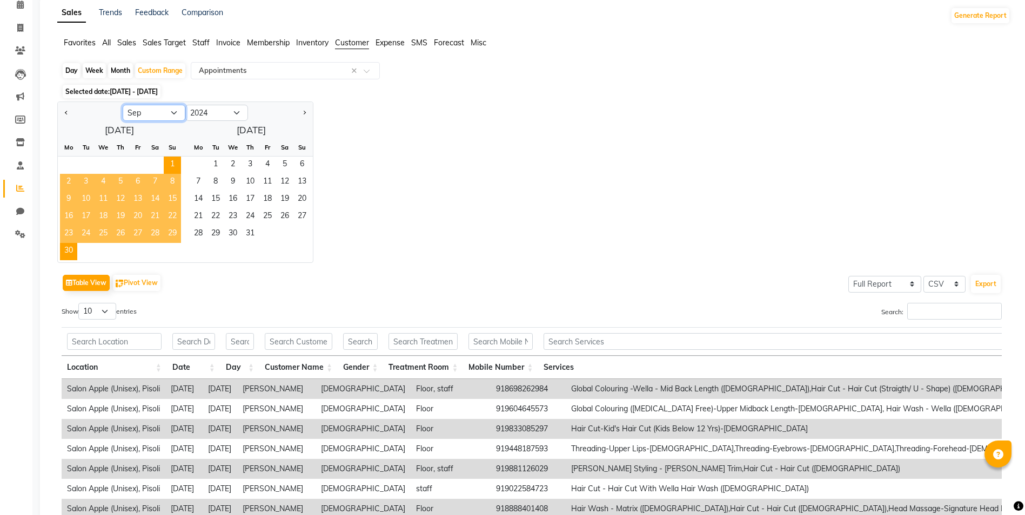
click at [148, 117] on select "Jan Feb Mar Apr May Jun [DATE] Aug Sep Oct Nov Dec" at bounding box center [154, 113] width 63 height 16
select select "8"
click at [123, 105] on select "Jan Feb Mar Apr May Jun [DATE] Aug Sep Oct Nov Dec" at bounding box center [154, 113] width 63 height 16
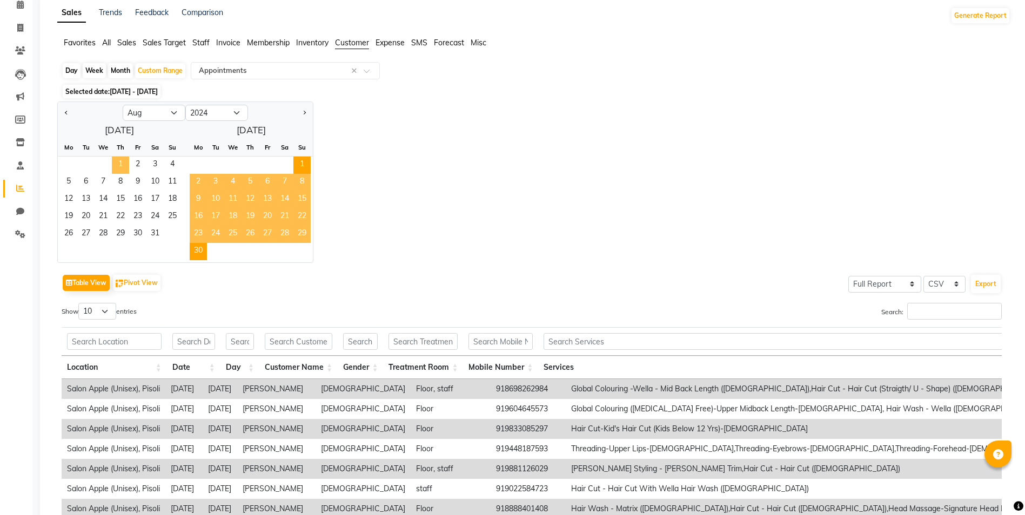
click at [126, 161] on span "1" at bounding box center [120, 165] width 17 height 17
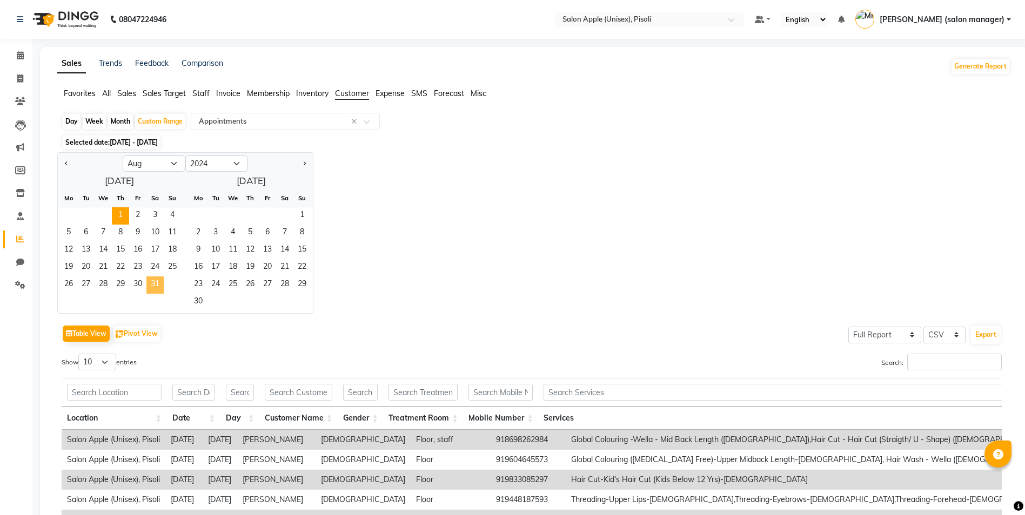
click at [156, 289] on span "31" at bounding box center [154, 285] width 17 height 17
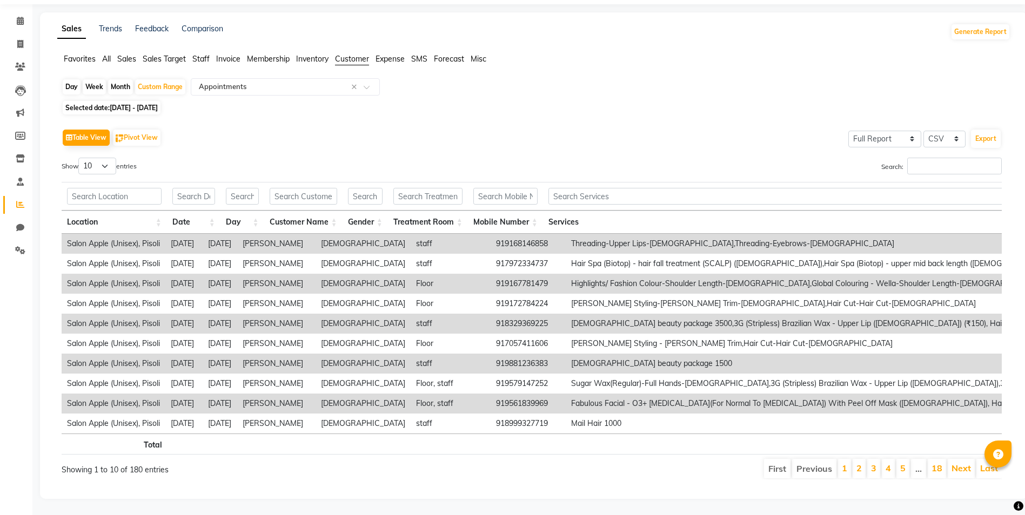
scroll to position [51, 0]
click at [136, 104] on span "[DATE] - [DATE]" at bounding box center [134, 108] width 48 height 8
select select "8"
select select "2024"
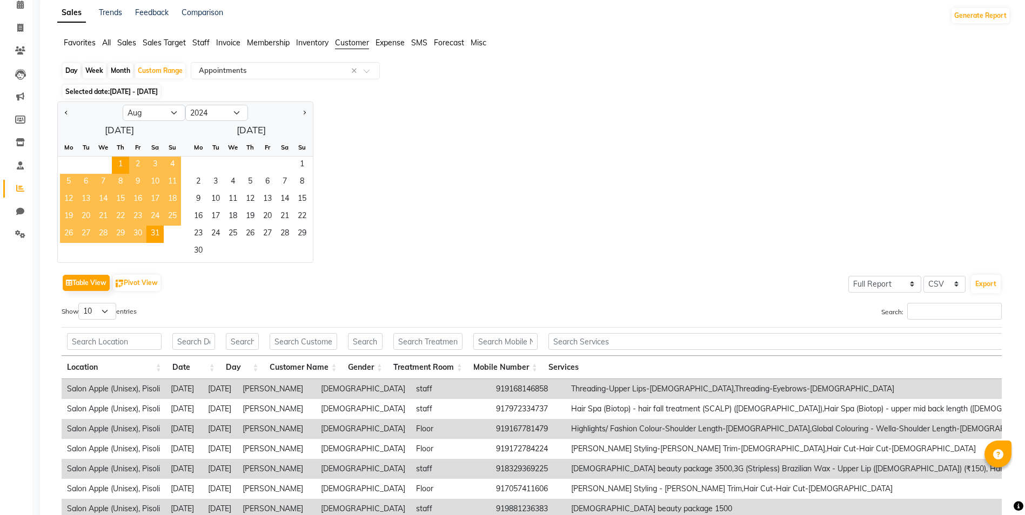
click at [141, 122] on div "[DATE] Mo Tu We Th Fr Sa Su 1 2 3 4 5 6 7 8 9 10 11 12 13 14 15 16 17 18 19 20 …" at bounding box center [185, 192] width 255 height 141
click at [141, 114] on select "Jan Feb Mar Apr May Jun [DATE] Aug Sep Oct Nov Dec" at bounding box center [154, 113] width 63 height 16
select select "7"
click at [123, 105] on select "Jan Feb Mar Apr May Jun [DATE] Aug Sep Oct Nov Dec" at bounding box center [154, 113] width 63 height 16
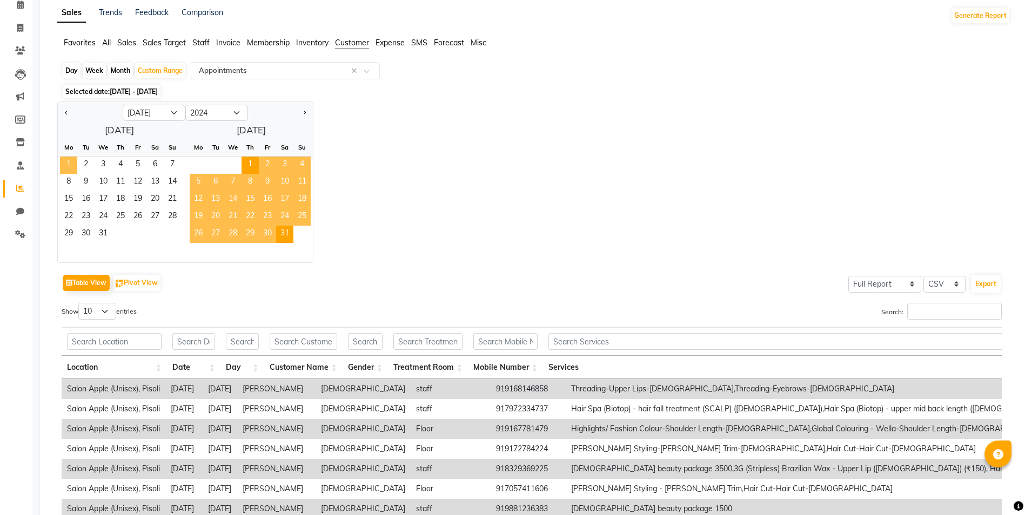
click at [71, 162] on span "1" at bounding box center [68, 165] width 17 height 17
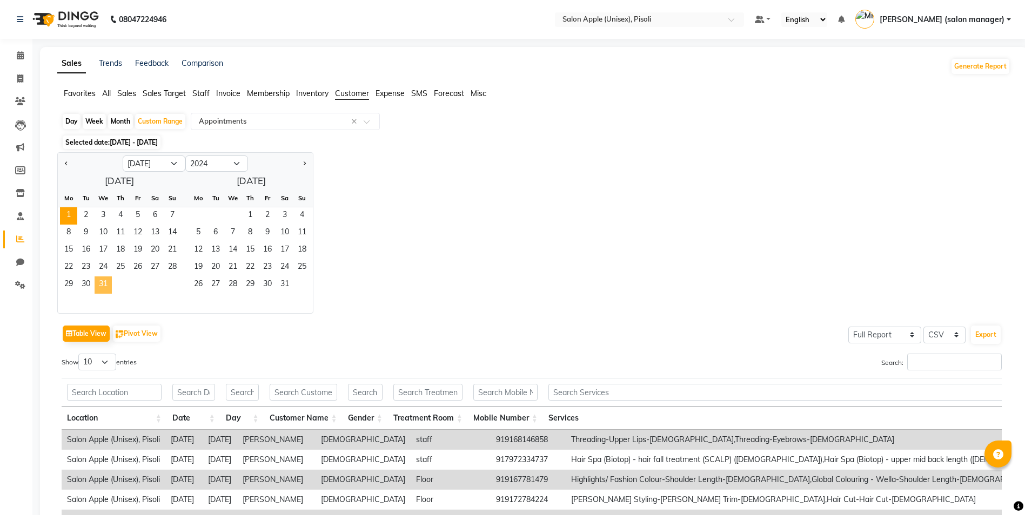
click at [97, 282] on span "31" at bounding box center [103, 285] width 17 height 17
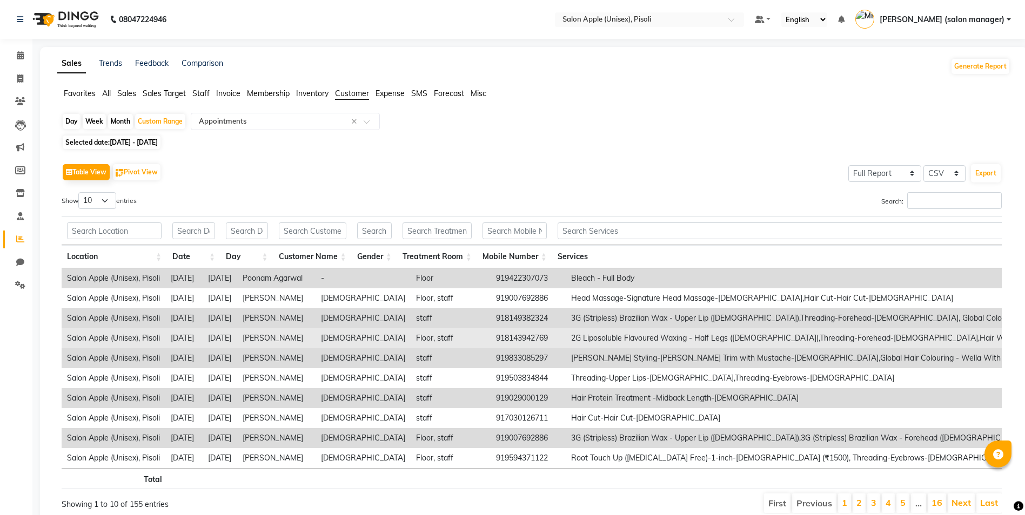
scroll to position [51, 0]
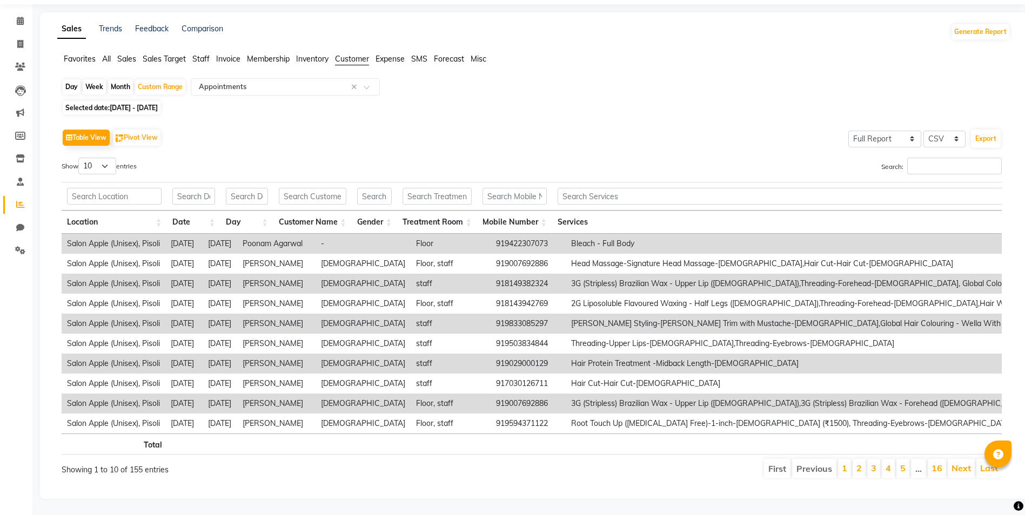
click at [156, 104] on span "[DATE] - [DATE]" at bounding box center [134, 108] width 48 height 8
select select "7"
select select "2024"
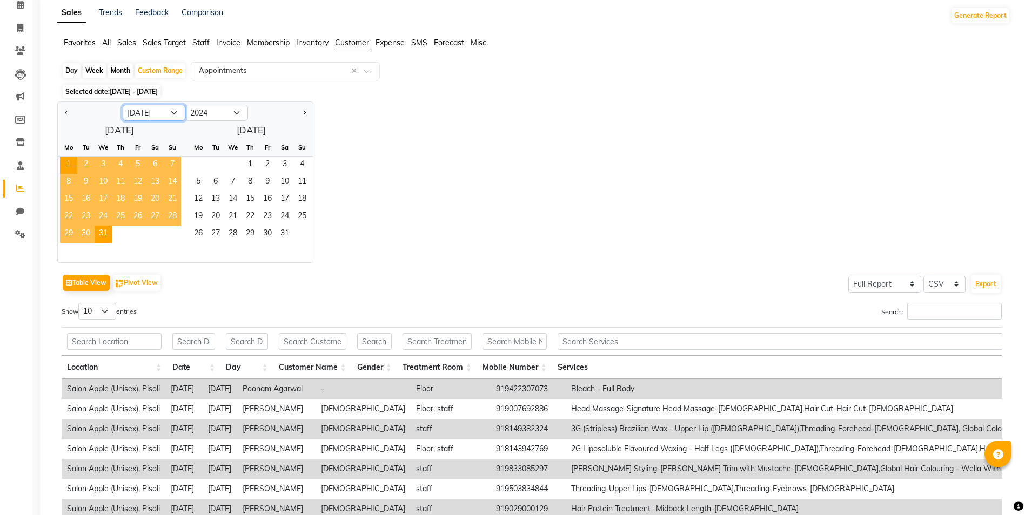
click at [146, 113] on select "Jan Feb Mar Apr May Jun [DATE] Aug Sep Oct Nov Dec" at bounding box center [154, 113] width 63 height 16
select select "6"
click at [123, 105] on select "Jan Feb Mar Apr May Jun [DATE] Aug Sep Oct Nov Dec" at bounding box center [154, 113] width 63 height 16
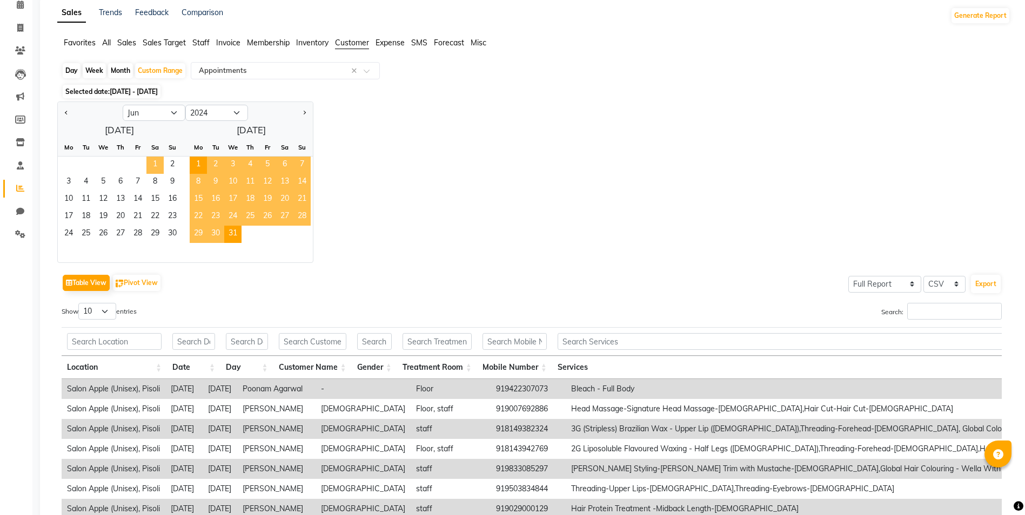
drag, startPoint x: 151, startPoint y: 163, endPoint x: 153, endPoint y: 210, distance: 47.1
click at [152, 163] on span "1" at bounding box center [154, 165] width 17 height 17
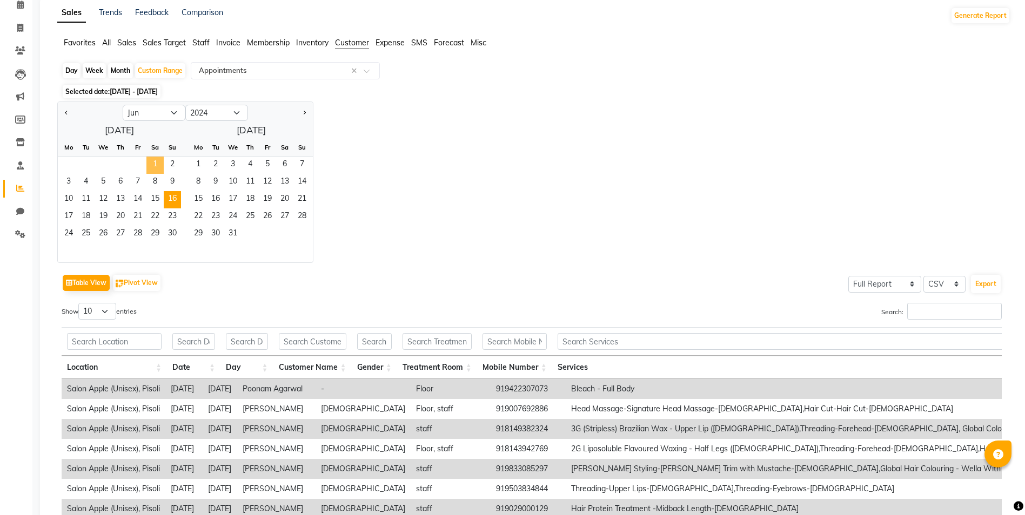
scroll to position [0, 0]
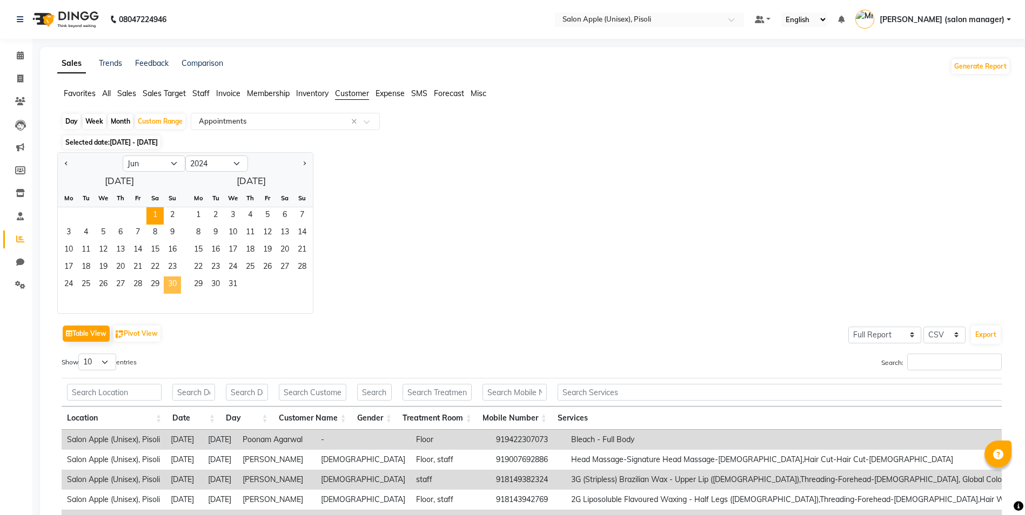
click at [171, 282] on span "30" at bounding box center [172, 285] width 17 height 17
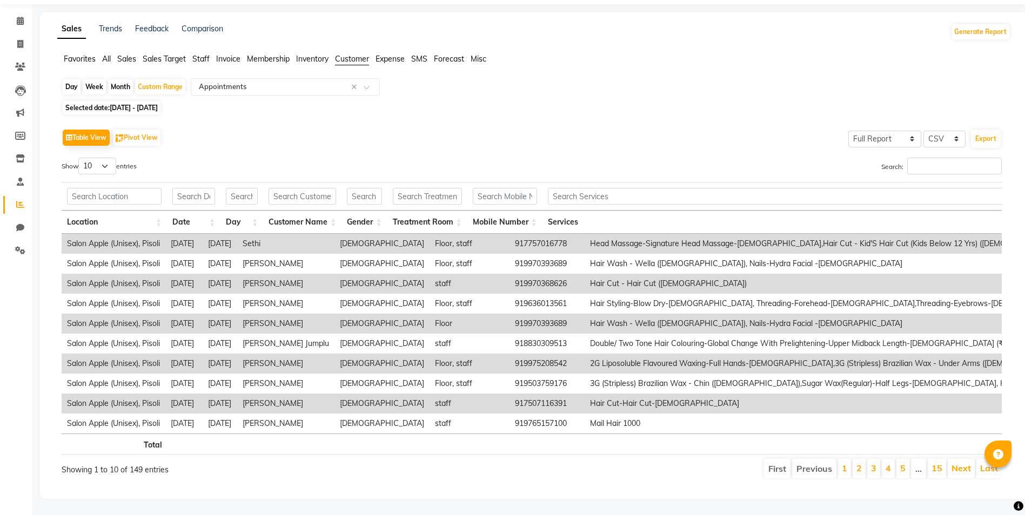
scroll to position [51, 0]
click at [151, 83] on div "Day Week Month Custom Range Select Report Type × Appointments × Selected date: …" at bounding box center [533, 283] width 953 height 410
click at [149, 101] on span "Selected date: [DATE] - [DATE]" at bounding box center [112, 108] width 98 height 14
select select "6"
select select "2024"
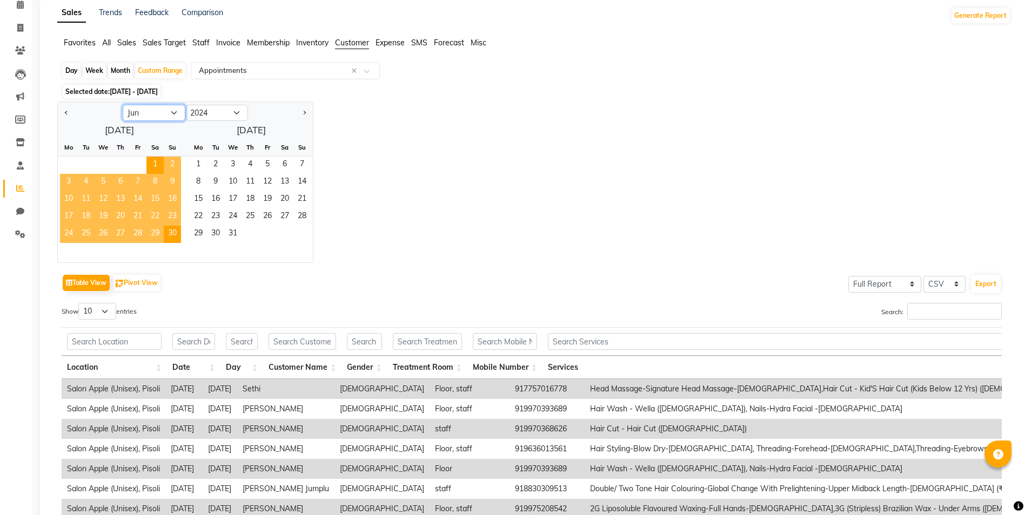
click at [148, 115] on select "Jan Feb Mar Apr May Jun [DATE] Aug Sep Oct Nov Dec" at bounding box center [154, 113] width 63 height 16
select select "5"
click at [123, 105] on select "Jan Feb Mar Apr May Jun [DATE] Aug Sep Oct Nov Dec" at bounding box center [154, 113] width 63 height 16
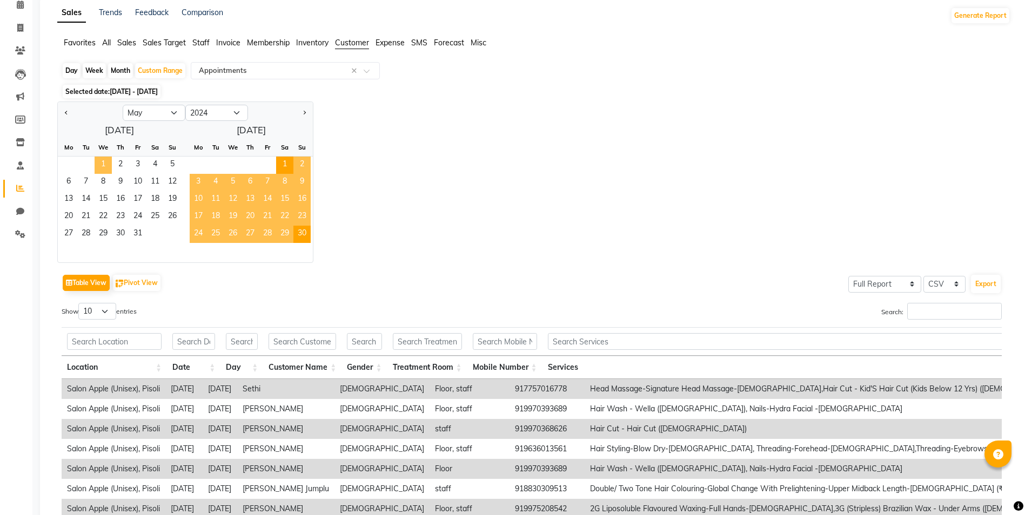
click at [99, 160] on span "1" at bounding box center [103, 165] width 17 height 17
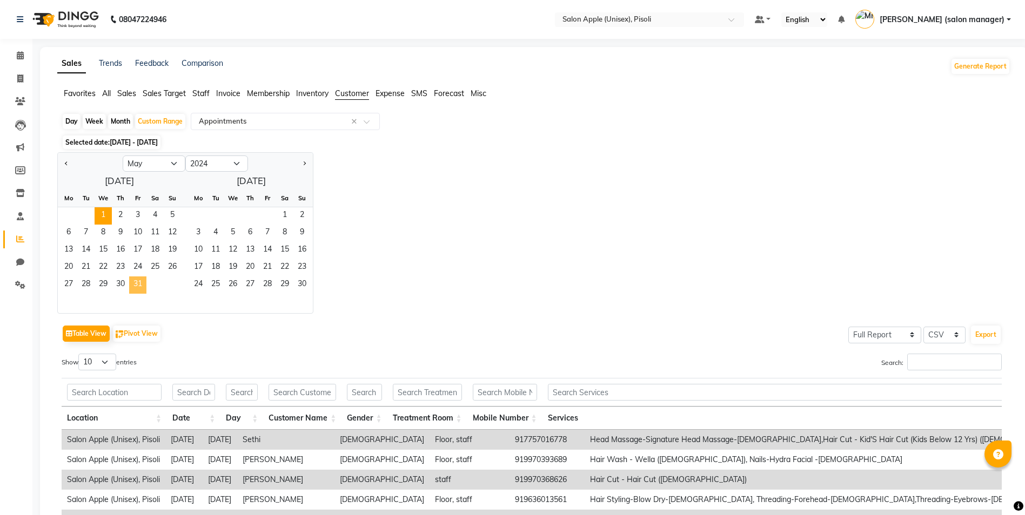
click at [144, 286] on span "31" at bounding box center [137, 285] width 17 height 17
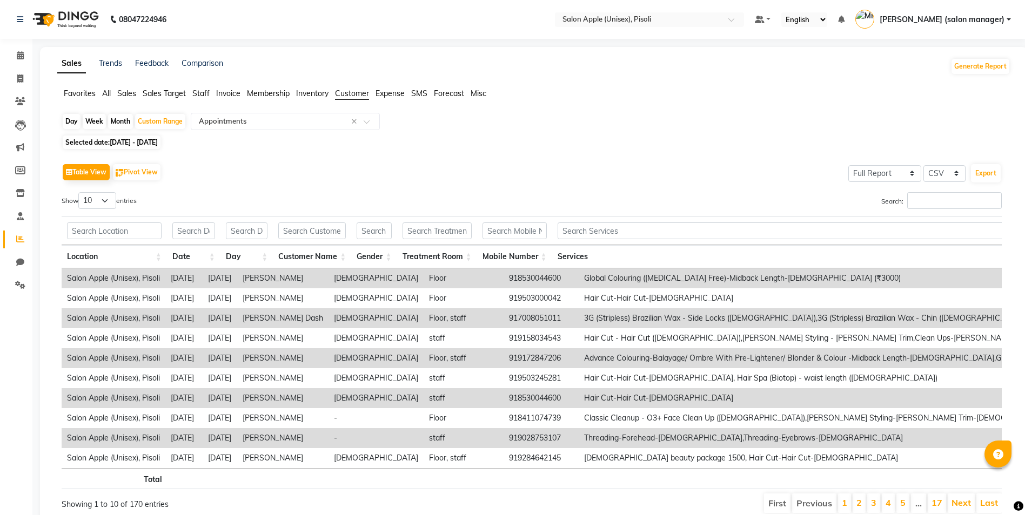
scroll to position [51, 0]
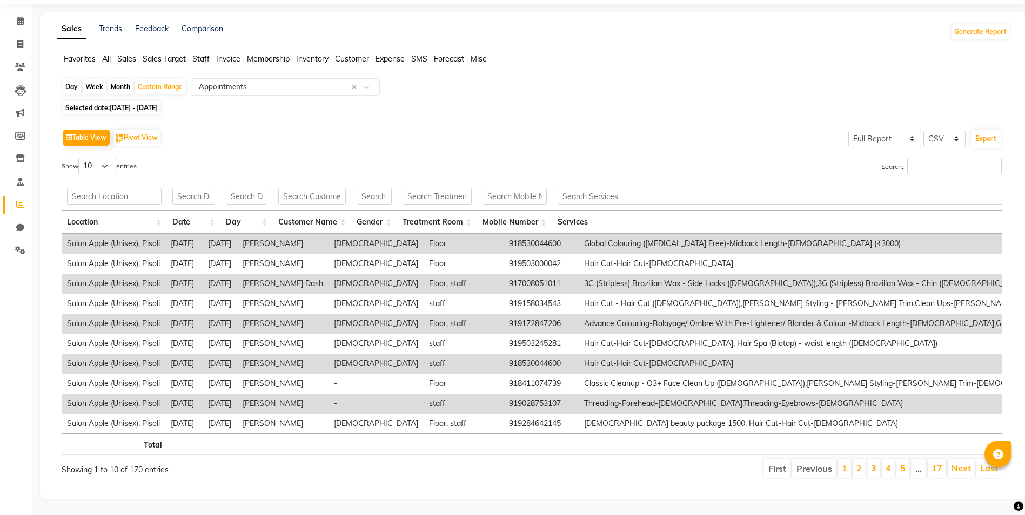
click at [156, 104] on span "[DATE] - [DATE]" at bounding box center [134, 108] width 48 height 8
select select "5"
select select "2024"
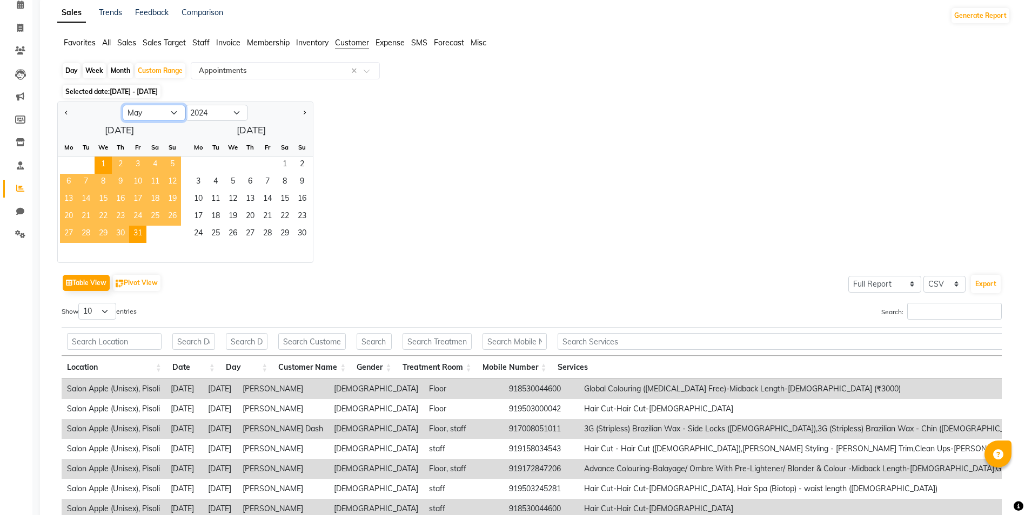
click at [156, 107] on select "Jan Feb Mar Apr May Jun [DATE] Aug Sep Oct Nov Dec" at bounding box center [154, 113] width 63 height 16
select select "4"
click at [123, 105] on select "Jan Feb Mar Apr May Jun [DATE] Aug Sep Oct Nov Dec" at bounding box center [154, 113] width 63 height 16
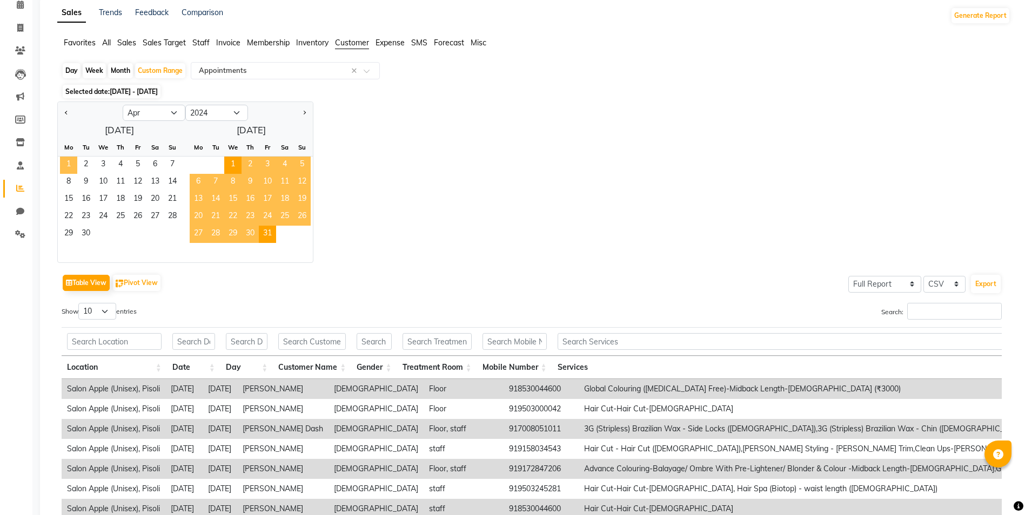
click at [68, 162] on span "1" at bounding box center [68, 165] width 17 height 17
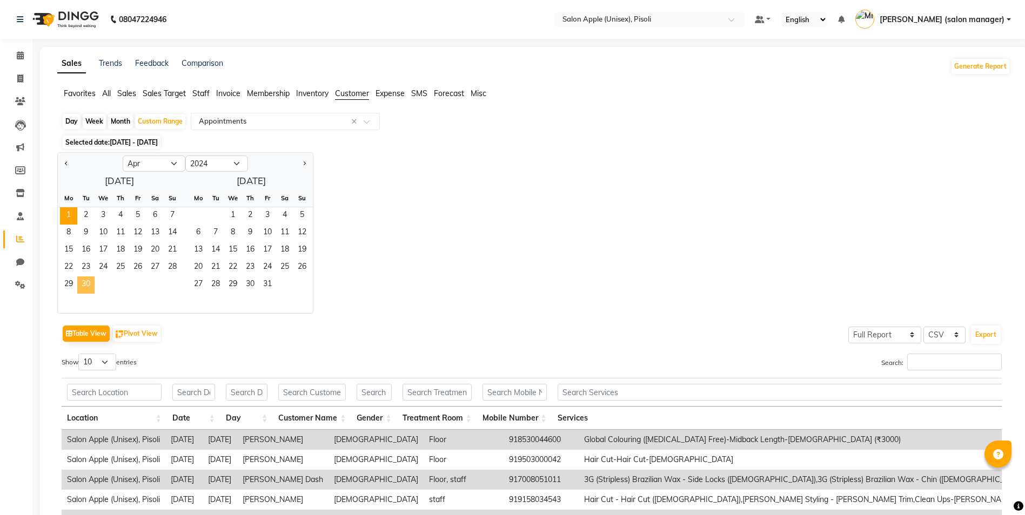
click at [83, 285] on span "30" at bounding box center [85, 285] width 17 height 17
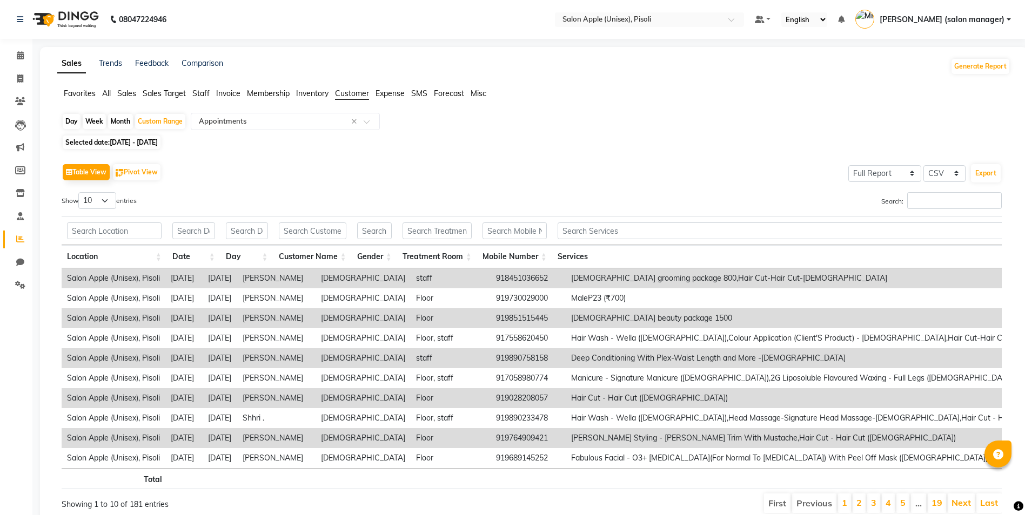
scroll to position [51, 0]
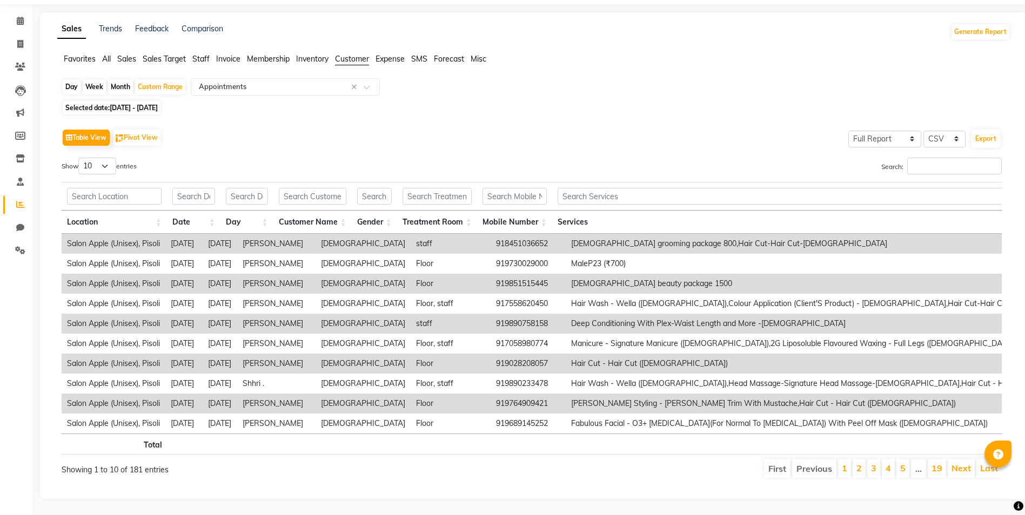
click at [152, 104] on span "[DATE] - [DATE]" at bounding box center [134, 108] width 48 height 8
select select "4"
select select "2024"
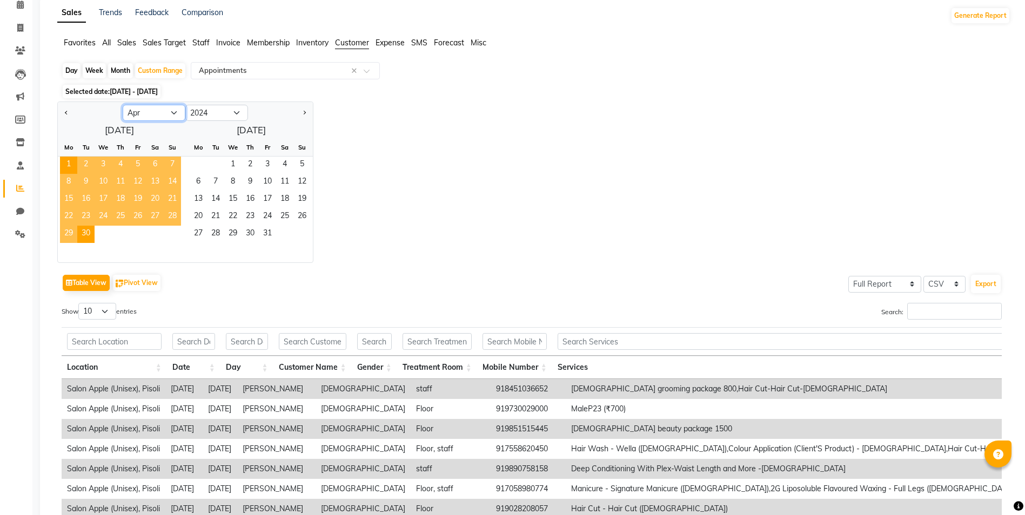
click at [145, 112] on select "Jan Feb Mar Apr May Jun [DATE] Aug Sep Oct Nov Dec" at bounding box center [154, 113] width 63 height 16
select select "3"
click at [123, 105] on select "Jan Feb Mar Apr May Jun [DATE] Aug Sep Oct Nov Dec" at bounding box center [154, 113] width 63 height 16
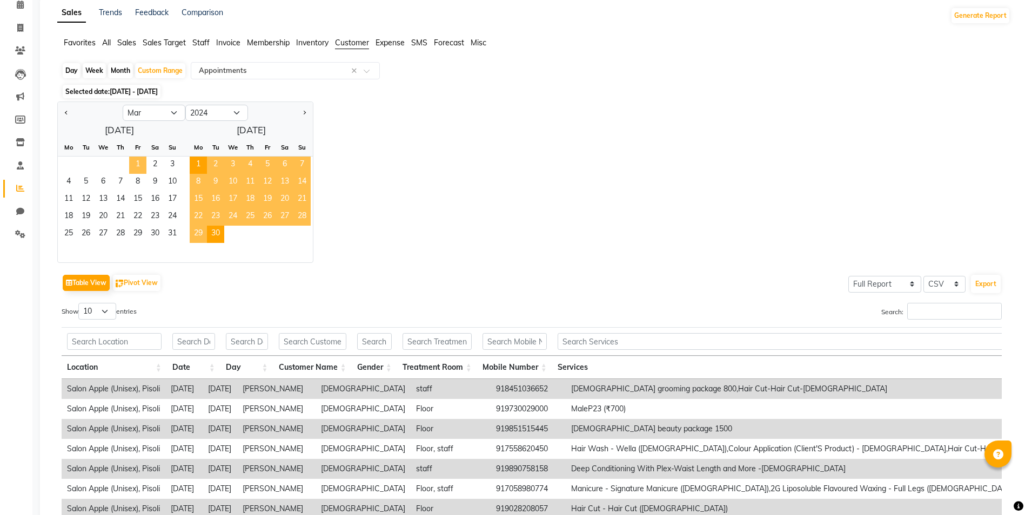
click at [133, 160] on span "1" at bounding box center [137, 165] width 17 height 17
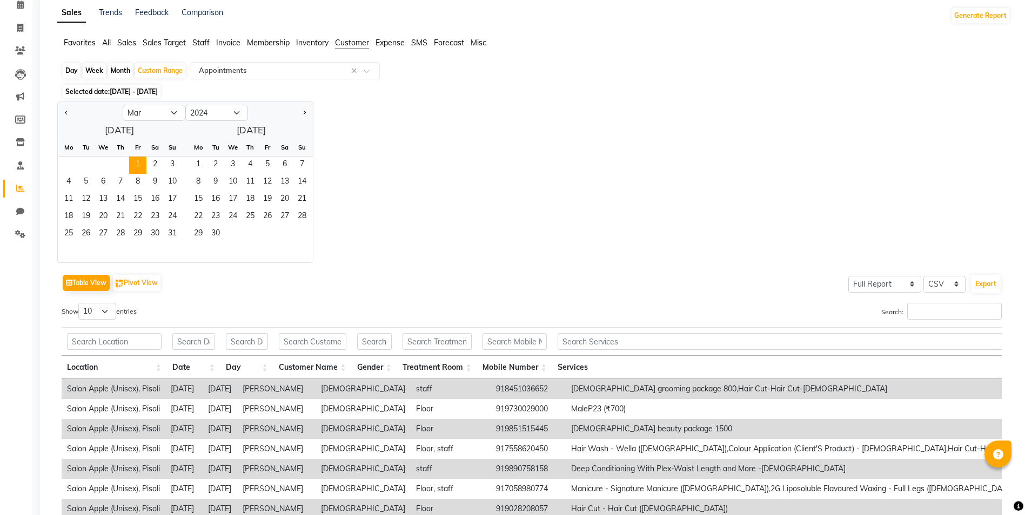
scroll to position [0, 0]
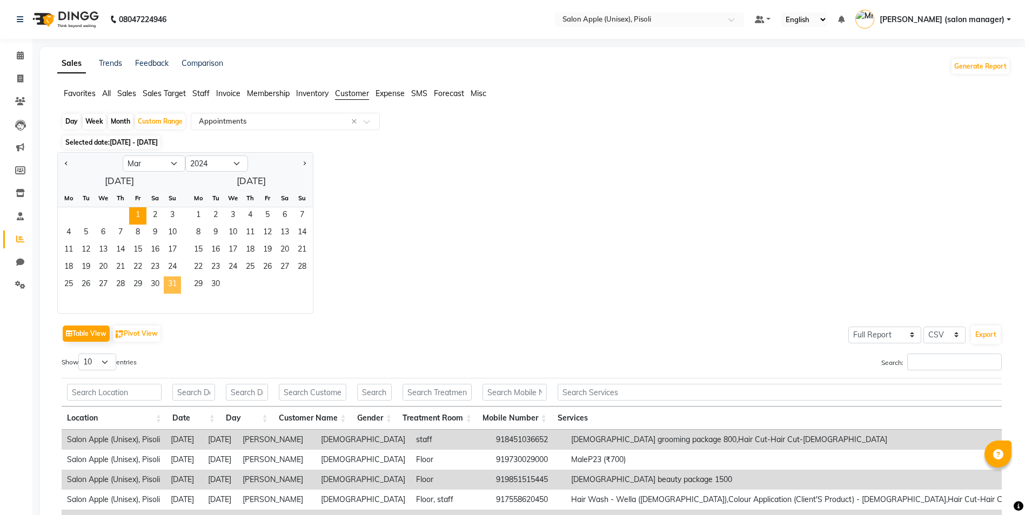
click at [174, 283] on span "31" at bounding box center [172, 285] width 17 height 17
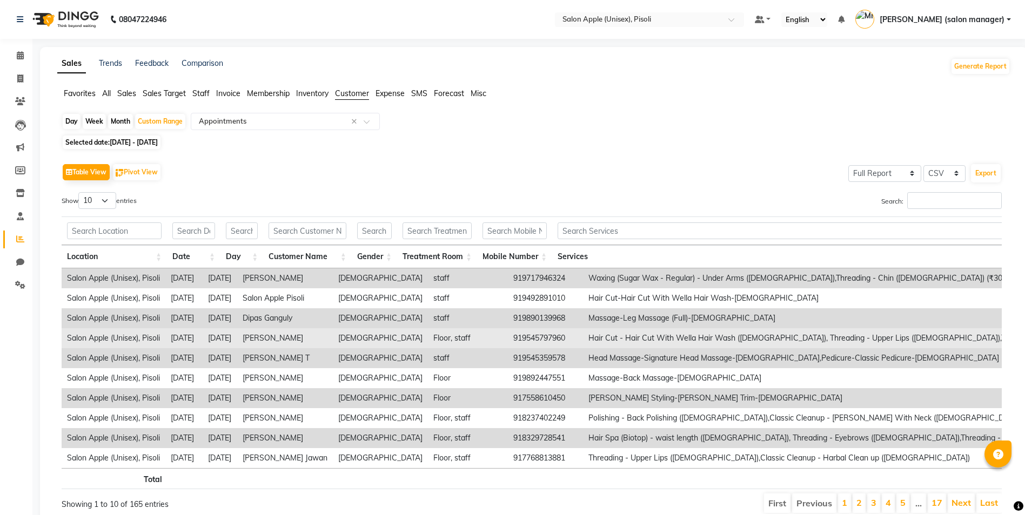
scroll to position [51, 0]
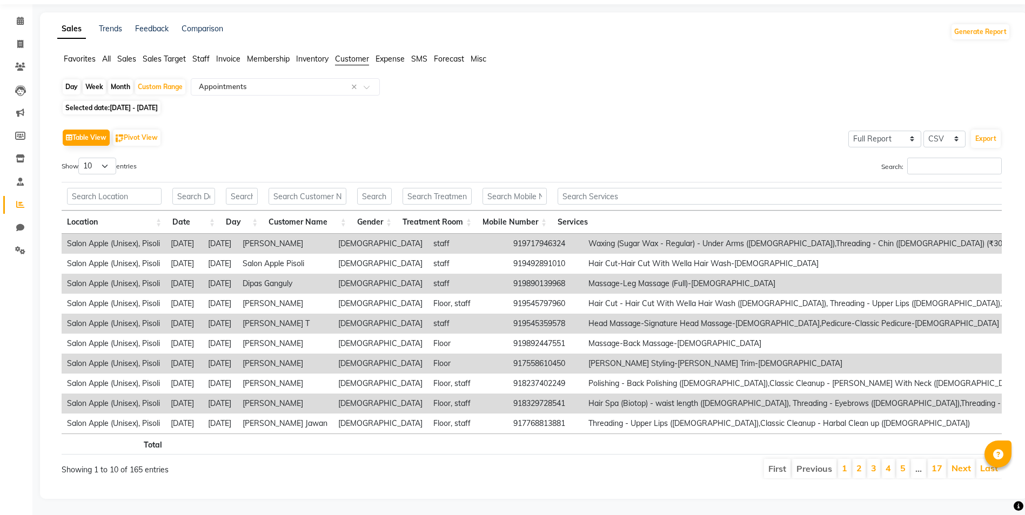
click at [154, 104] on span "[DATE] - [DATE]" at bounding box center [134, 108] width 48 height 8
select select "3"
select select "2024"
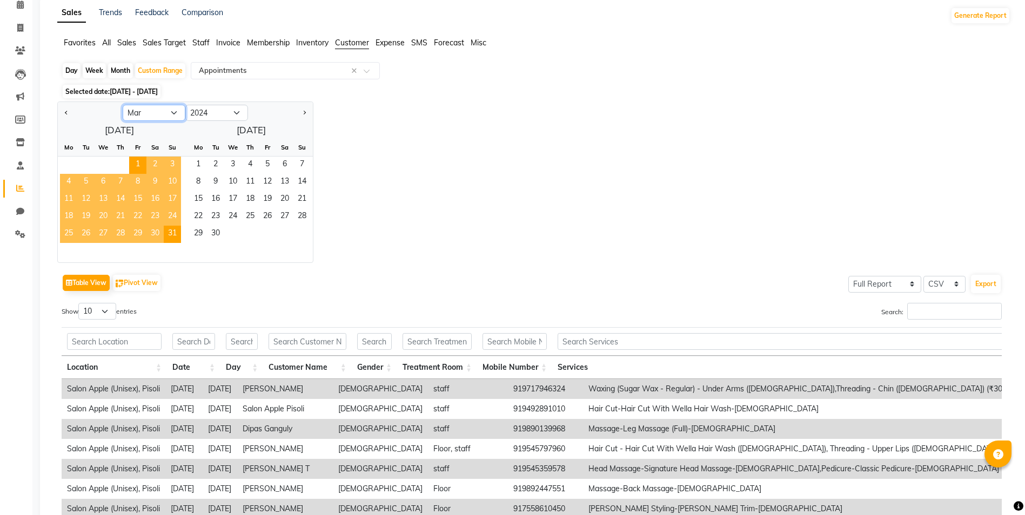
click at [142, 115] on select "Jan Feb Mar Apr May Jun [DATE] Aug Sep Oct Nov Dec" at bounding box center [154, 113] width 63 height 16
select select "2"
click at [123, 105] on select "Jan Feb Mar Apr May Jun [DATE] Aug Sep Oct Nov Dec" at bounding box center [154, 113] width 63 height 16
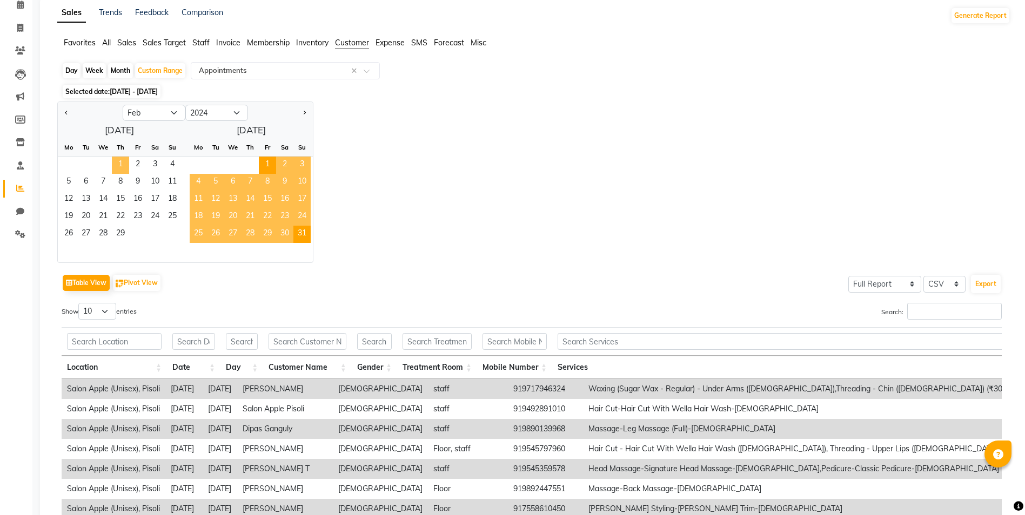
click at [120, 161] on span "1" at bounding box center [120, 165] width 17 height 17
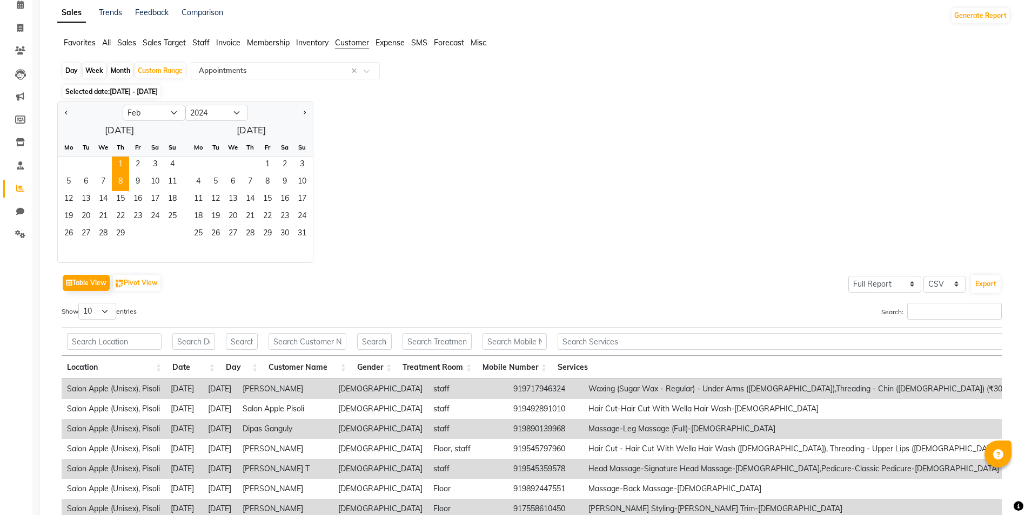
scroll to position [0, 0]
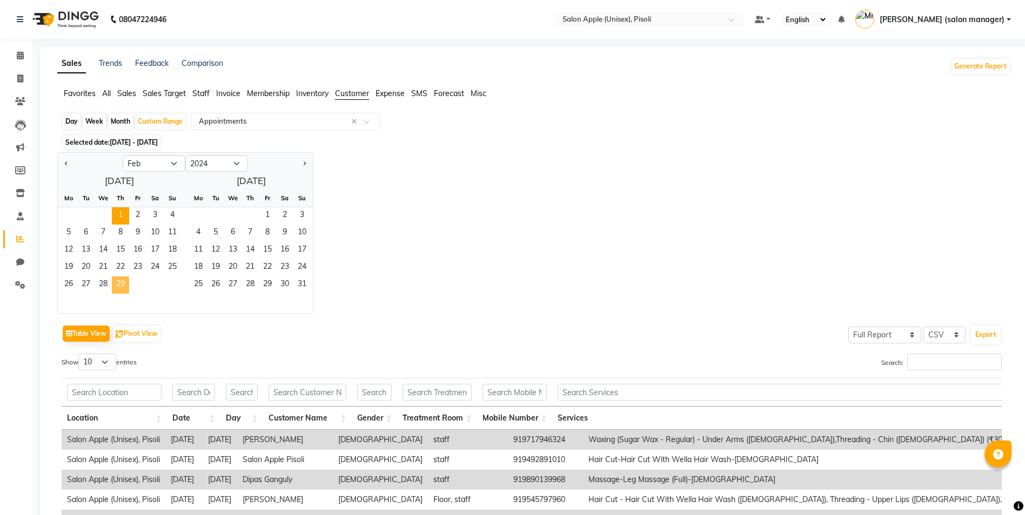
click at [122, 280] on span "29" at bounding box center [120, 285] width 17 height 17
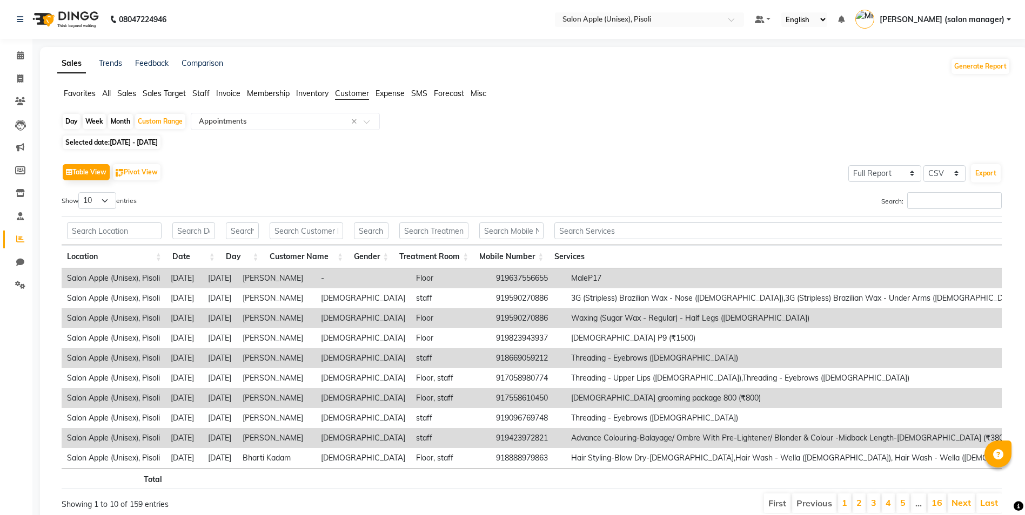
scroll to position [51, 0]
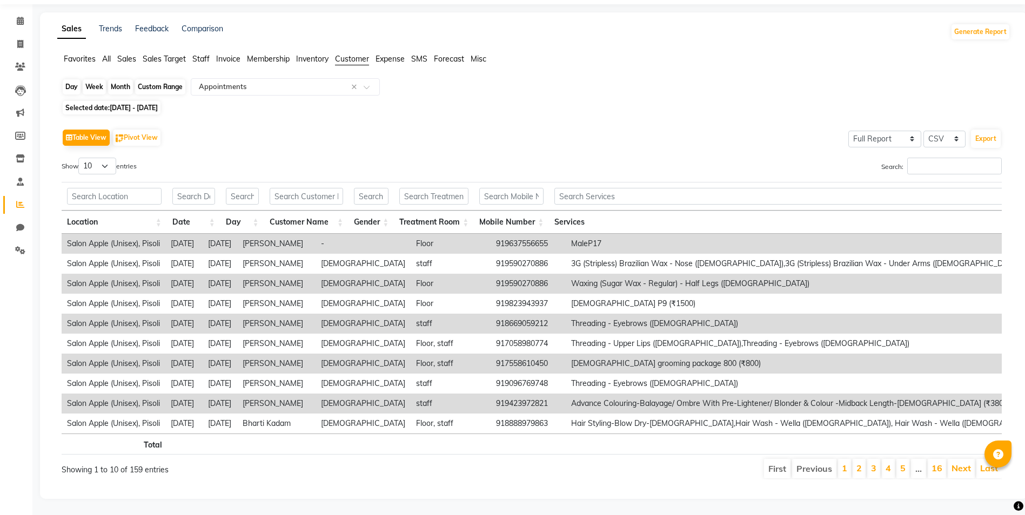
click at [147, 79] on div "Custom Range" at bounding box center [160, 86] width 50 height 15
select select "2"
select select "2024"
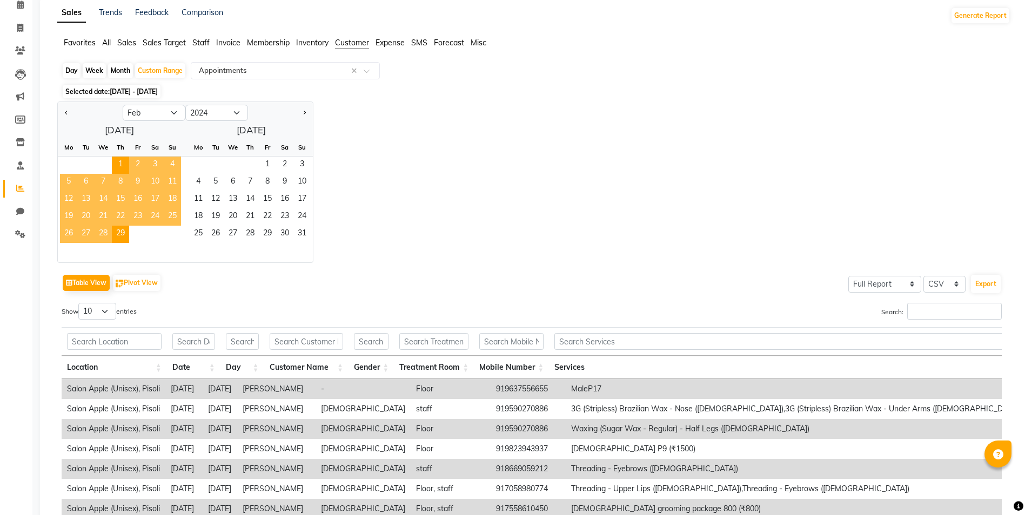
click at [144, 92] on span "[DATE] - [DATE]" at bounding box center [134, 92] width 48 height 8
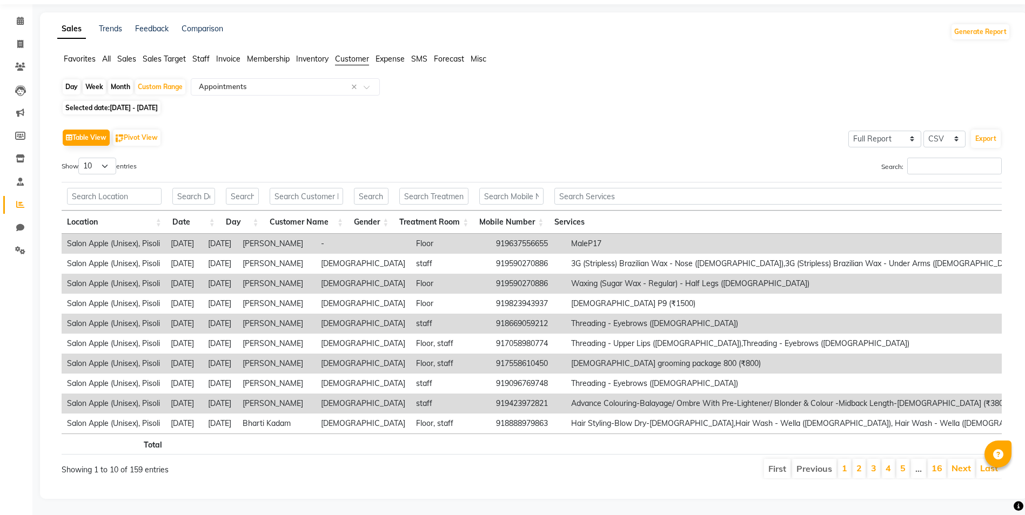
click at [145, 104] on span "[DATE] - [DATE]" at bounding box center [134, 108] width 48 height 8
select select "2"
select select "2024"
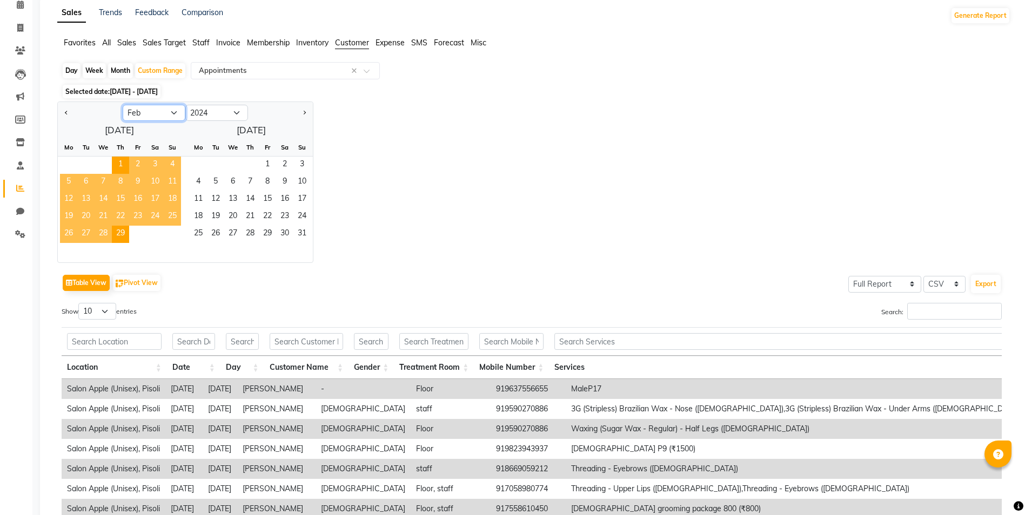
click at [139, 114] on select "Jan Feb Mar Apr May Jun [DATE] Aug Sep Oct Nov Dec" at bounding box center [154, 113] width 63 height 16
select select "1"
click at [123, 105] on select "Jan Feb Mar Apr May Jun [DATE] Aug Sep Oct Nov Dec" at bounding box center [154, 113] width 63 height 16
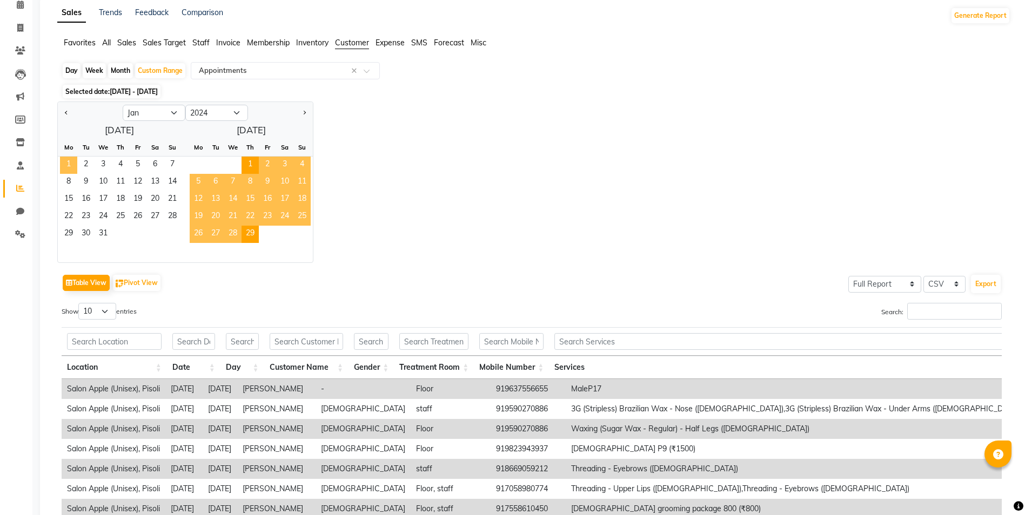
click at [73, 162] on span "1" at bounding box center [68, 165] width 17 height 17
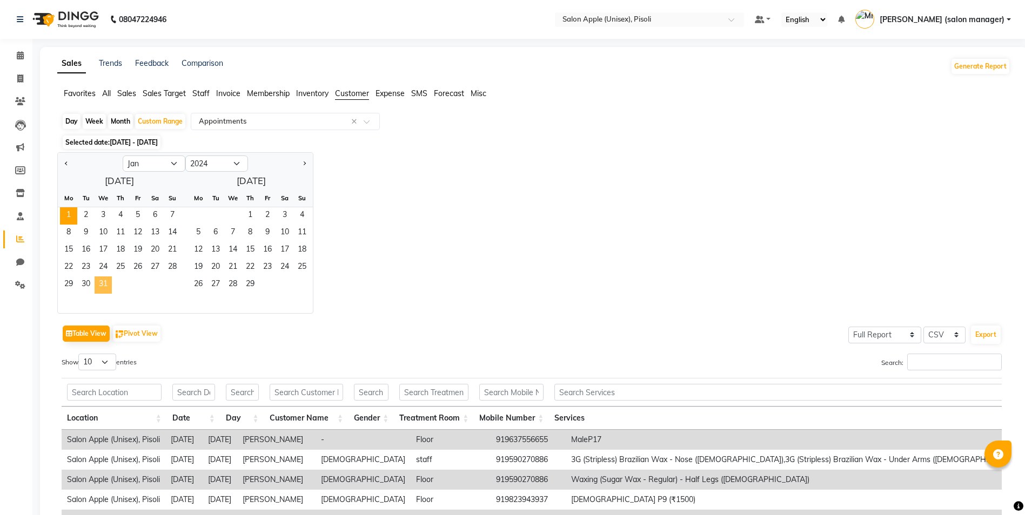
click at [102, 284] on span "31" at bounding box center [103, 285] width 17 height 17
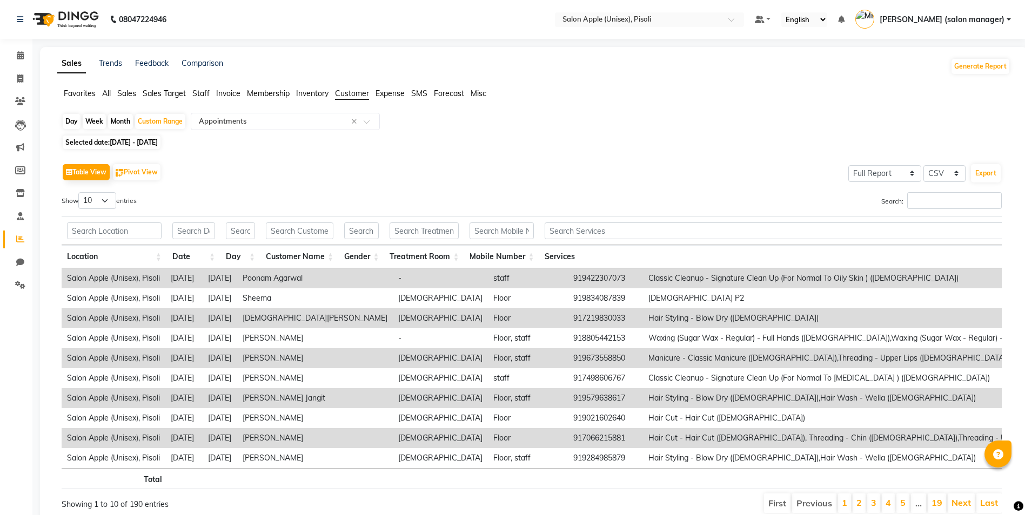
scroll to position [51, 0]
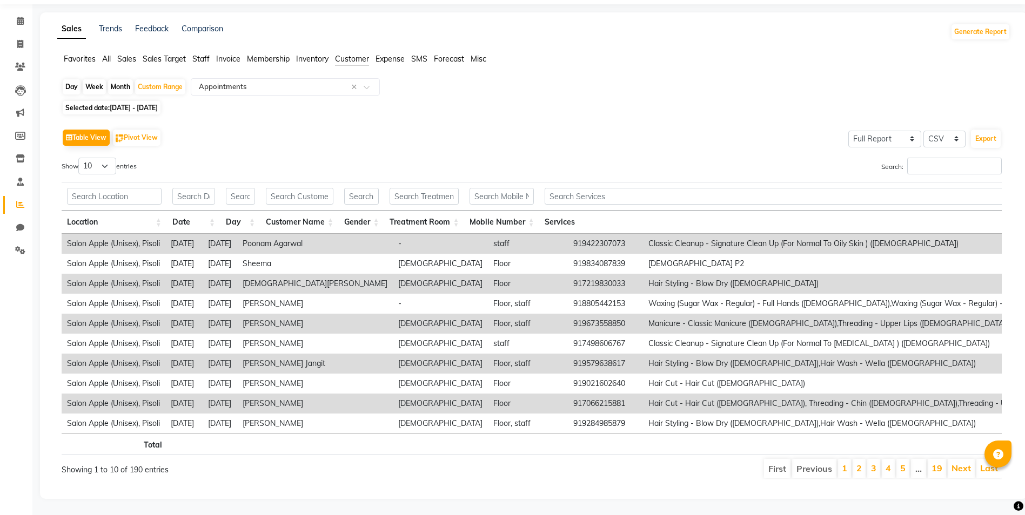
click at [138, 104] on span "[DATE] - [DATE]" at bounding box center [134, 108] width 48 height 8
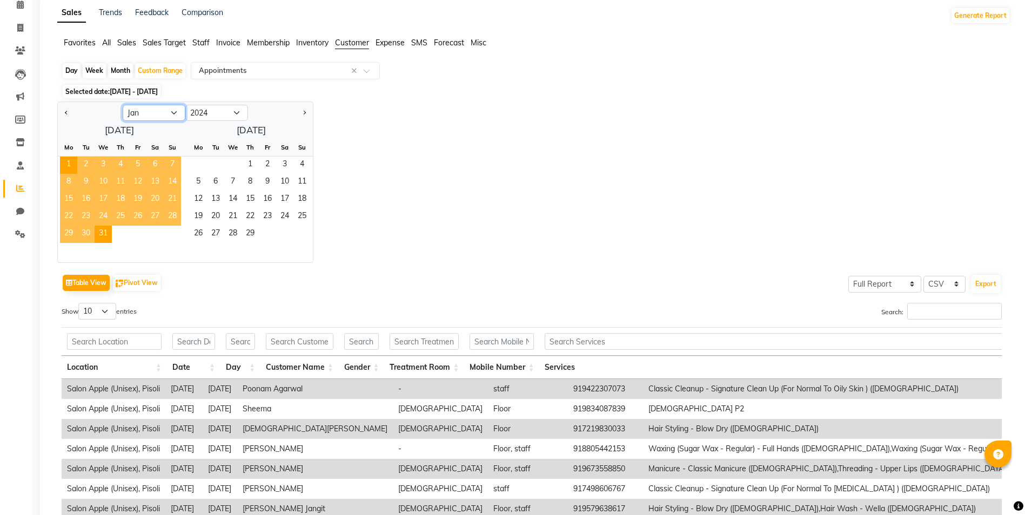
click at [131, 112] on select "Jan Feb Mar Apr May Jun [DATE] Aug Sep Oct Nov Dec" at bounding box center [154, 113] width 63 height 16
click at [241, 111] on select "2014 2015 2016 2017 2018 2019 2020 2021 2022 2023 2024 2025 2026 2027 2028 2029…" at bounding box center [216, 113] width 63 height 16
select select "2023"
click at [185, 105] on select "2014 2015 2016 2017 2018 2019 2020 2021 2022 2023 2024 2025 2026 2027 2028 2029…" at bounding box center [216, 113] width 63 height 16
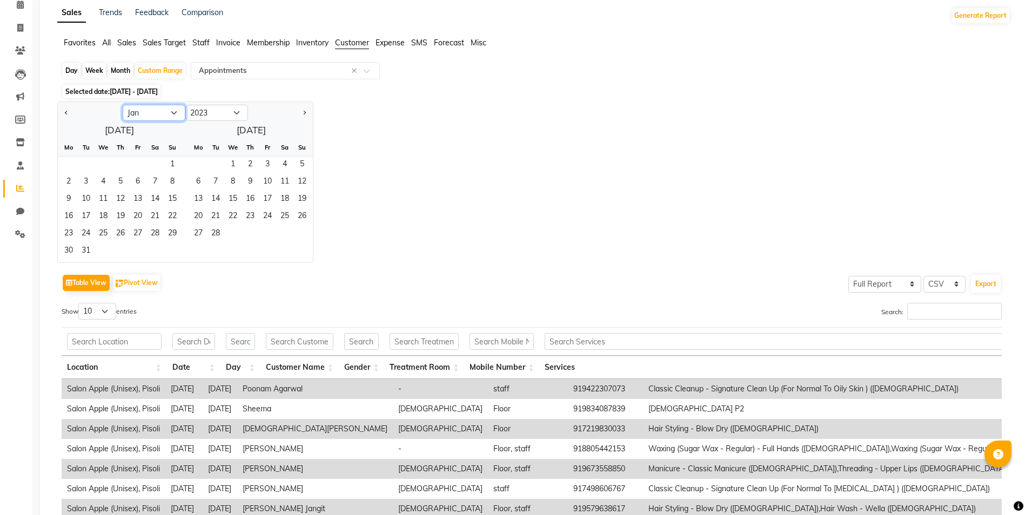
click at [142, 113] on select "Jan Feb Mar Apr May Jun [DATE] Aug Sep Oct Nov Dec" at bounding box center [154, 113] width 63 height 16
select select "12"
click at [123, 105] on select "Jan Feb Mar Apr May Jun [DATE] Aug Sep Oct Nov Dec" at bounding box center [154, 113] width 63 height 16
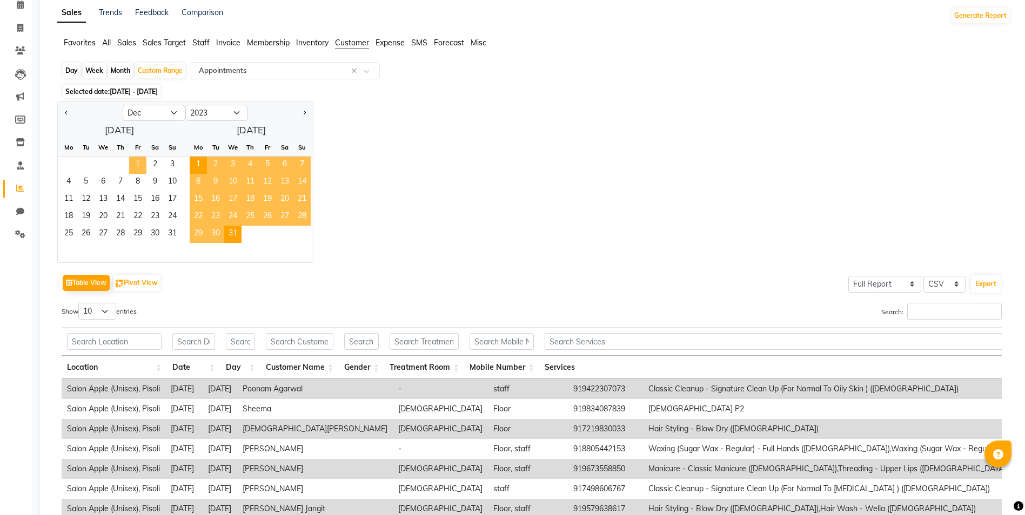
click at [142, 165] on span "1" at bounding box center [137, 165] width 17 height 17
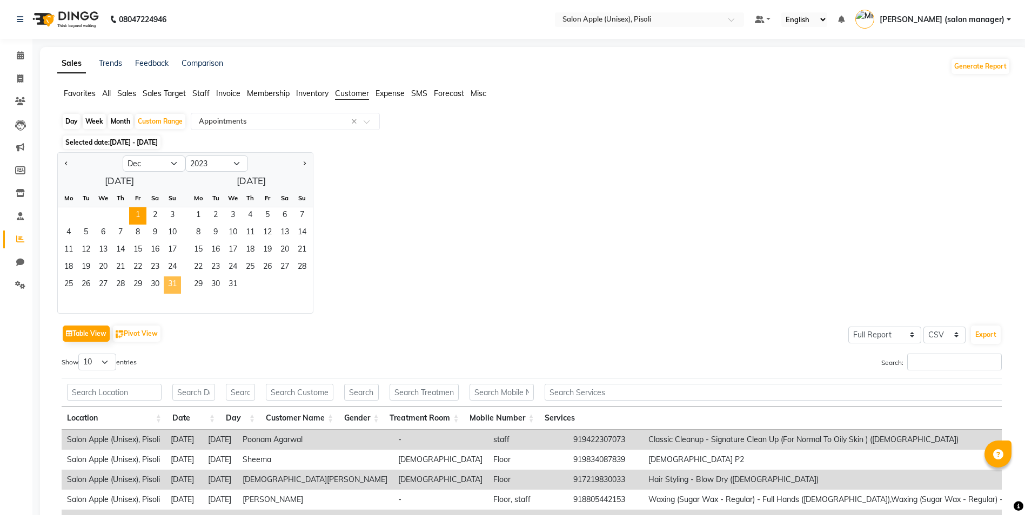
click at [173, 287] on span "31" at bounding box center [172, 285] width 17 height 17
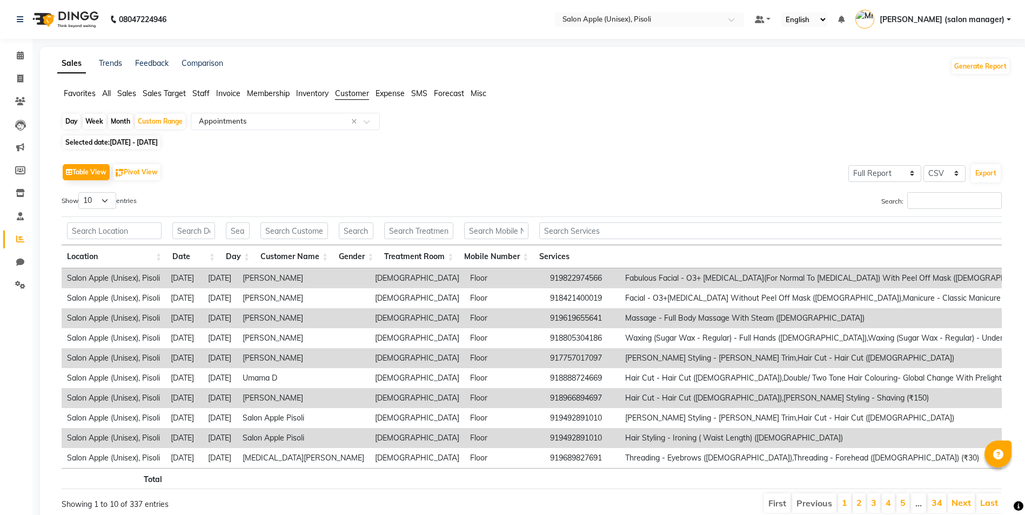
scroll to position [51, 0]
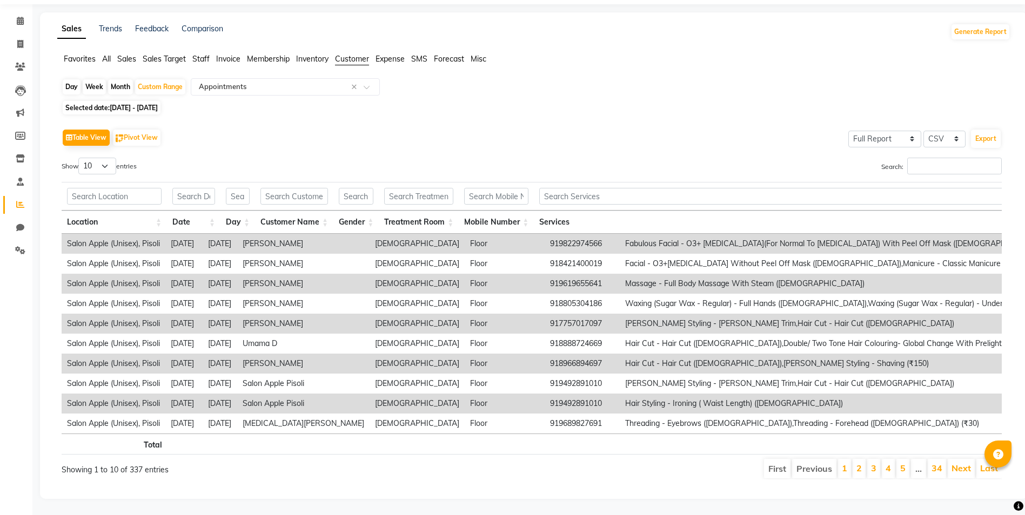
click at [139, 104] on span "[DATE] - [DATE]" at bounding box center [134, 108] width 48 height 8
select select "12"
select select "2023"
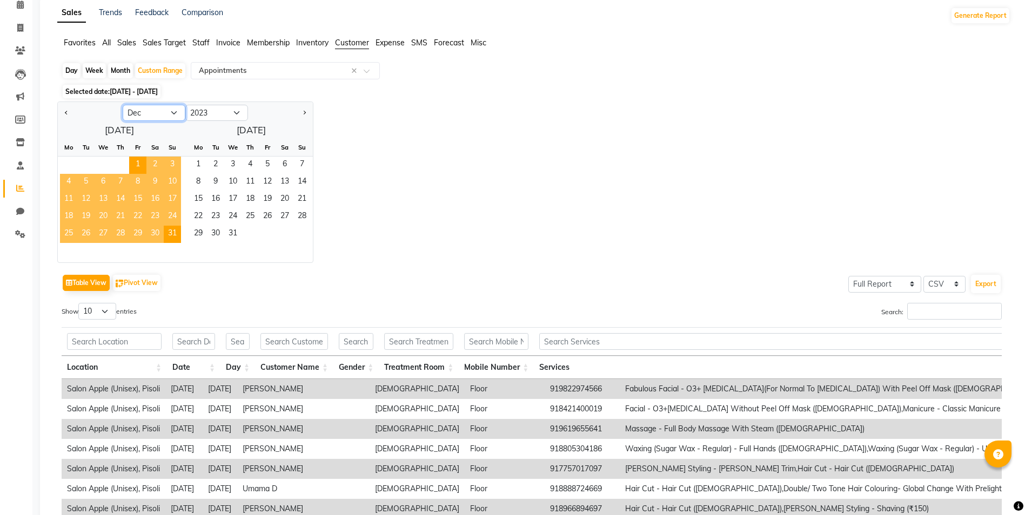
click at [137, 111] on select "Jan Feb Mar Apr May Jun [DATE] Aug Sep Oct Nov Dec" at bounding box center [154, 113] width 63 height 16
select select "11"
click at [123, 105] on select "Jan Feb Mar Apr May Jun [DATE] Aug Sep Oct Nov Dec" at bounding box center [154, 113] width 63 height 16
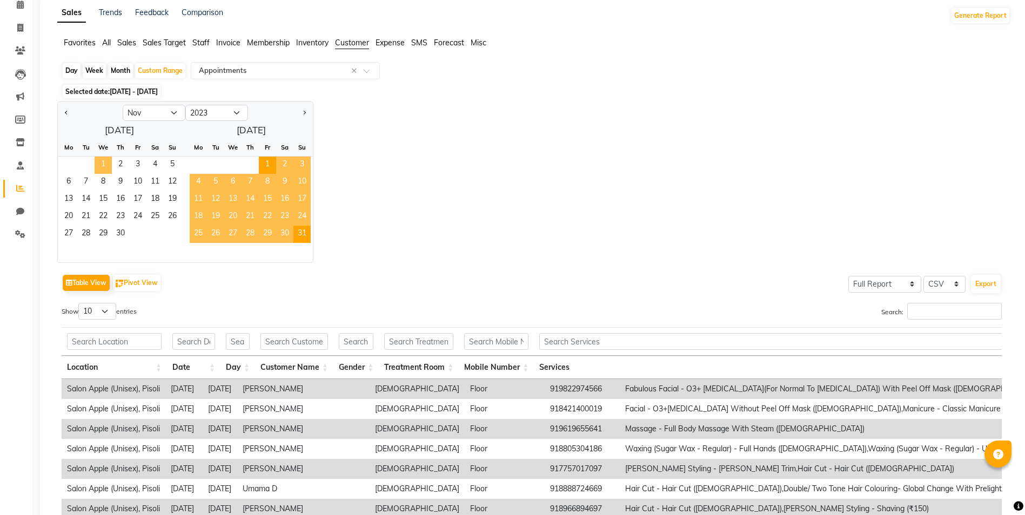
click at [104, 160] on span "1" at bounding box center [103, 165] width 17 height 17
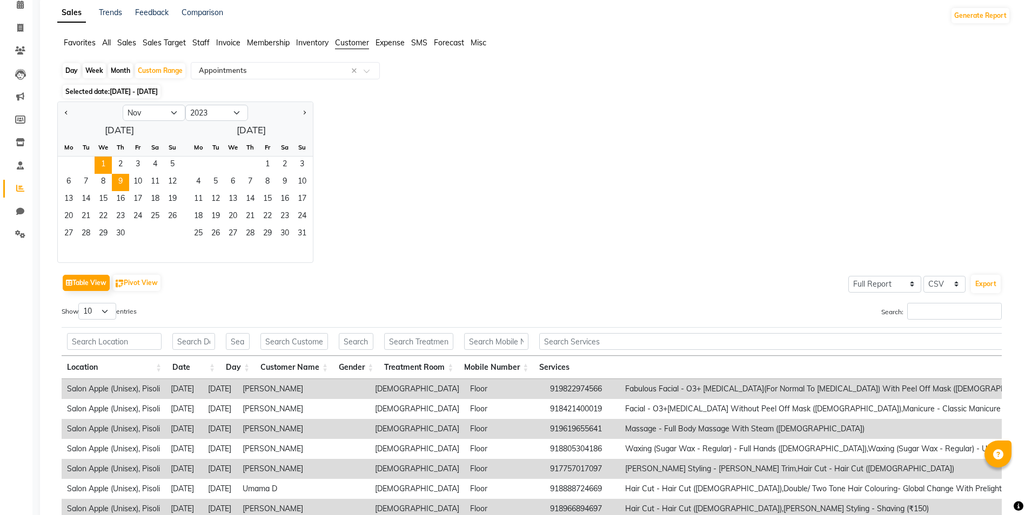
scroll to position [0, 0]
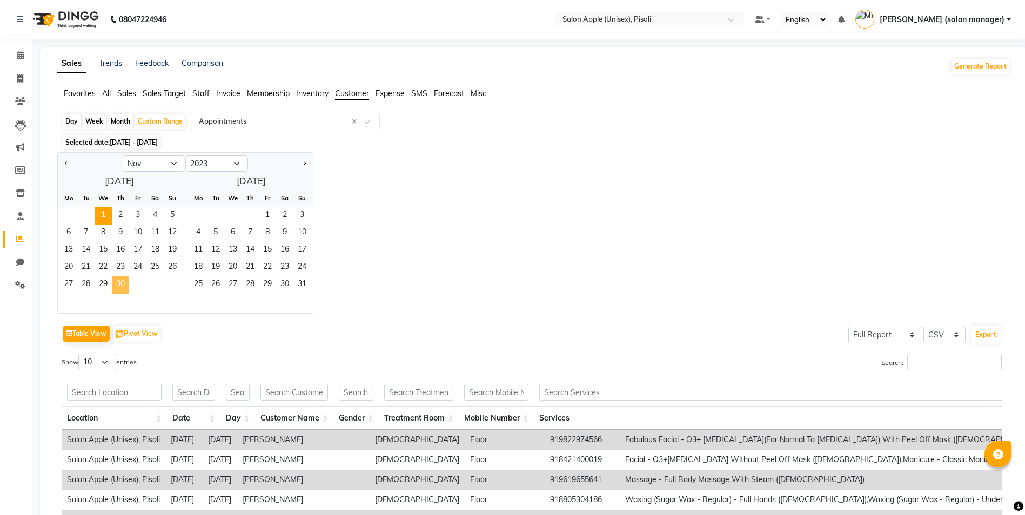
click at [119, 290] on span "30" at bounding box center [120, 285] width 17 height 17
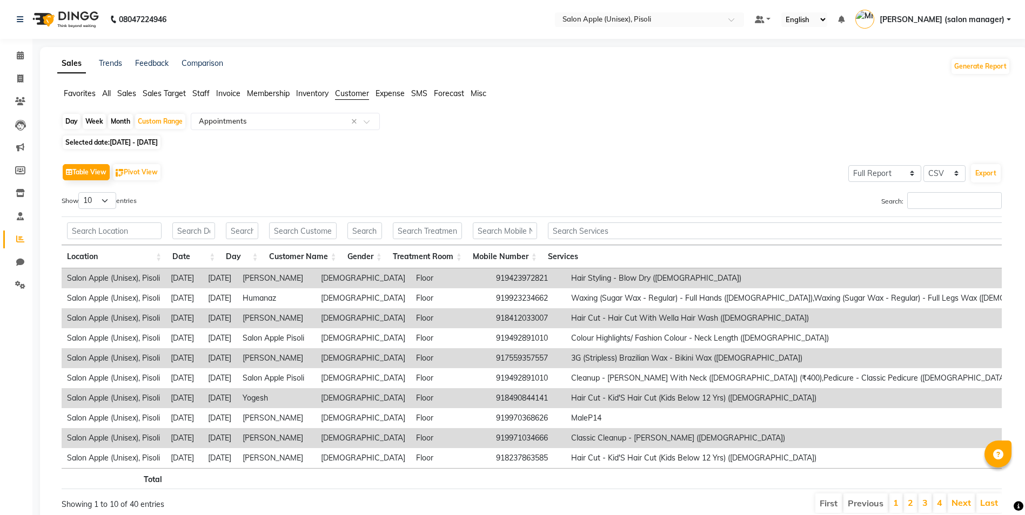
scroll to position [51, 0]
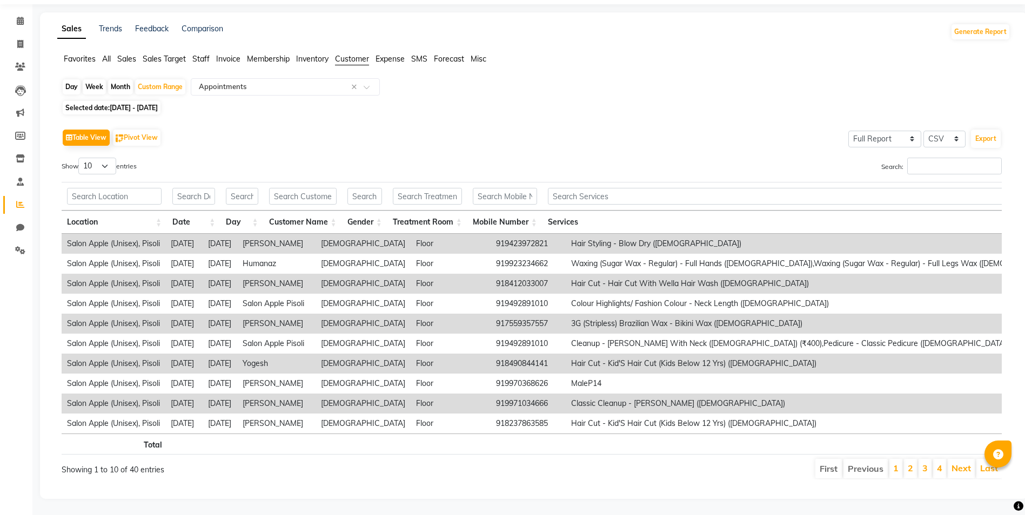
click at [365, 54] on span "Customer" at bounding box center [352, 59] width 34 height 10
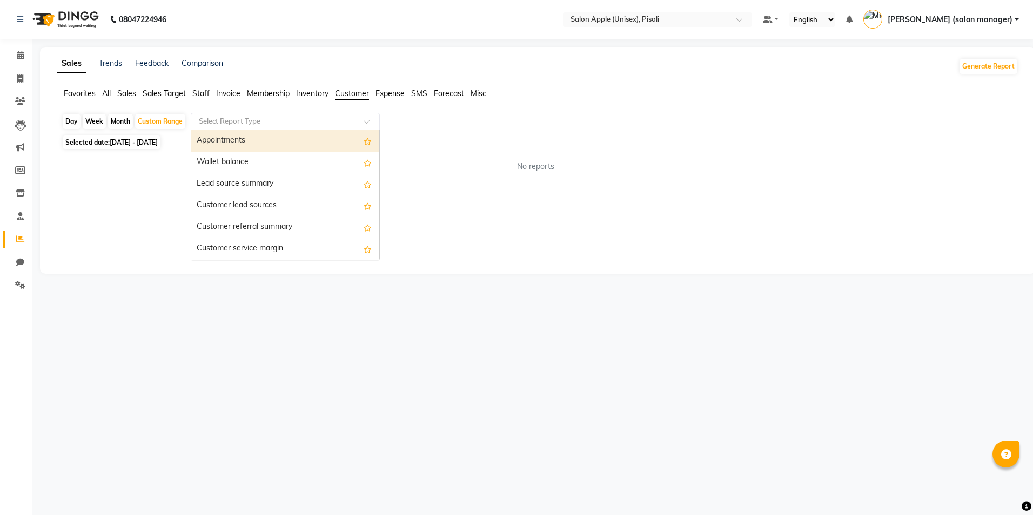
click at [258, 117] on input "text" at bounding box center [275, 121] width 156 height 11
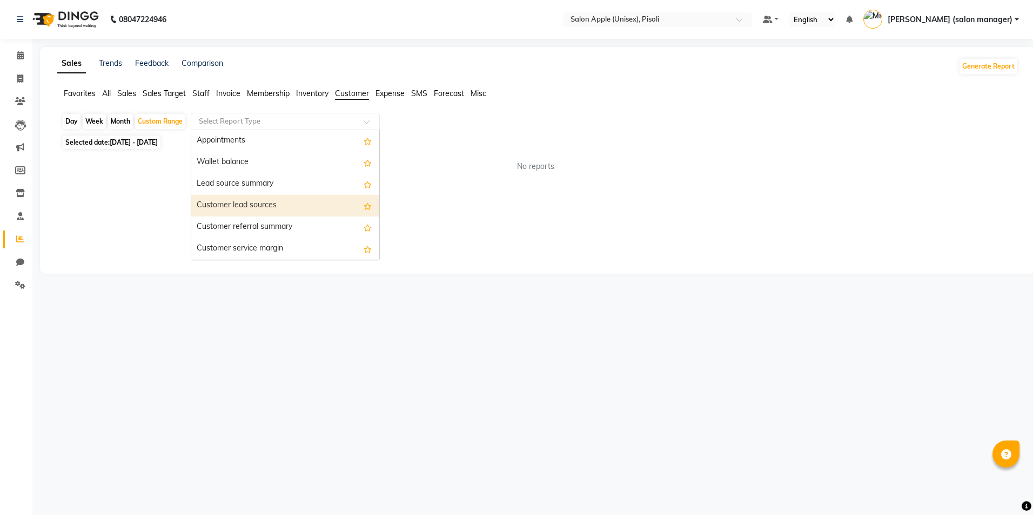
click at [309, 199] on div "Customer lead sources" at bounding box center [285, 206] width 188 height 22
select select "full_report"
select select "csv"
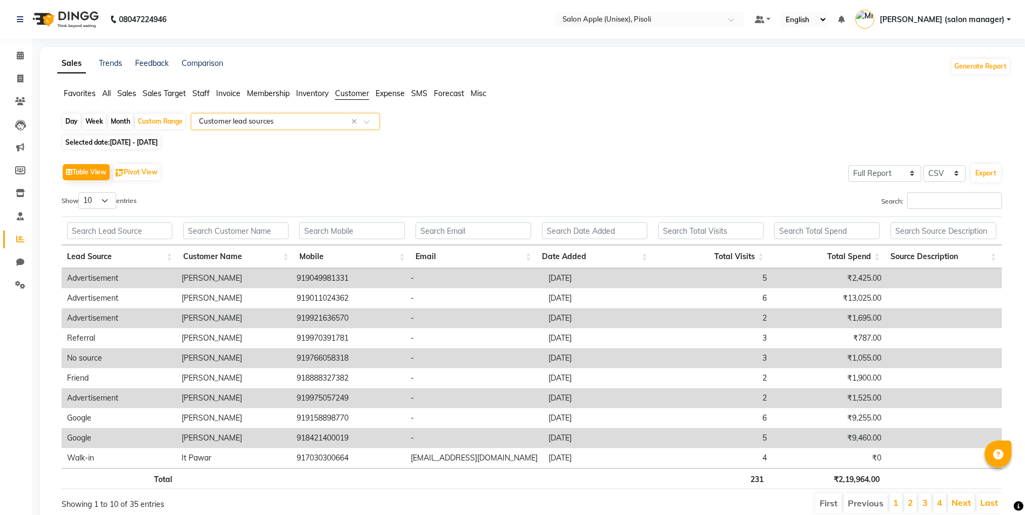
click at [231, 121] on input "text" at bounding box center [275, 121] width 156 height 11
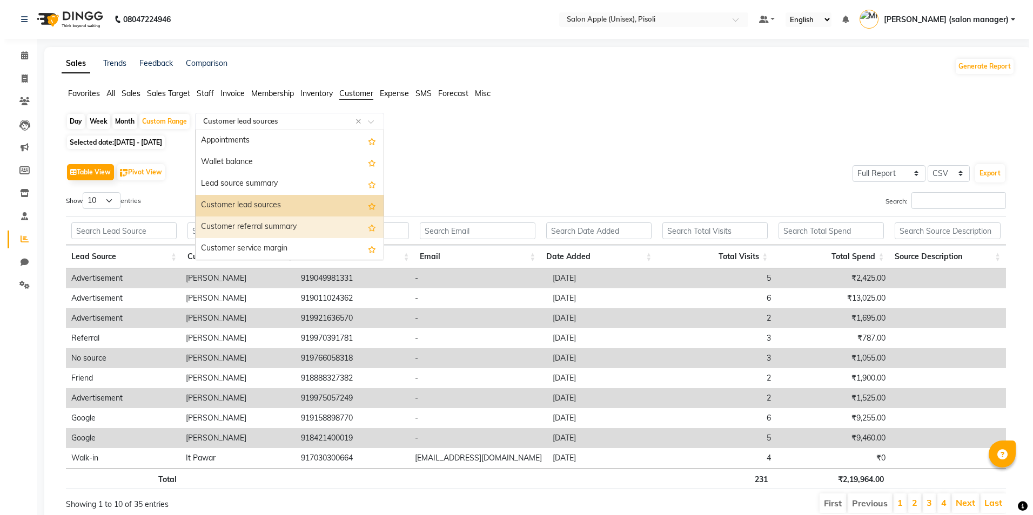
scroll to position [151, 0]
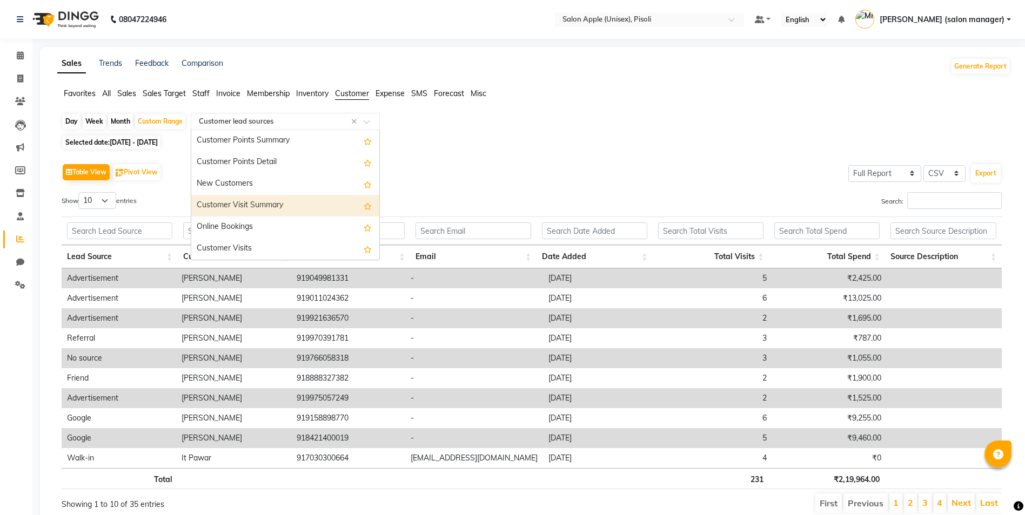
click at [277, 204] on div "Customer Visit Summary" at bounding box center [285, 206] width 188 height 22
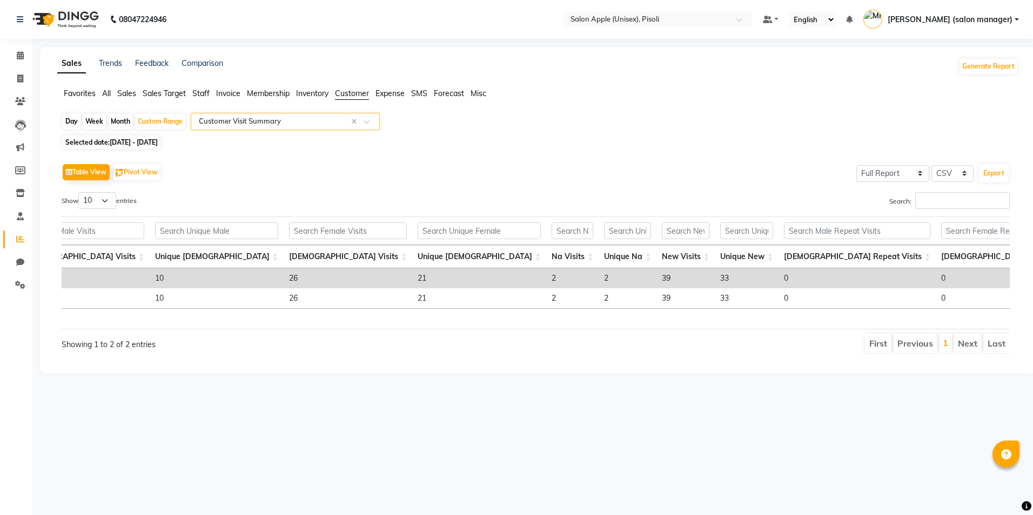
scroll to position [0, 162]
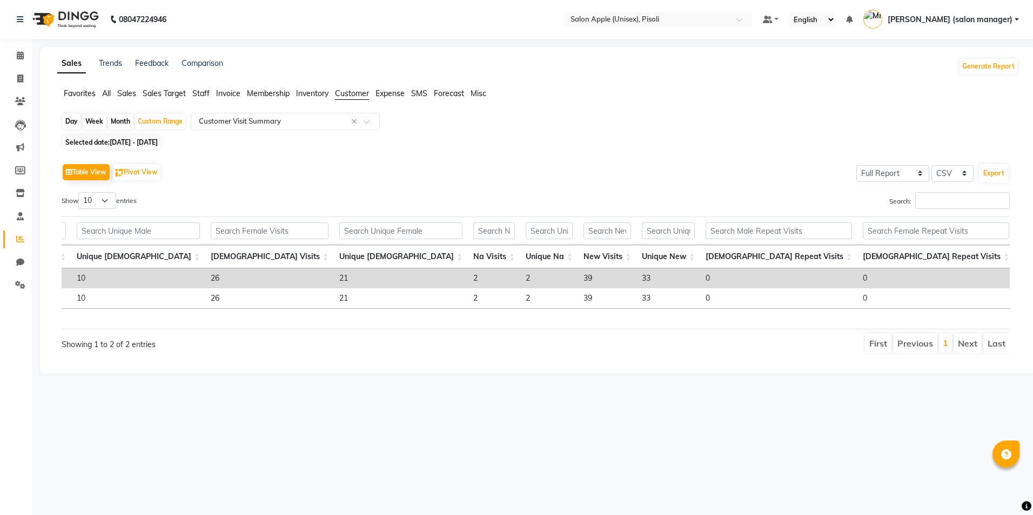
click at [1010, 311] on div "Table View Pivot View Select Full Report Filtered Report Select CSV PDF Export …" at bounding box center [536, 257] width 966 height 211
drag, startPoint x: 881, startPoint y: 317, endPoint x: 865, endPoint y: 317, distance: 15.7
click at [865, 309] on div "Range [DEMOGRAPHIC_DATA] Visits Unique [DEMOGRAPHIC_DATA] [DEMOGRAPHIC_DATA] Vi…" at bounding box center [536, 289] width 948 height 40
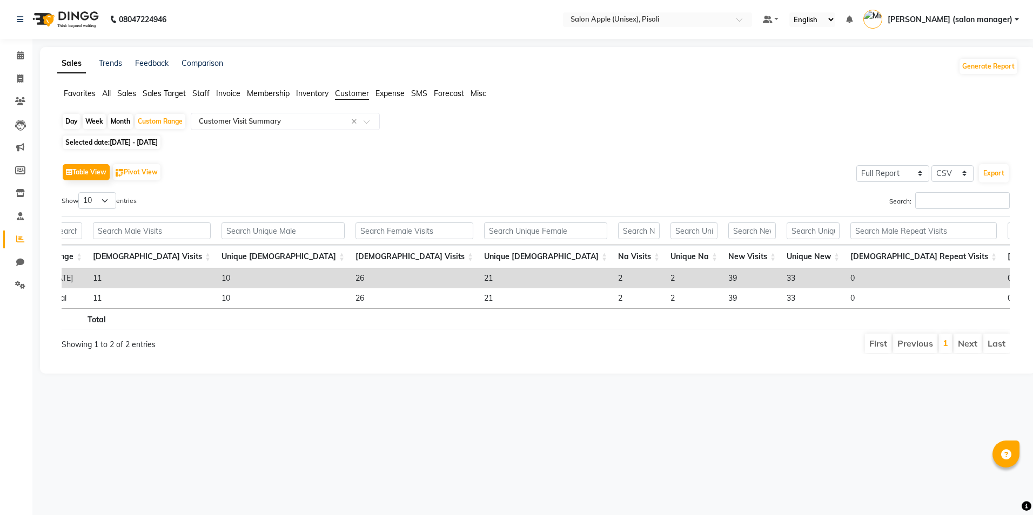
scroll to position [0, 0]
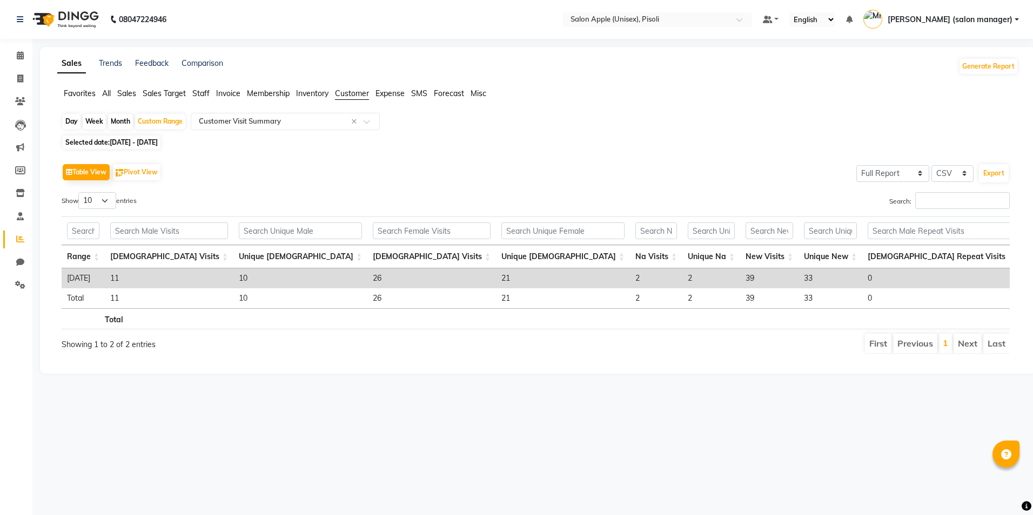
click at [142, 143] on span "[DATE] - [DATE]" at bounding box center [134, 142] width 48 height 8
select select "11"
select select "2023"
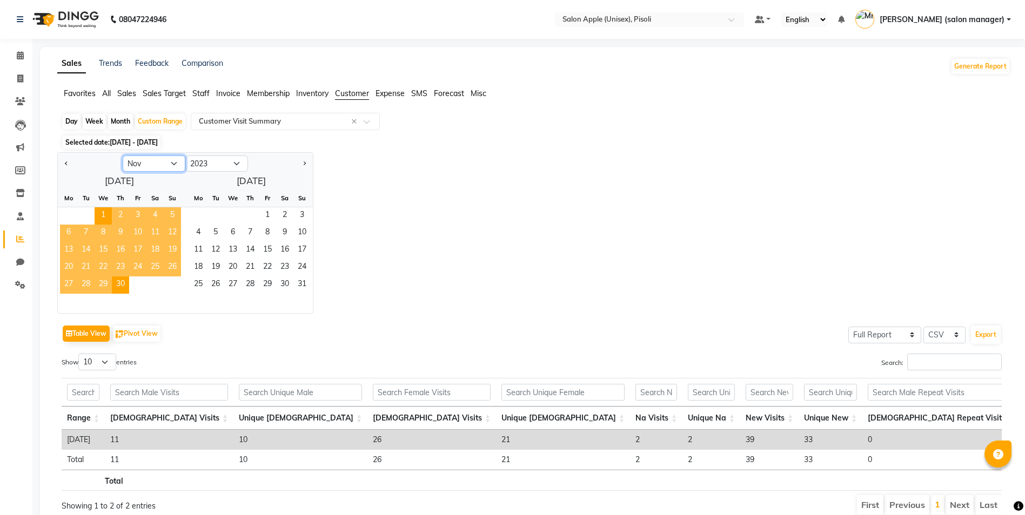
click at [161, 167] on select "Jan Feb Mar Apr May Jun [DATE] Aug Sep Oct Nov Dec" at bounding box center [154, 164] width 63 height 16
select select "12"
click at [123, 156] on select "Jan Feb Mar Apr May Jun [DATE] Aug Sep Oct Nov Dec" at bounding box center [154, 164] width 63 height 16
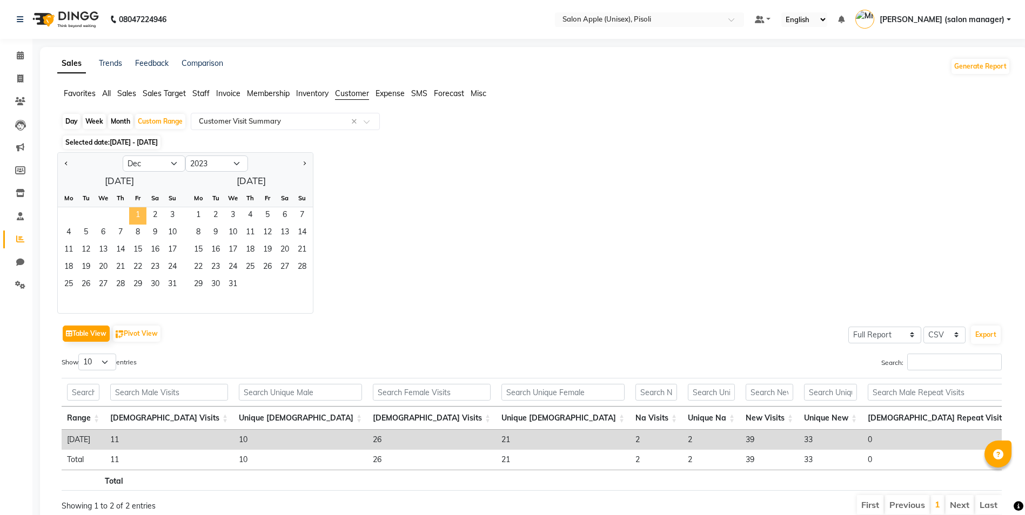
click at [137, 211] on span "1" at bounding box center [137, 215] width 17 height 17
click at [173, 289] on span "31" at bounding box center [172, 285] width 17 height 17
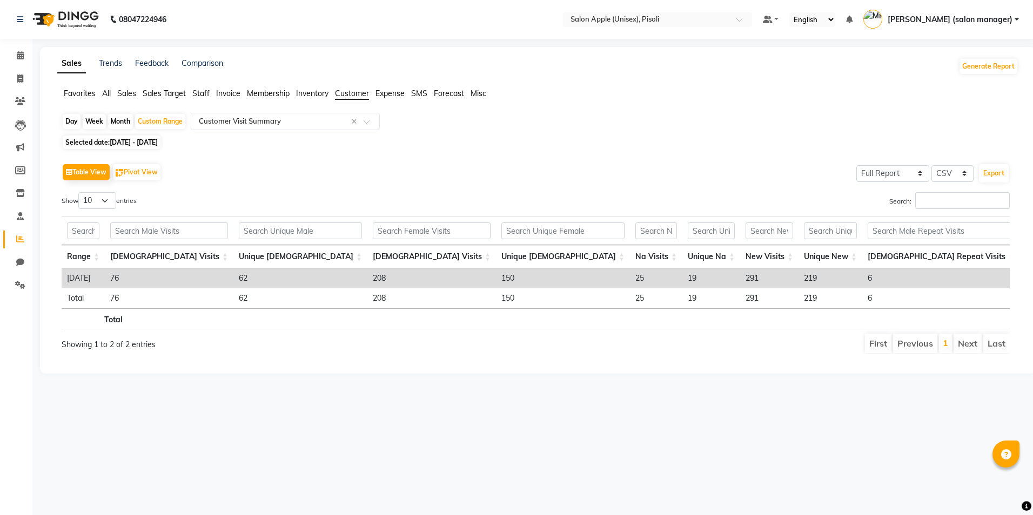
click at [153, 144] on span "[DATE] - [DATE]" at bounding box center [134, 142] width 48 height 8
select select "12"
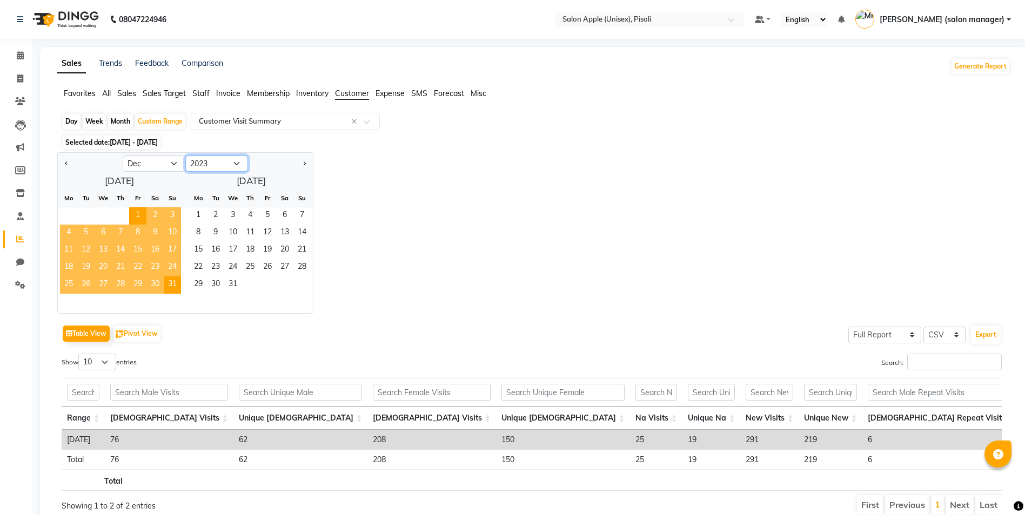
click at [218, 167] on select "2013 2014 2015 2016 2017 2018 2019 2020 2021 2022 2023 2024 2025 2026 2027 2028…" at bounding box center [216, 164] width 63 height 16
select select "2024"
click at [185, 156] on select "2013 2014 2015 2016 2017 2018 2019 2020 2021 2022 2023 2024 2025 2026 2027 2028…" at bounding box center [216, 164] width 63 height 16
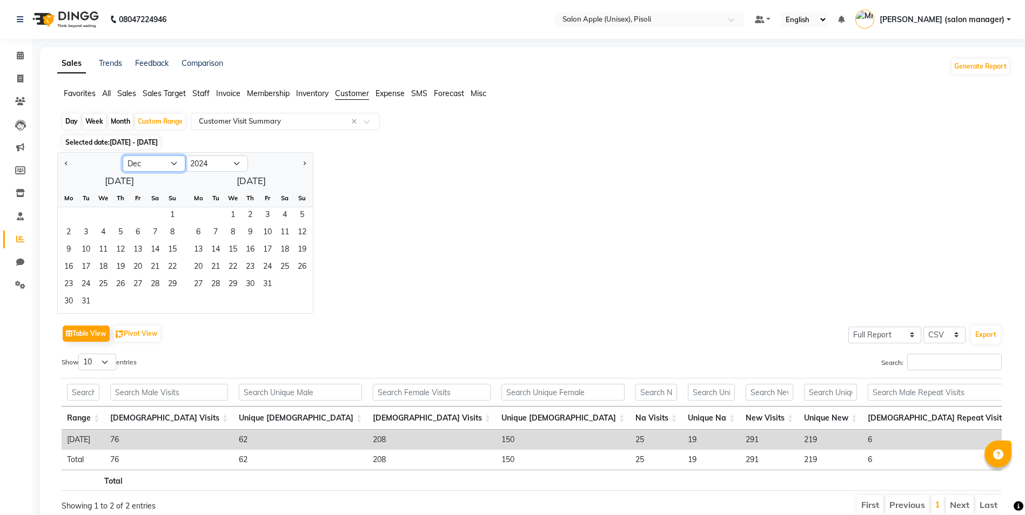
click at [151, 162] on select "Jan Feb Mar Apr May Jun [DATE] Aug Sep Oct Nov Dec" at bounding box center [154, 164] width 63 height 16
select select "1"
click at [123, 156] on select "Jan Feb Mar Apr May Jun [DATE] Aug Sep Oct Nov Dec" at bounding box center [154, 164] width 63 height 16
click at [72, 210] on span "1" at bounding box center [68, 215] width 17 height 17
click at [109, 283] on span "31" at bounding box center [103, 285] width 17 height 17
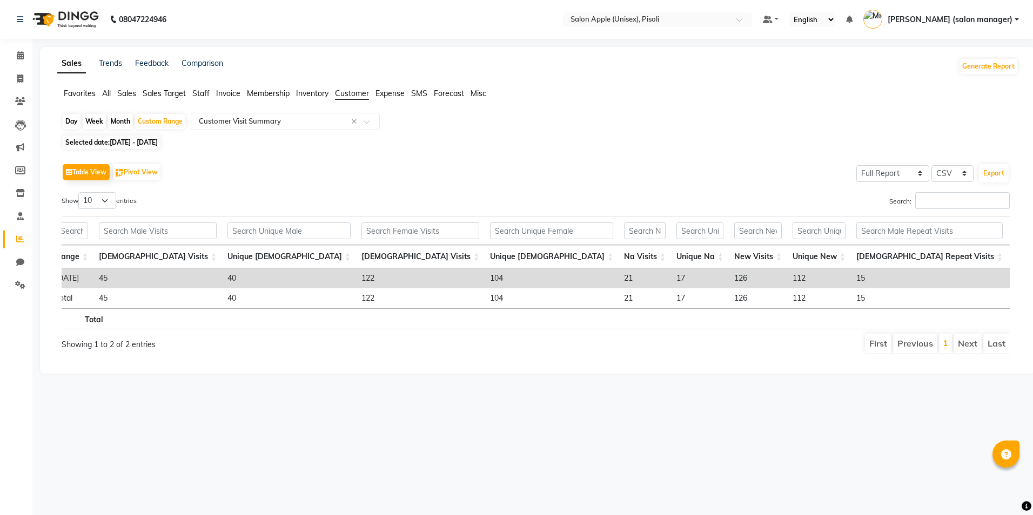
scroll to position [0, 12]
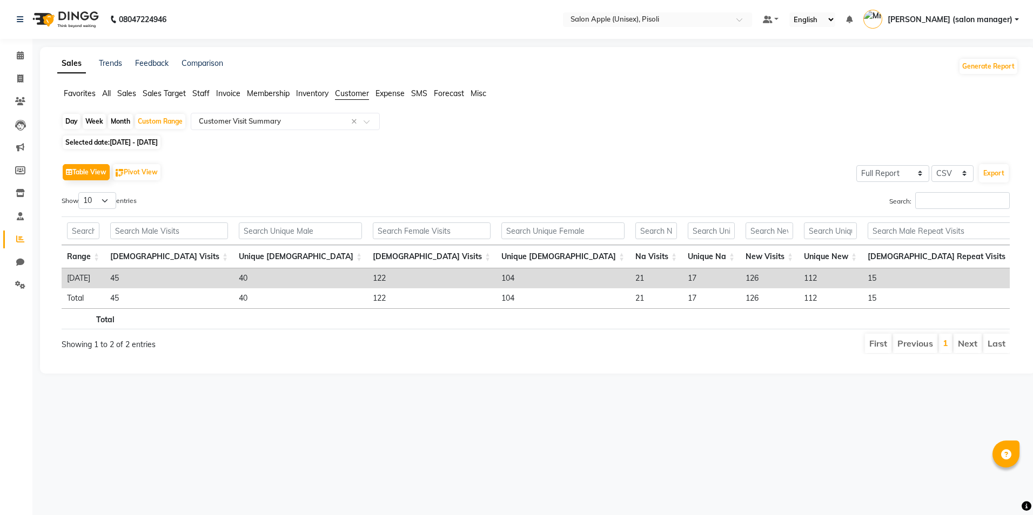
click at [132, 143] on span "[DATE] - [DATE]" at bounding box center [134, 142] width 48 height 8
select select "2024"
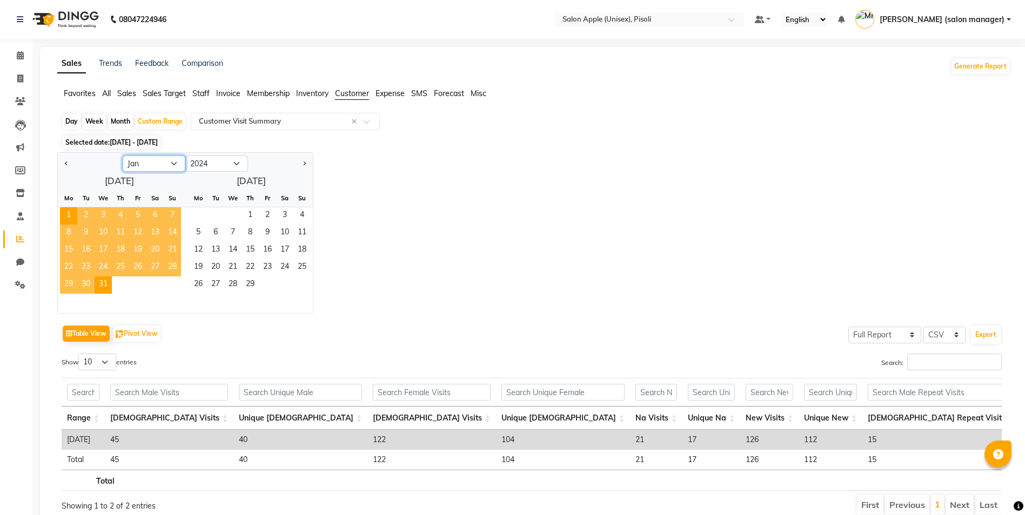
click at [142, 167] on select "Jan Feb Mar Apr May Jun [DATE] Aug Sep Oct Nov Dec" at bounding box center [154, 164] width 63 height 16
select select "2"
click at [123, 156] on select "Jan Feb Mar Apr May Jun [DATE] Aug Sep Oct Nov Dec" at bounding box center [154, 164] width 63 height 16
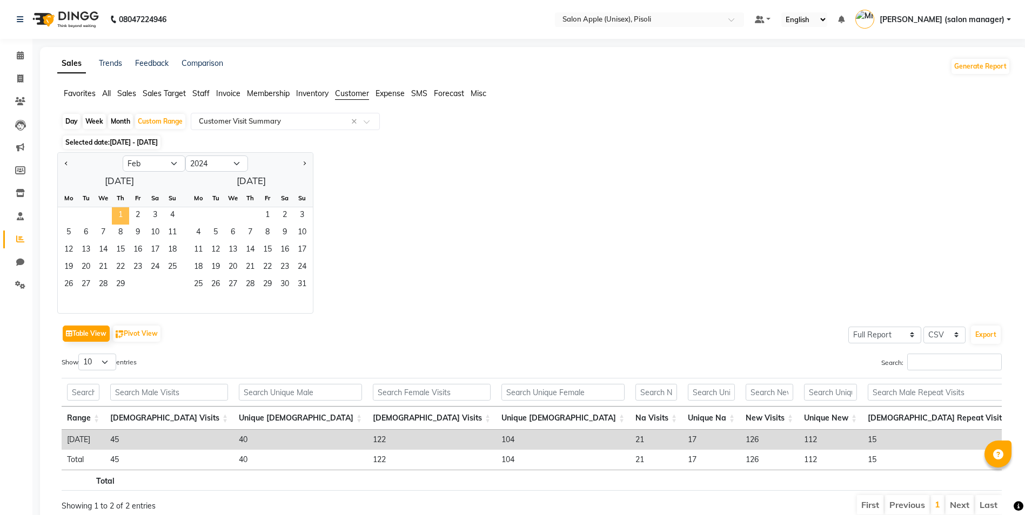
click at [119, 212] on span "1" at bounding box center [120, 215] width 17 height 17
click at [121, 289] on span "29" at bounding box center [120, 285] width 17 height 17
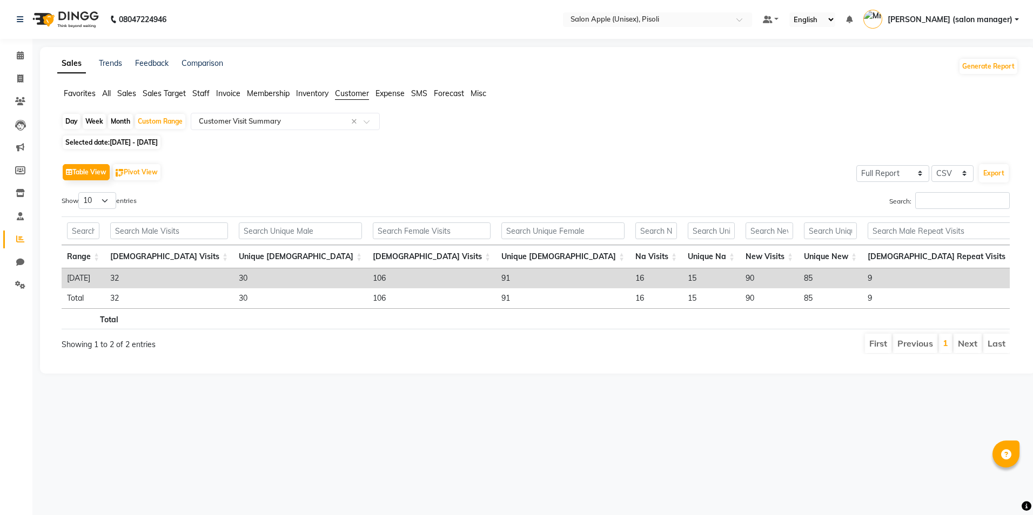
click at [140, 142] on span "[DATE] - [DATE]" at bounding box center [134, 142] width 48 height 8
select select "2"
select select "2024"
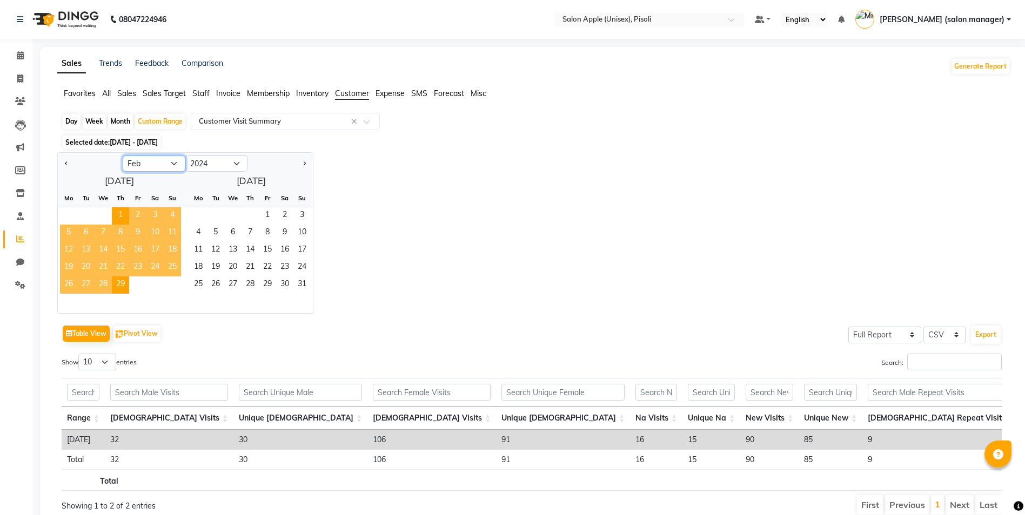
click at [150, 165] on select "Jan Feb Mar Apr May Jun [DATE] Aug Sep Oct Nov Dec" at bounding box center [154, 164] width 63 height 16
select select "3"
click at [123, 156] on select "Jan Feb Mar Apr May Jun [DATE] Aug Sep Oct Nov Dec" at bounding box center [154, 164] width 63 height 16
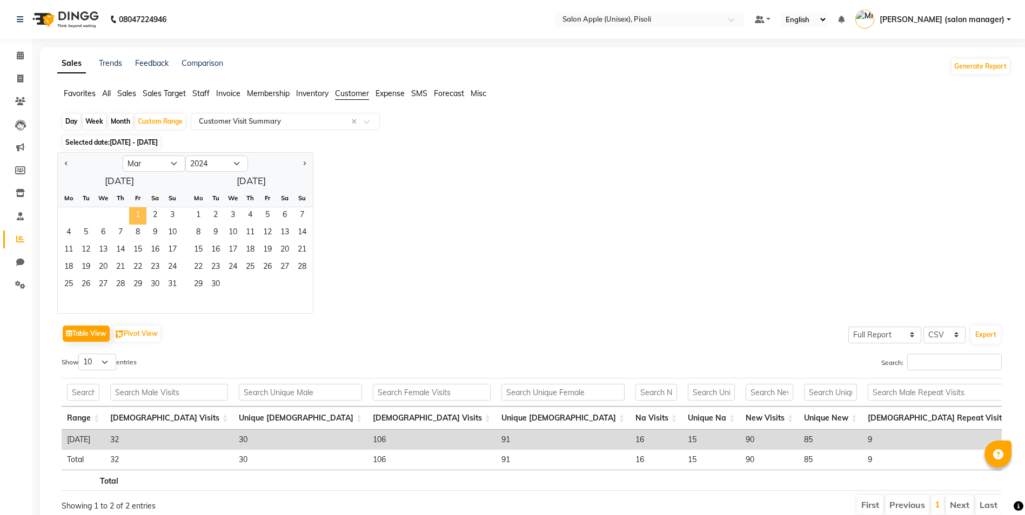
click at [137, 209] on span "1" at bounding box center [137, 215] width 17 height 17
click at [172, 291] on span "31" at bounding box center [172, 285] width 17 height 17
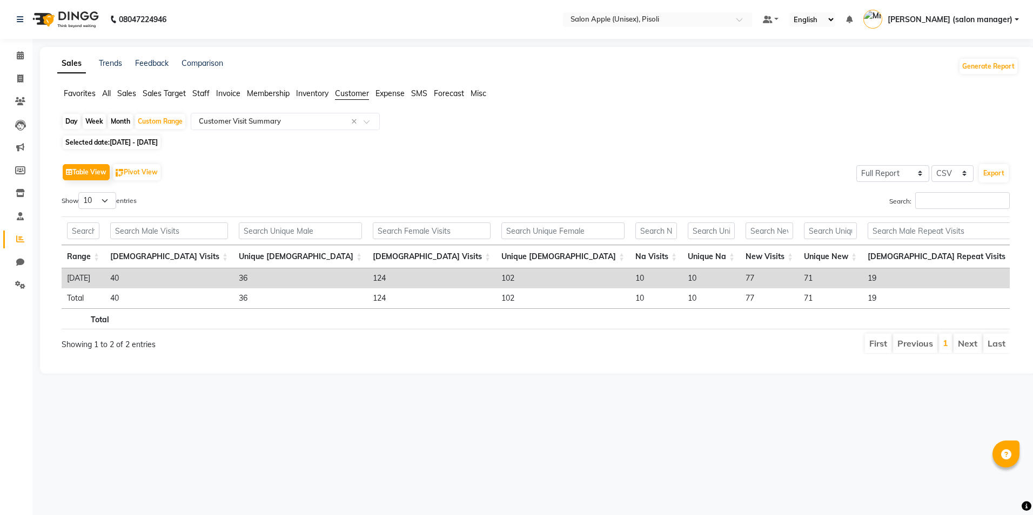
click at [150, 142] on span "[DATE] - [DATE]" at bounding box center [134, 142] width 48 height 8
click at [151, 142] on span "[DATE] - [DATE]" at bounding box center [134, 142] width 48 height 8
click at [136, 141] on span "[DATE] - [DATE]" at bounding box center [134, 142] width 48 height 8
select select "3"
select select "2024"
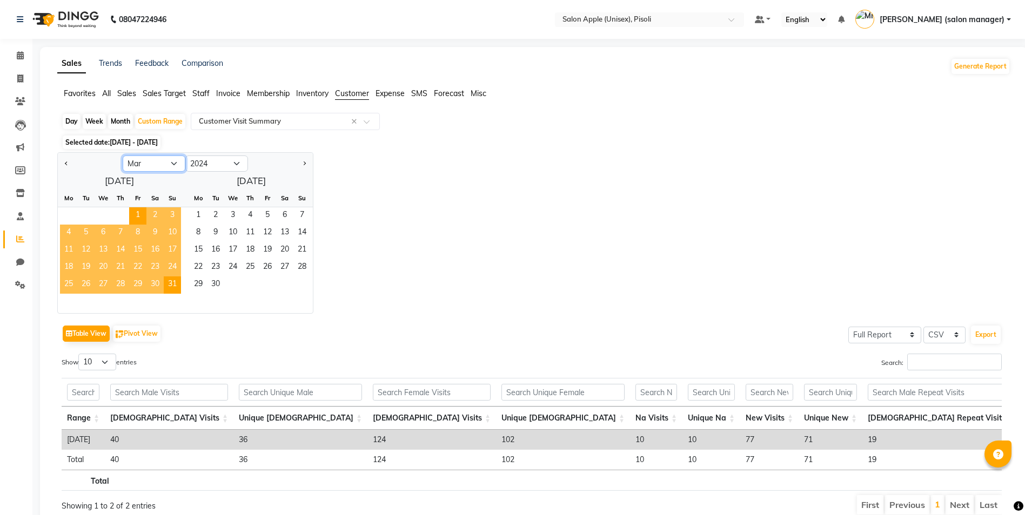
click at [138, 162] on select "Jan Feb Mar Apr May Jun [DATE] Aug Sep Oct Nov Dec" at bounding box center [154, 164] width 63 height 16
select select "4"
click at [123, 156] on select "Jan Feb Mar Apr May Jun [DATE] Aug Sep Oct Nov Dec" at bounding box center [154, 164] width 63 height 16
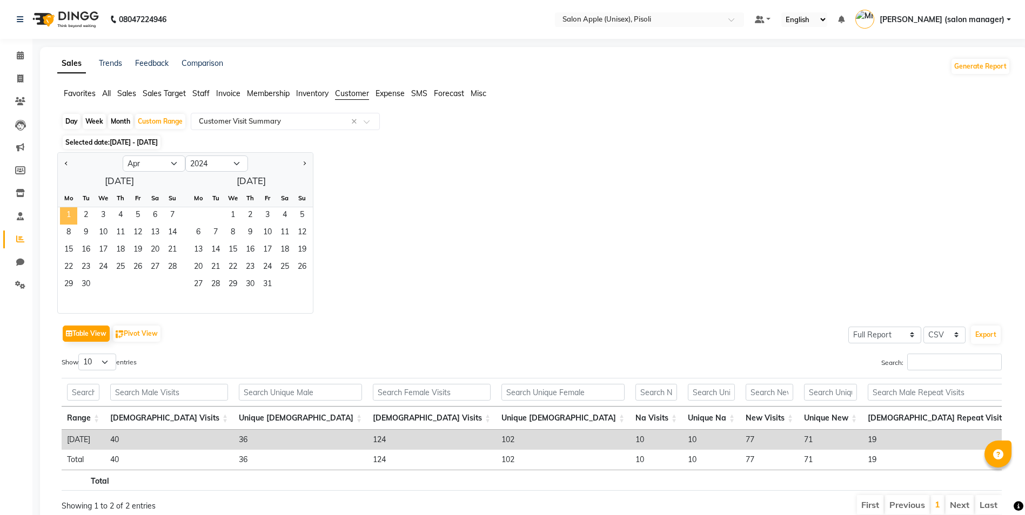
click at [71, 217] on span "1" at bounding box center [68, 215] width 17 height 17
click at [87, 285] on span "30" at bounding box center [85, 285] width 17 height 17
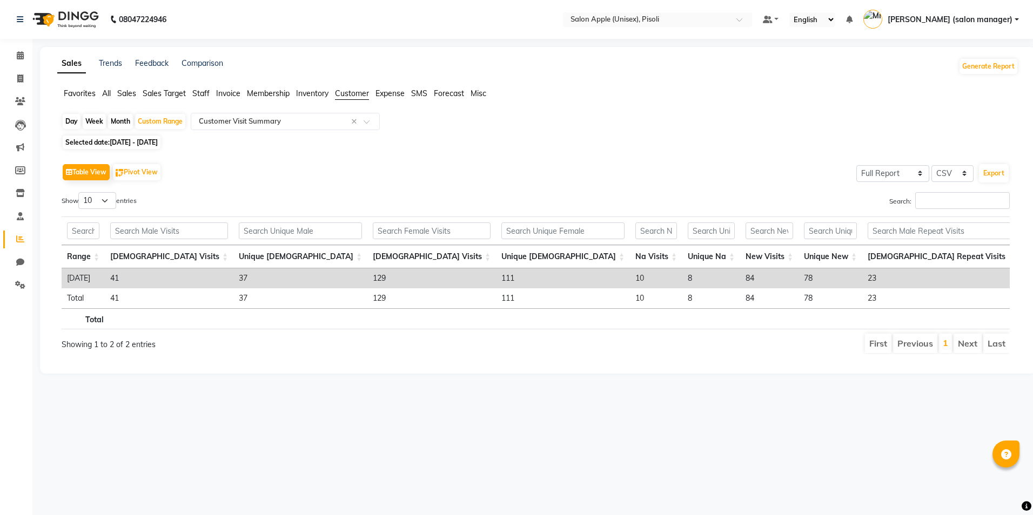
click at [123, 143] on span "[DATE] - [DATE]" at bounding box center [134, 142] width 48 height 8
select select "4"
select select "2024"
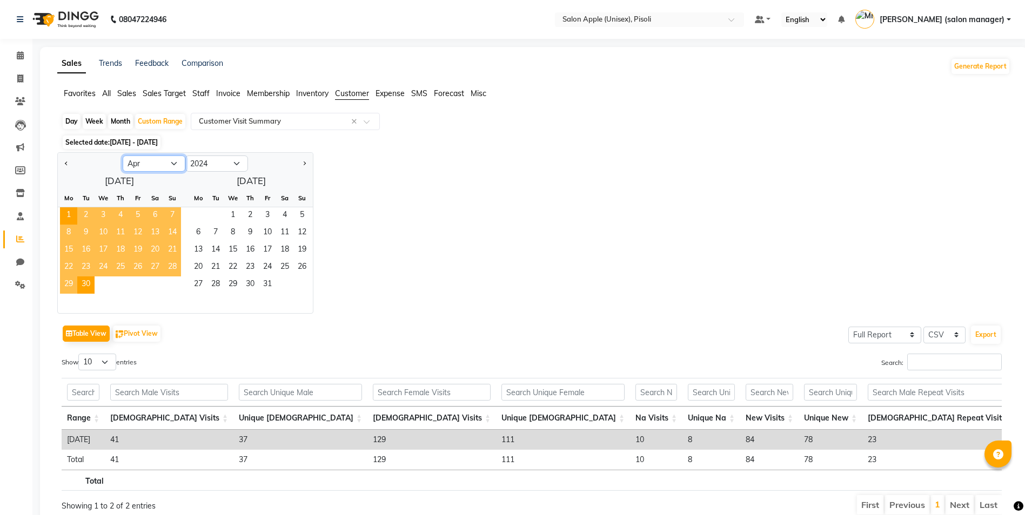
click at [148, 166] on select "Jan Feb Mar Apr May Jun [DATE] Aug Sep Oct Nov Dec" at bounding box center [154, 164] width 63 height 16
select select "5"
click at [123, 156] on select "Jan Feb Mar Apr May Jun [DATE] Aug Sep Oct Nov Dec" at bounding box center [154, 164] width 63 height 16
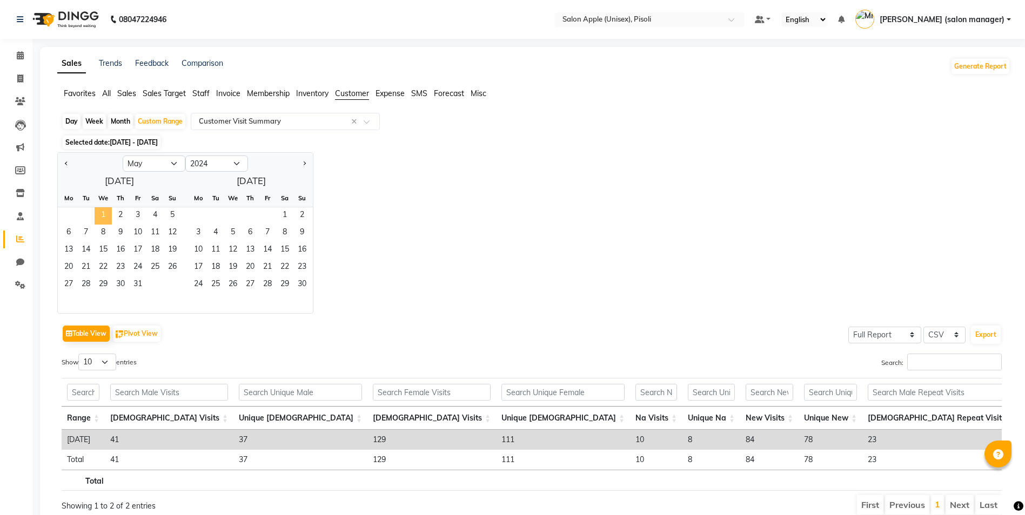
click at [103, 211] on span "1" at bounding box center [103, 215] width 17 height 17
click at [135, 287] on span "31" at bounding box center [137, 285] width 17 height 17
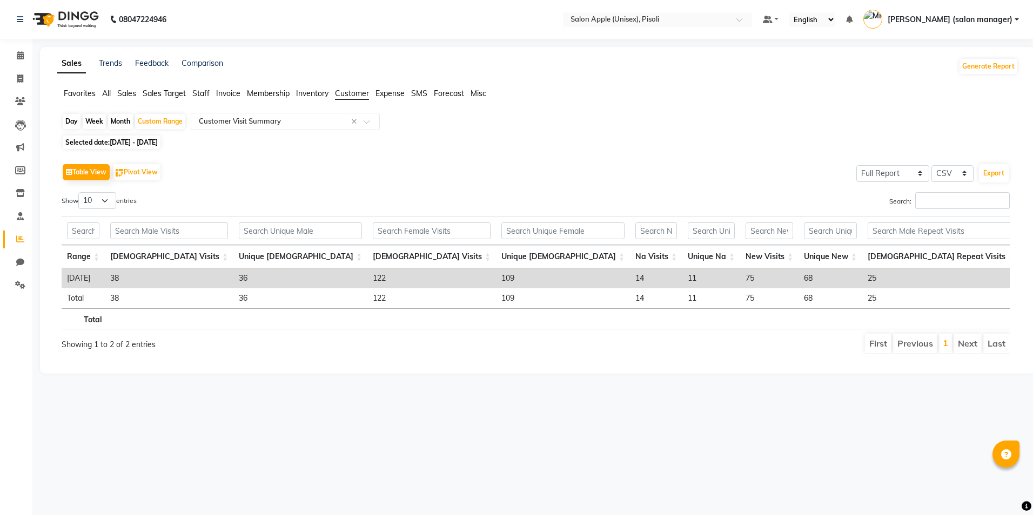
click at [137, 141] on span "[DATE] - [DATE]" at bounding box center [134, 142] width 48 height 8
select select "5"
select select "2024"
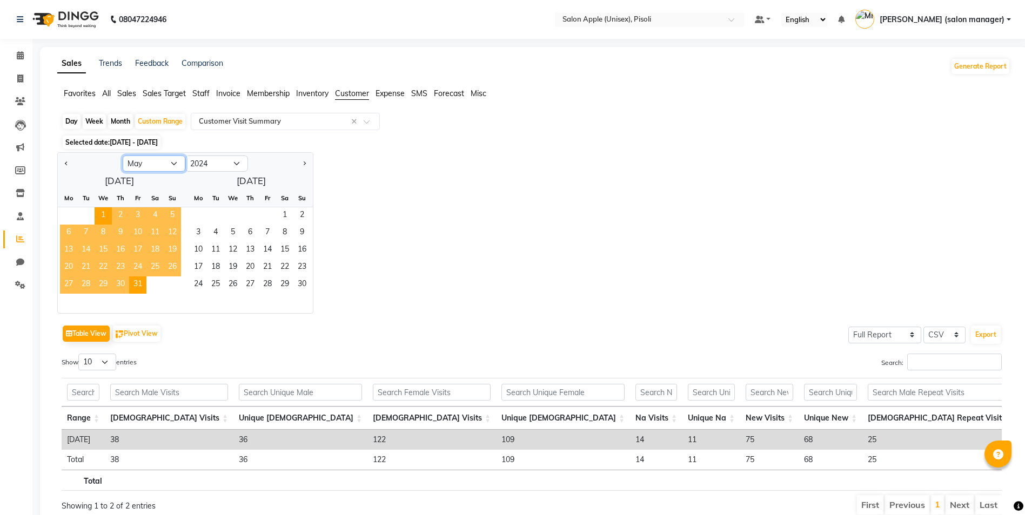
click at [154, 164] on select "Jan Feb Mar Apr May Jun [DATE] Aug Sep Oct Nov Dec" at bounding box center [154, 164] width 63 height 16
select select "6"
click at [123, 156] on select "Jan Feb Mar Apr May Jun [DATE] Aug Sep Oct Nov Dec" at bounding box center [154, 164] width 63 height 16
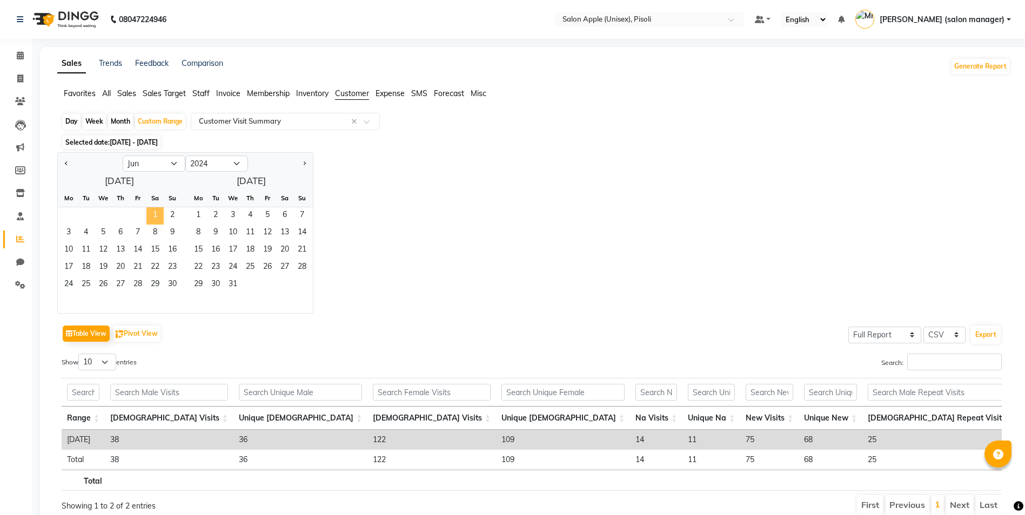
click at [155, 215] on span "1" at bounding box center [154, 215] width 17 height 17
click at [172, 282] on span "30" at bounding box center [172, 285] width 17 height 17
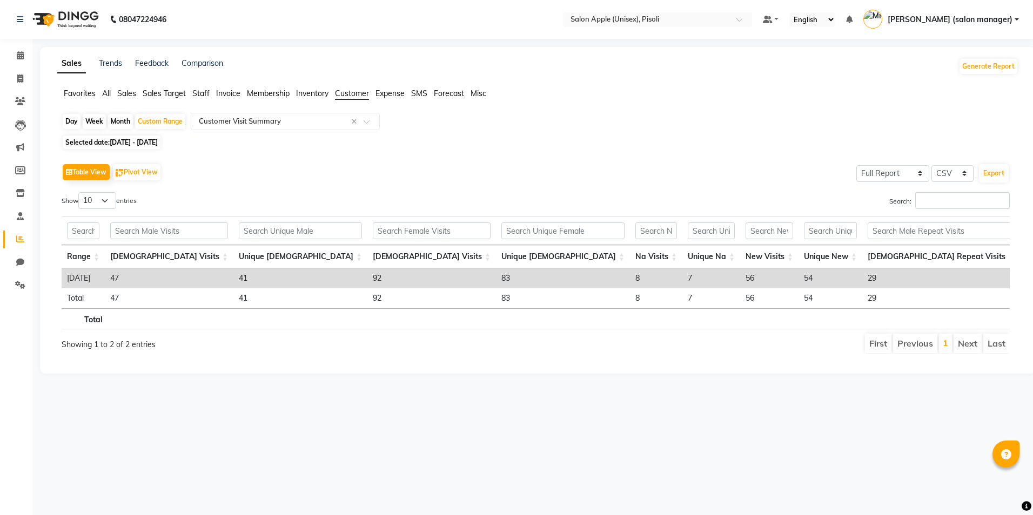
click at [148, 142] on span "[DATE] - [DATE]" at bounding box center [134, 142] width 48 height 8
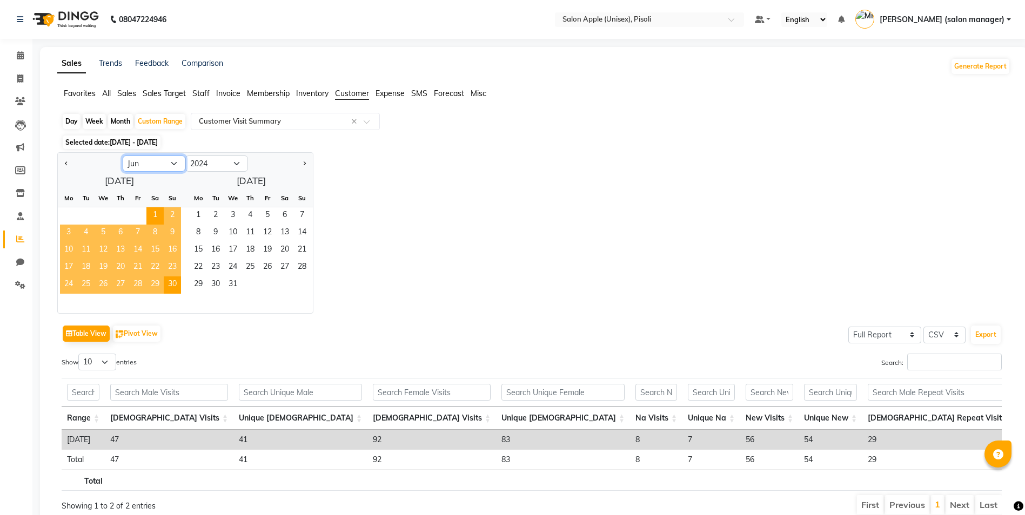
click at [162, 164] on select "Jan Feb Mar Apr May Jun [DATE] Aug Sep Oct Nov Dec" at bounding box center [154, 164] width 63 height 16
click at [123, 156] on select "Jan Feb Mar Apr May Jun [DATE] Aug Sep Oct Nov Dec" at bounding box center [154, 164] width 63 height 16
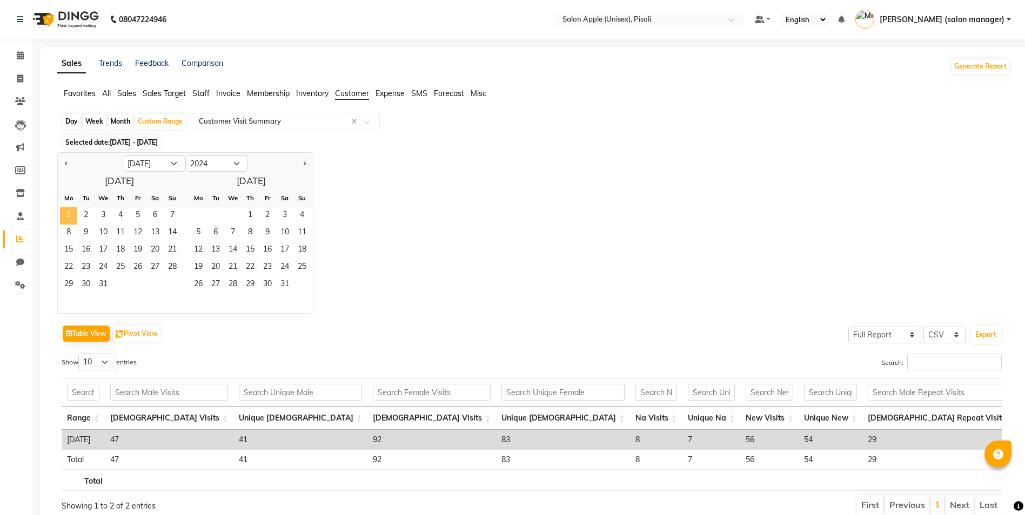
click at [69, 218] on span "1" at bounding box center [68, 215] width 17 height 17
click at [106, 285] on span "31" at bounding box center [103, 285] width 17 height 17
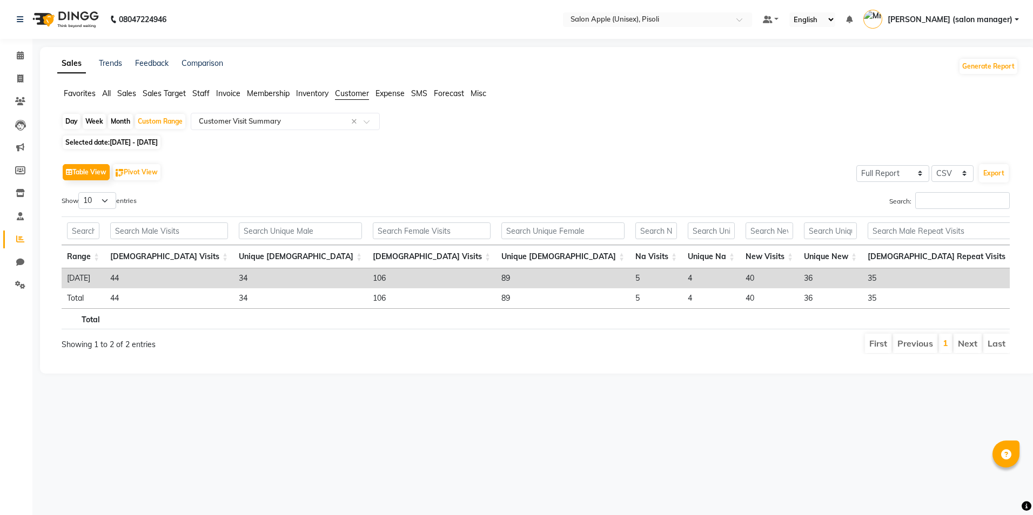
click at [148, 145] on span "[DATE] - [DATE]" at bounding box center [134, 142] width 48 height 8
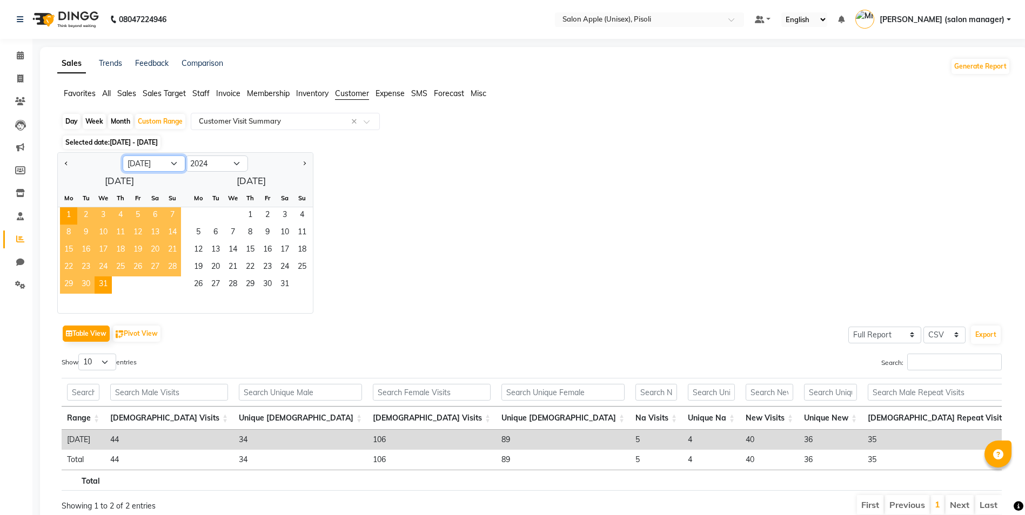
click at [153, 164] on select "Jan Feb Mar Apr May Jun [DATE] Aug Sep Oct Nov Dec" at bounding box center [154, 164] width 63 height 16
click at [123, 156] on select "Jan Feb Mar Apr May Jun [DATE] Aug Sep Oct Nov Dec" at bounding box center [154, 164] width 63 height 16
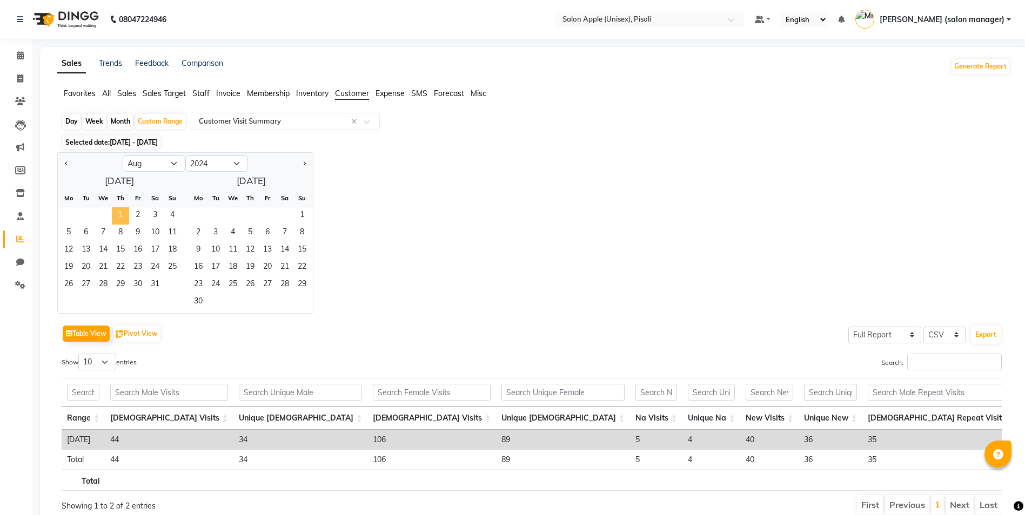
click at [123, 213] on span "1" at bounding box center [120, 215] width 17 height 17
click at [164, 289] on div "26 27 28 29 30 31" at bounding box center [119, 285] width 123 height 17
click at [160, 288] on span "31" at bounding box center [154, 285] width 17 height 17
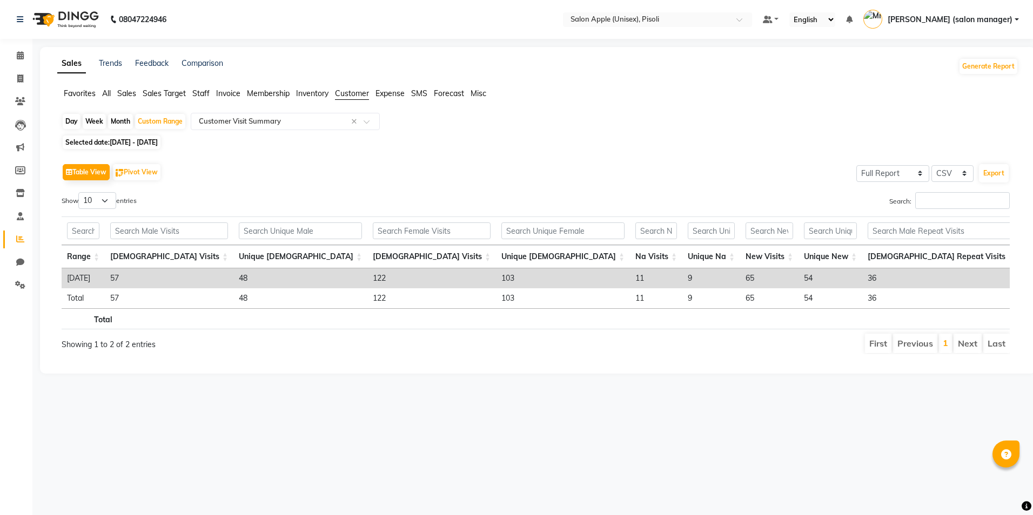
click at [156, 140] on span "[DATE] - [DATE]" at bounding box center [134, 142] width 48 height 8
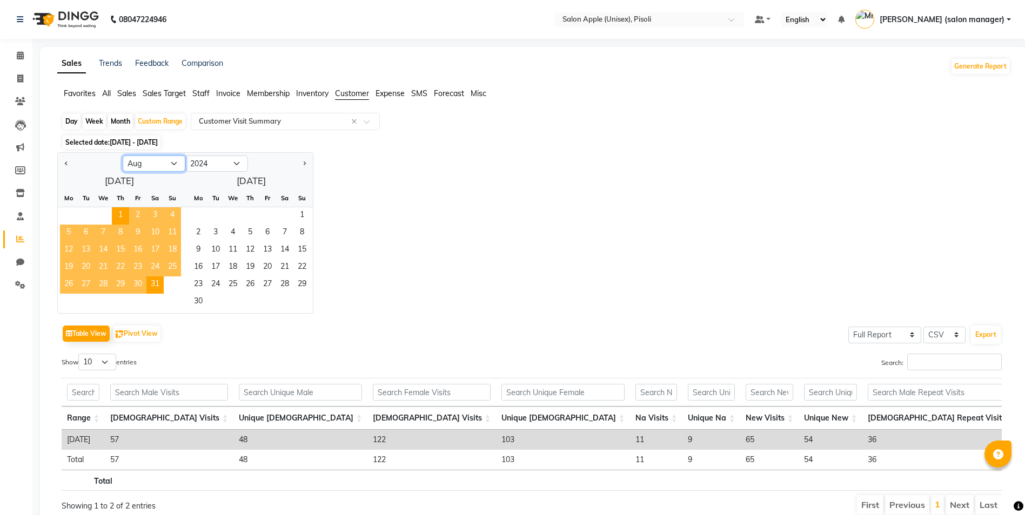
click at [153, 163] on select "Jan Feb Mar Apr May Jun [DATE] Aug Sep Oct Nov Dec" at bounding box center [154, 164] width 63 height 16
click at [123, 156] on select "Jan Feb Mar Apr May Jun [DATE] Aug Sep Oct Nov Dec" at bounding box center [154, 164] width 63 height 16
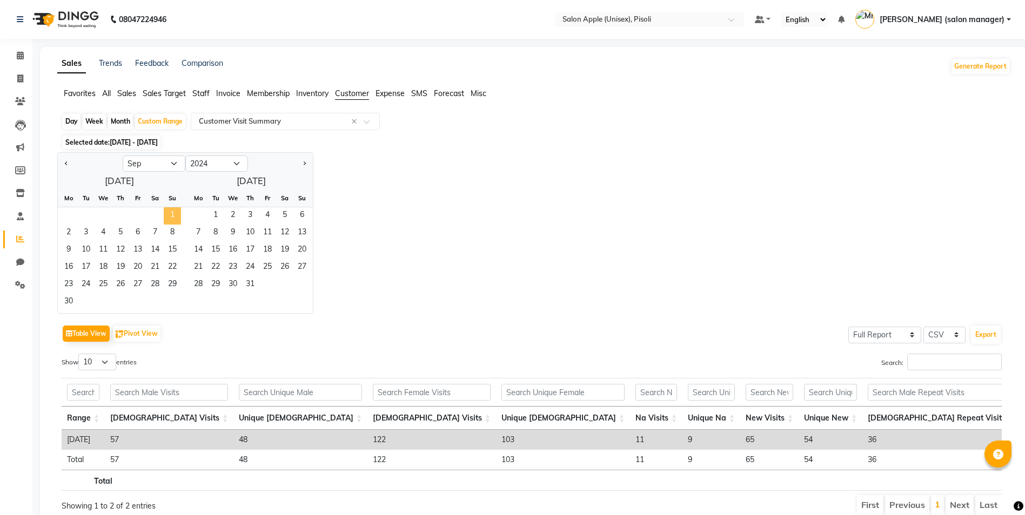
click at [170, 215] on span "1" at bounding box center [172, 215] width 17 height 17
click at [68, 298] on span "30" at bounding box center [68, 302] width 17 height 17
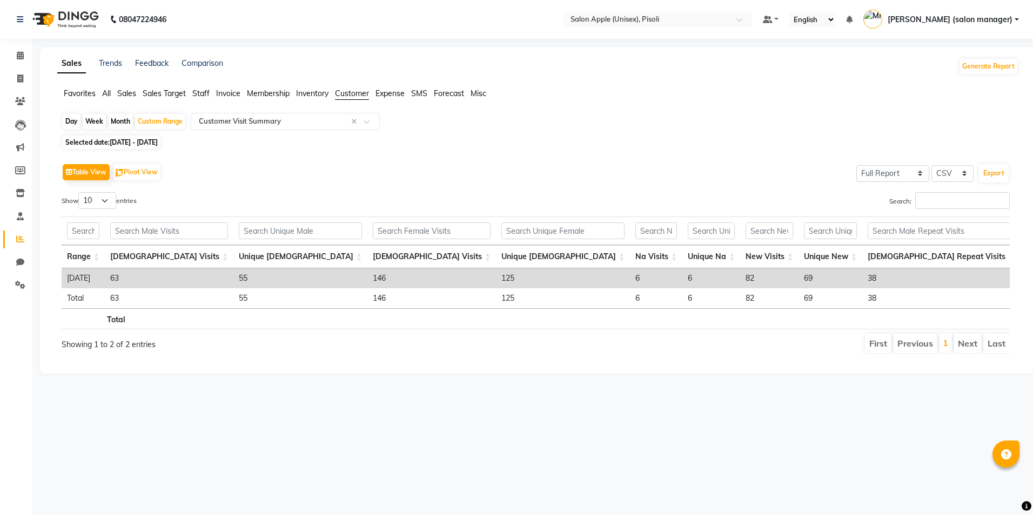
click at [153, 145] on span "[DATE] - [DATE]" at bounding box center [134, 142] width 48 height 8
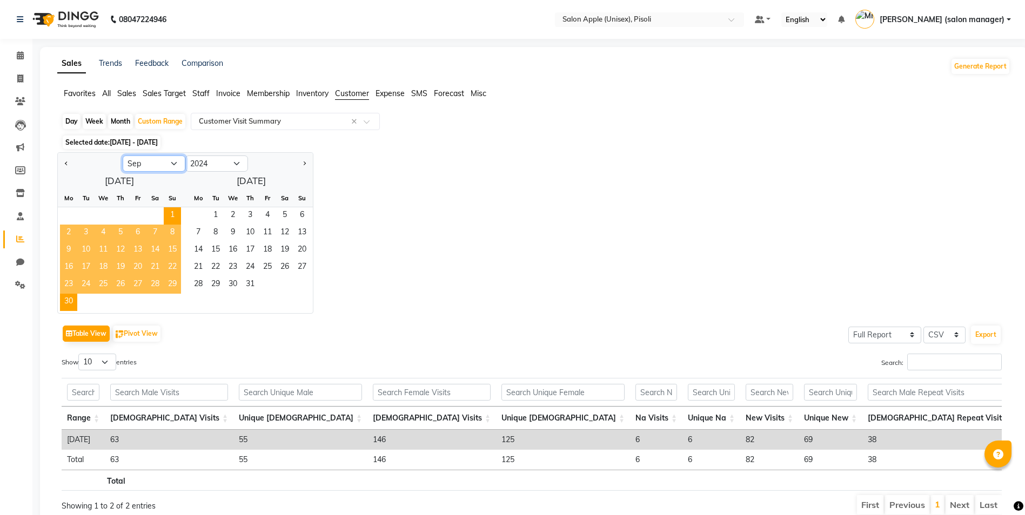
click at [155, 160] on select "Jan Feb Mar Apr May Jun [DATE] Aug Sep Oct Nov Dec" at bounding box center [154, 164] width 63 height 16
click at [123, 156] on select "Jan Feb Mar Apr May Jun [DATE] Aug Sep Oct Nov Dec" at bounding box center [154, 164] width 63 height 16
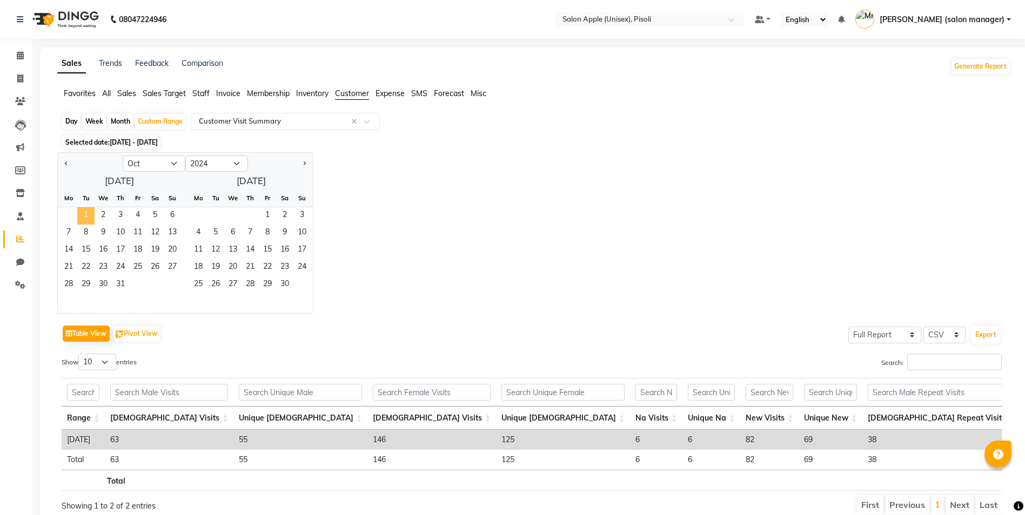
click at [80, 217] on span "1" at bounding box center [85, 215] width 17 height 17
click at [120, 286] on span "31" at bounding box center [120, 285] width 17 height 17
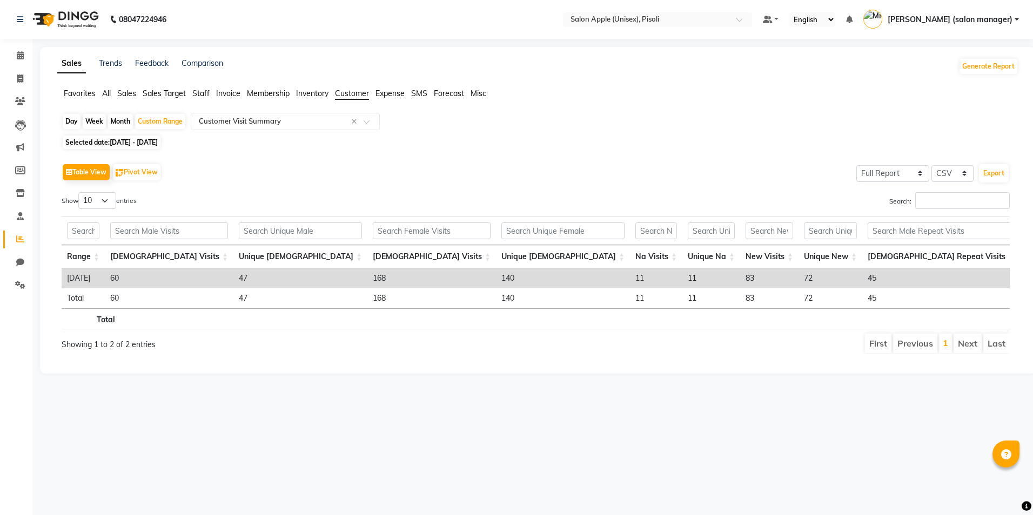
click at [155, 137] on span "Selected date: [DATE] - [DATE]" at bounding box center [112, 143] width 98 height 14
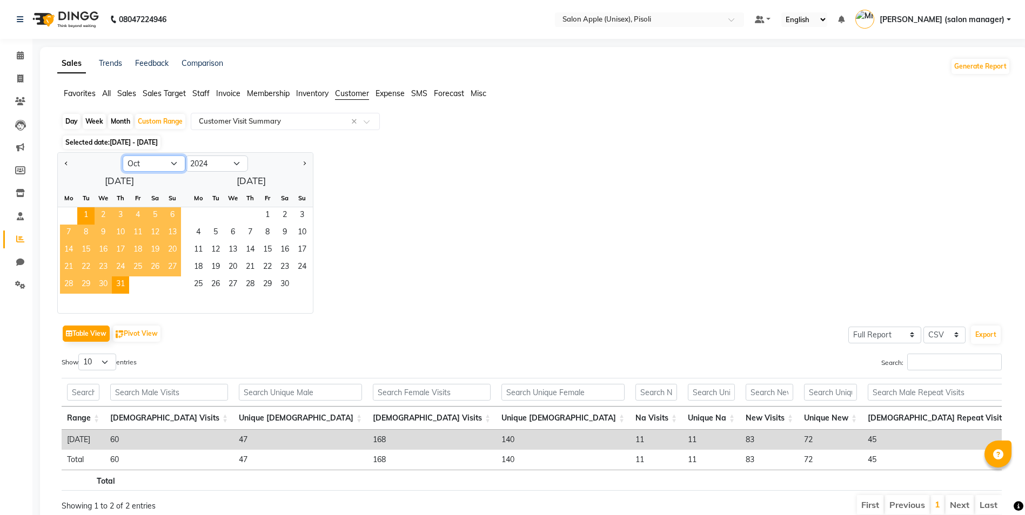
click at [158, 169] on select "Jan Feb Mar Apr May Jun [DATE] Aug Sep Oct Nov Dec" at bounding box center [154, 164] width 63 height 16
click at [123, 156] on select "Jan Feb Mar Apr May Jun [DATE] Aug Sep Oct Nov Dec" at bounding box center [154, 164] width 63 height 16
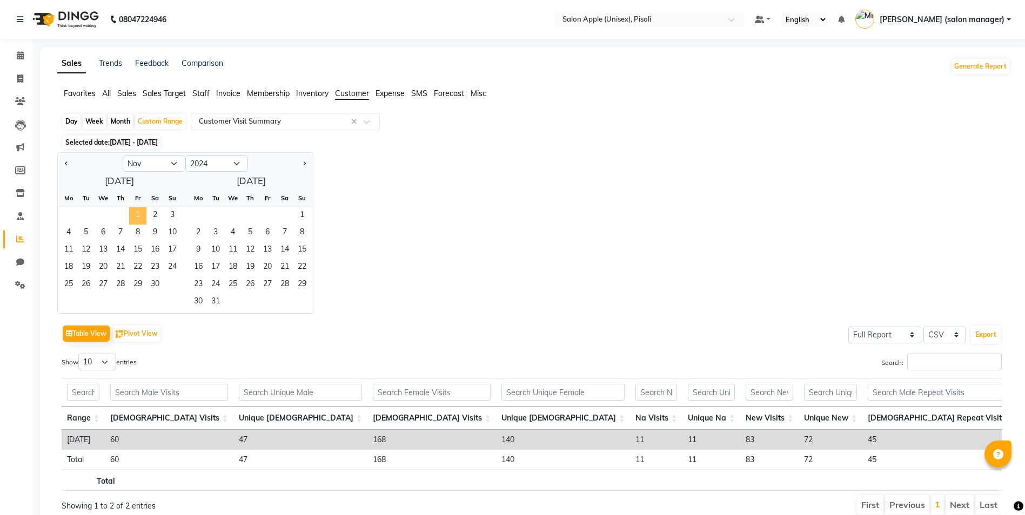
click at [131, 212] on span "1" at bounding box center [137, 215] width 17 height 17
click at [157, 285] on span "30" at bounding box center [154, 285] width 17 height 17
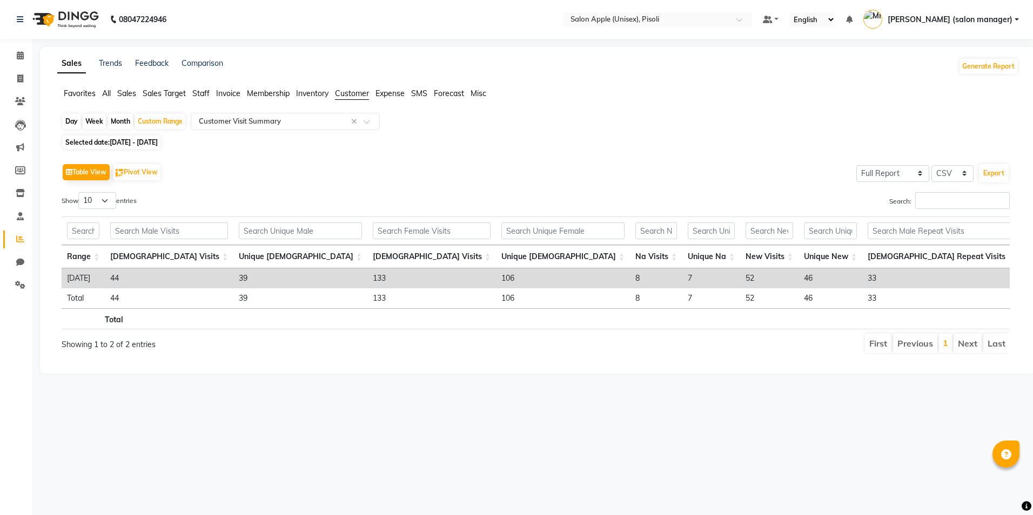
click at [148, 138] on span "[DATE] - [DATE]" at bounding box center [134, 142] width 48 height 8
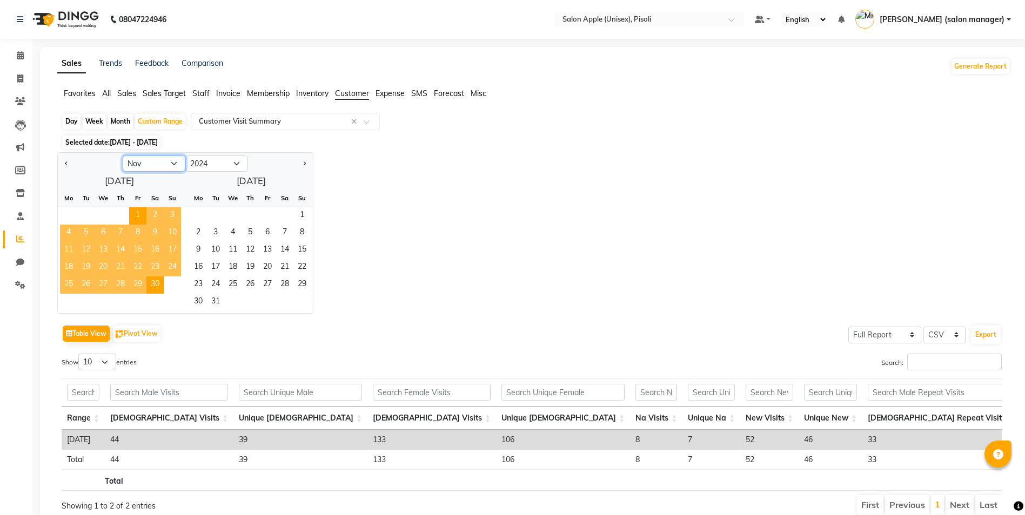
click at [159, 165] on select "Jan Feb Mar Apr May Jun [DATE] Aug Sep Oct Nov Dec" at bounding box center [154, 164] width 63 height 16
click at [123, 156] on select "Jan Feb Mar Apr May Jun [DATE] Aug Sep Oct Nov Dec" at bounding box center [154, 164] width 63 height 16
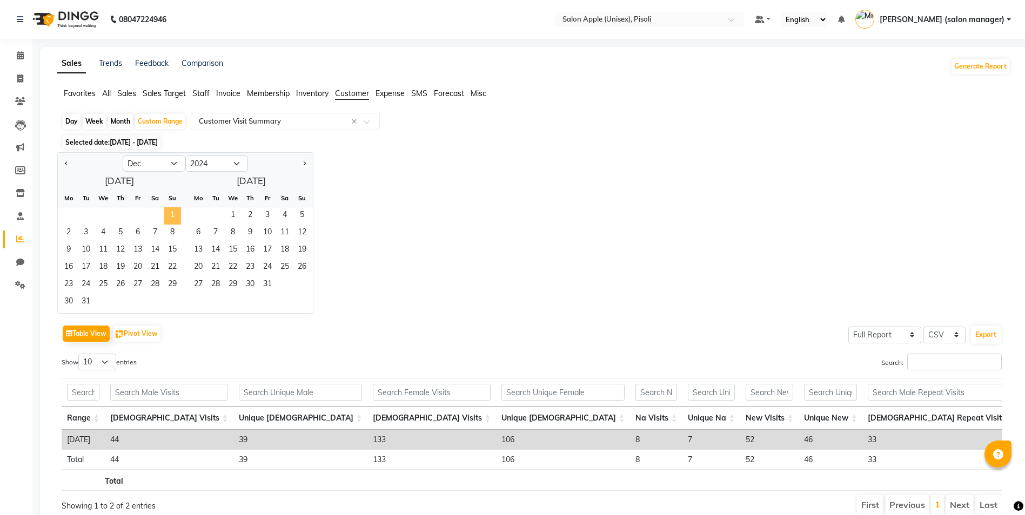
click at [175, 215] on span "1" at bounding box center [172, 215] width 17 height 17
click at [86, 301] on span "31" at bounding box center [85, 302] width 17 height 17
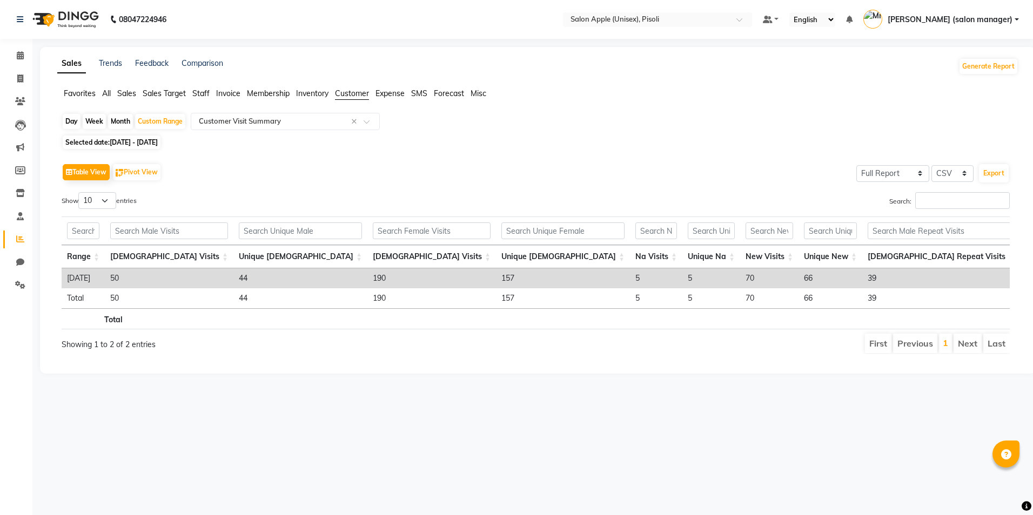
click at [158, 144] on span "[DATE] - [DATE]" at bounding box center [134, 142] width 48 height 8
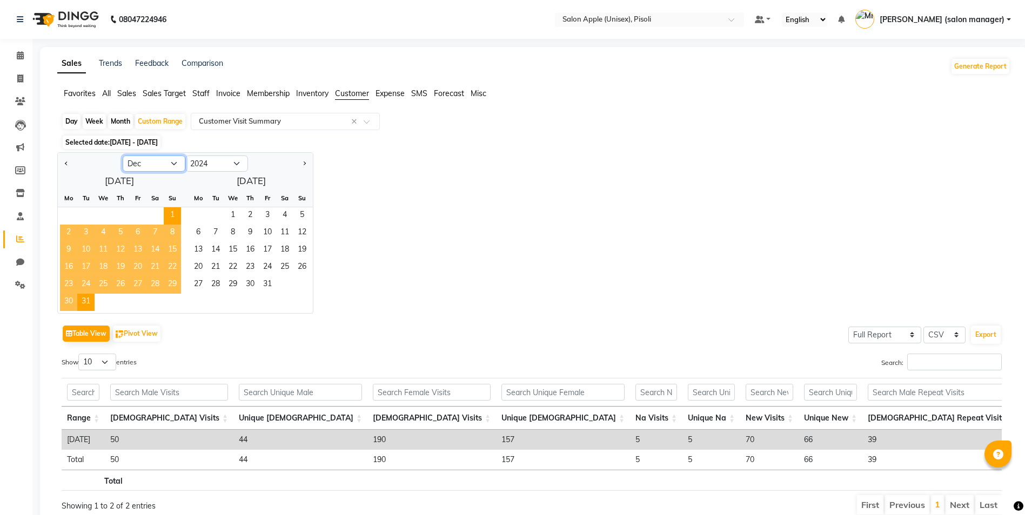
click at [162, 160] on select "Jan Feb Mar Apr May Jun [DATE] Aug Sep Oct Nov Dec" at bounding box center [154, 164] width 63 height 16
click at [123, 156] on select "Jan Feb Mar Apr May Jun [DATE] Aug Sep Oct Nov Dec" at bounding box center [154, 164] width 63 height 16
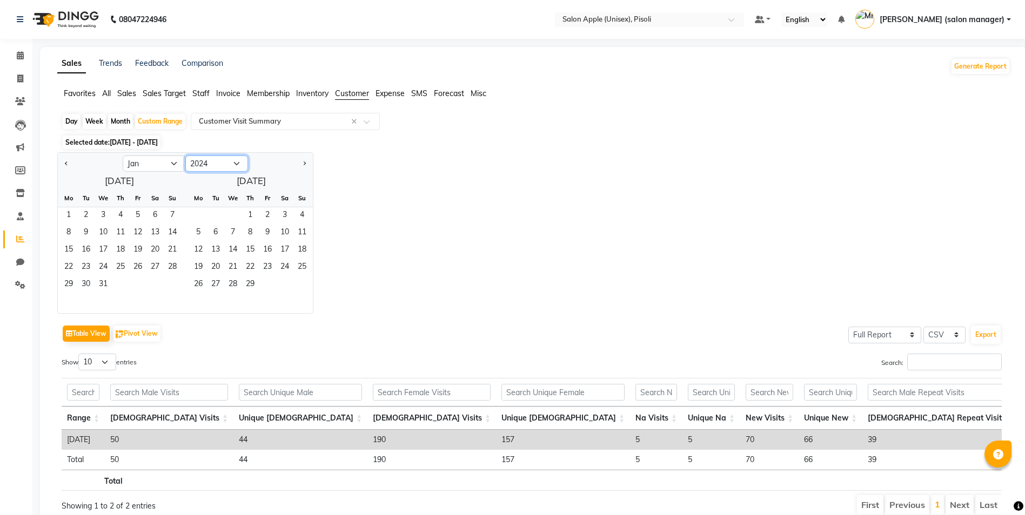
click at [216, 164] on select "2014 2015 2016 2017 2018 2019 2020 2021 2022 2023 2024 2025 2026 2027 2028 2029…" at bounding box center [216, 164] width 63 height 16
click at [185, 156] on select "2014 2015 2016 2017 2018 2019 2020 2021 2022 2023 2024 2025 2026 2027 2028 2029…" at bounding box center [216, 164] width 63 height 16
click at [104, 214] on span "1" at bounding box center [103, 215] width 17 height 17
click at [138, 285] on span "31" at bounding box center [137, 285] width 17 height 17
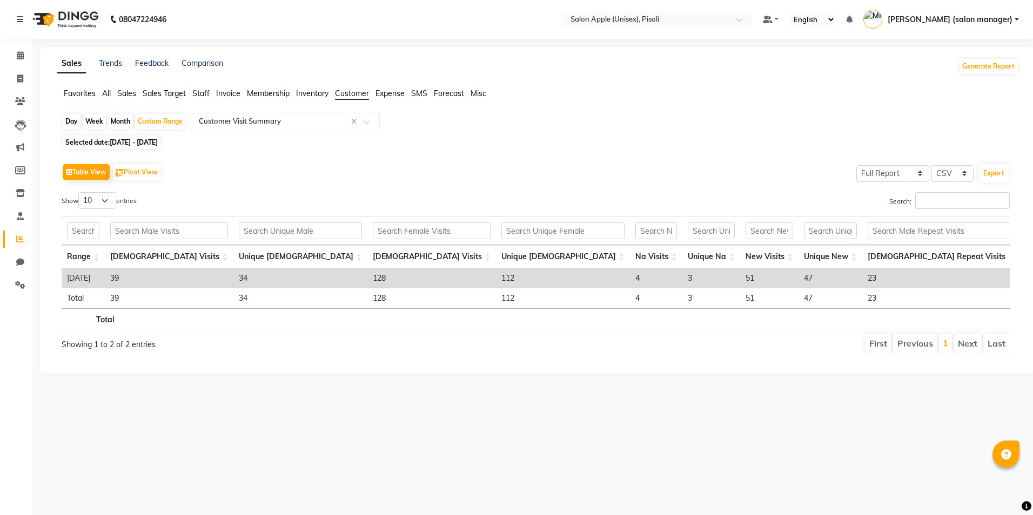
click at [157, 139] on span "[DATE] - [DATE]" at bounding box center [134, 142] width 48 height 8
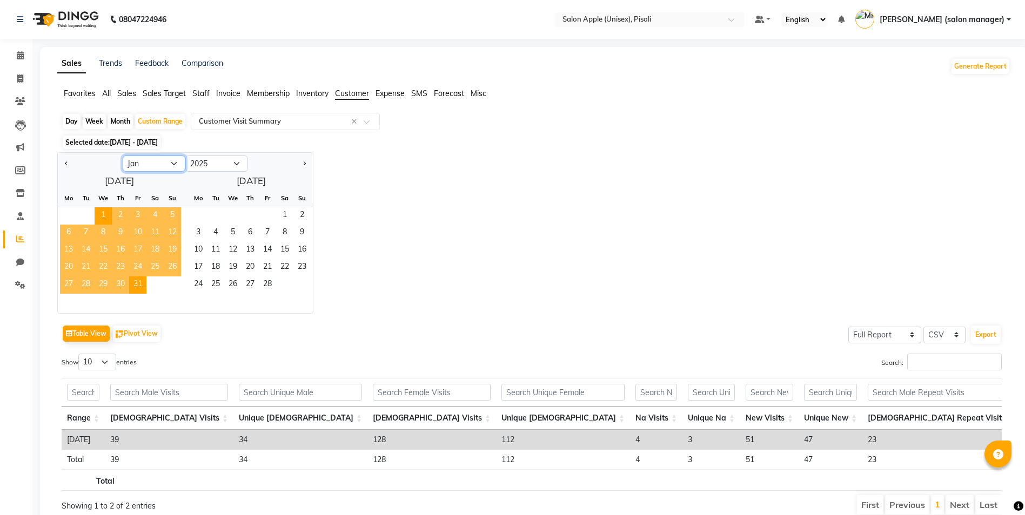
click at [164, 158] on select "Jan Feb Mar Apr May Jun [DATE] Aug Sep Oct Nov Dec" at bounding box center [154, 164] width 63 height 16
click at [123, 156] on select "Jan Feb Mar Apr May Jun [DATE] Aug Sep Oct Nov Dec" at bounding box center [154, 164] width 63 height 16
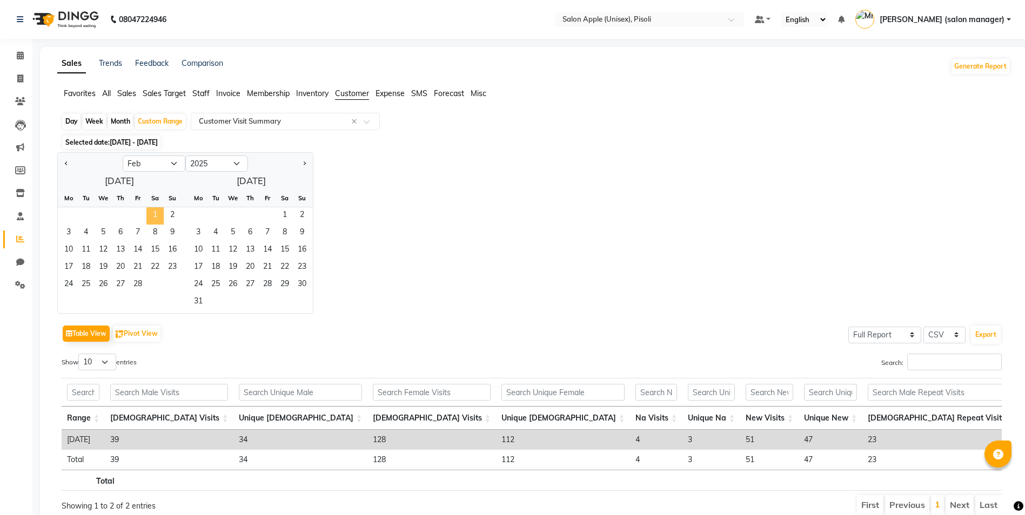
click at [156, 215] on span "1" at bounding box center [154, 215] width 17 height 17
click at [140, 285] on span "28" at bounding box center [137, 285] width 17 height 17
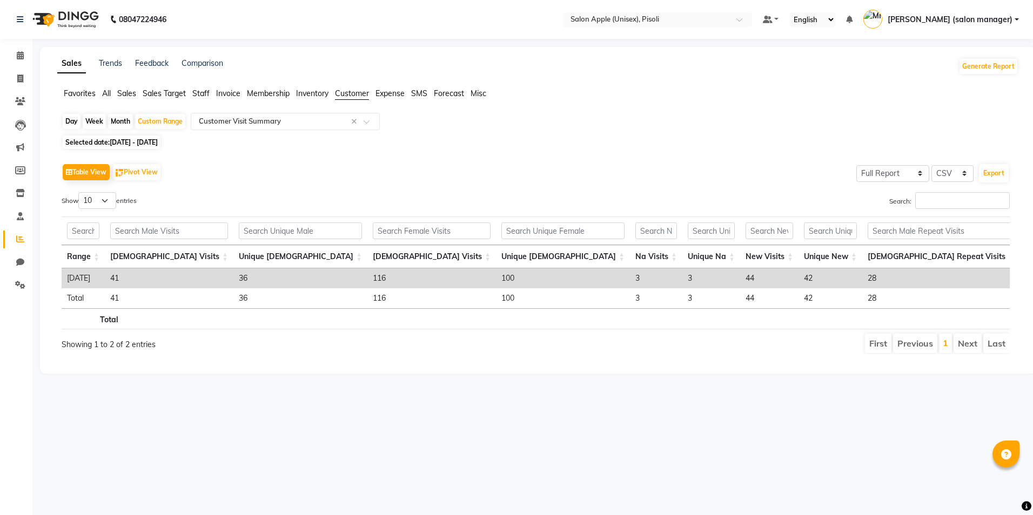
click at [153, 141] on span "[DATE] - [DATE]" at bounding box center [134, 142] width 48 height 8
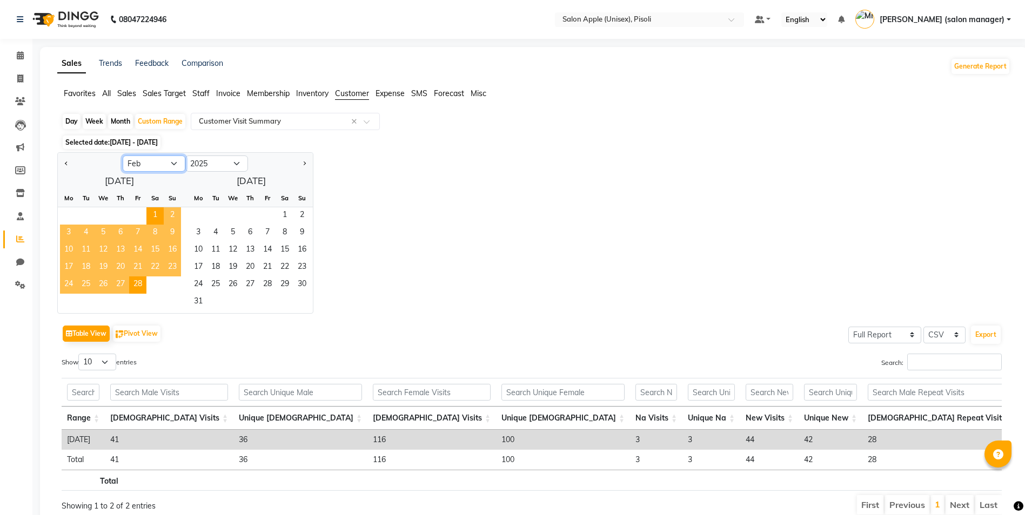
click at [146, 167] on select "Jan Feb Mar Apr May Jun [DATE] Aug Sep Oct Nov Dec" at bounding box center [154, 164] width 63 height 16
click at [123, 156] on select "Jan Feb Mar Apr May Jun [DATE] Aug Sep Oct Nov Dec" at bounding box center [154, 164] width 63 height 16
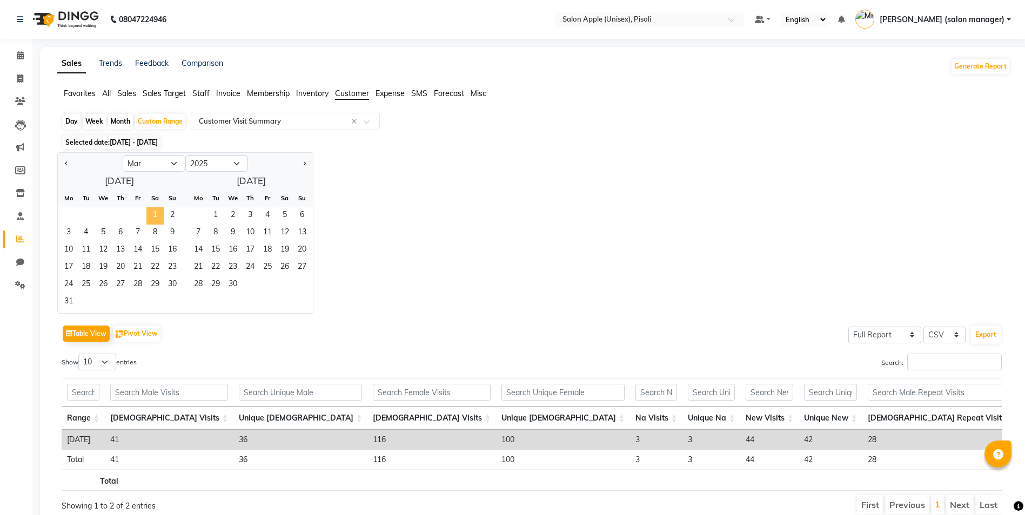
click at [154, 215] on span "1" at bounding box center [154, 215] width 17 height 17
click at [70, 299] on span "31" at bounding box center [68, 302] width 17 height 17
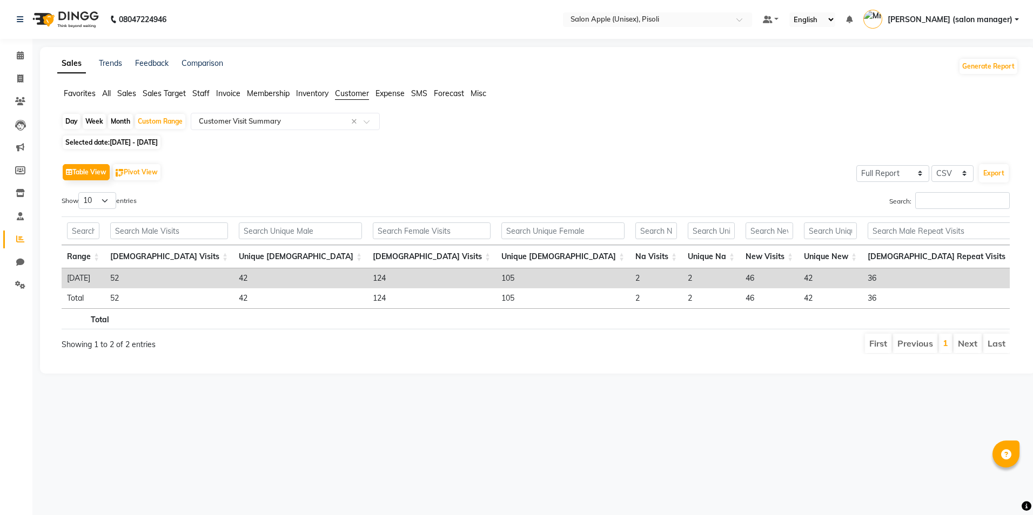
click at [148, 145] on span "[DATE] - [DATE]" at bounding box center [134, 142] width 48 height 8
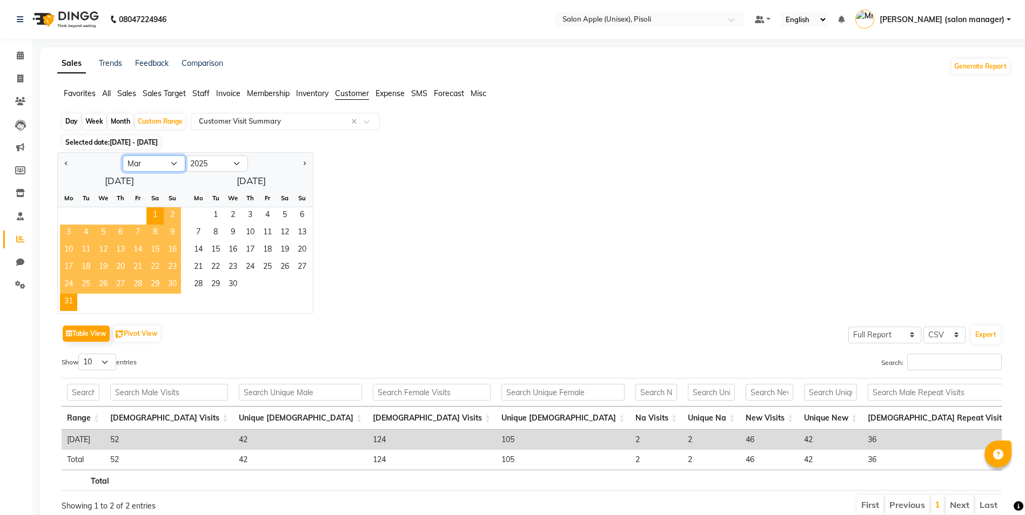
click at [163, 163] on select "Jan Feb Mar Apr May Jun [DATE] Aug Sep Oct Nov Dec" at bounding box center [154, 164] width 63 height 16
click at [123, 156] on select "Jan Feb Mar Apr May Jun [DATE] Aug Sep Oct Nov Dec" at bounding box center [154, 164] width 63 height 16
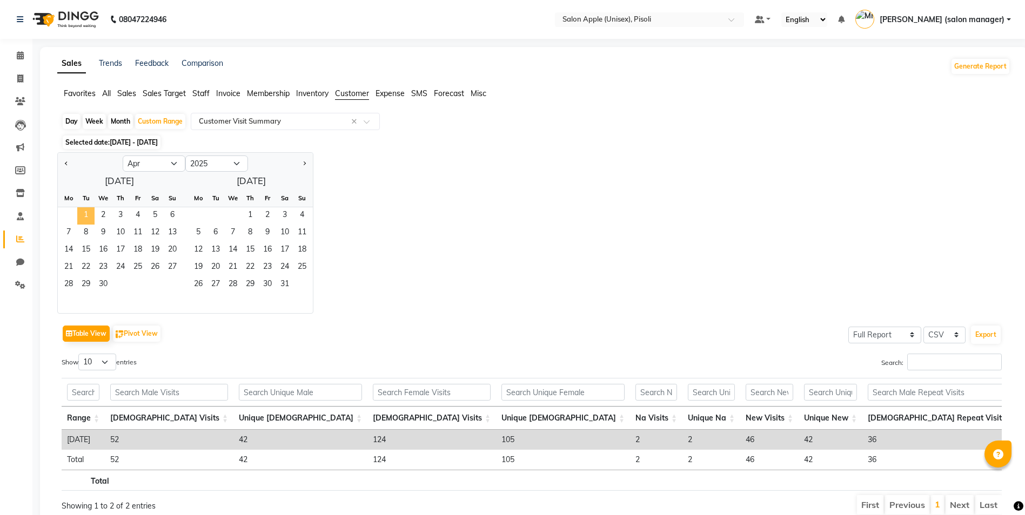
click at [88, 213] on span "1" at bounding box center [85, 215] width 17 height 17
click at [110, 283] on span "30" at bounding box center [103, 285] width 17 height 17
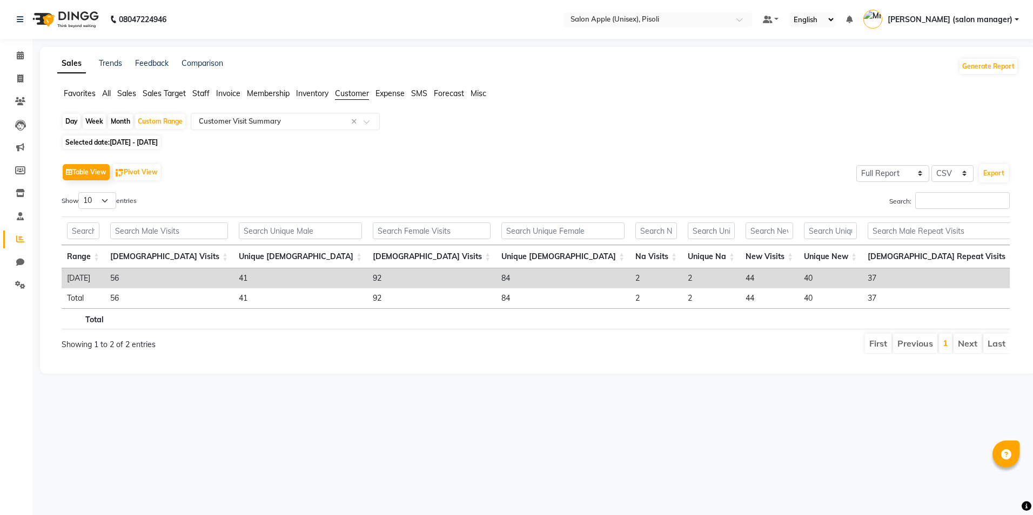
click at [142, 138] on span "[DATE] - [DATE]" at bounding box center [134, 142] width 48 height 8
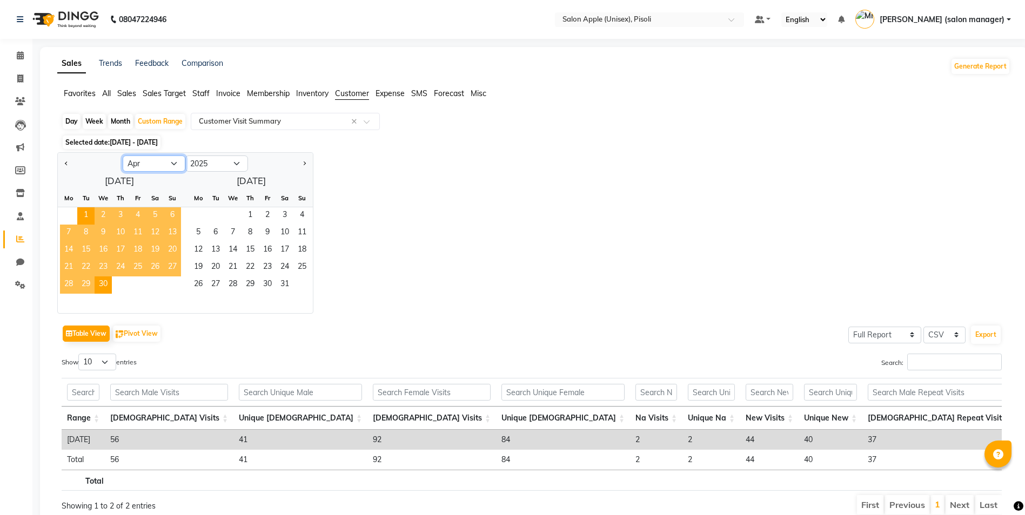
click at [143, 160] on select "Jan Feb Mar Apr May Jun [DATE] Aug Sep Oct Nov Dec" at bounding box center [154, 164] width 63 height 16
click at [123, 156] on select "Jan Feb Mar Apr May Jun [DATE] Aug Sep Oct Nov Dec" at bounding box center [154, 164] width 63 height 16
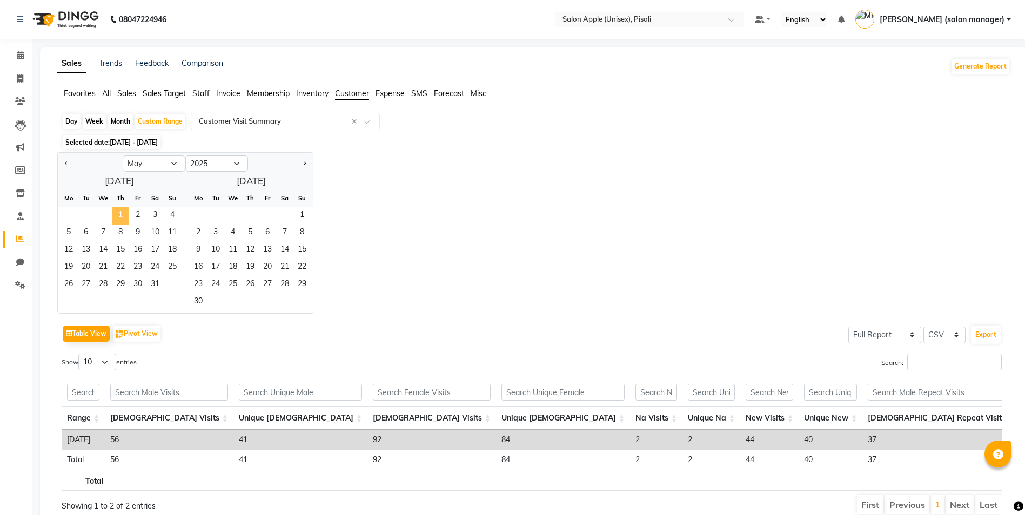
click at [123, 215] on span "1" at bounding box center [120, 215] width 17 height 17
click at [155, 284] on span "31" at bounding box center [154, 285] width 17 height 17
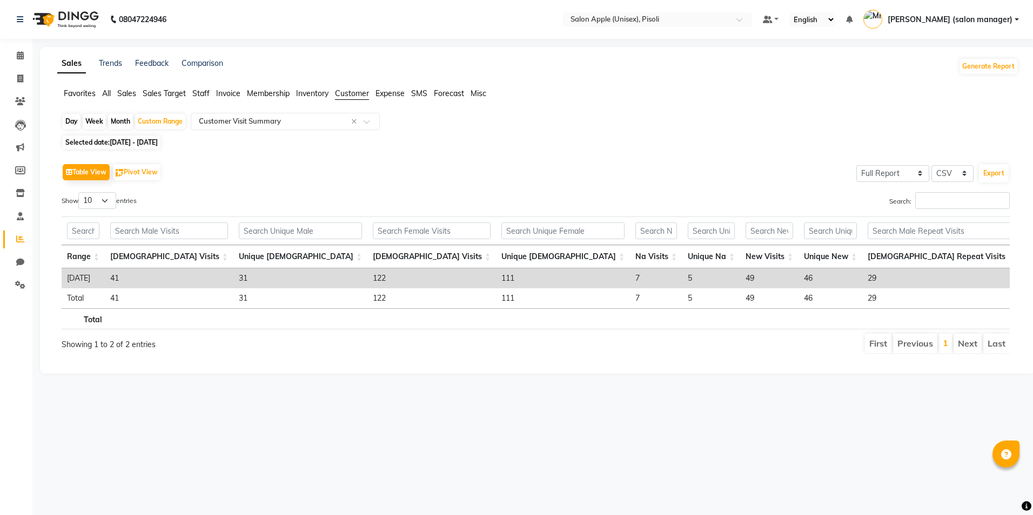
click at [147, 140] on span "[DATE] - [DATE]" at bounding box center [134, 142] width 48 height 8
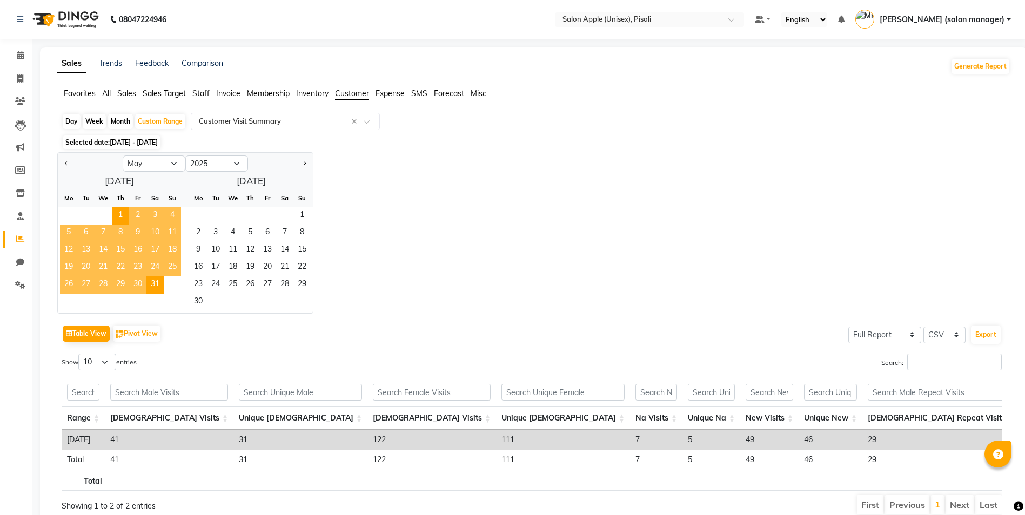
drag, startPoint x: 165, startPoint y: 153, endPoint x: 163, endPoint y: 160, distance: 7.2
click at [164, 159] on div "Jan Feb Mar Apr May Jun [DATE] Aug Sep Oct Nov [DATE] 2016 2017 2018 2019 2020 …" at bounding box center [185, 162] width 255 height 19
click at [160, 164] on select "Jan Feb Mar Apr May Jun [DATE] Aug Sep Oct Nov Dec" at bounding box center [154, 164] width 63 height 16
click at [123, 156] on select "Jan Feb Mar Apr May Jun [DATE] Aug Sep Oct Nov Dec" at bounding box center [154, 164] width 63 height 16
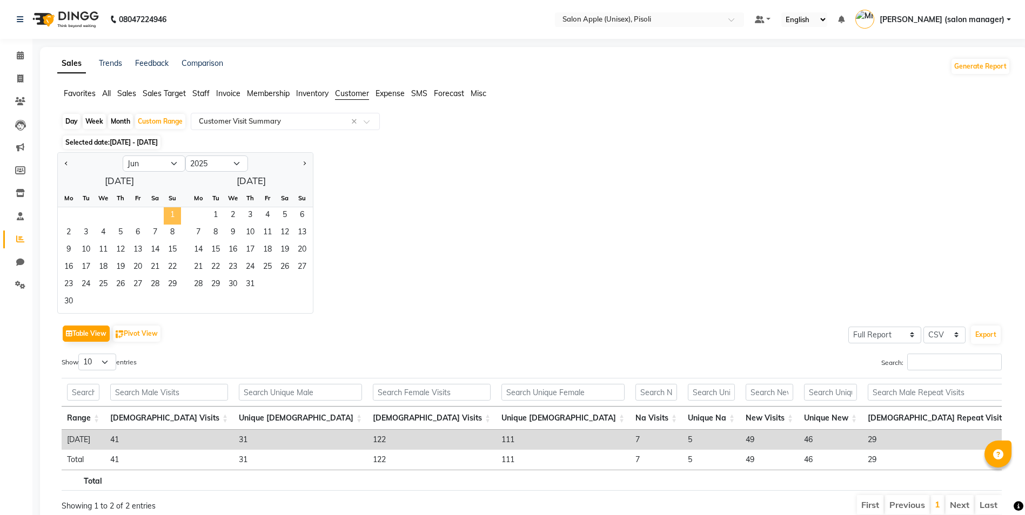
click at [177, 214] on span "1" at bounding box center [172, 215] width 17 height 17
click at [68, 300] on span "30" at bounding box center [68, 302] width 17 height 17
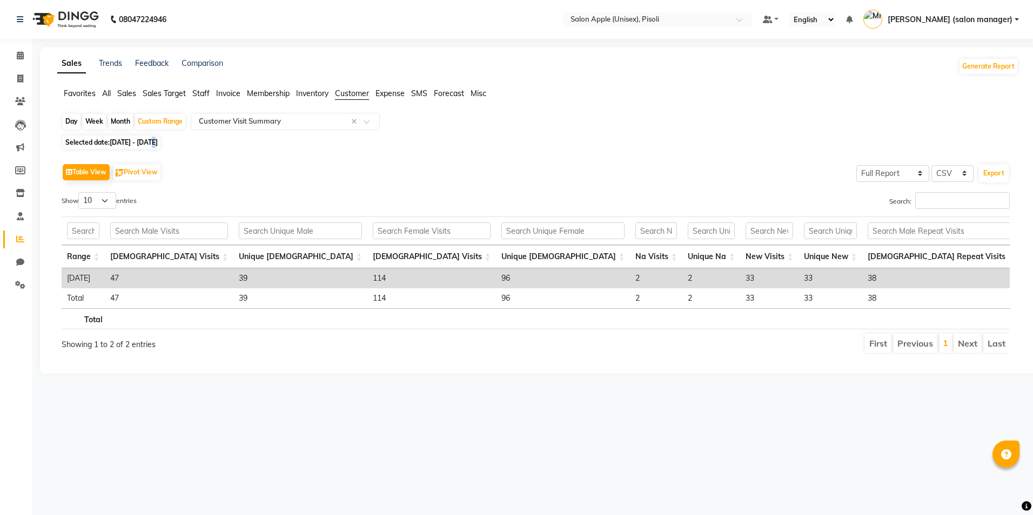
click at [157, 139] on span "[DATE] - [DATE]" at bounding box center [134, 142] width 48 height 8
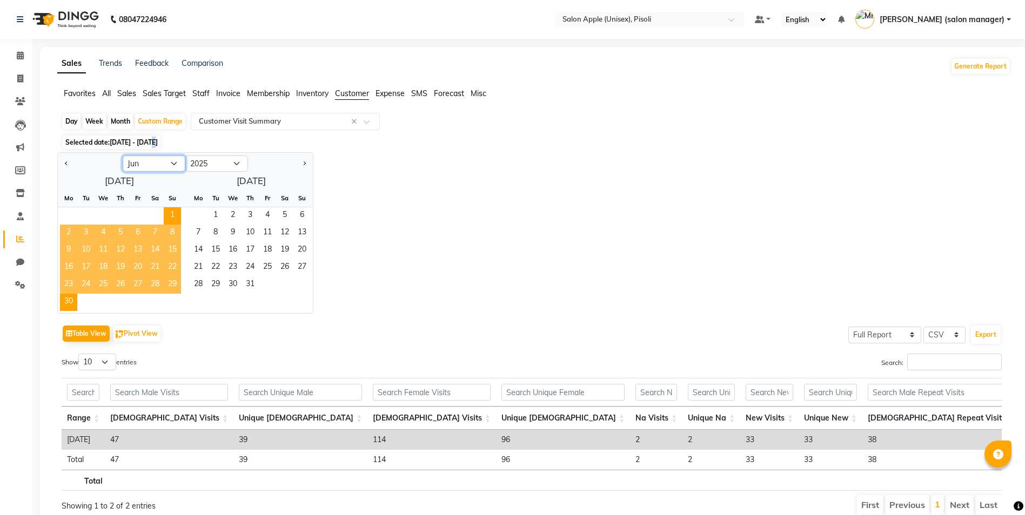
click at [163, 164] on select "Jan Feb Mar Apr May Jun [DATE] Aug Sep Oct Nov Dec" at bounding box center [154, 164] width 63 height 16
click at [123, 156] on select "Jan Feb Mar Apr May Jun [DATE] Aug Sep Oct Nov Dec" at bounding box center [154, 164] width 63 height 16
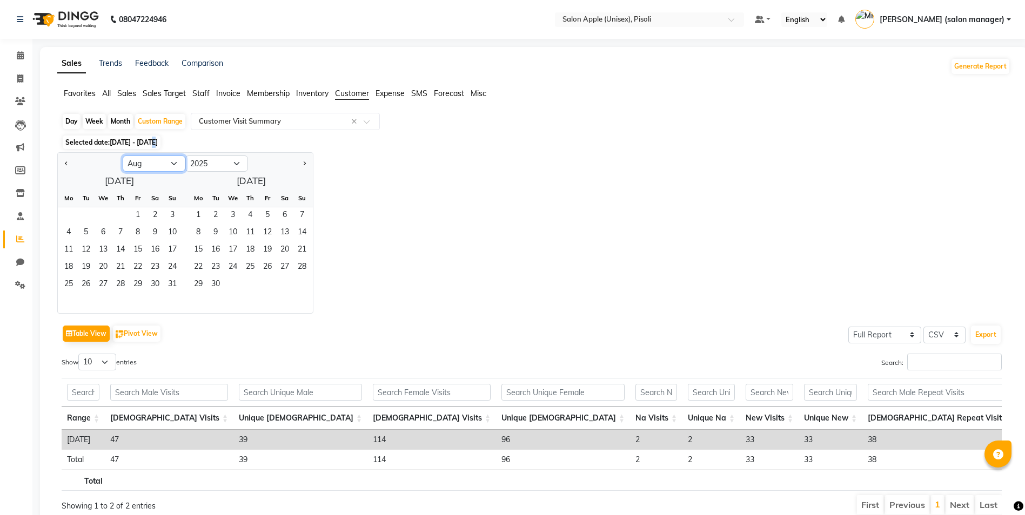
click at [157, 163] on select "Jan Feb Mar Apr May Jun [DATE] Aug Sep Oct Nov Dec" at bounding box center [154, 164] width 63 height 16
click at [123, 156] on select "Jan Feb Mar Apr May Jun [DATE] Aug Sep Oct Nov Dec" at bounding box center [154, 164] width 63 height 16
click at [83, 215] on span "1" at bounding box center [85, 215] width 17 height 17
click at [123, 289] on span "31" at bounding box center [120, 285] width 17 height 17
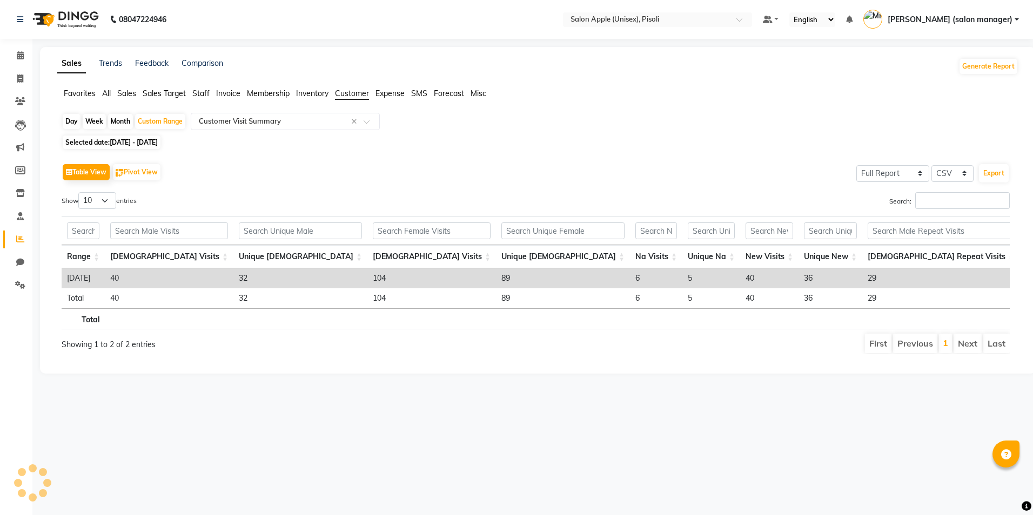
click at [140, 142] on span "[DATE] - [DATE]" at bounding box center [134, 142] width 48 height 8
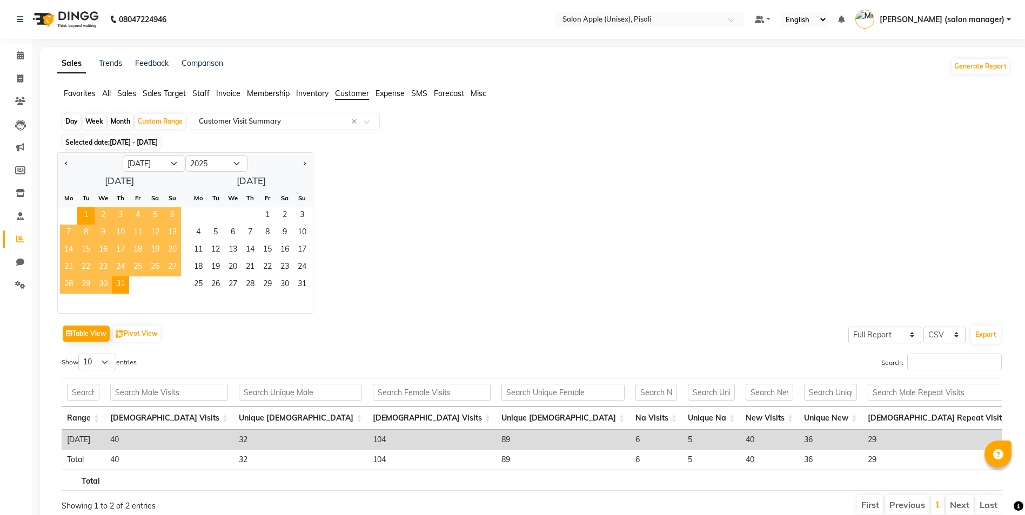
click at [151, 154] on div "Jan Feb Mar Apr May Jun [DATE] Aug Sep Oct Nov [DATE] 2016 2017 2018 2019 2020 …" at bounding box center [185, 162] width 255 height 19
click at [150, 162] on select "Jan Feb Mar Apr May Jun [DATE] Aug Sep Oct Nov Dec" at bounding box center [154, 164] width 63 height 16
click at [123, 156] on select "Jan Feb Mar Apr May Jun [DATE] Aug Sep Oct Nov Dec" at bounding box center [154, 164] width 63 height 16
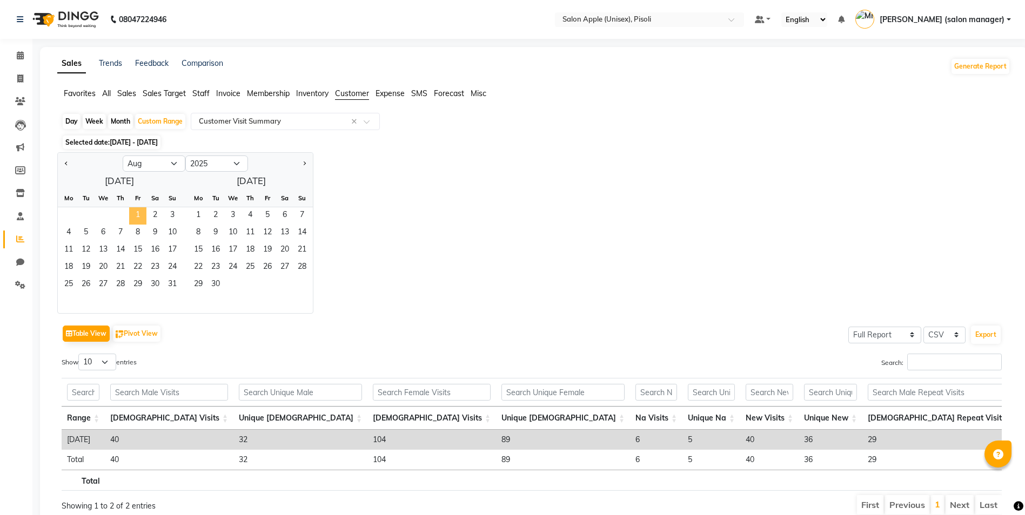
click at [135, 210] on span "1" at bounding box center [137, 215] width 17 height 17
click at [172, 285] on span "31" at bounding box center [172, 285] width 17 height 17
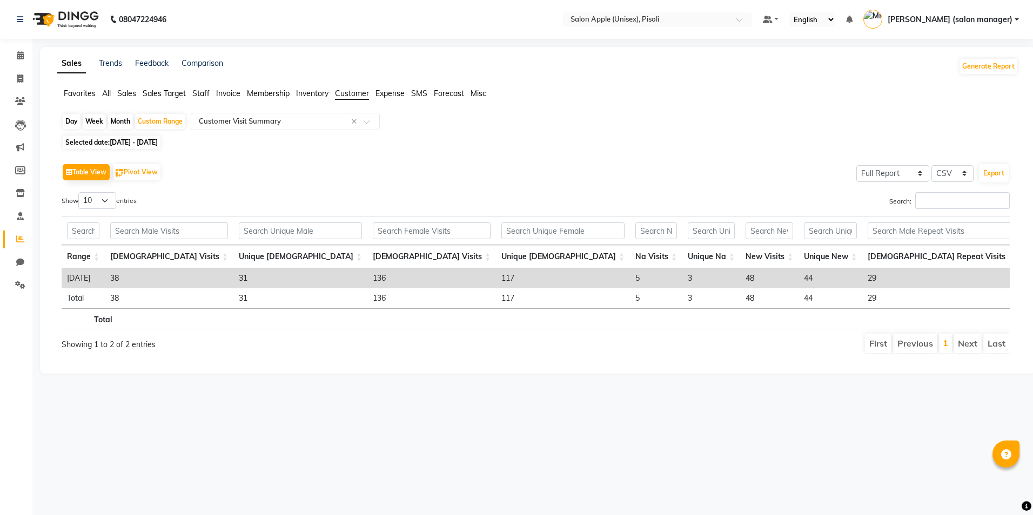
click at [157, 142] on span "[DATE] - [DATE]" at bounding box center [134, 142] width 48 height 8
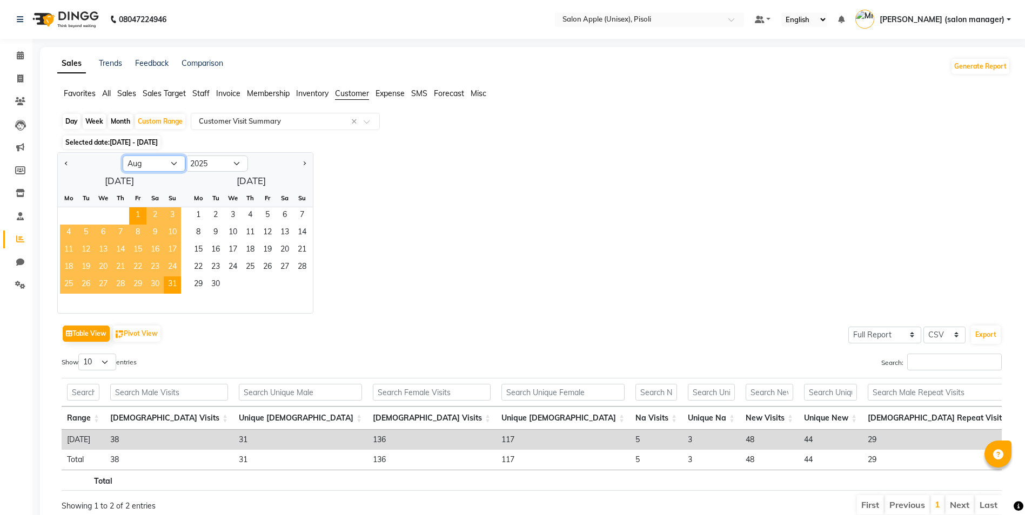
click at [154, 157] on select "Jan Feb Mar Apr May Jun [DATE] Aug Sep Oct Nov Dec" at bounding box center [154, 164] width 63 height 16
click at [123, 156] on select "Jan Feb Mar Apr May Jun [DATE] Aug Sep Oct Nov Dec" at bounding box center [154, 164] width 63 height 16
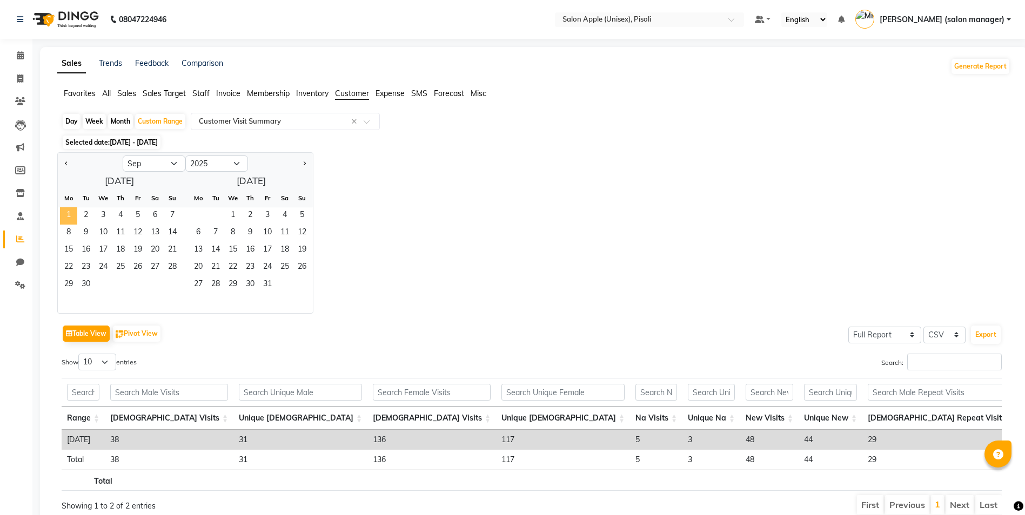
click at [72, 212] on span "1" at bounding box center [68, 215] width 17 height 17
click at [92, 280] on span "30" at bounding box center [85, 285] width 17 height 17
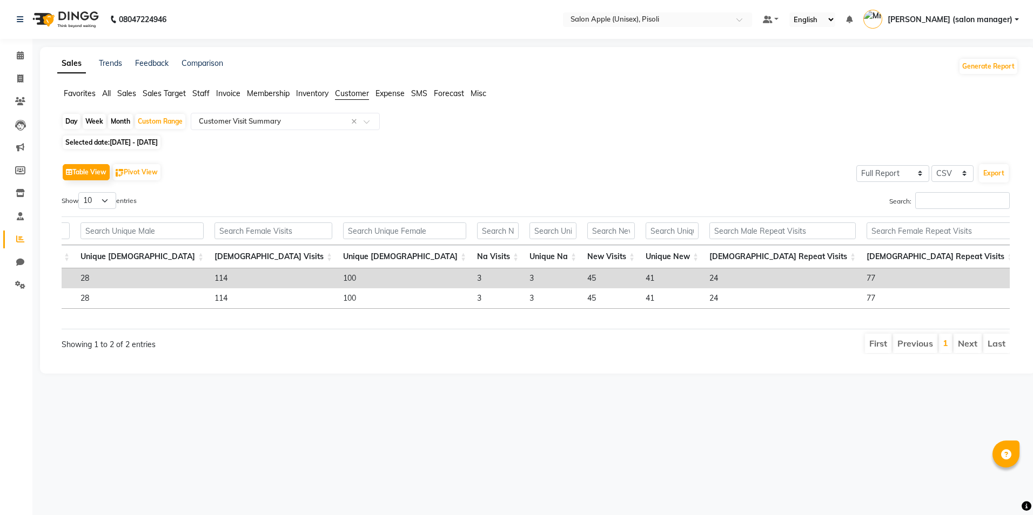
scroll to position [0, 164]
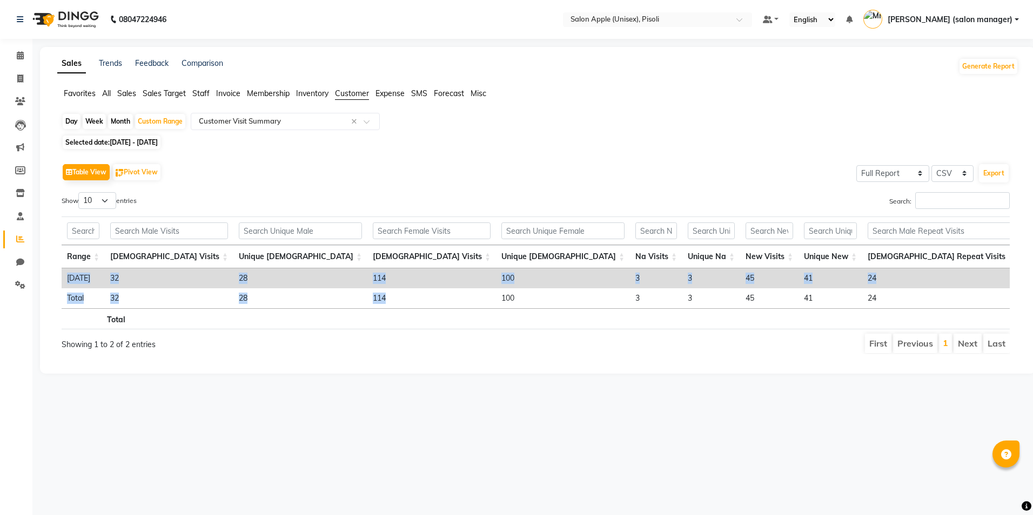
drag, startPoint x: 319, startPoint y: 308, endPoint x: 402, endPoint y: 315, distance: 83.0
click at [402, 309] on div "Range [DEMOGRAPHIC_DATA] Visits Unique [DEMOGRAPHIC_DATA] [DEMOGRAPHIC_DATA] Vi…" at bounding box center [536, 289] width 948 height 40
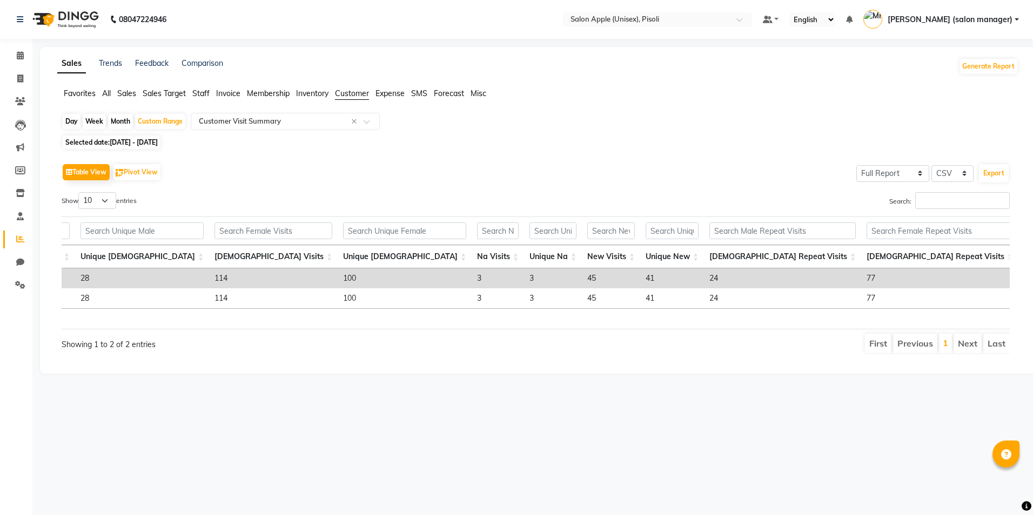
drag, startPoint x: 521, startPoint y: 377, endPoint x: 521, endPoint y: 365, distance: 11.9
click at [521, 363] on div "Table View Pivot View Select Full Report Filtered Report Select CSV PDF Export …" at bounding box center [536, 257] width 966 height 211
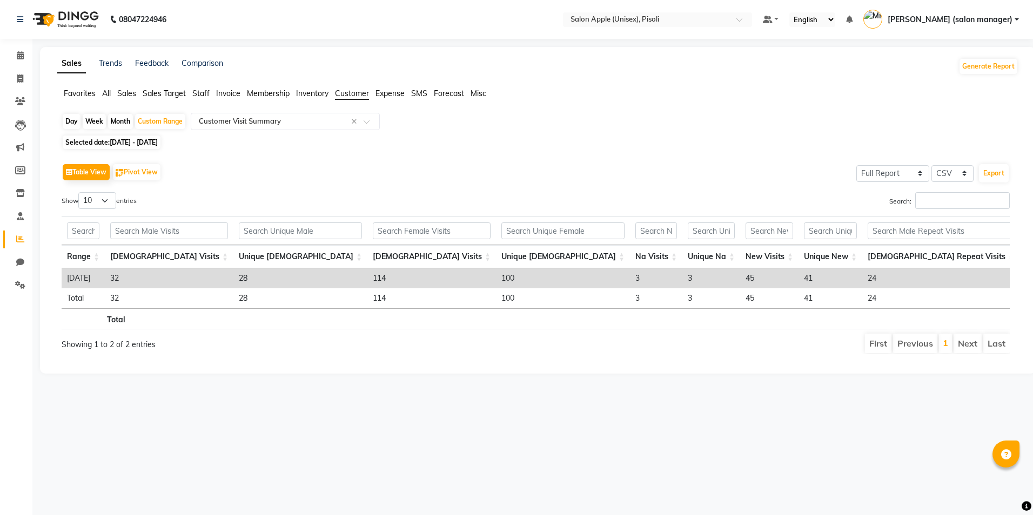
drag, startPoint x: 433, startPoint y: 240, endPoint x: 416, endPoint y: 249, distance: 18.8
click at [417, 248] on thead "Range [DEMOGRAPHIC_DATA] Visits Unique [DEMOGRAPHIC_DATA] [DEMOGRAPHIC_DATA] Vi…" at bounding box center [805, 243] width 1487 height 52
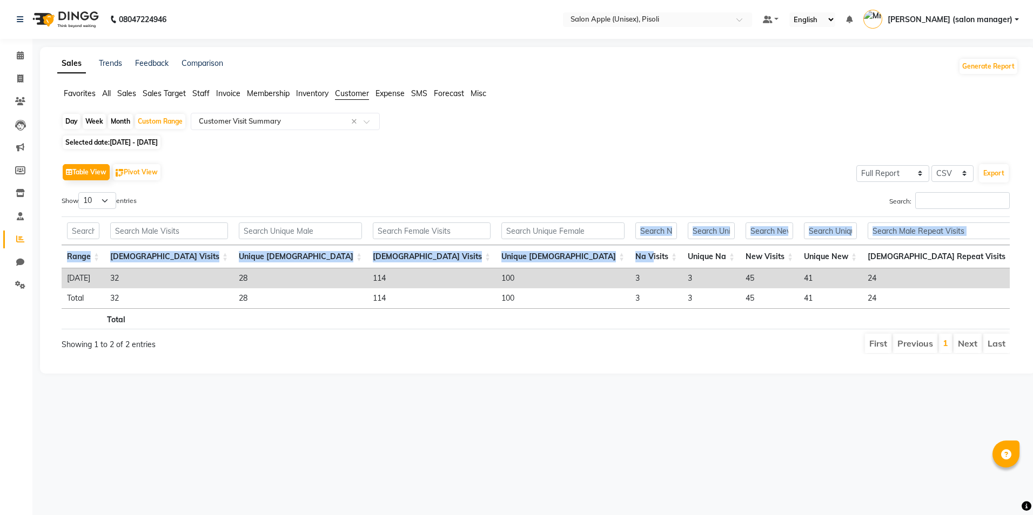
click at [630, 256] on th "Na Visits" at bounding box center [656, 256] width 52 height 23
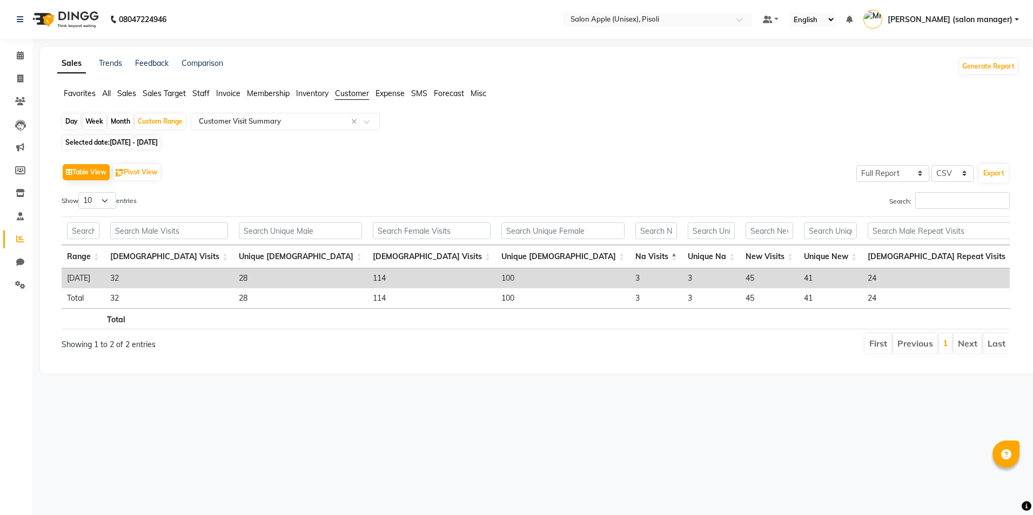
click at [630, 256] on th "Na Visits" at bounding box center [656, 256] width 52 height 23
click at [630, 254] on th "Na Visits" at bounding box center [656, 256] width 52 height 23
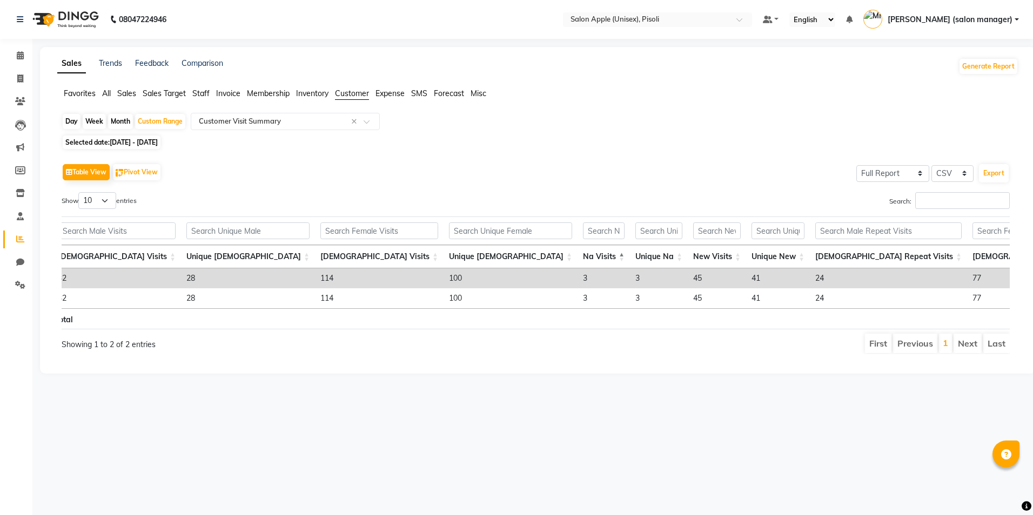
scroll to position [0, 29]
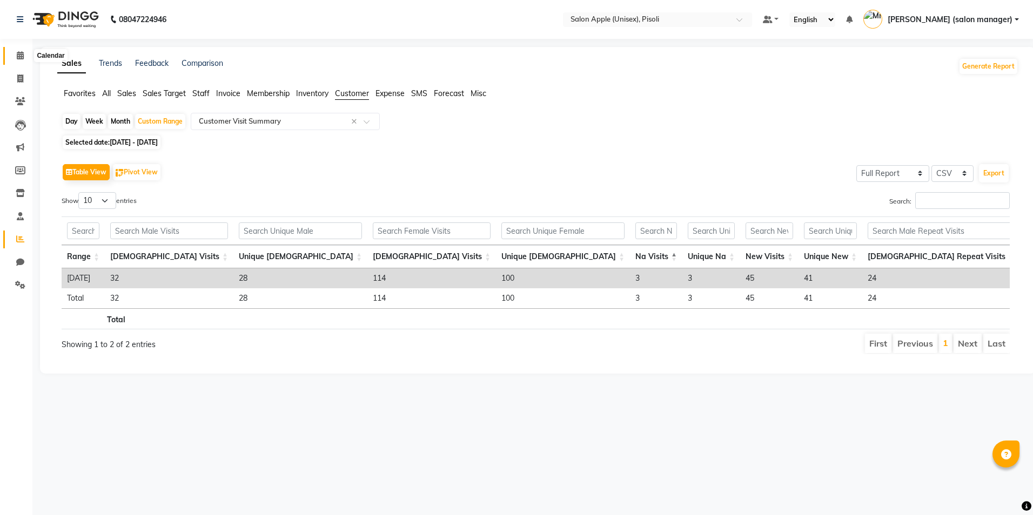
click at [23, 59] on icon at bounding box center [20, 55] width 7 height 8
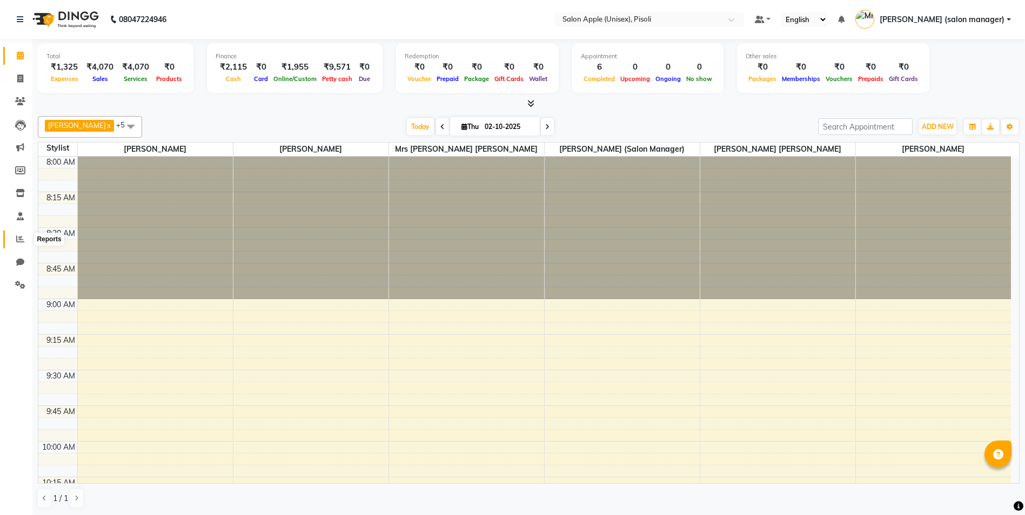
click at [16, 237] on icon at bounding box center [20, 239] width 8 height 8
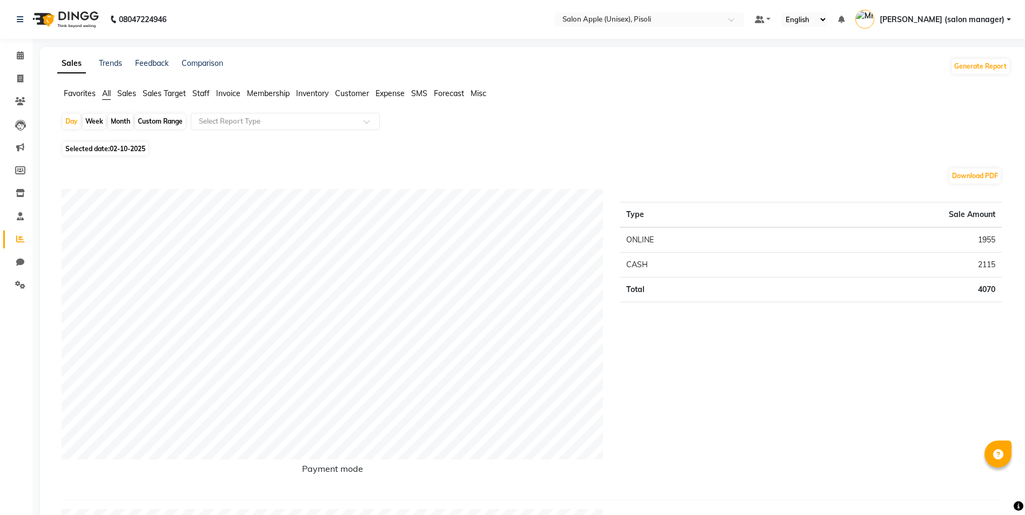
click at [424, 93] on span "SMS" at bounding box center [419, 94] width 16 height 10
click at [447, 94] on span "Forecast" at bounding box center [449, 94] width 30 height 10
click at [377, 95] on span "Expense" at bounding box center [390, 94] width 29 height 10
click at [363, 95] on span "Customer" at bounding box center [352, 94] width 34 height 10
click at [320, 93] on span "Inventory" at bounding box center [312, 94] width 32 height 10
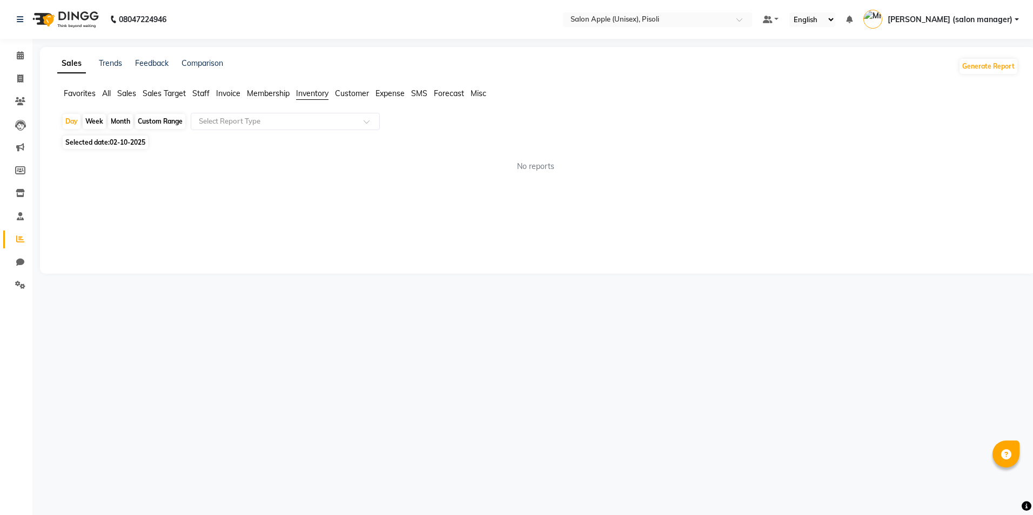
click at [131, 141] on span "02-10-2025" at bounding box center [128, 142] width 36 height 8
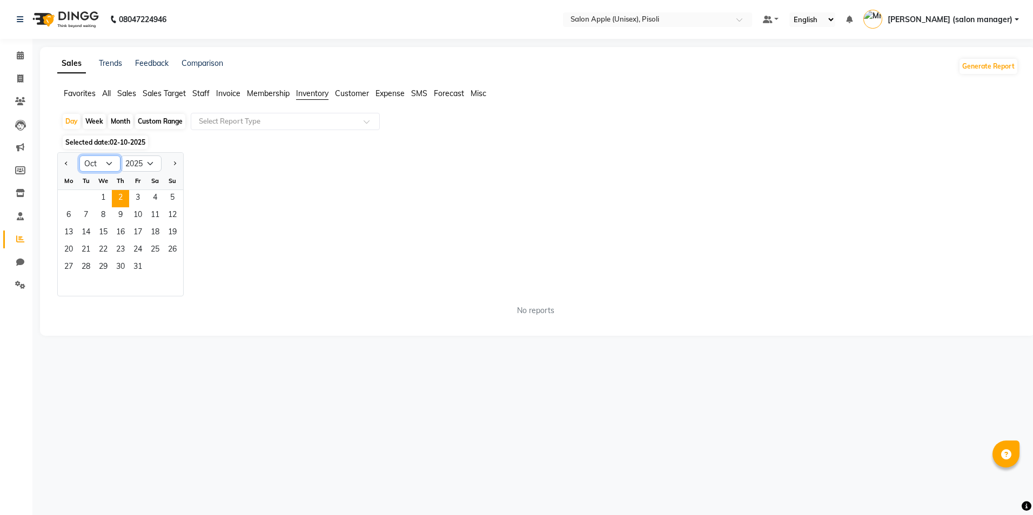
click at [109, 165] on select "Jan Feb Mar Apr May Jun [DATE] Aug Sep Oct Nov Dec" at bounding box center [99, 164] width 41 height 16
click at [79, 156] on select "Jan Feb Mar Apr May Jun [DATE] Aug Sep Oct Nov Dec" at bounding box center [99, 164] width 41 height 16
click at [70, 191] on span "1" at bounding box center [68, 198] width 17 height 17
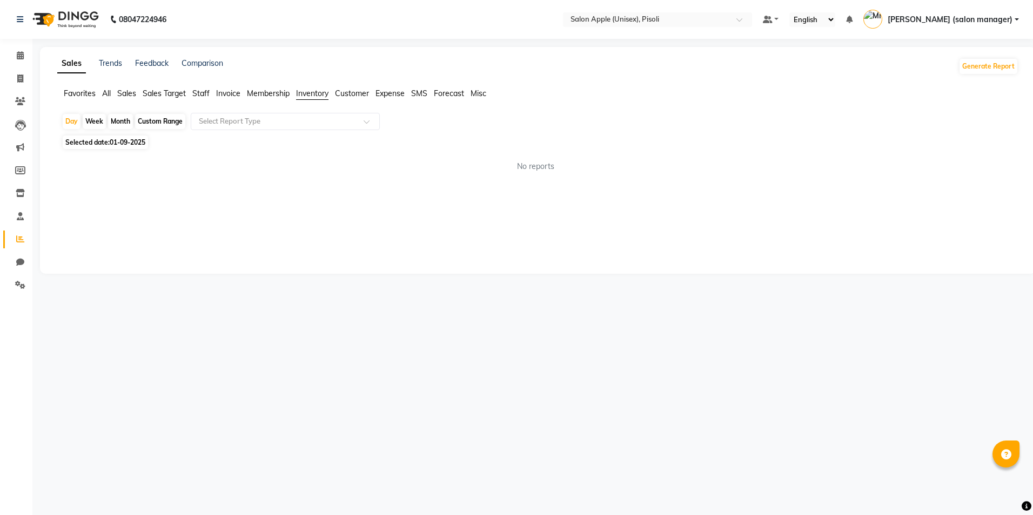
click at [128, 141] on span "01-09-2025" at bounding box center [128, 142] width 36 height 8
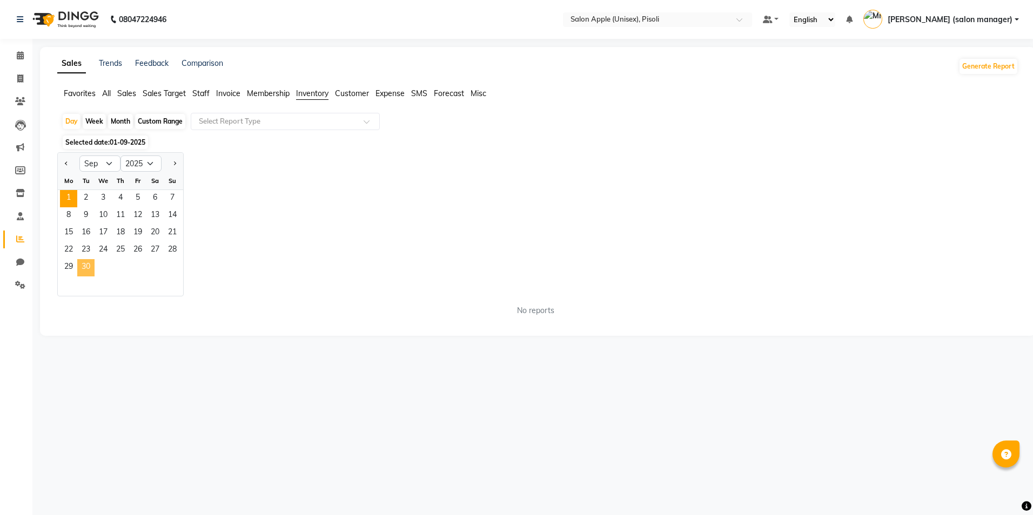
click at [89, 269] on span "30" at bounding box center [85, 267] width 17 height 17
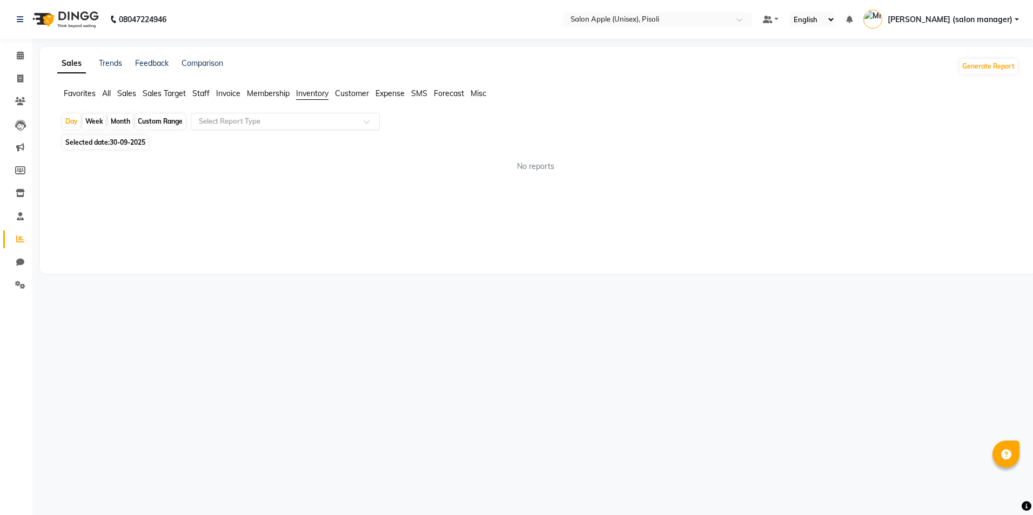
click at [246, 119] on input "text" at bounding box center [275, 121] width 156 height 11
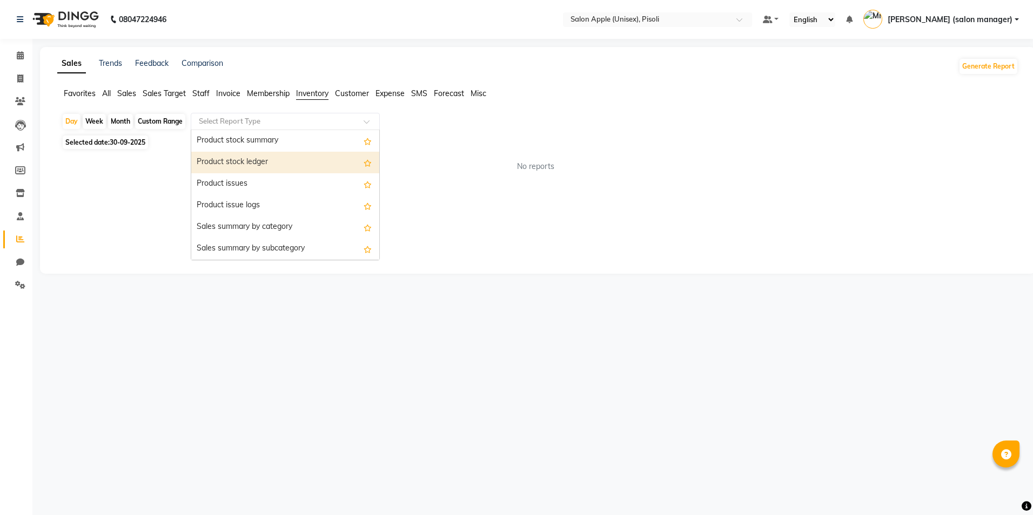
click at [250, 165] on div "Product stock ledger" at bounding box center [285, 163] width 188 height 22
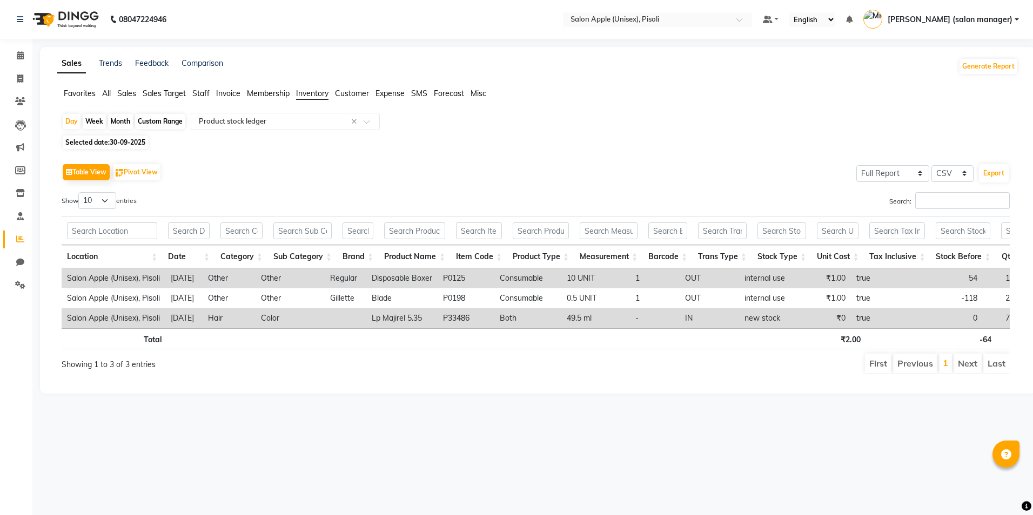
click at [279, 92] on span "Membership" at bounding box center [268, 94] width 43 height 10
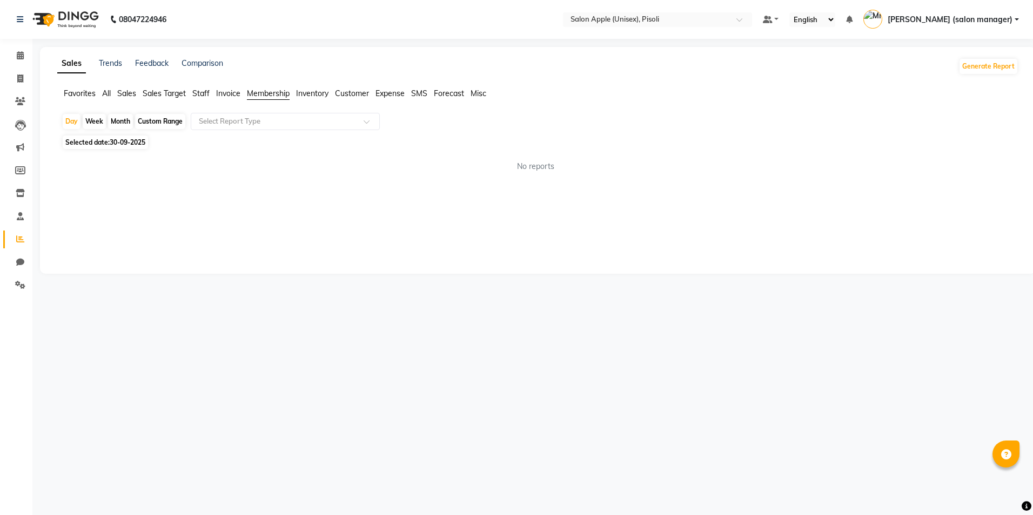
click at [126, 140] on span "30-09-2025" at bounding box center [128, 142] width 36 height 8
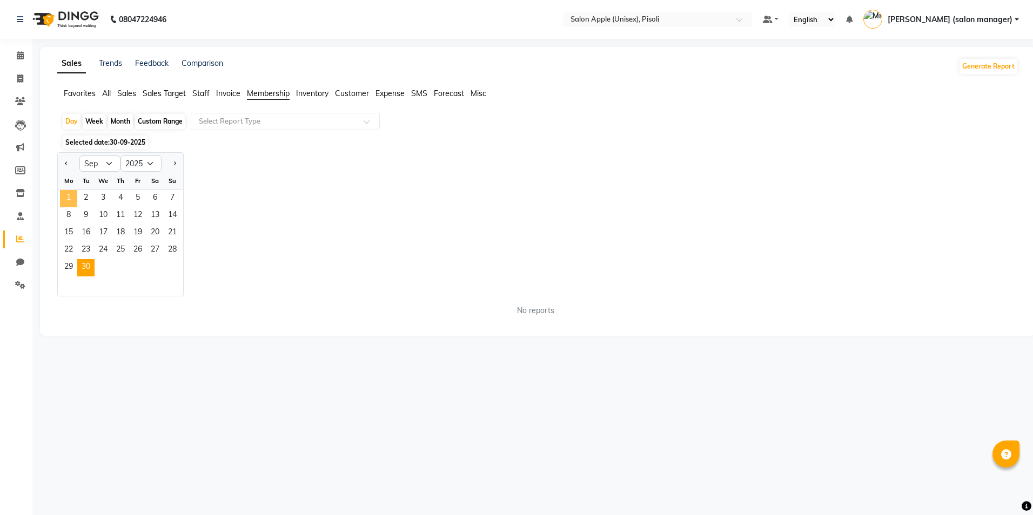
click at [68, 196] on span "1" at bounding box center [68, 198] width 17 height 17
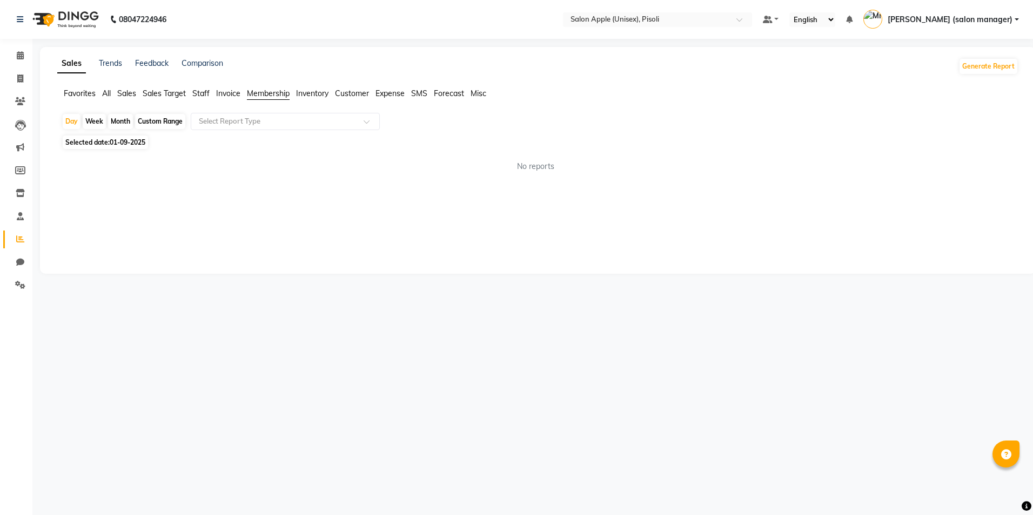
click at [116, 140] on span "01-09-2025" at bounding box center [128, 142] width 36 height 8
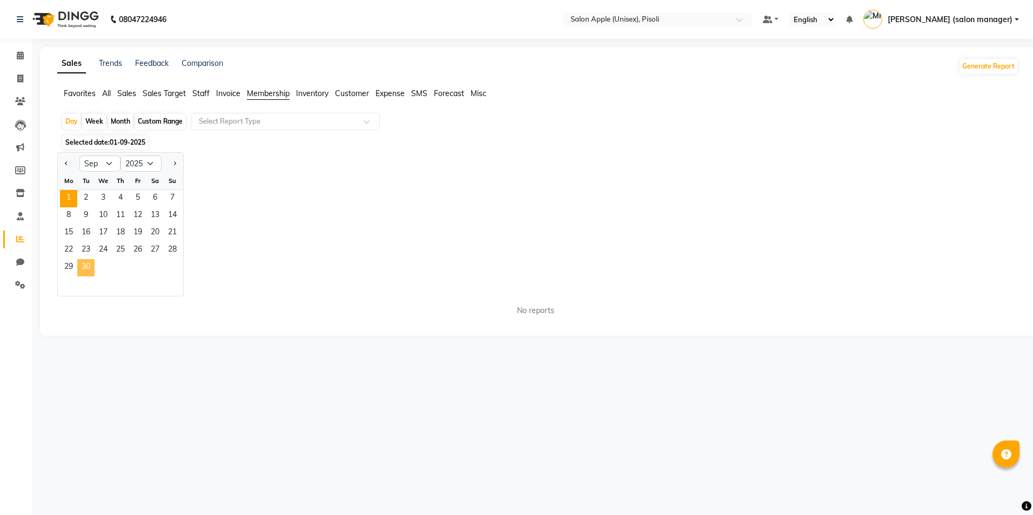
click at [91, 264] on span "30" at bounding box center [85, 267] width 17 height 17
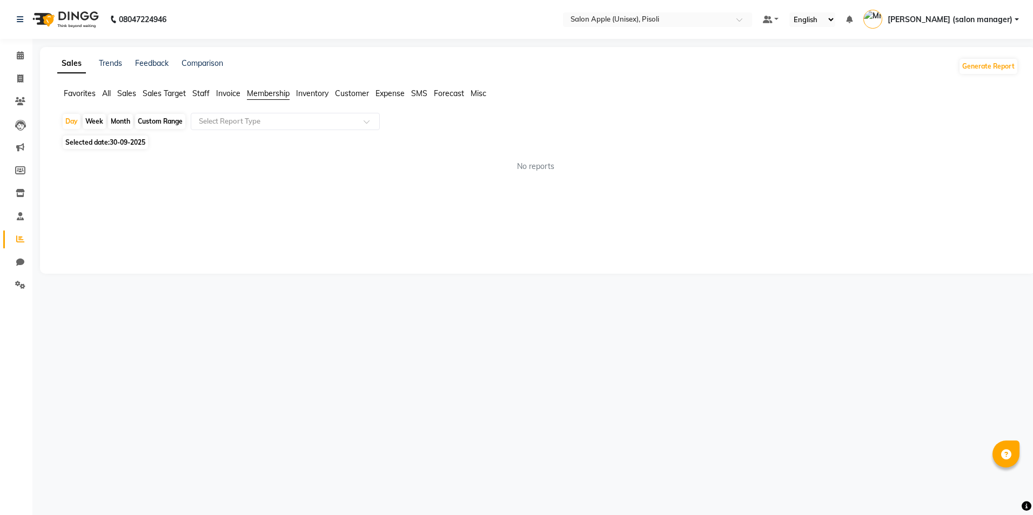
click at [172, 118] on div "Custom Range" at bounding box center [160, 121] width 50 height 15
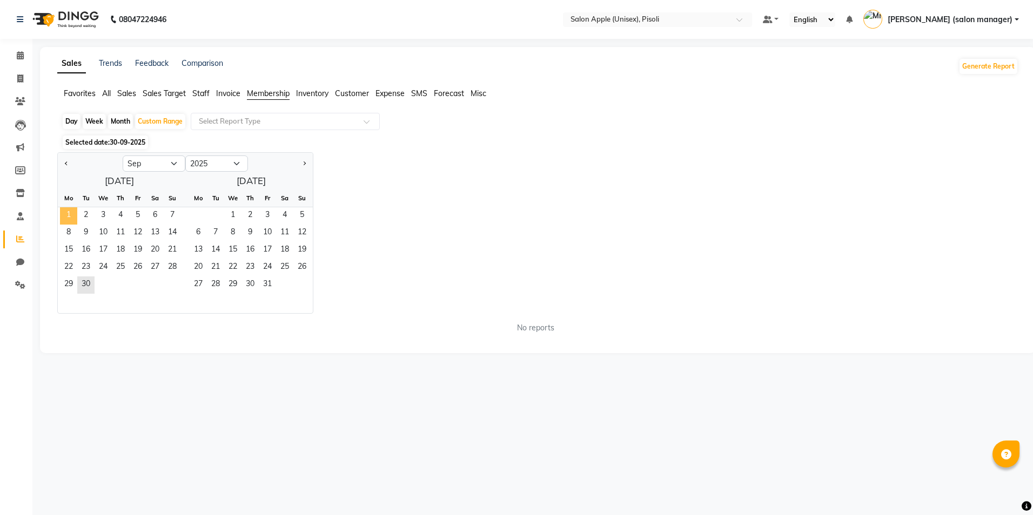
click at [68, 213] on span "1" at bounding box center [68, 215] width 17 height 17
click at [90, 290] on span "30" at bounding box center [85, 285] width 17 height 17
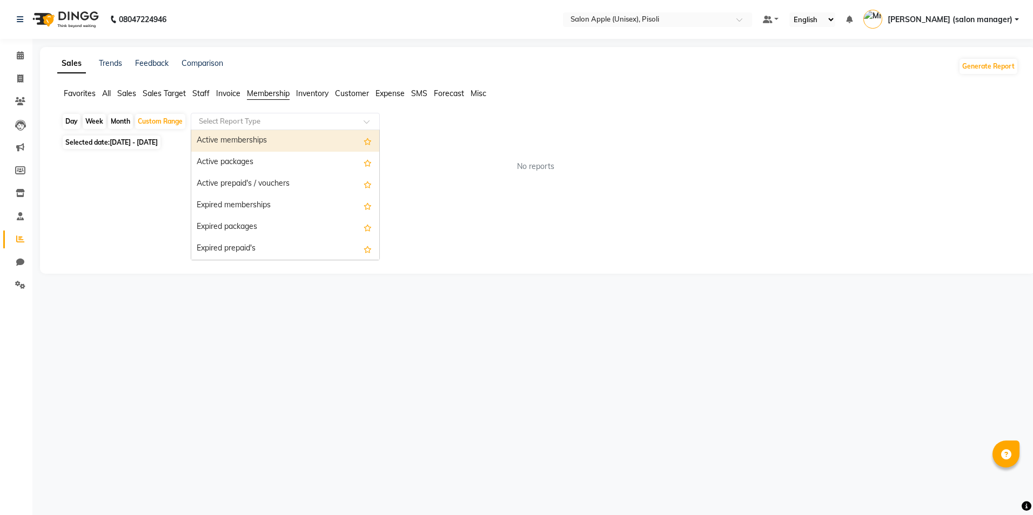
click at [258, 118] on input "text" at bounding box center [275, 121] width 156 height 11
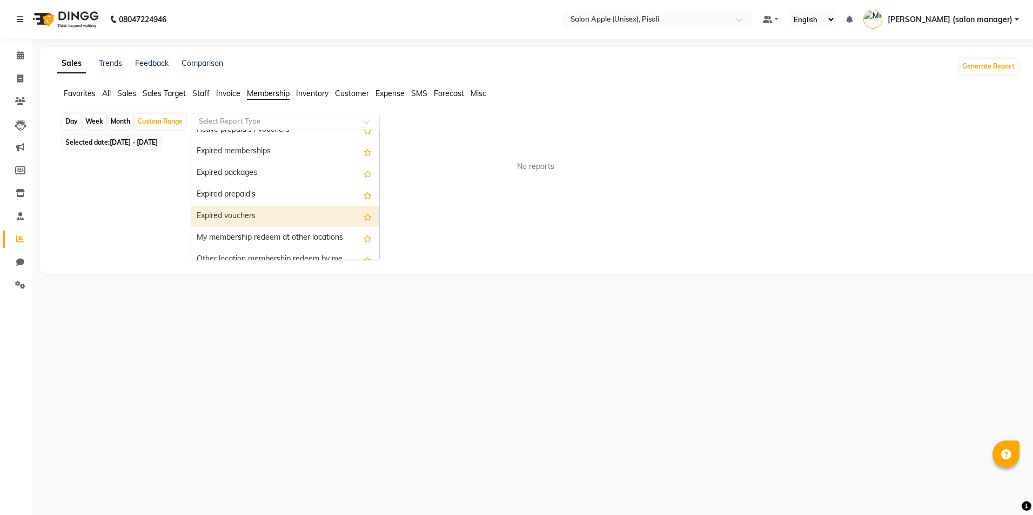
scroll to position [65, 0]
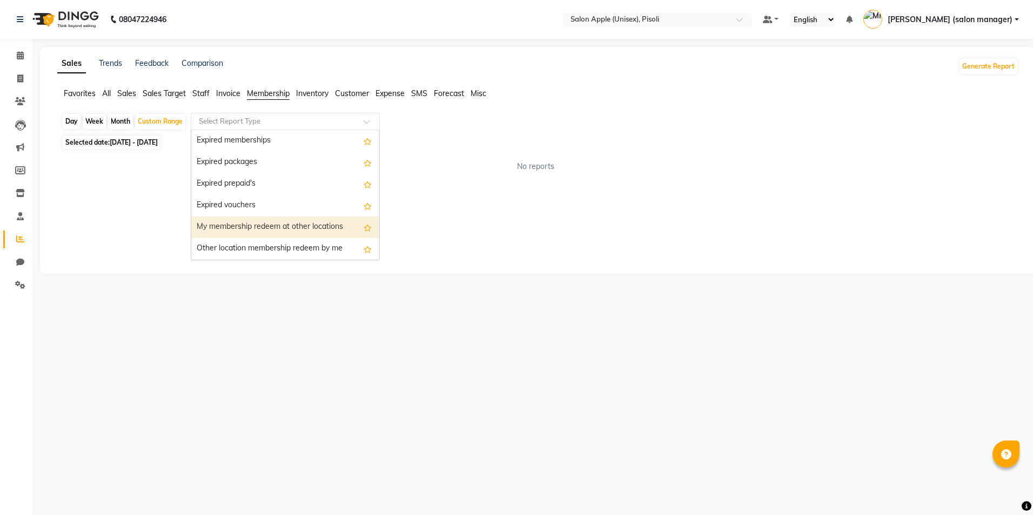
click at [264, 226] on div "My membership redeem at other locations" at bounding box center [285, 228] width 188 height 22
click at [269, 119] on input "text" at bounding box center [275, 121] width 156 height 11
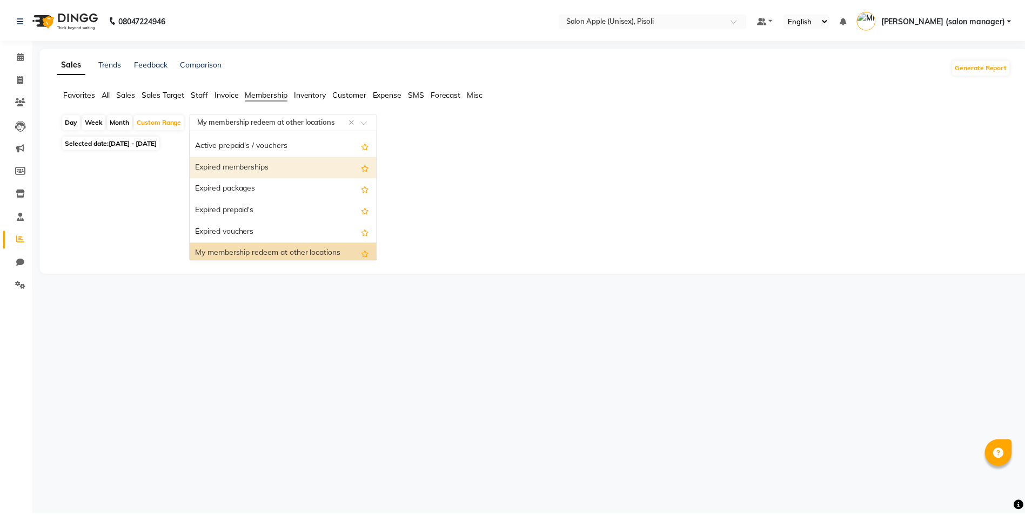
scroll to position [0, 0]
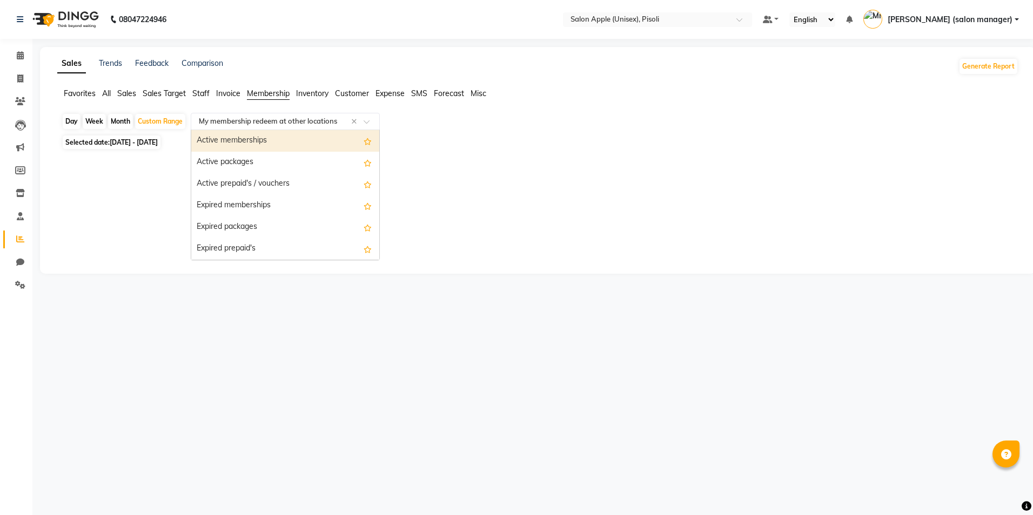
click at [253, 144] on div "Active memberships" at bounding box center [285, 141] width 188 height 22
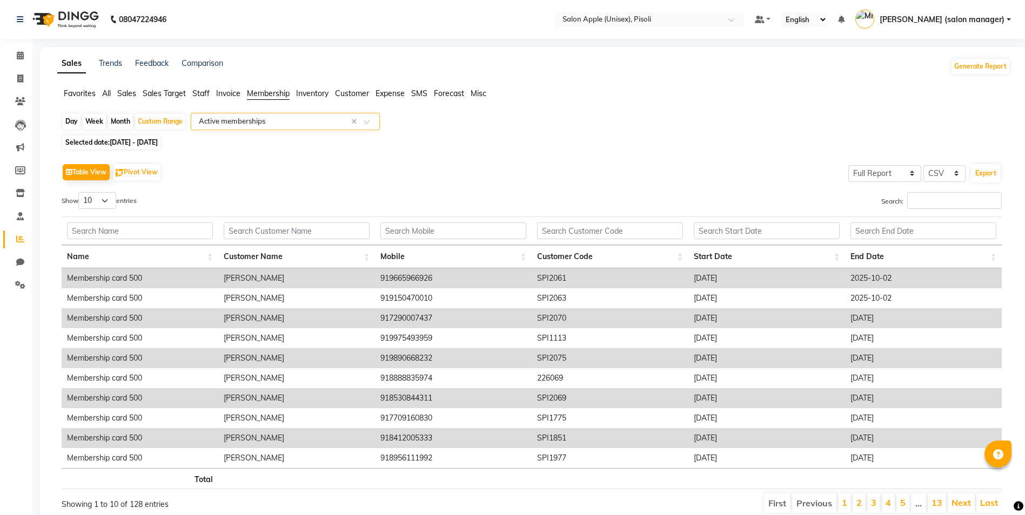
scroll to position [43, 0]
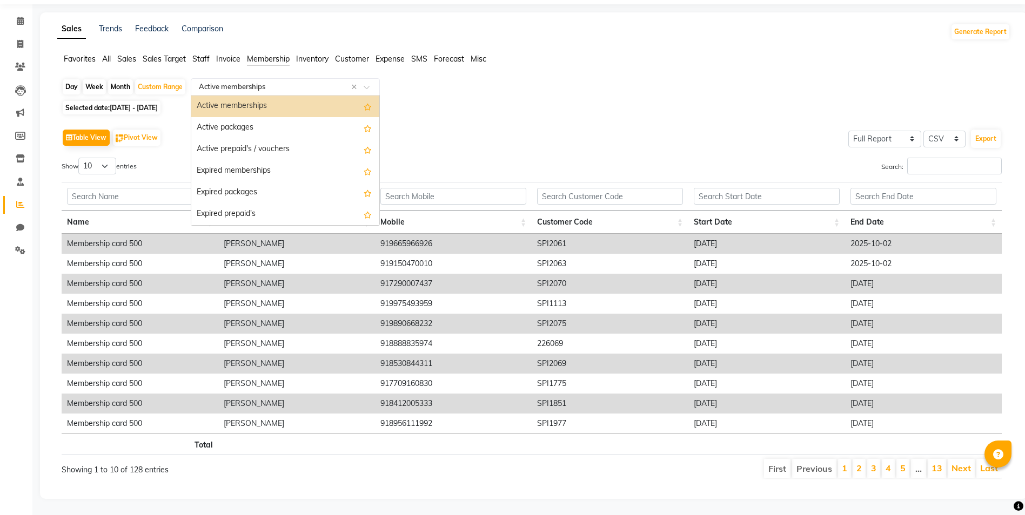
click at [249, 82] on input "text" at bounding box center [275, 87] width 156 height 11
click at [503, 137] on div "Table View Pivot View Select Full Report Filtered Report Select CSV PDF Export" at bounding box center [532, 137] width 940 height 23
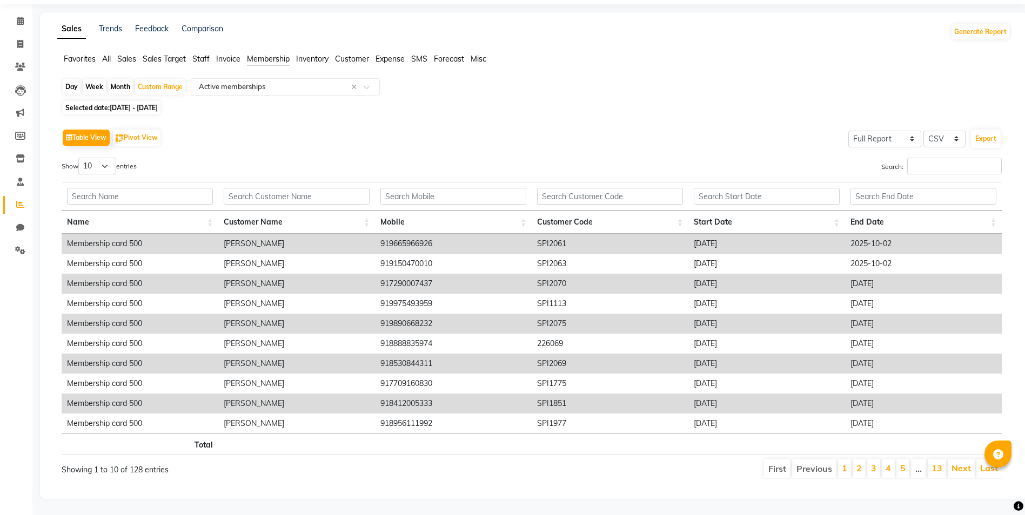
click at [119, 54] on span "Sales" at bounding box center [126, 59] width 19 height 10
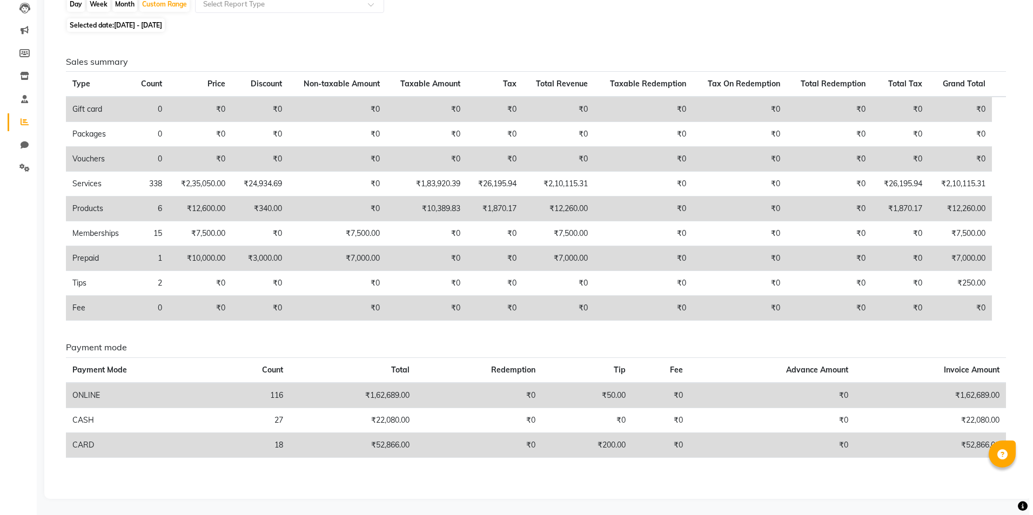
scroll to position [0, 0]
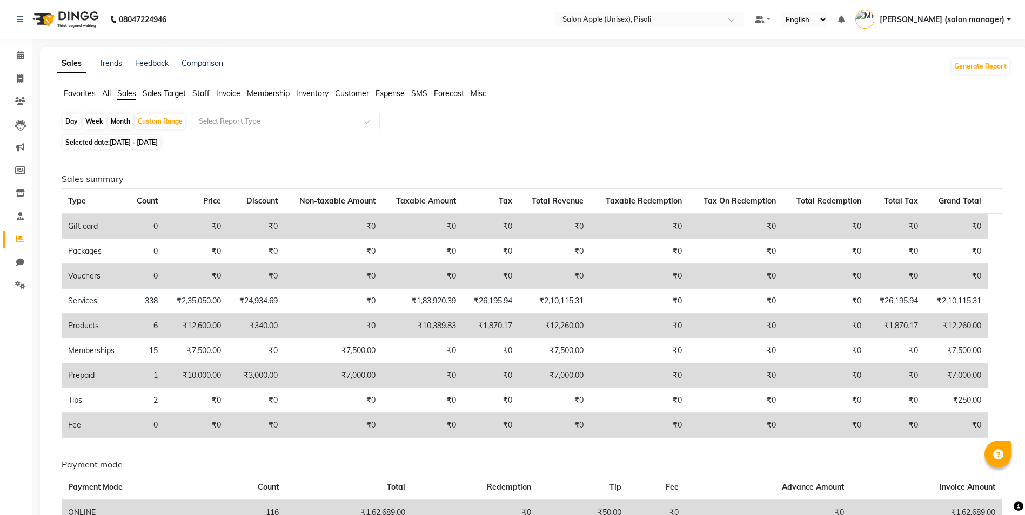
click at [347, 92] on span "Customer" at bounding box center [352, 94] width 34 height 10
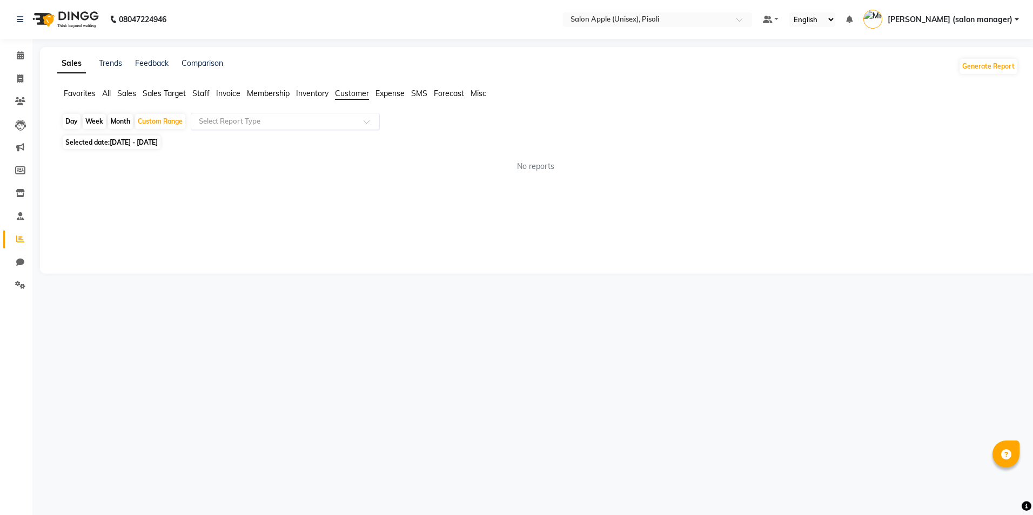
click at [222, 120] on input "text" at bounding box center [275, 121] width 156 height 11
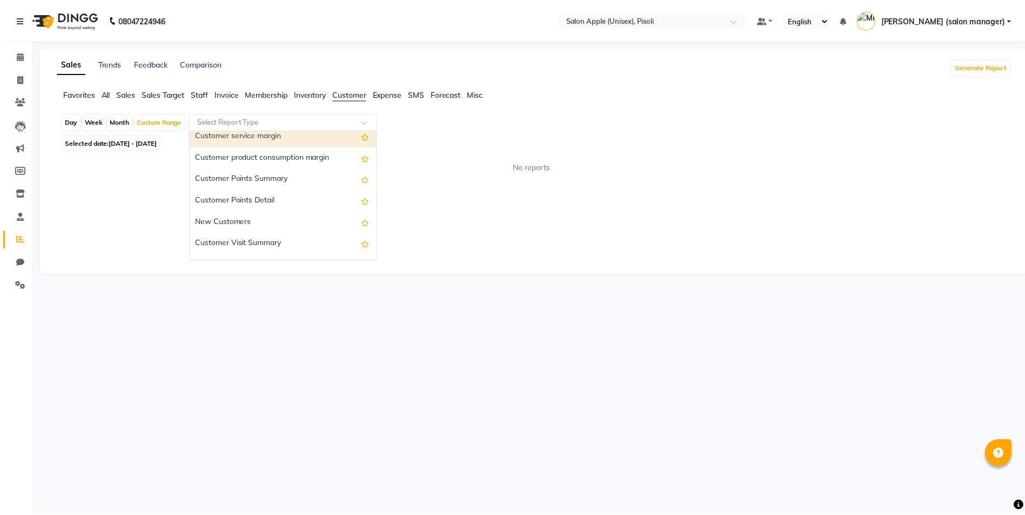
scroll to position [151, 0]
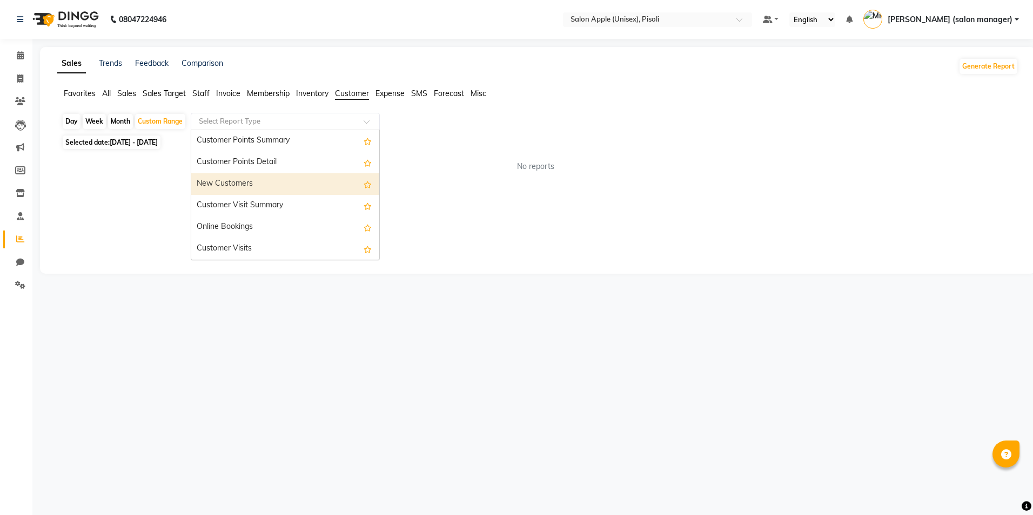
click at [265, 182] on div "New Customers" at bounding box center [285, 184] width 188 height 22
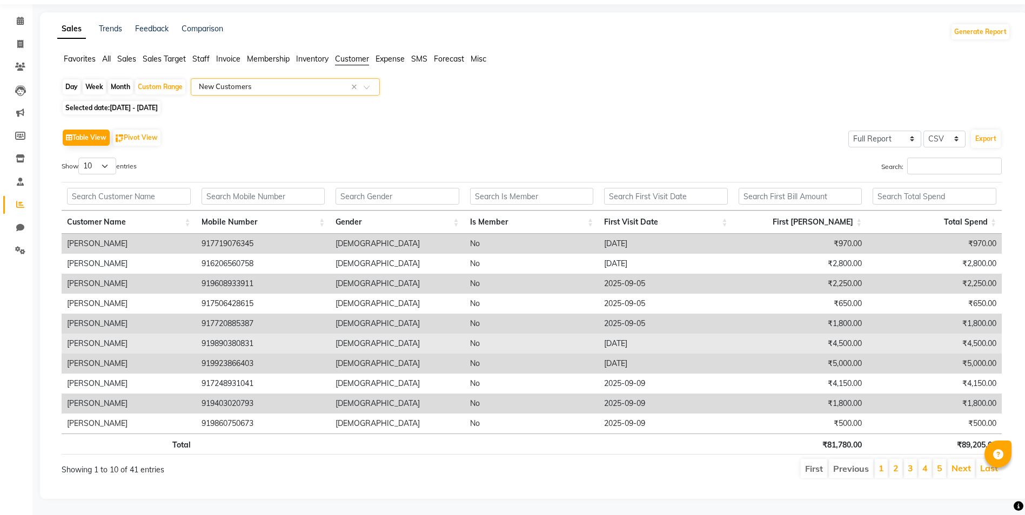
scroll to position [43, 0]
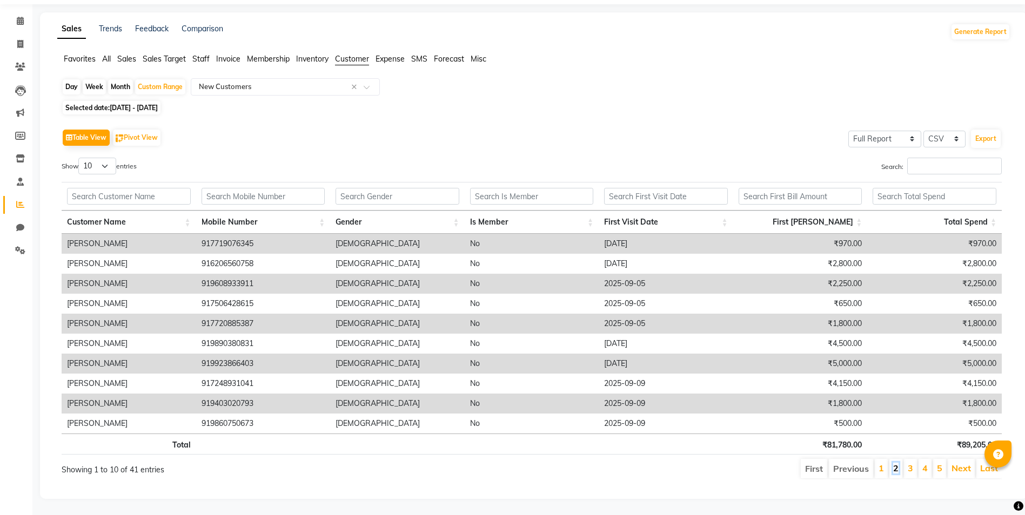
click at [899, 463] on link "2" at bounding box center [895, 468] width 5 height 11
click at [899, 464] on link "2" at bounding box center [895, 469] width 5 height 11
click at [915, 463] on li "3" at bounding box center [910, 469] width 13 height 18
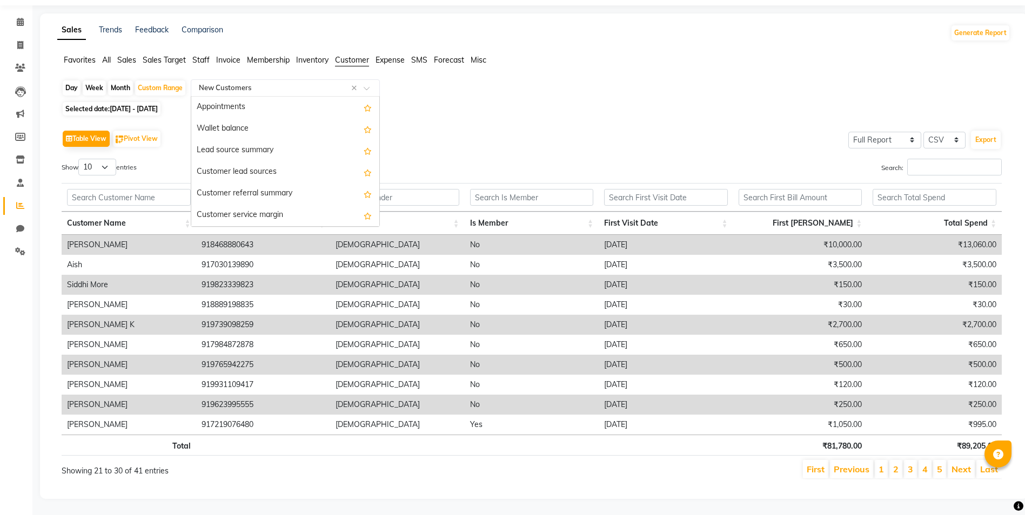
click at [258, 83] on input "text" at bounding box center [275, 88] width 156 height 11
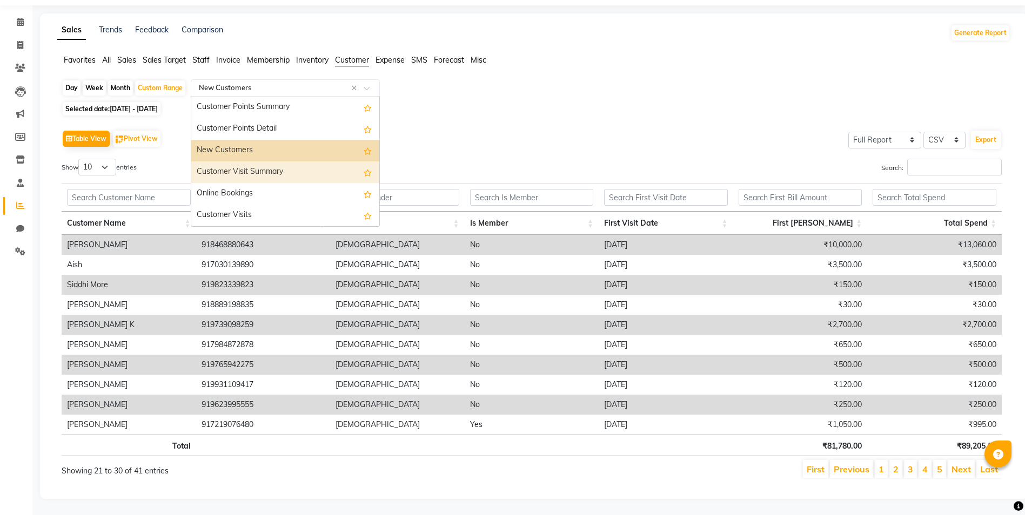
click at [256, 165] on div "Customer Visit Summary" at bounding box center [285, 173] width 188 height 22
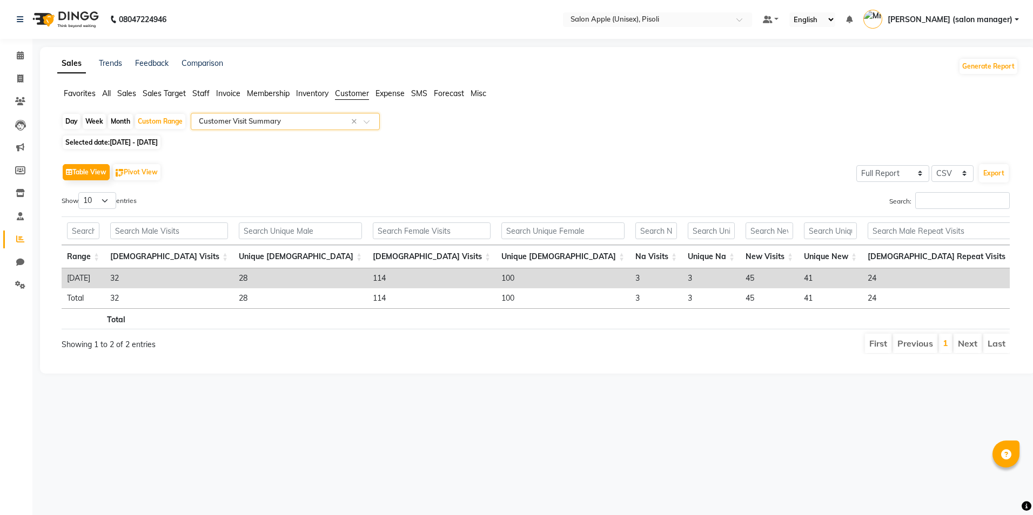
scroll to position [0, 164]
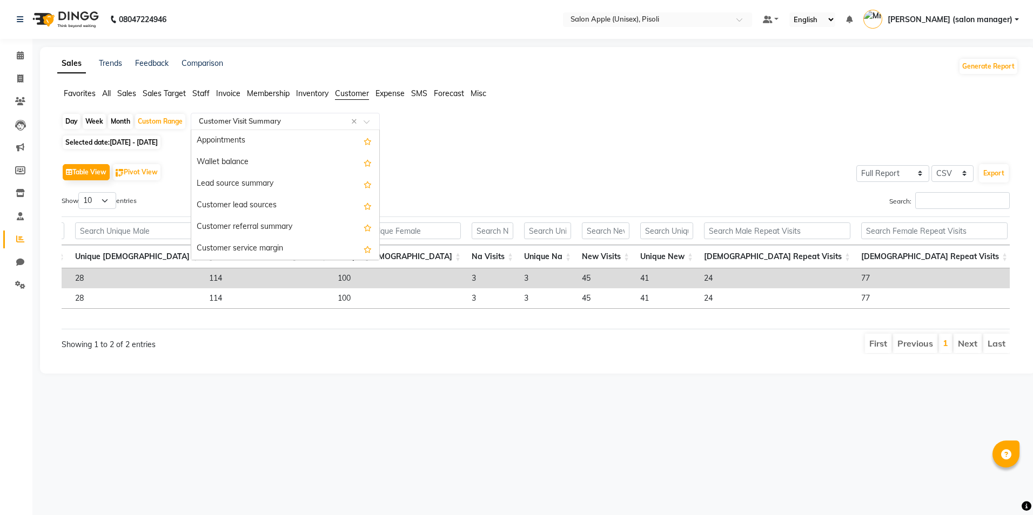
click at [363, 120] on div at bounding box center [285, 121] width 188 height 11
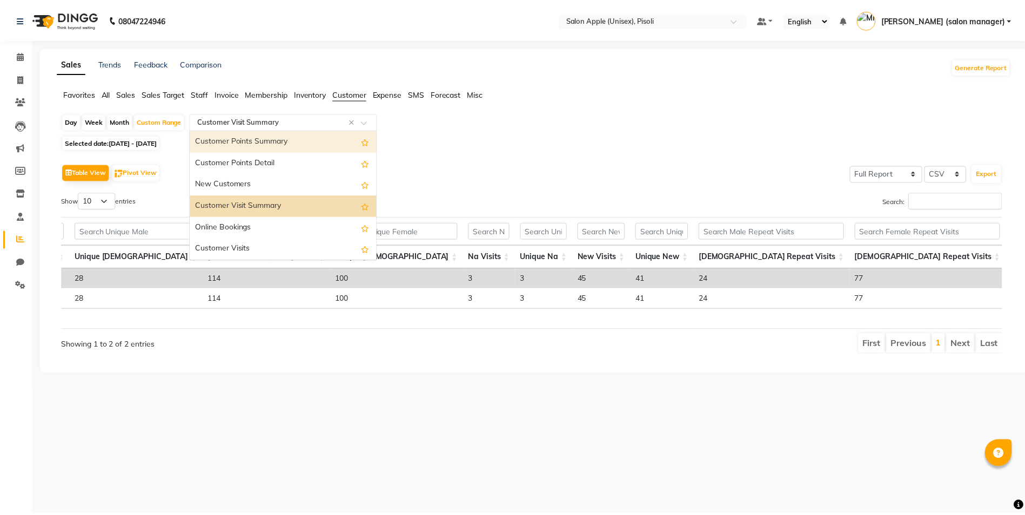
scroll to position [97, 0]
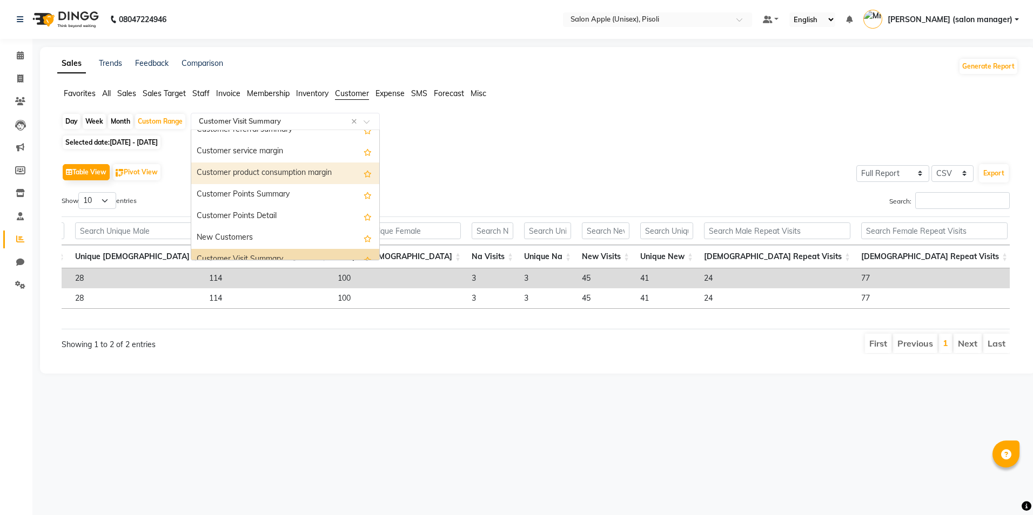
click at [300, 176] on div "Customer product consumption margin" at bounding box center [285, 174] width 188 height 22
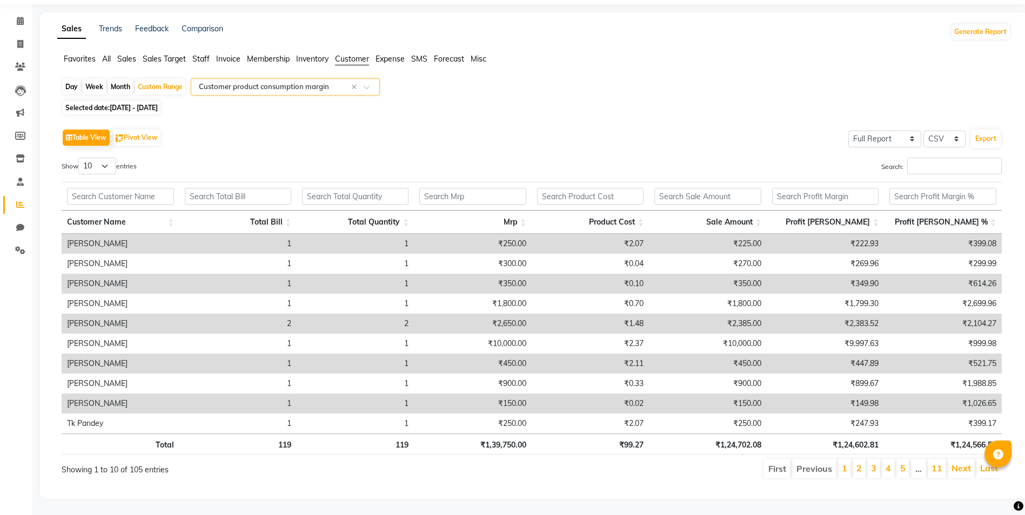
scroll to position [43, 0]
click at [252, 82] on input "text" at bounding box center [275, 87] width 156 height 11
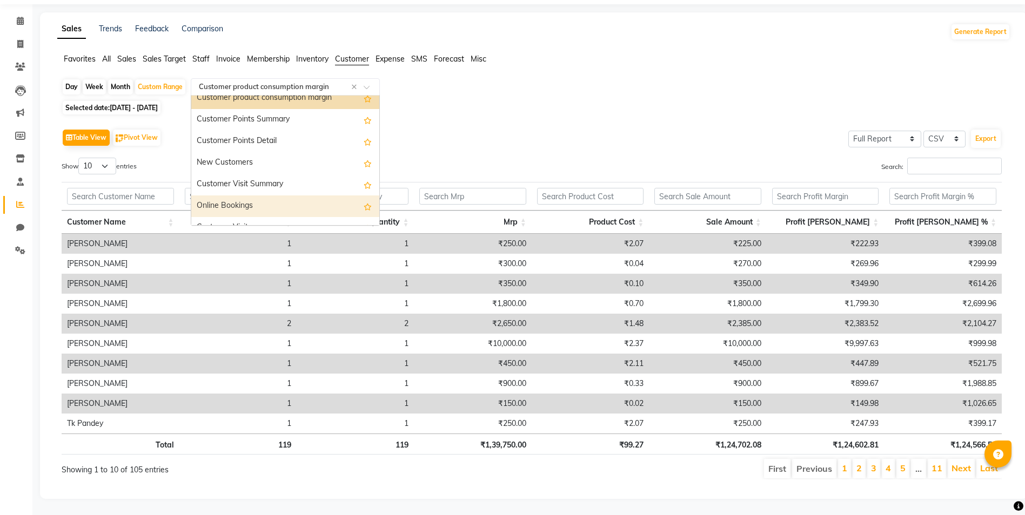
scroll to position [151, 0]
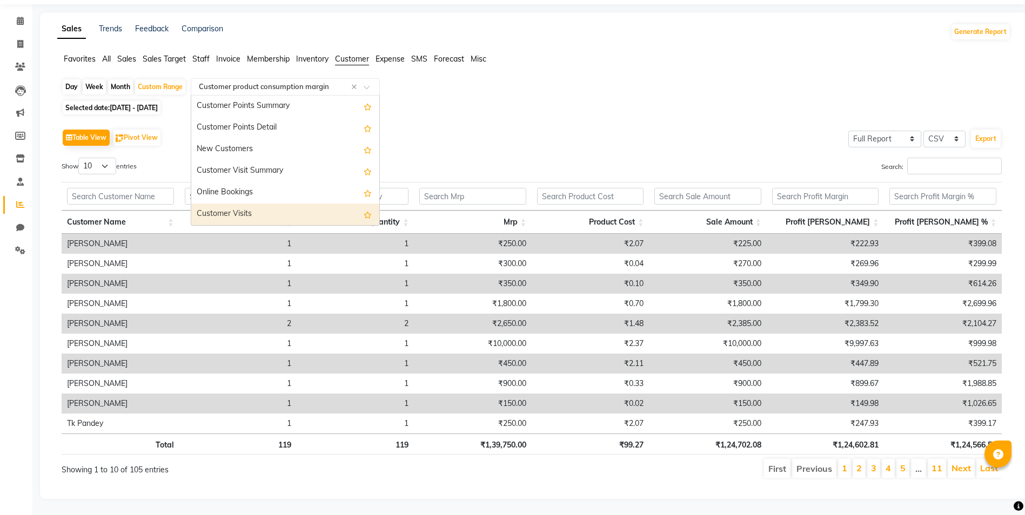
click at [231, 209] on div "Customer Visits" at bounding box center [285, 215] width 188 height 22
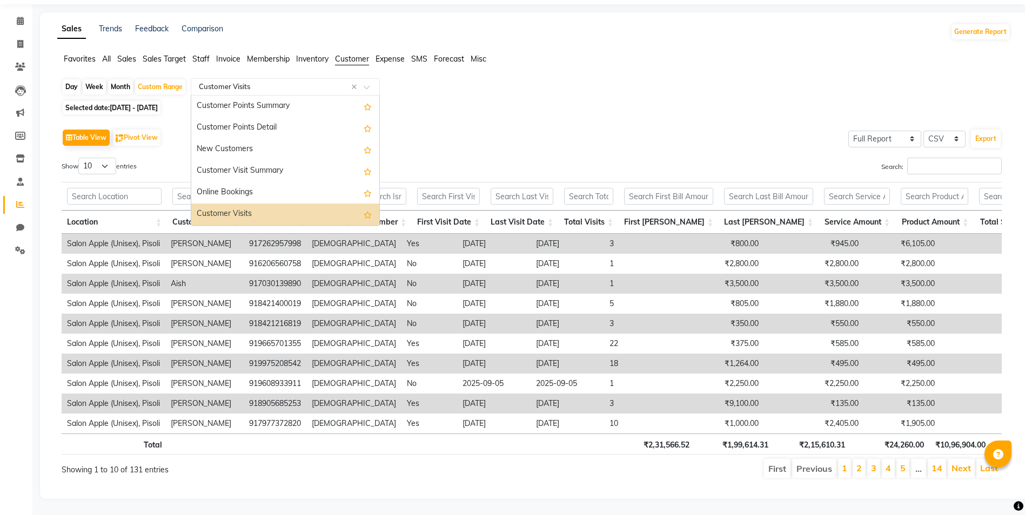
click at [250, 82] on input "text" at bounding box center [275, 87] width 156 height 11
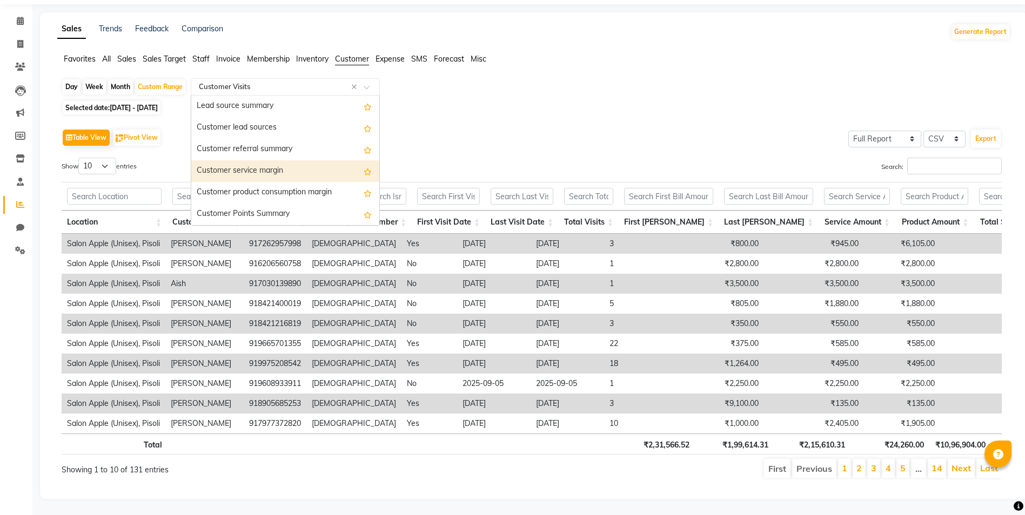
scroll to position [0, 0]
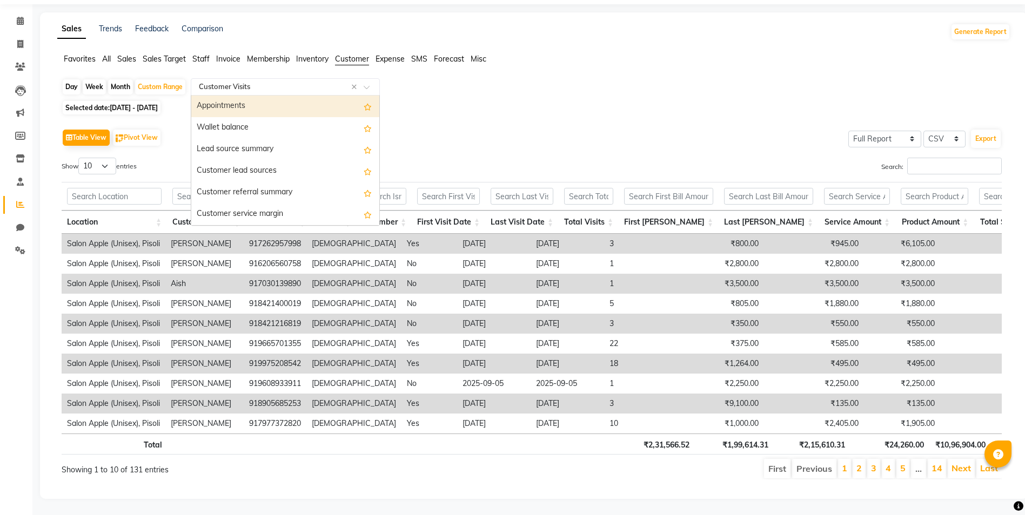
click at [249, 96] on div "Appointments" at bounding box center [285, 107] width 188 height 22
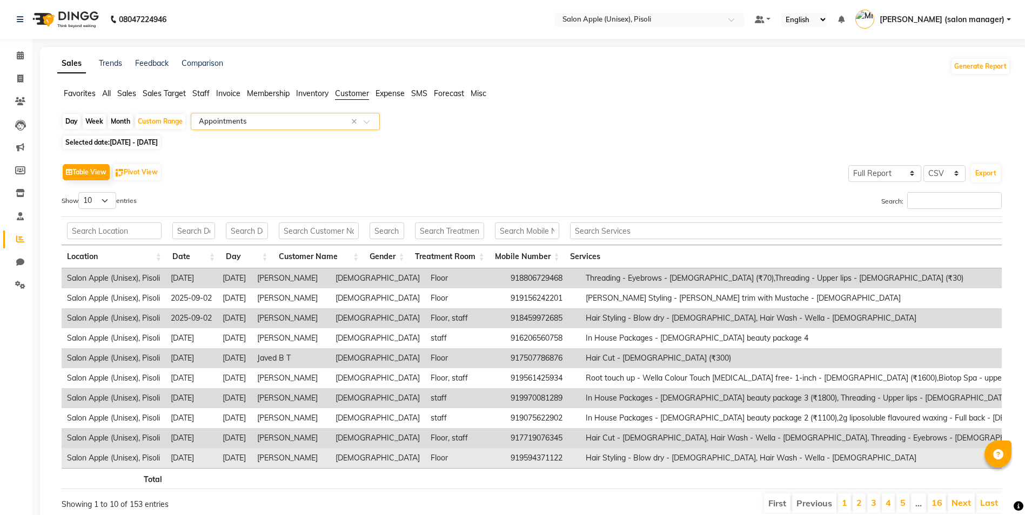
scroll to position [51, 0]
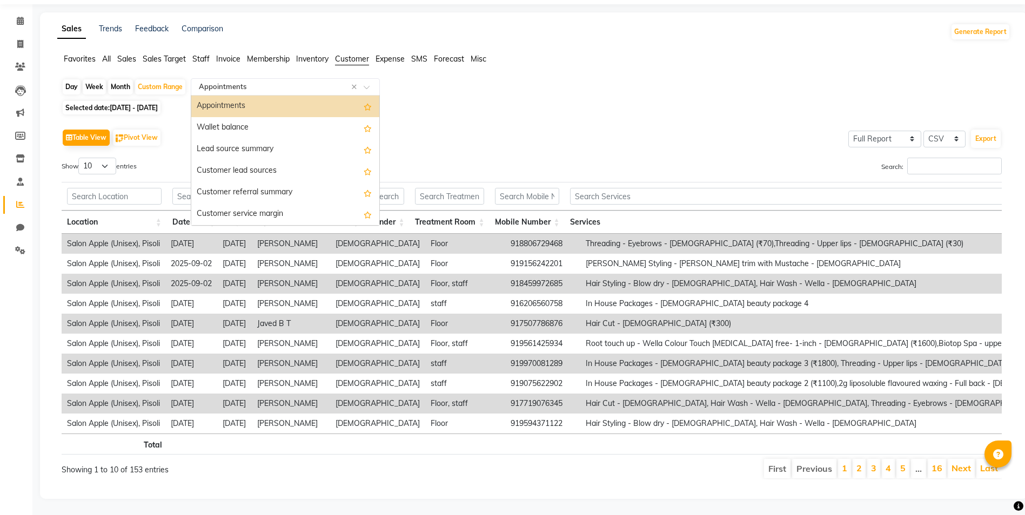
click at [318, 82] on input "text" at bounding box center [275, 87] width 156 height 11
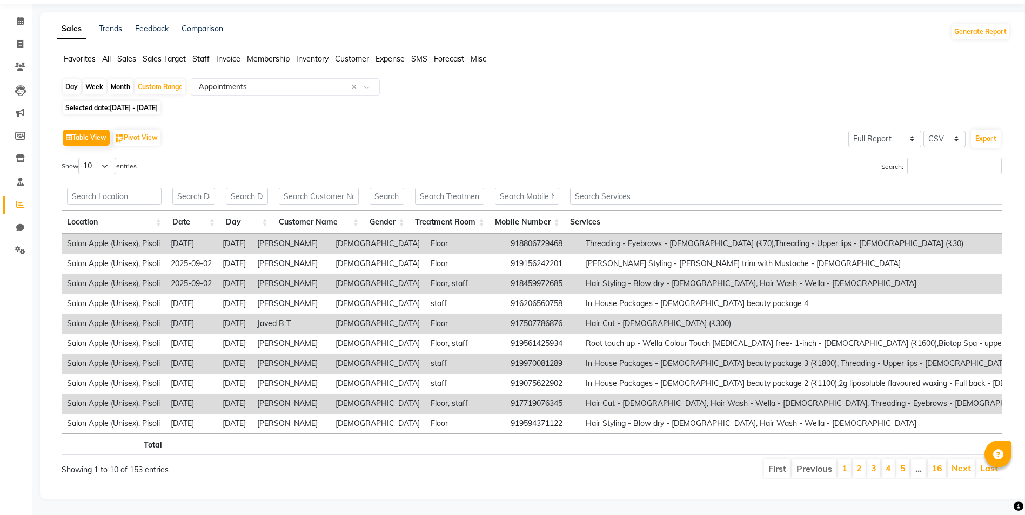
click at [497, 85] on div "Day Week Month Custom Range Select Report Type × Appointments × Selected date: …" at bounding box center [533, 283] width 953 height 410
click at [128, 54] on span "Sales" at bounding box center [126, 59] width 19 height 10
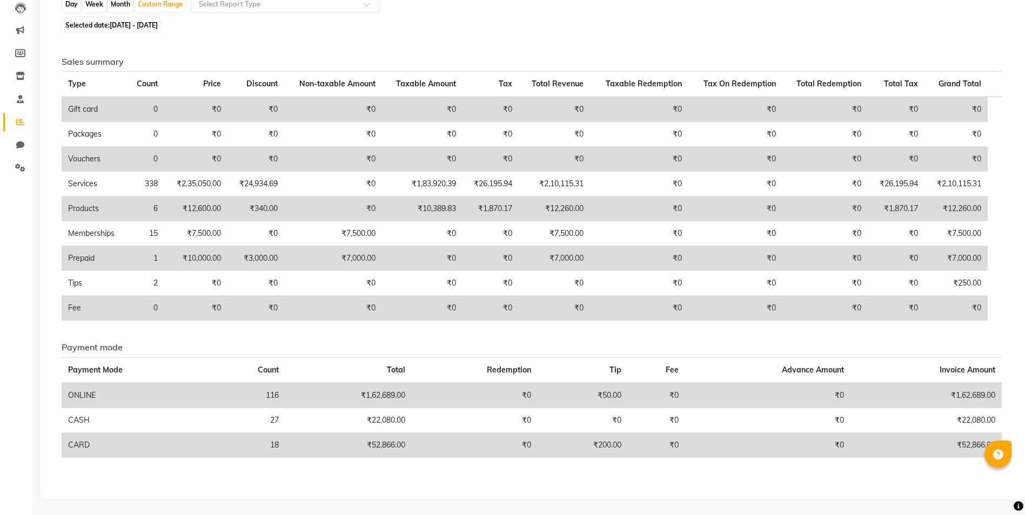
scroll to position [0, 0]
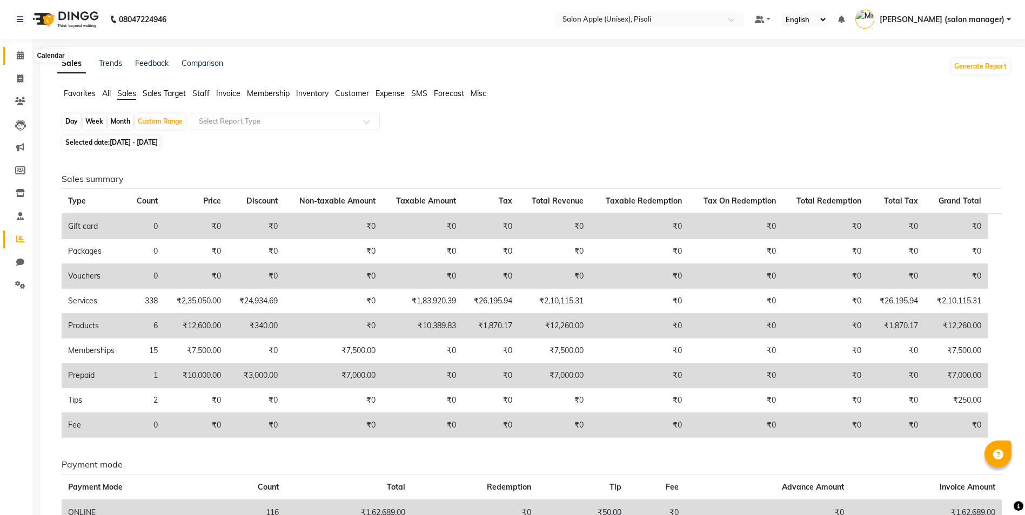
click at [18, 55] on icon at bounding box center [20, 55] width 7 height 8
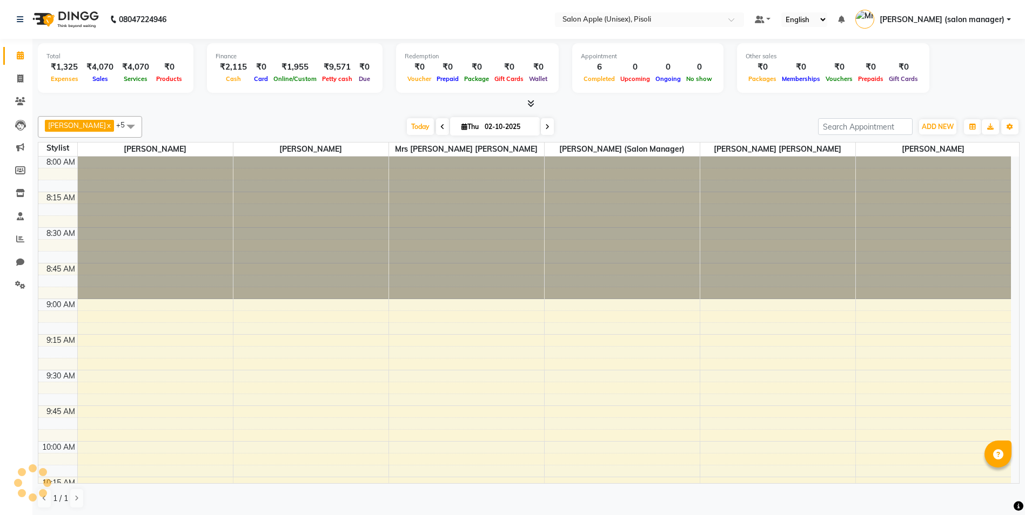
scroll to position [1427, 0]
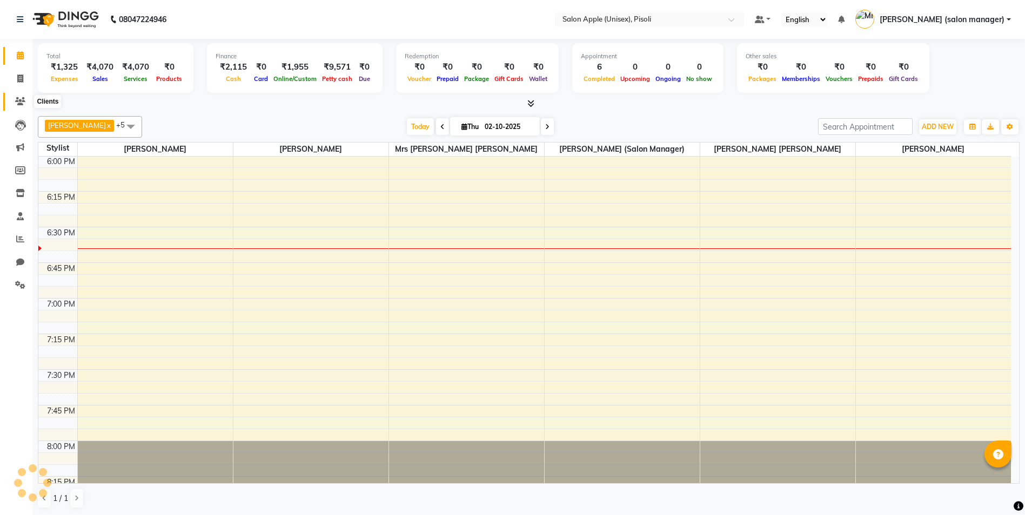
click at [24, 106] on span at bounding box center [20, 102] width 19 height 12
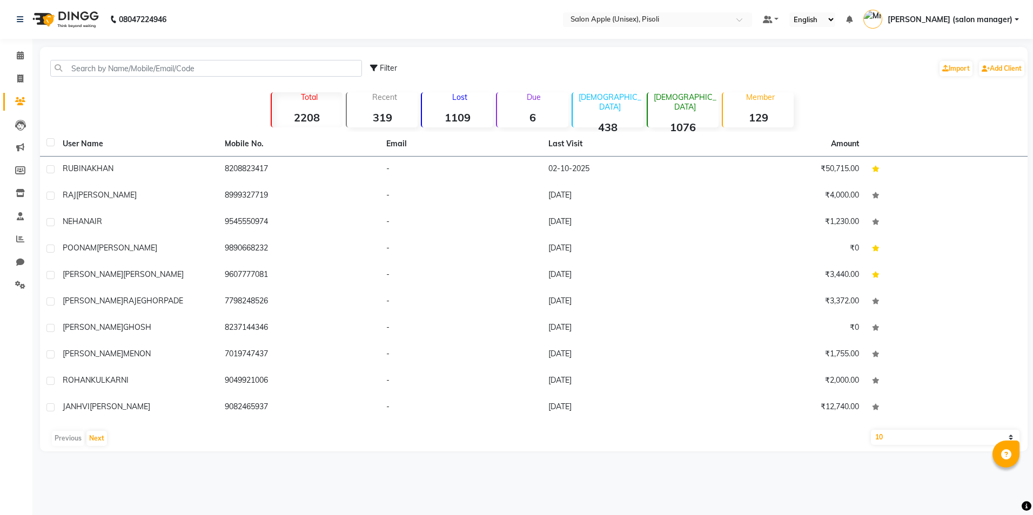
click at [459, 96] on p "Lost" at bounding box center [459, 97] width 66 height 10
click at [539, 95] on p "Due" at bounding box center [533, 97] width 69 height 10
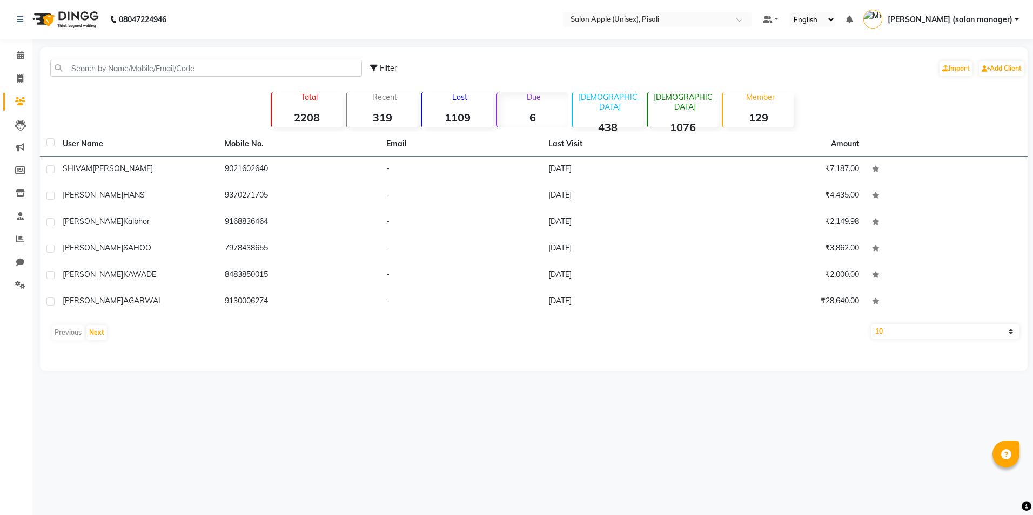
click at [457, 96] on p "Lost" at bounding box center [459, 97] width 66 height 10
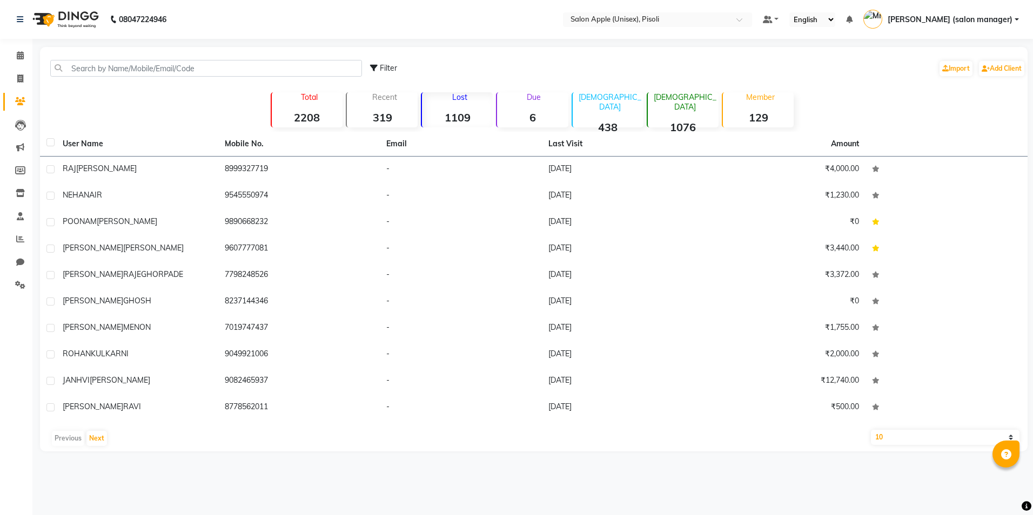
drag, startPoint x: 522, startPoint y: 97, endPoint x: 540, endPoint y: 97, distance: 17.8
click at [540, 97] on p "Due" at bounding box center [533, 97] width 69 height 10
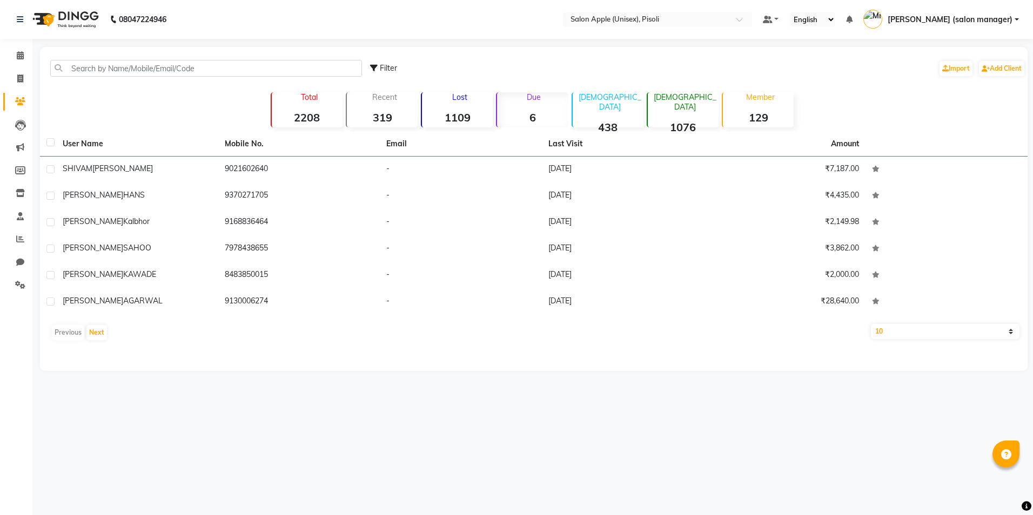
click at [460, 97] on p "Lost" at bounding box center [459, 97] width 66 height 10
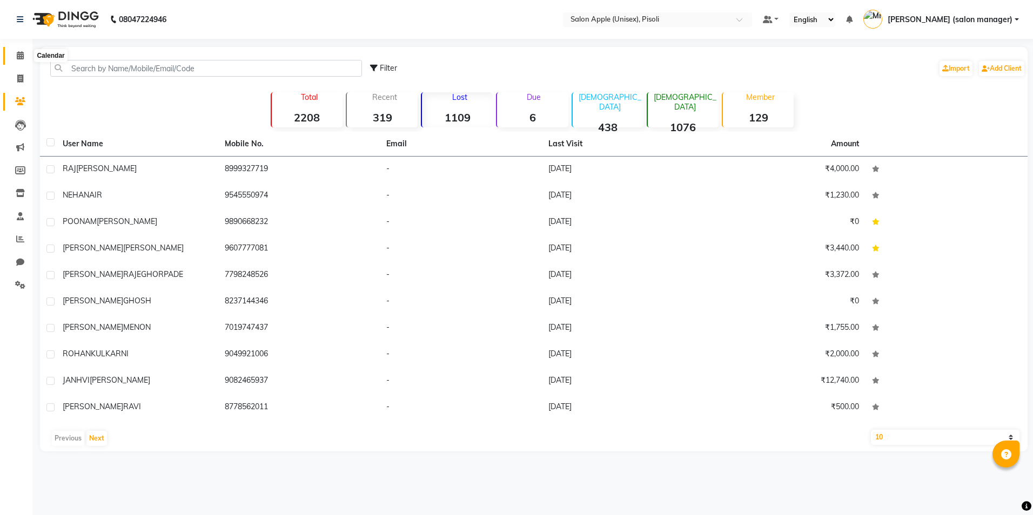
click at [23, 56] on icon at bounding box center [20, 55] width 7 height 8
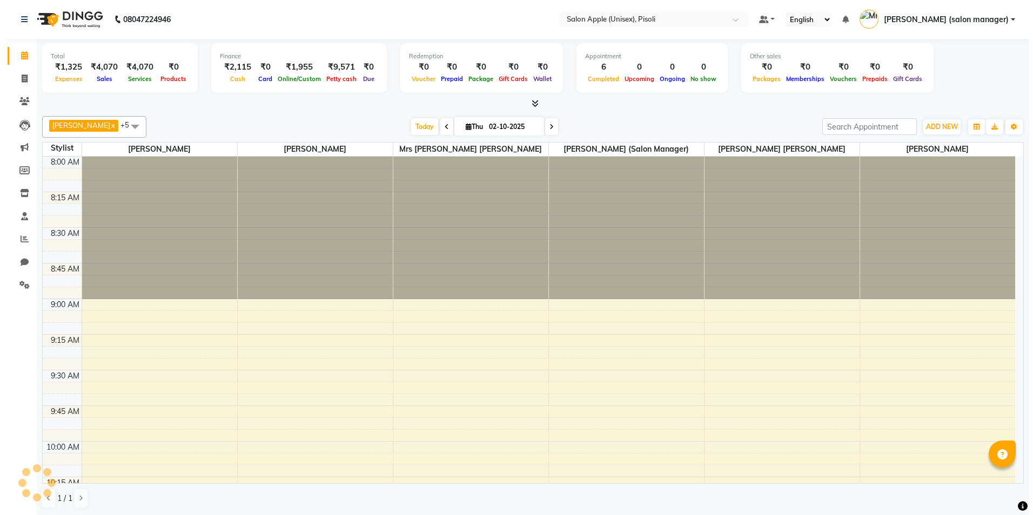
scroll to position [1427, 0]
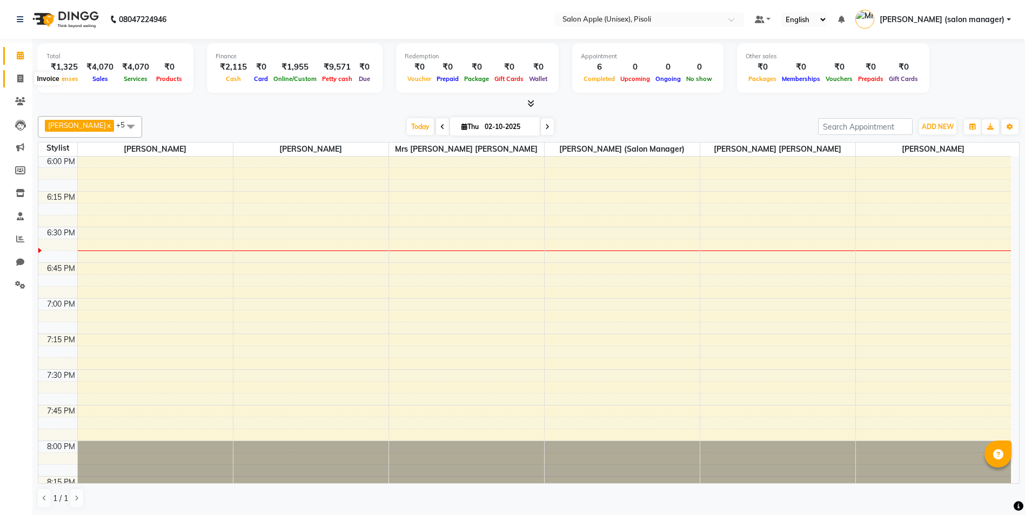
click at [26, 77] on span at bounding box center [20, 79] width 19 height 12
